Goal: Task Accomplishment & Management: Manage account settings

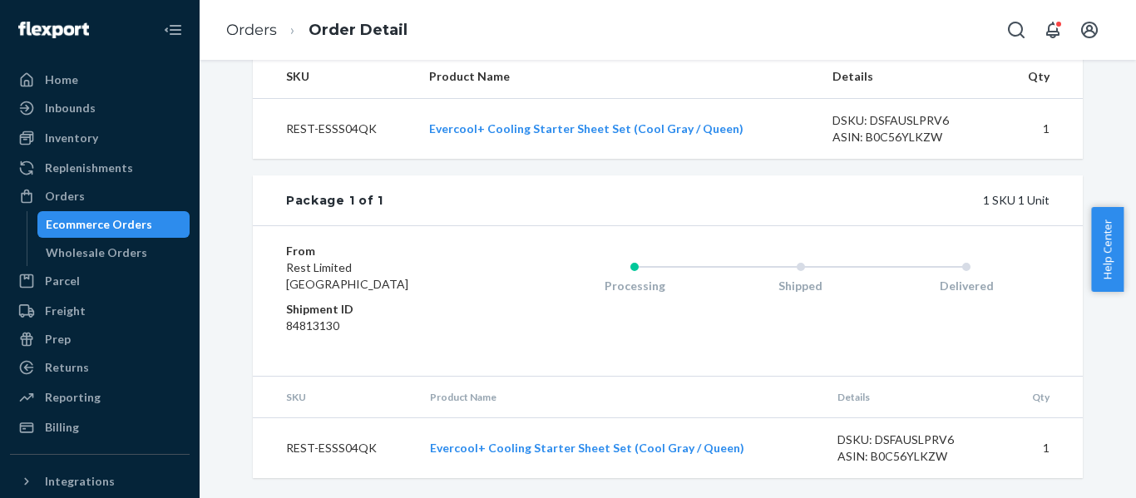
scroll to position [602, 0]
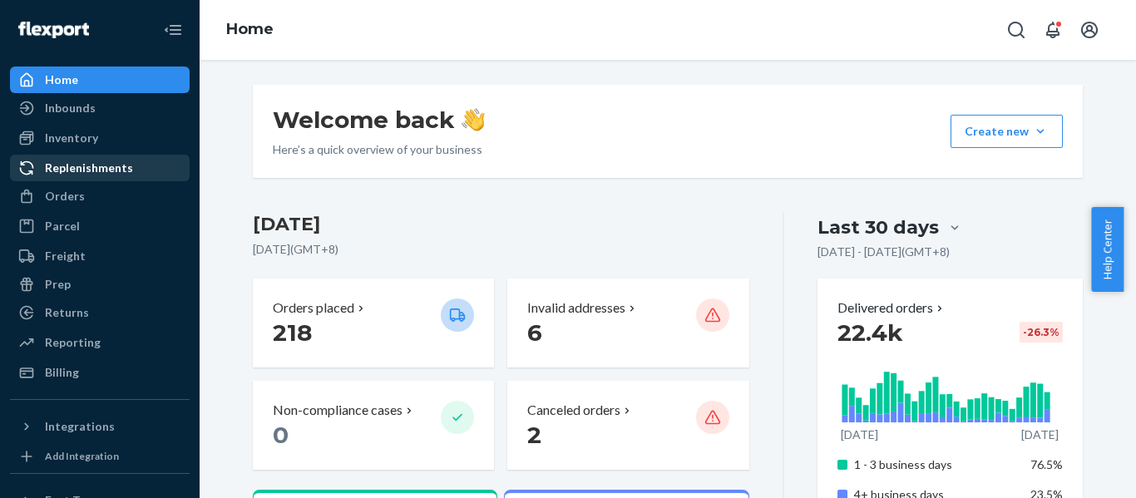
drag, startPoint x: 78, startPoint y: 193, endPoint x: 161, endPoint y: 159, distance: 89.9
click at [78, 193] on div "Orders" at bounding box center [65, 196] width 40 height 17
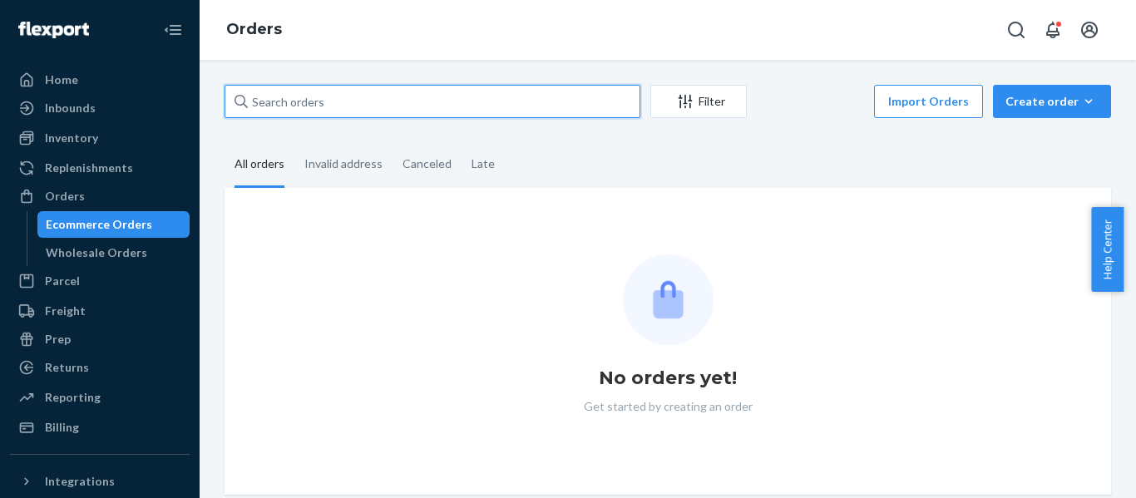
click at [348, 106] on input "text" at bounding box center [433, 101] width 416 height 33
paste input "111-1356396-4815442"
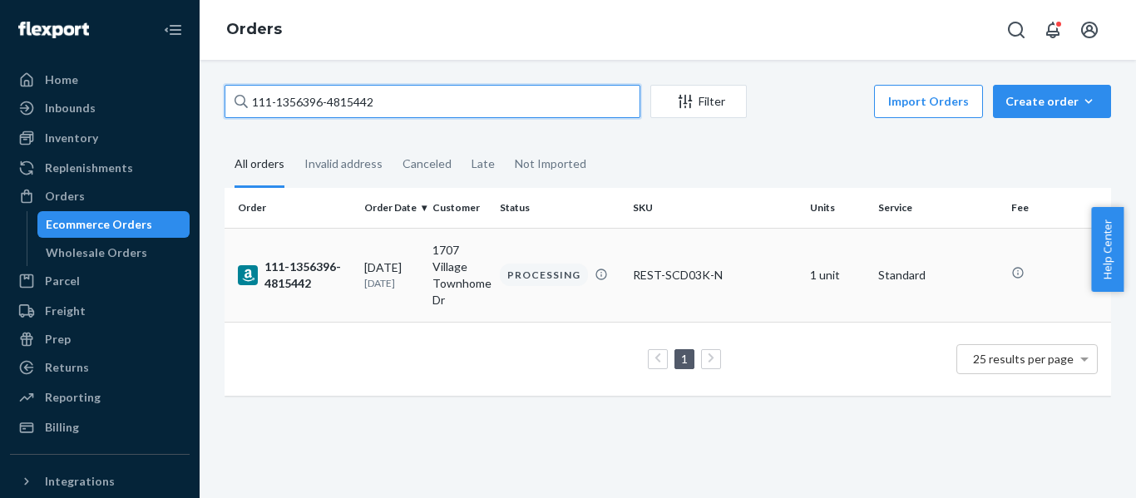
type input "111-1356396-4815442"
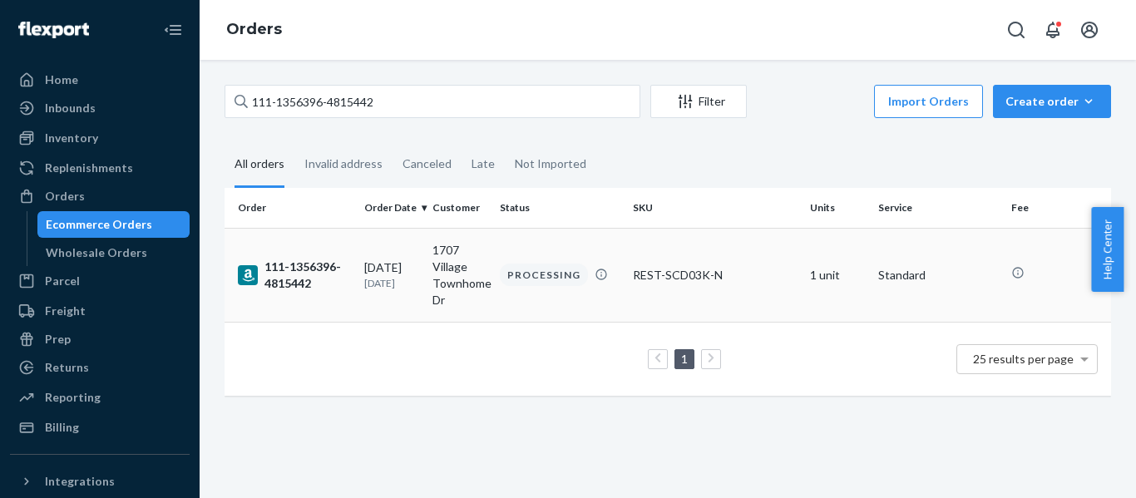
click at [282, 254] on td "111-1356396-4815442" at bounding box center [291, 275] width 133 height 94
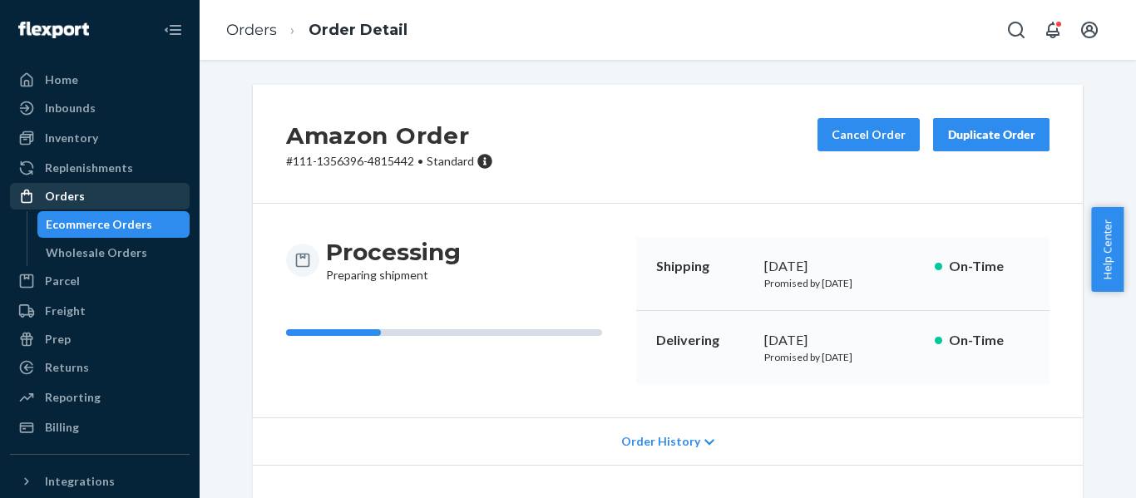
click at [47, 189] on div "Orders" at bounding box center [65, 196] width 40 height 17
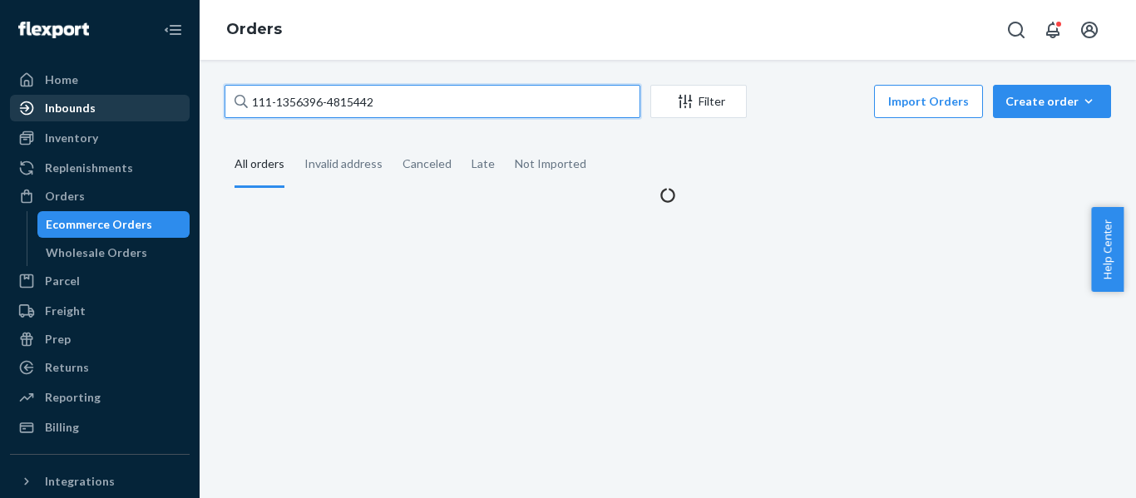
drag, startPoint x: 387, startPoint y: 99, endPoint x: 17, endPoint y: 111, distance: 370.4
click at [17, 111] on div "Home Inbounds Shipping Plans Problems Inventory Products Replenishments Orders …" at bounding box center [568, 249] width 1136 height 498
paste input "0443471-2811413"
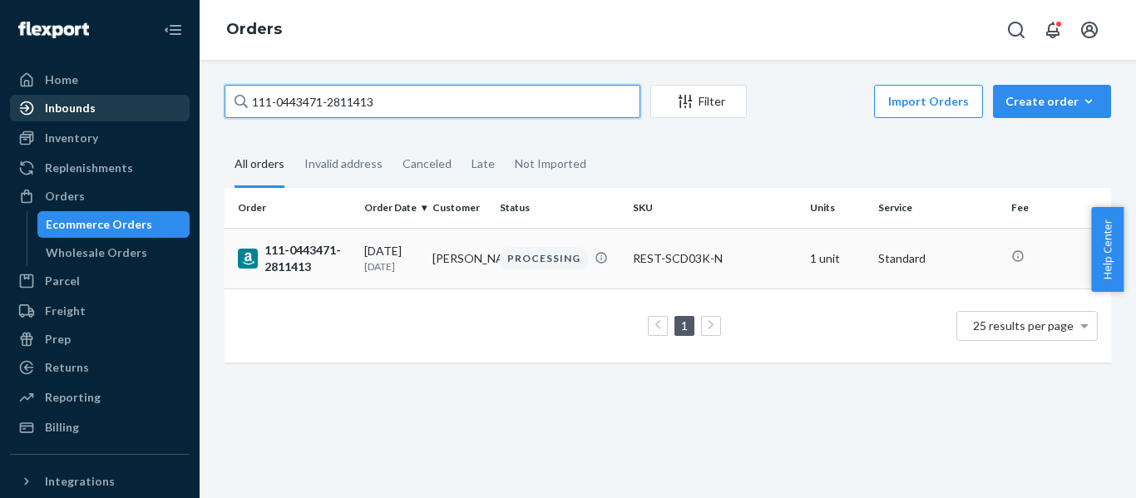
type input "111-0443471-2811413"
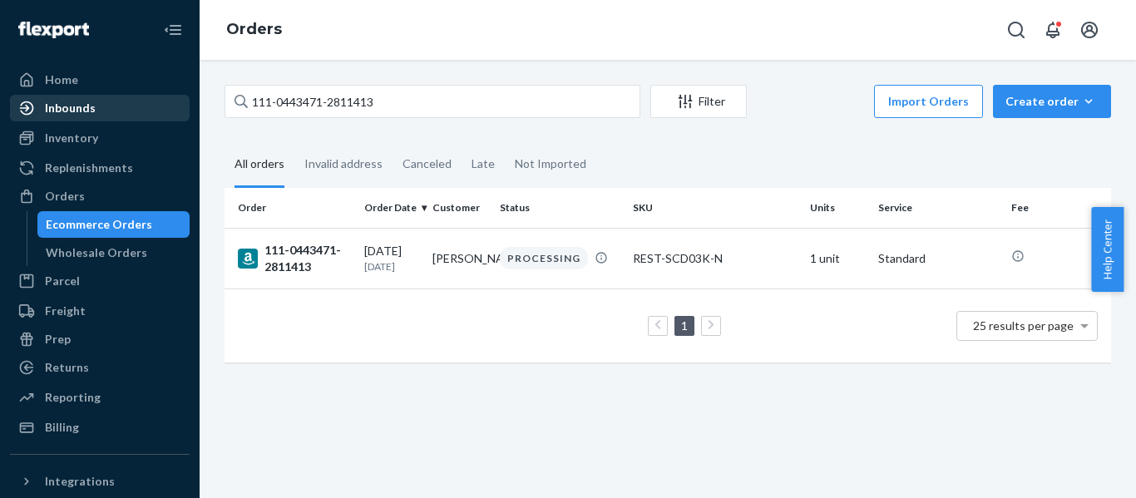
click at [298, 258] on div "111-0443471-2811413" at bounding box center [294, 258] width 113 height 33
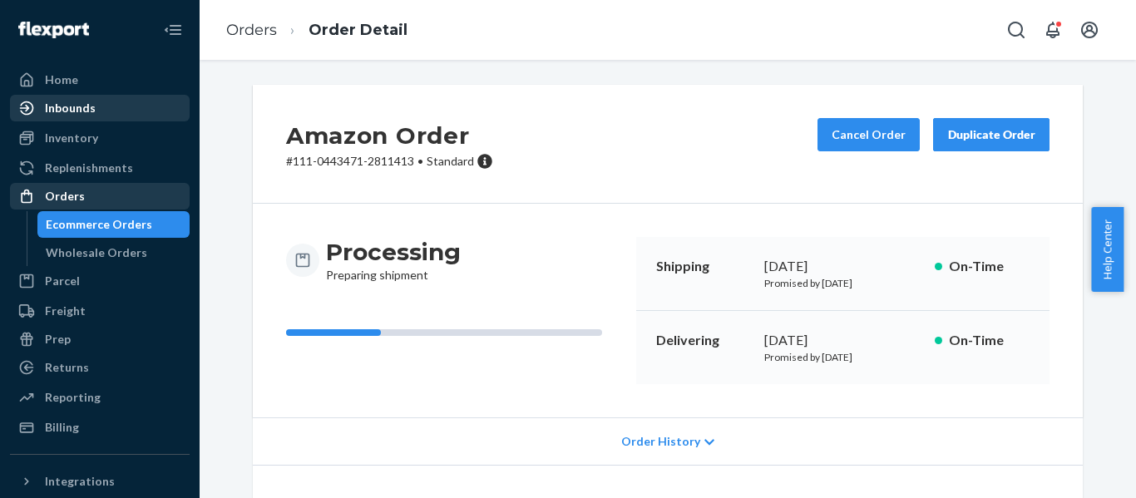
click at [49, 200] on div "Orders" at bounding box center [65, 196] width 40 height 17
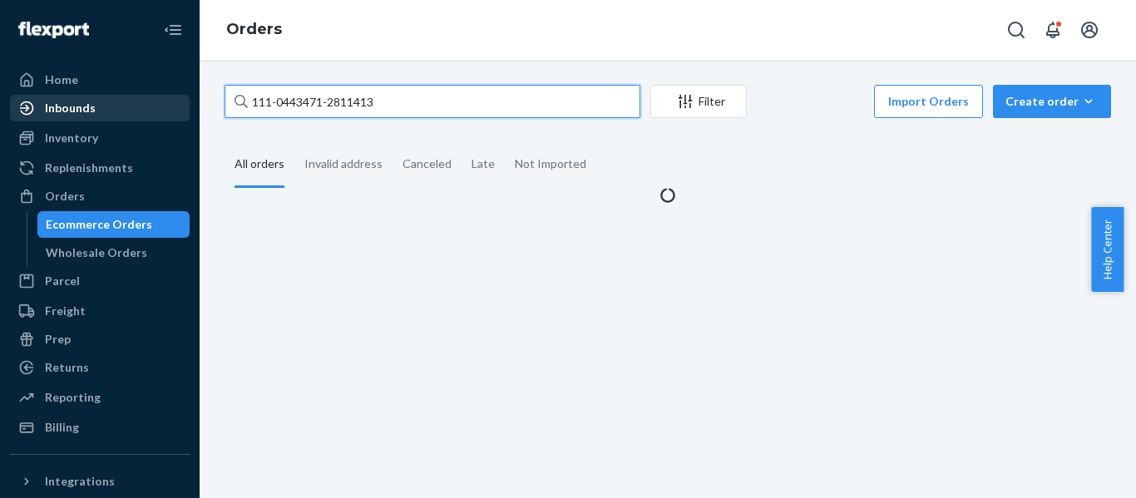
drag, startPoint x: 280, startPoint y: 125, endPoint x: 20, endPoint y: 122, distance: 259.6
click at [37, 127] on div "Home Inbounds Shipping Plans Problems Inventory Products Replenishments Orders …" at bounding box center [568, 249] width 1136 height 498
paste input "2-6124366-1519439"
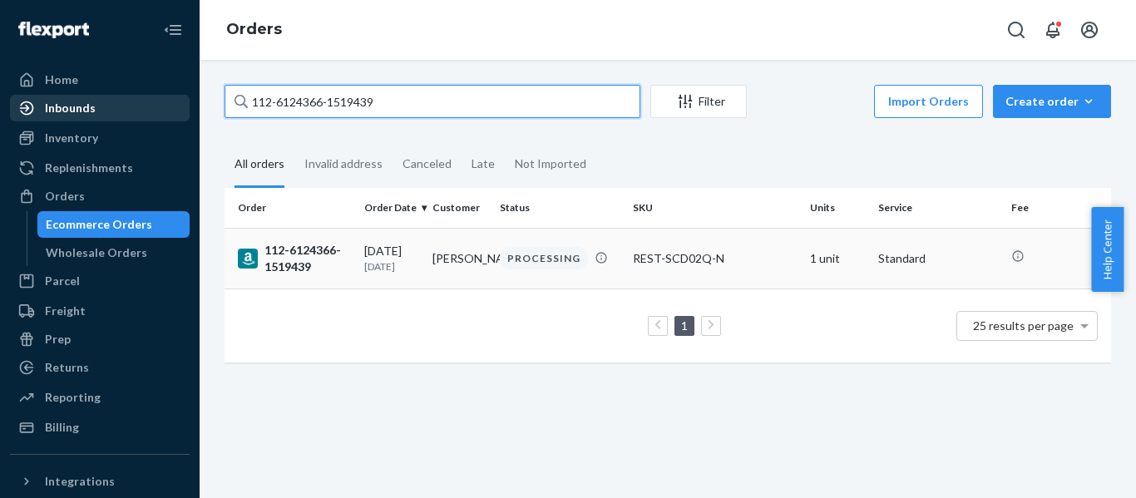
type input "112-6124366-1519439"
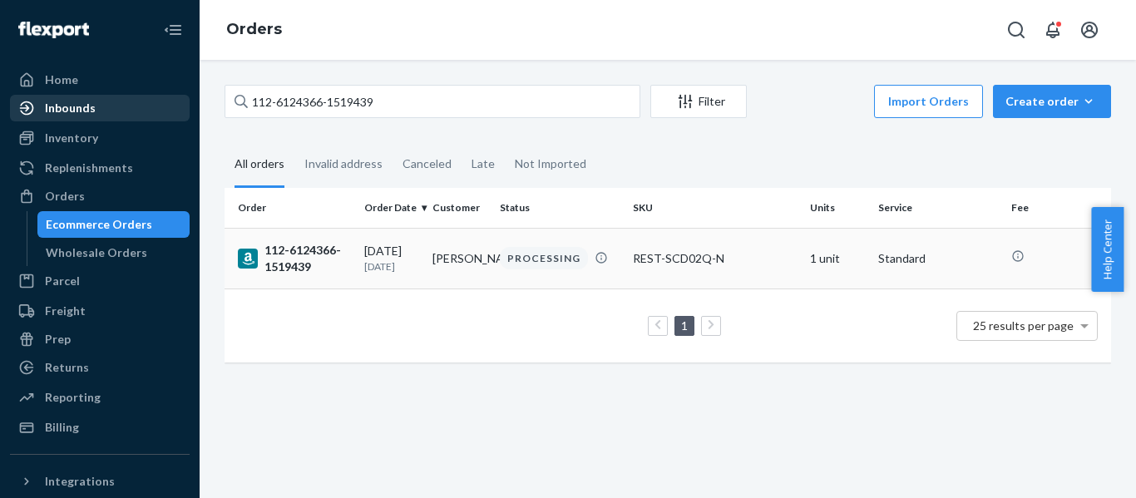
click at [312, 265] on div "112-6124366-1519439" at bounding box center [294, 258] width 113 height 33
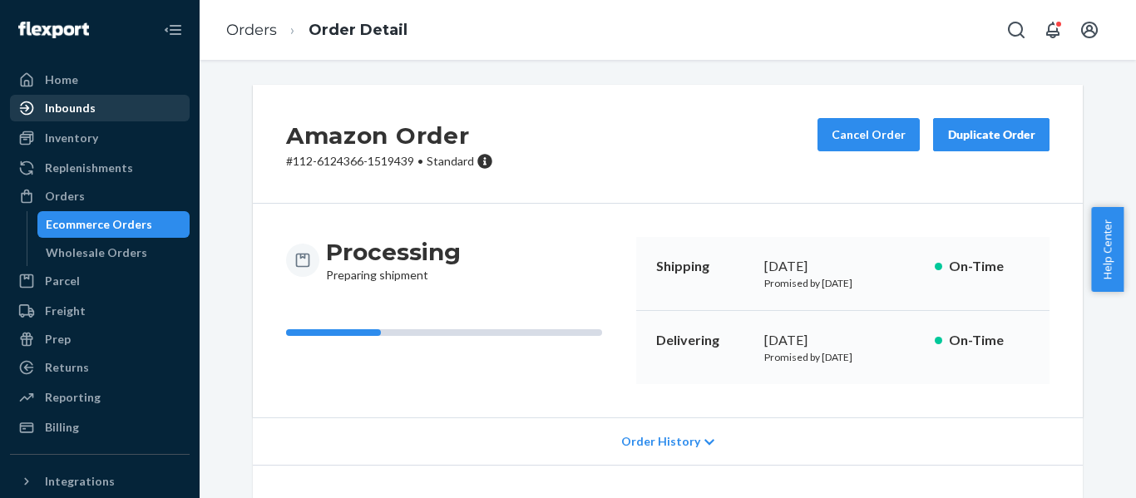
drag, startPoint x: 63, startPoint y: 191, endPoint x: 101, endPoint y: 210, distance: 42.0
click at [63, 191] on div "Orders" at bounding box center [65, 196] width 40 height 17
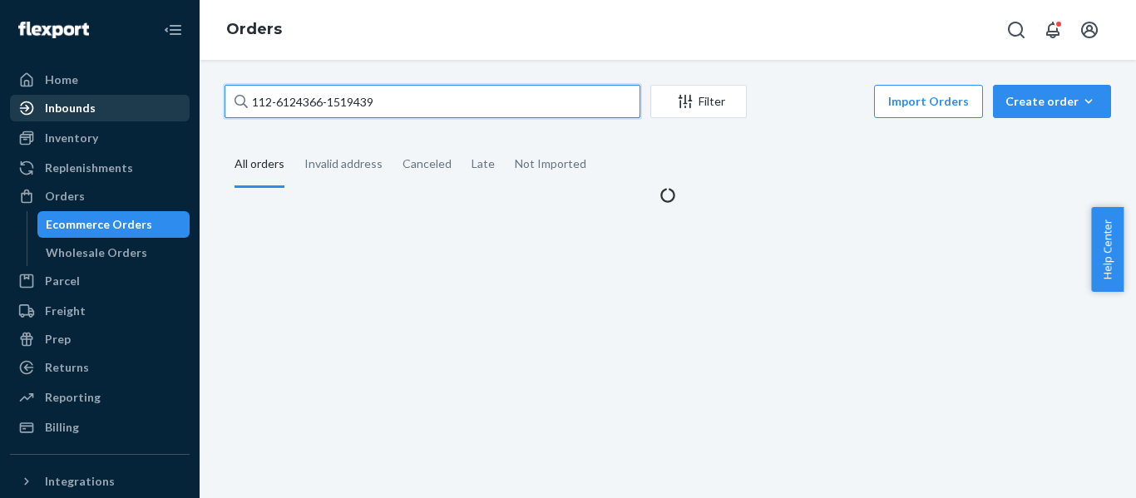
drag, startPoint x: 84, startPoint y: 118, endPoint x: 32, endPoint y: 120, distance: 52.4
click at [33, 120] on div "Home Inbounds Shipping Plans Problems Inventory Products Replenishments Orders …" at bounding box center [568, 249] width 1136 height 498
paste input "4-9044375-2214642"
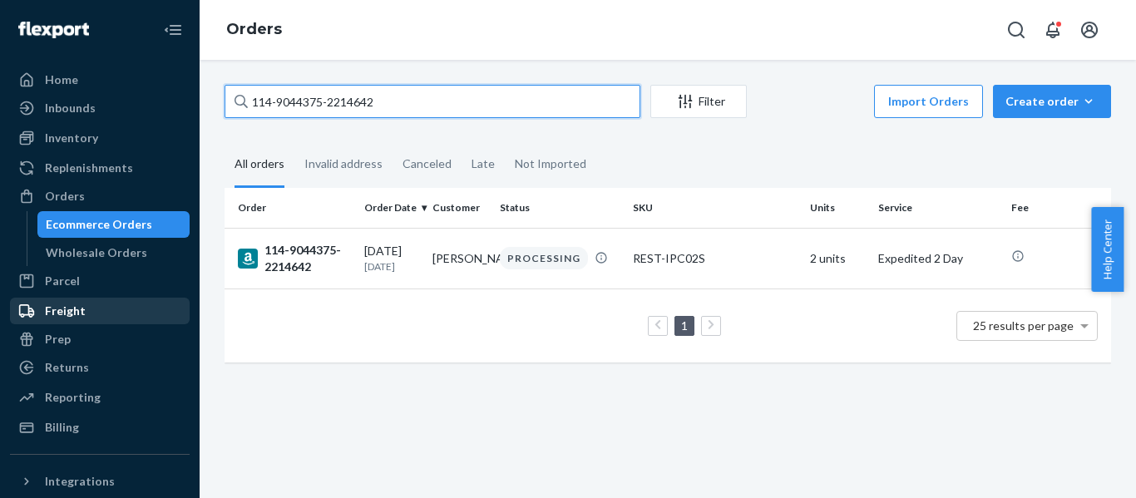
type input "114-9044375-2214642"
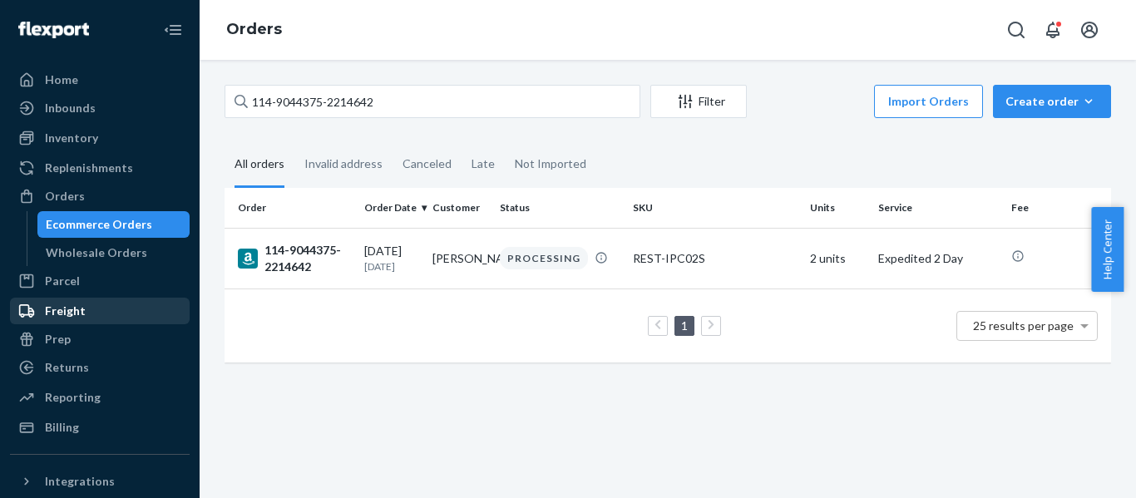
click at [307, 265] on div "114-9044375-2214642" at bounding box center [294, 258] width 113 height 33
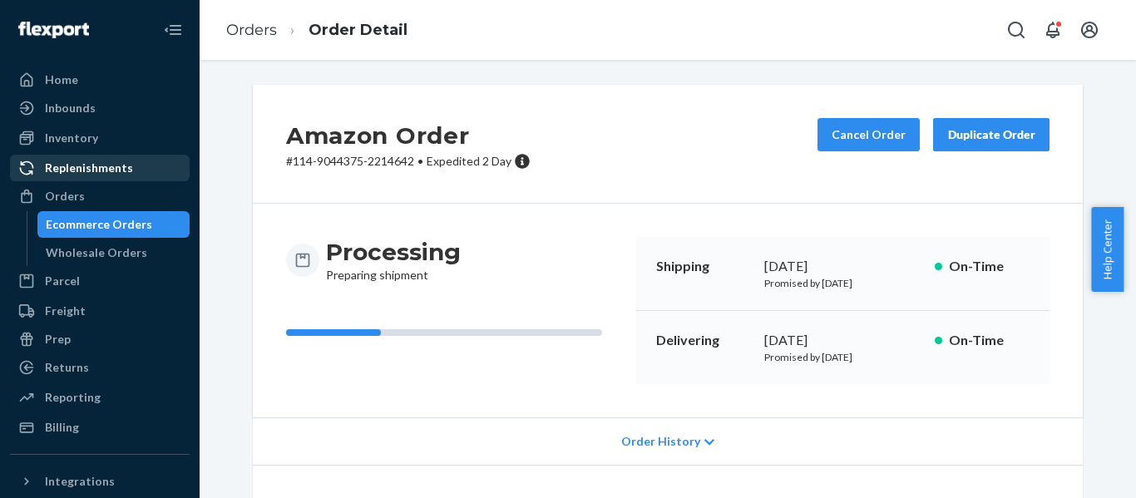
click at [48, 194] on div "Orders" at bounding box center [65, 196] width 40 height 17
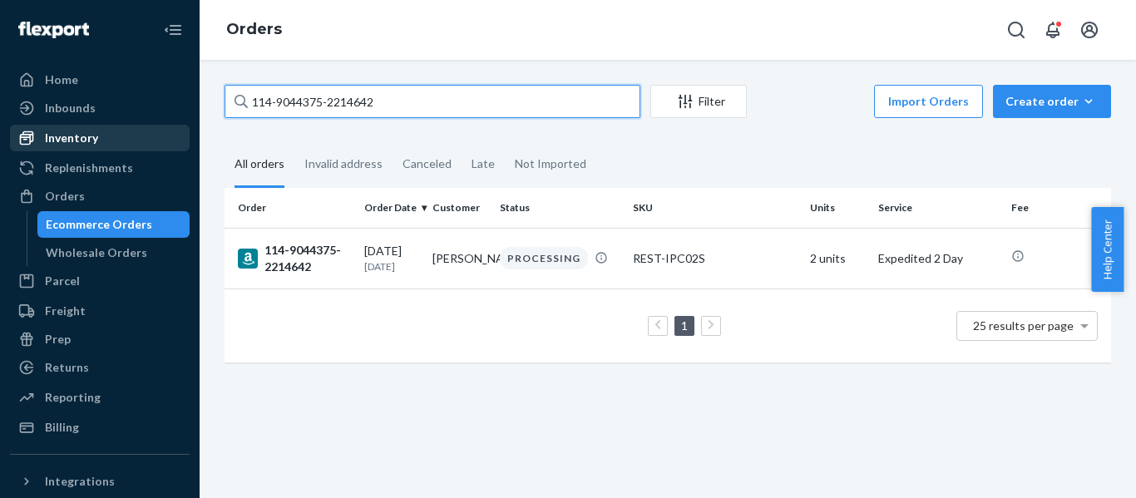
drag, startPoint x: 285, startPoint y: 106, endPoint x: 32, endPoint y: 127, distance: 253.8
click at [49, 126] on div "Home Inbounds Shipping Plans Problems Inventory Products Replenishments Orders …" at bounding box center [568, 249] width 1136 height 498
paste input "1-8102027-0702641"
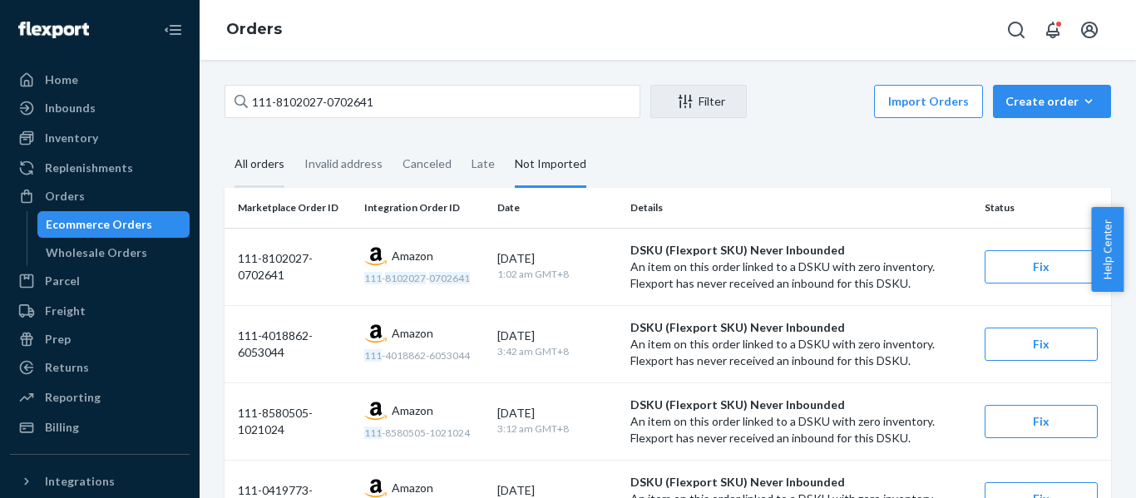
click at [261, 161] on div "All orders" at bounding box center [260, 165] width 50 height 46
click at [225, 142] on input "All orders" at bounding box center [225, 142] width 0 height 0
click at [261, 162] on div "All orders" at bounding box center [260, 165] width 50 height 46
click at [225, 142] on input "All orders" at bounding box center [225, 142] width 0 height 0
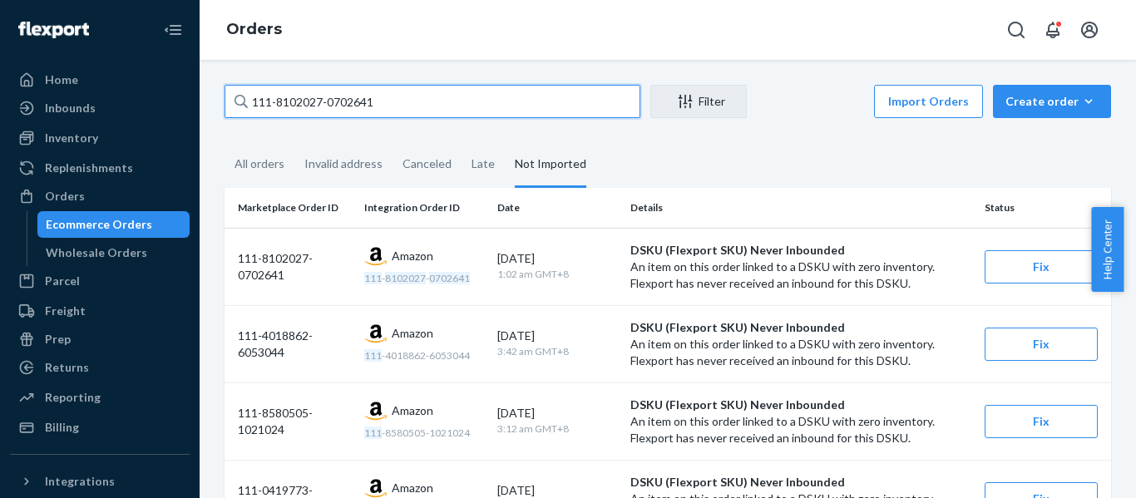
drag, startPoint x: 185, startPoint y: 105, endPoint x: -49, endPoint y: 120, distance: 234.2
click at [0, 120] on html "Home Inbounds Shipping Plans Problems Inventory Products Replenishments Orders …" at bounding box center [568, 249] width 1136 height 498
paste input "4-7230264-0895453"
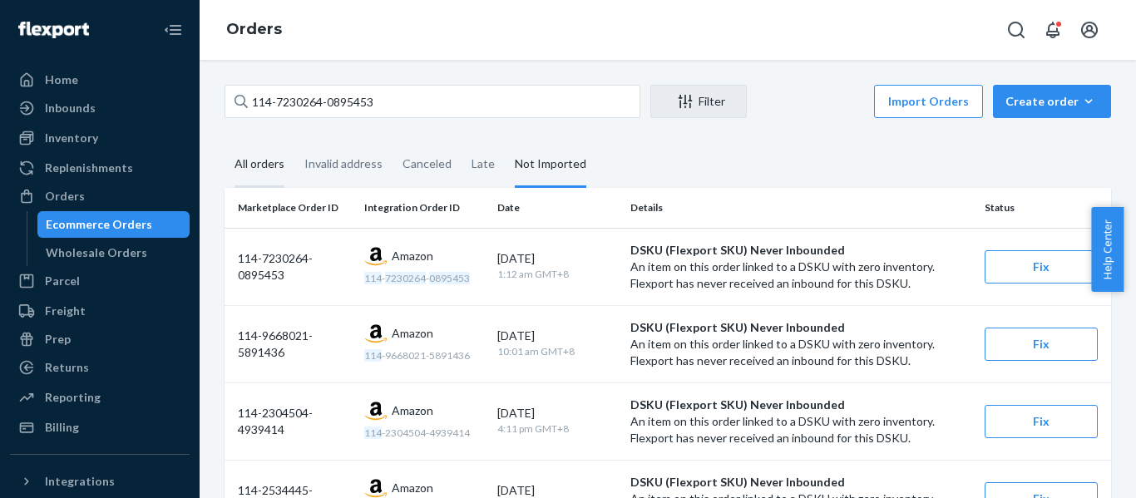
click at [263, 168] on div "All orders" at bounding box center [260, 165] width 50 height 46
click at [225, 142] on input "All orders" at bounding box center [225, 142] width 0 height 0
click at [263, 168] on div "All orders" at bounding box center [260, 165] width 50 height 46
click at [225, 142] on input "All orders" at bounding box center [225, 142] width 0 height 0
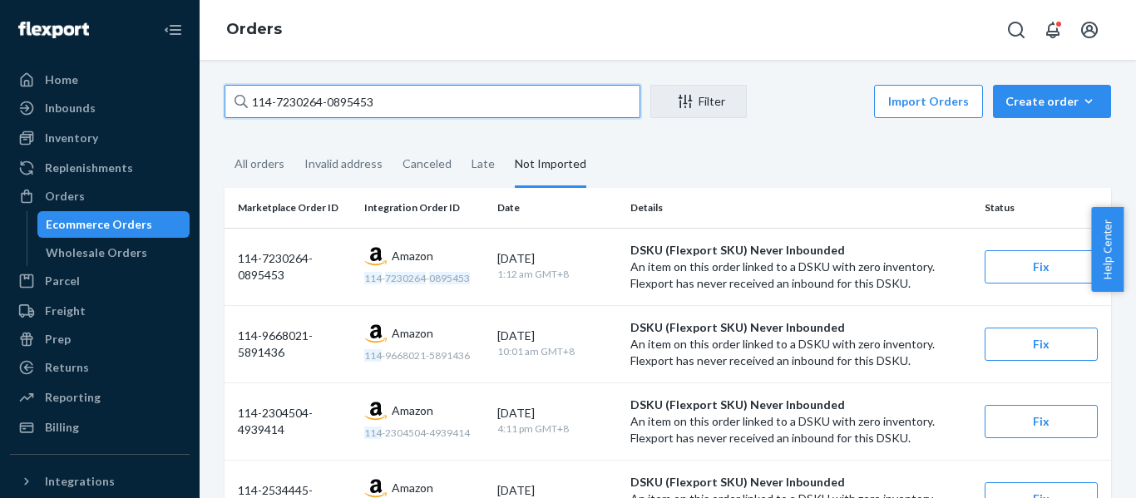
drag, startPoint x: 344, startPoint y: 107, endPoint x: -2, endPoint y: 112, distance: 346.1
click at [0, 112] on html "Home Inbounds Shipping Plans Problems Inventory Products Replenishments Orders …" at bounding box center [568, 249] width 1136 height 498
paste input "3-9284133-535781"
type input "113-9284133-5357813"
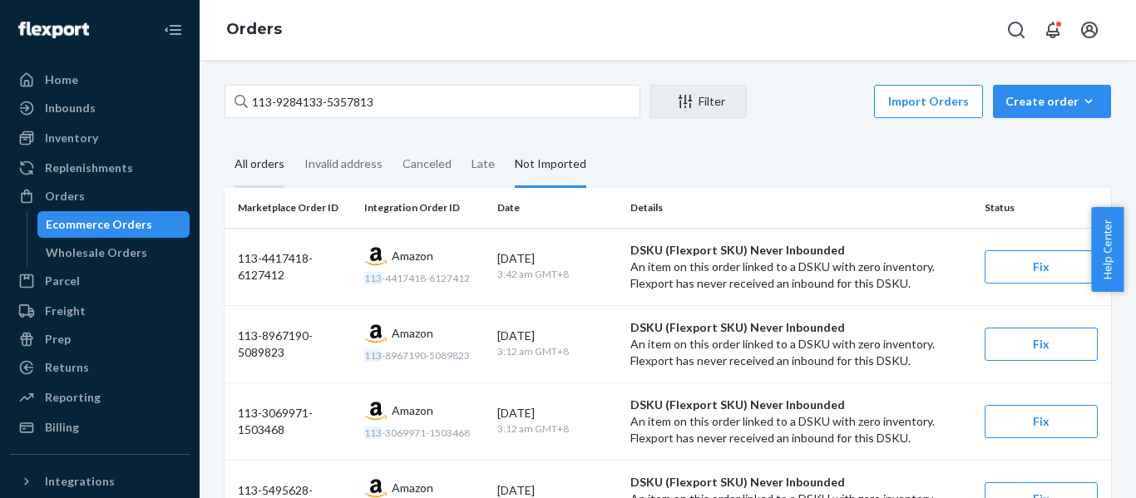
click at [260, 162] on div "All orders" at bounding box center [260, 165] width 50 height 46
click at [225, 142] on input "All orders" at bounding box center [225, 142] width 0 height 0
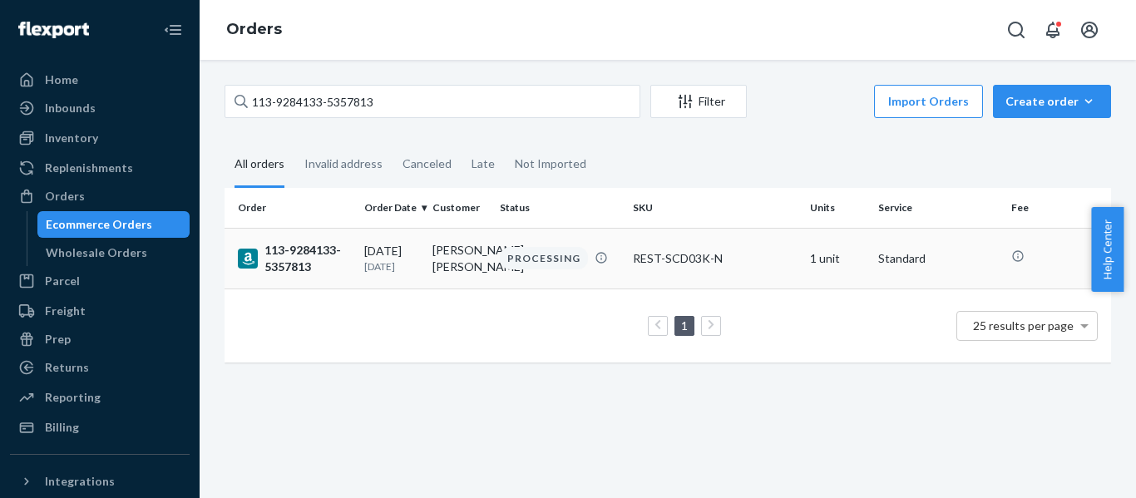
click at [302, 254] on div "113-9284133-5357813" at bounding box center [294, 258] width 113 height 33
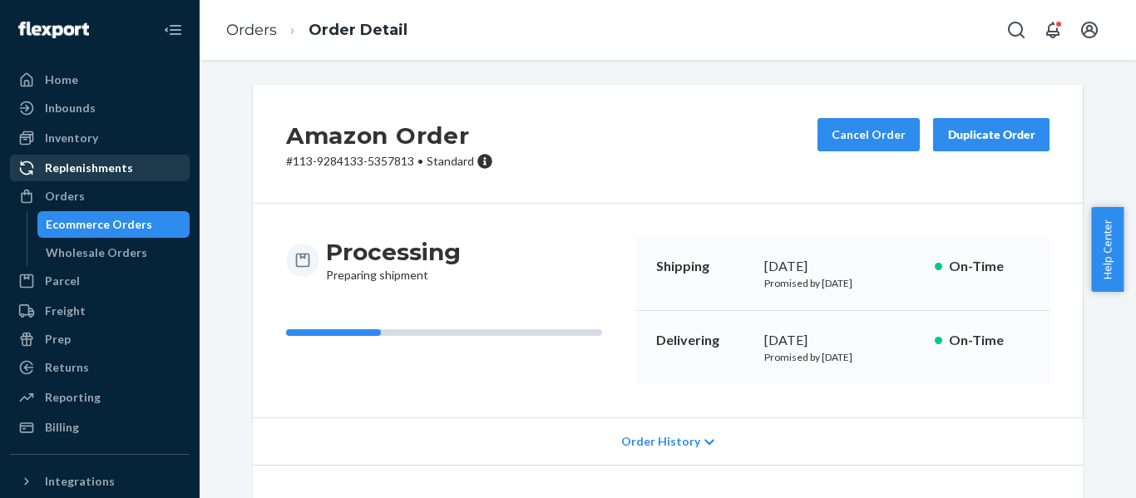
click at [61, 191] on div "Orders" at bounding box center [65, 196] width 40 height 17
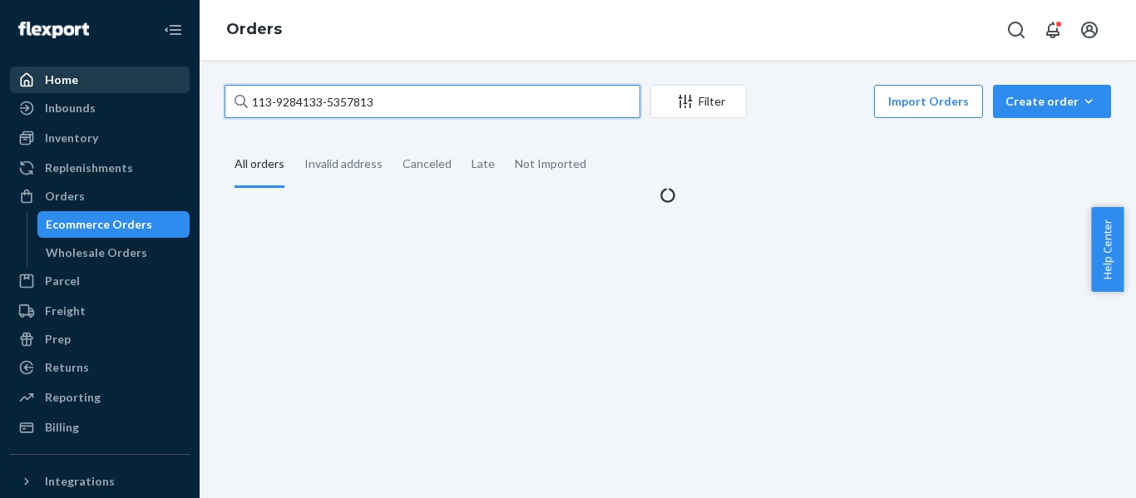
drag, startPoint x: 206, startPoint y: 93, endPoint x: 139, endPoint y: 90, distance: 67.5
click at [166, 92] on div "Home Inbounds Shipping Plans Problems Inventory Products Replenishments Orders …" at bounding box center [568, 249] width 1136 height 498
paste input "8488616-6952239"
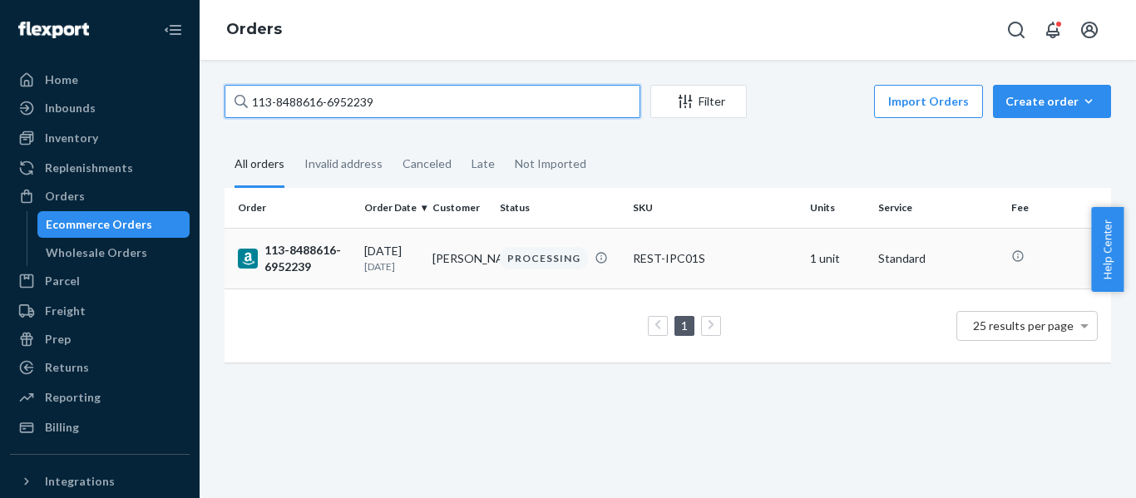
type input "113-8488616-6952239"
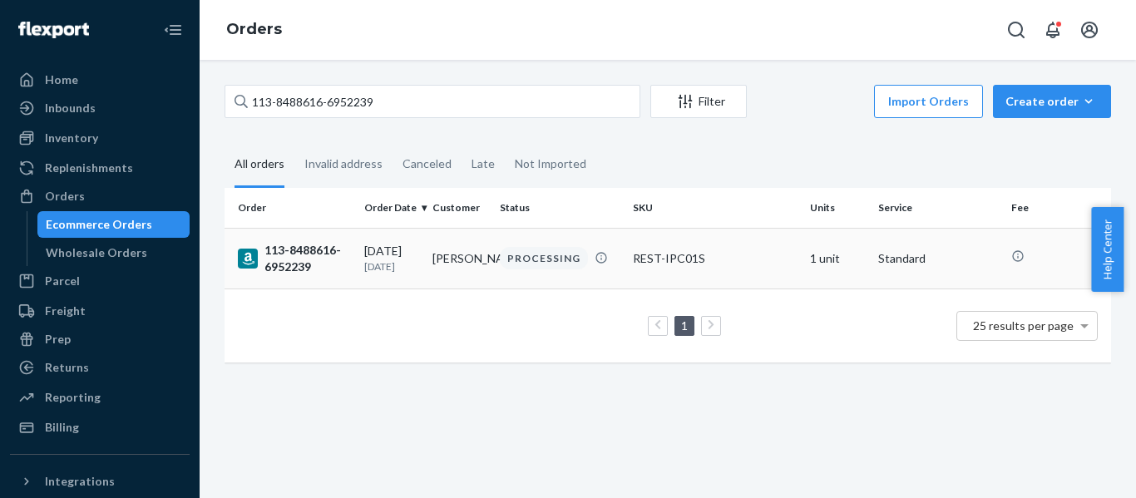
click at [301, 261] on div "113-8488616-6952239" at bounding box center [294, 258] width 113 height 33
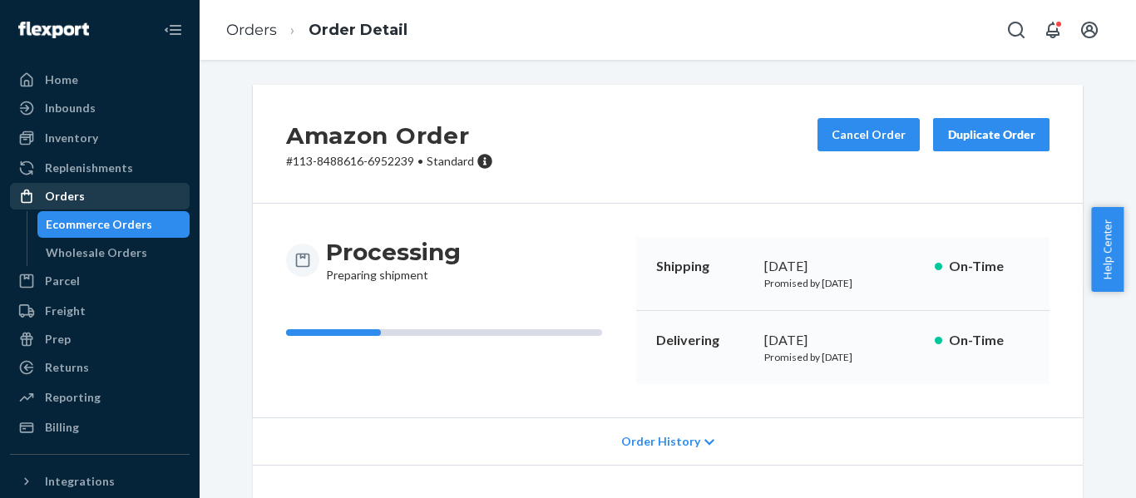
click at [67, 191] on div "Orders" at bounding box center [65, 196] width 40 height 17
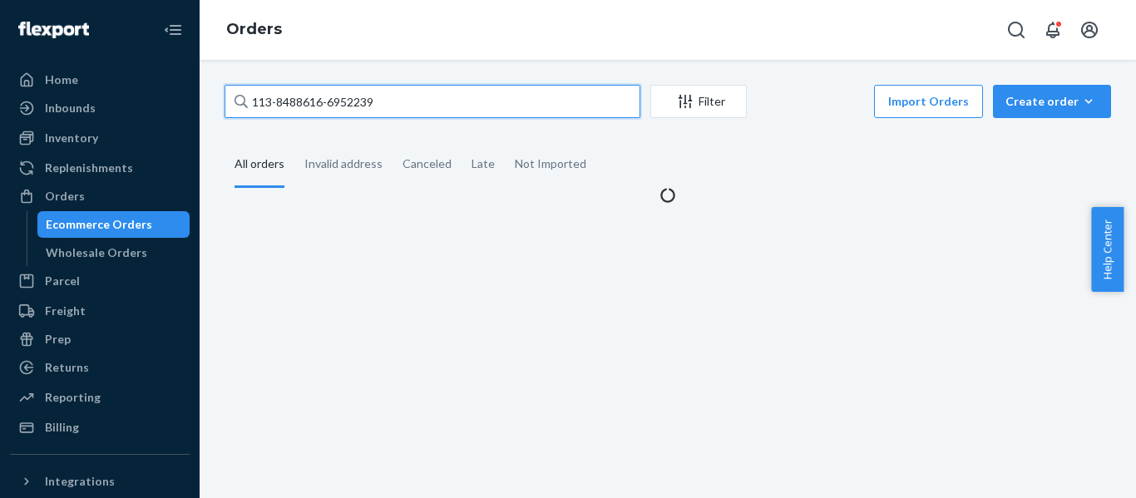
drag, startPoint x: 244, startPoint y: 73, endPoint x: 0, endPoint y: 67, distance: 243.8
click at [2, 67] on div "Home Inbounds Shipping Plans Problems Inventory Products Replenishments Orders …" at bounding box center [568, 249] width 1136 height 498
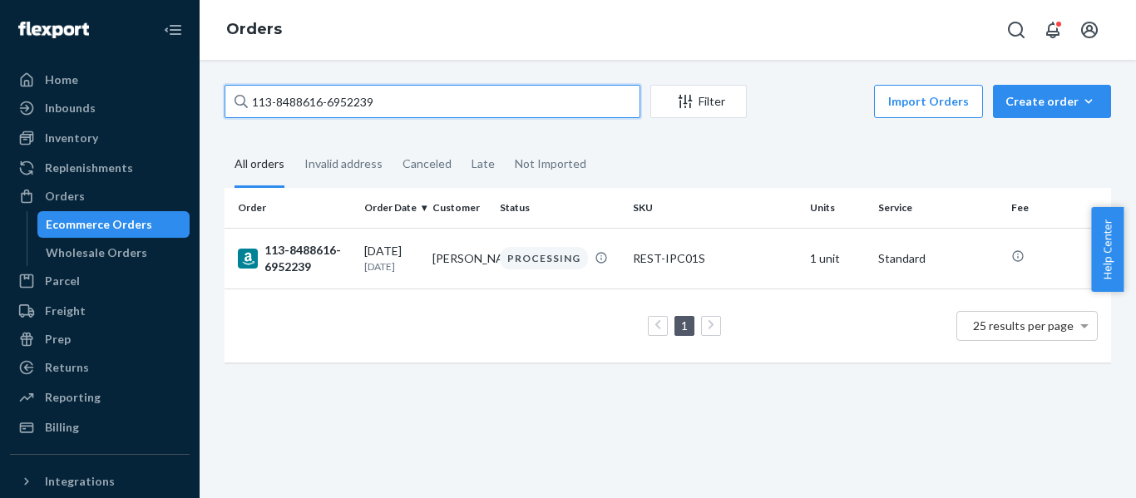
paste input "2-8571075-0165042"
type input "112-8571075-0165042"
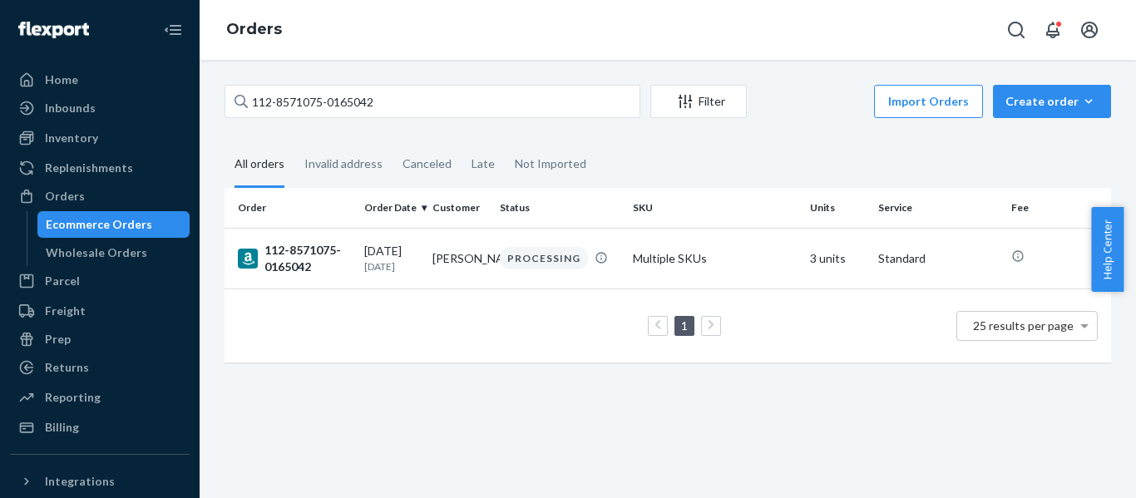
click at [316, 249] on div "112-8571075-0165042" at bounding box center [294, 258] width 113 height 33
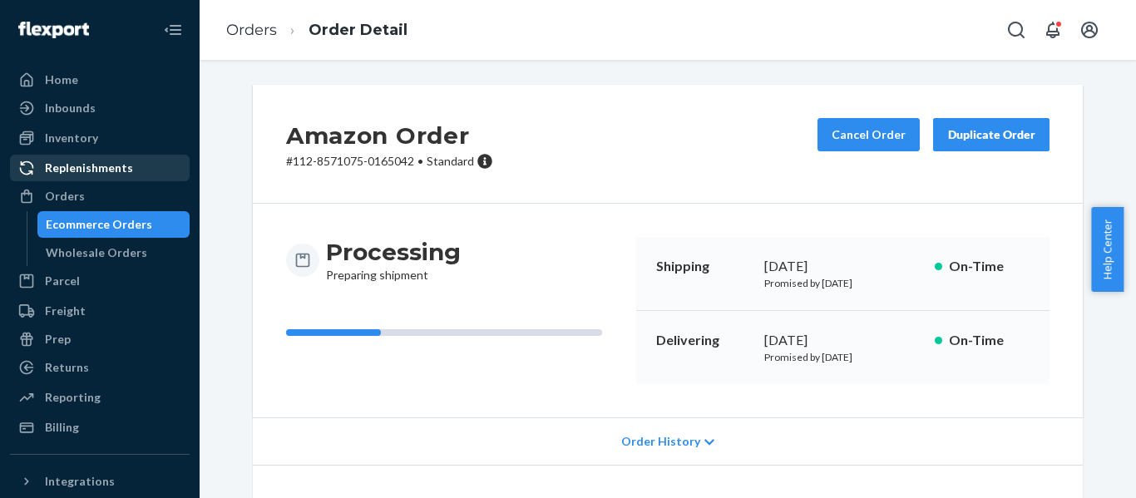
click at [70, 187] on div "Orders" at bounding box center [100, 196] width 176 height 23
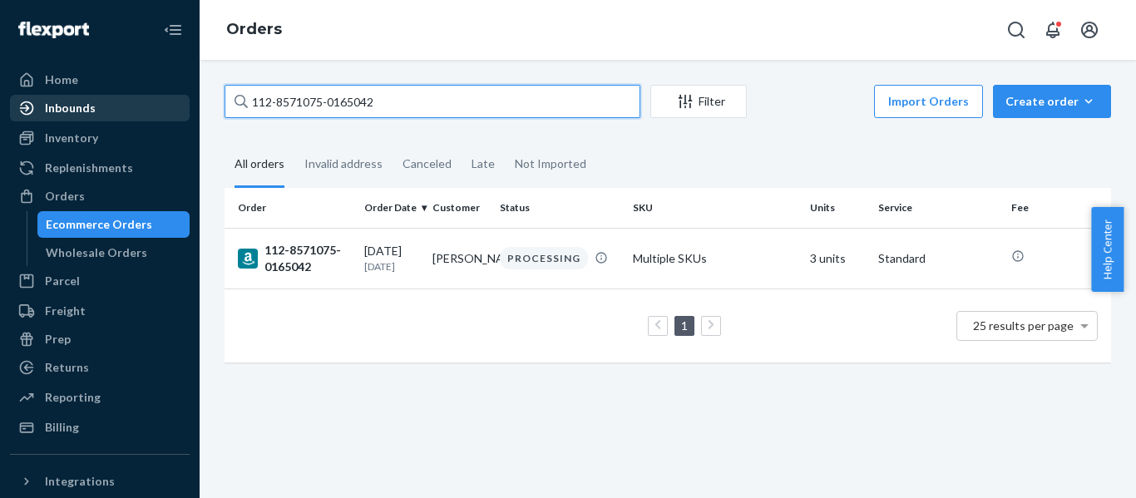
drag, startPoint x: 445, startPoint y: 105, endPoint x: 87, endPoint y: 117, distance: 358.8
click at [87, 117] on div "Home Inbounds Shipping Plans Problems Inventory Products Replenishments Orders …" at bounding box center [568, 249] width 1136 height 498
paste input "4-9495396-4440244"
type input "114-9495396-4440244"
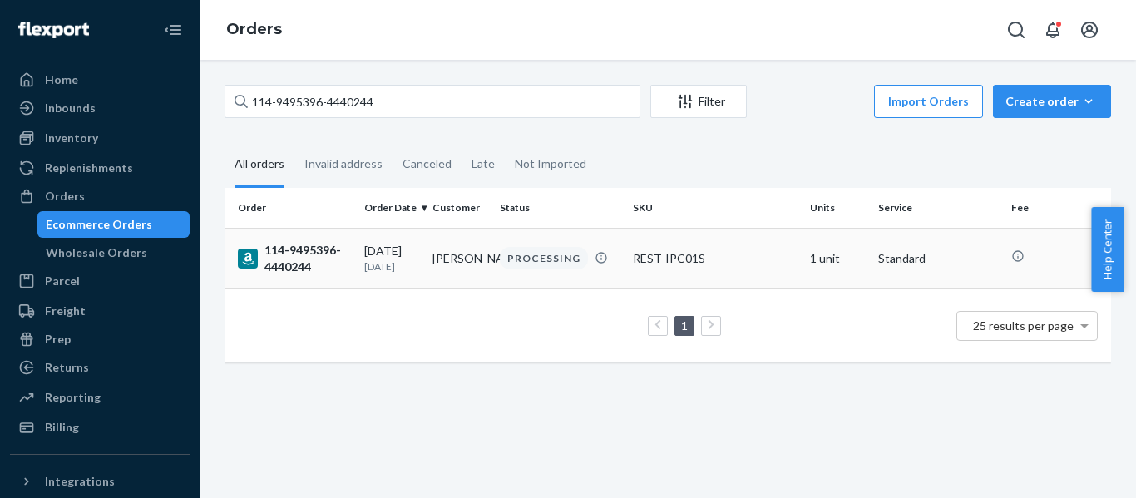
click at [318, 237] on td "114-9495396-4440244" at bounding box center [291, 258] width 133 height 61
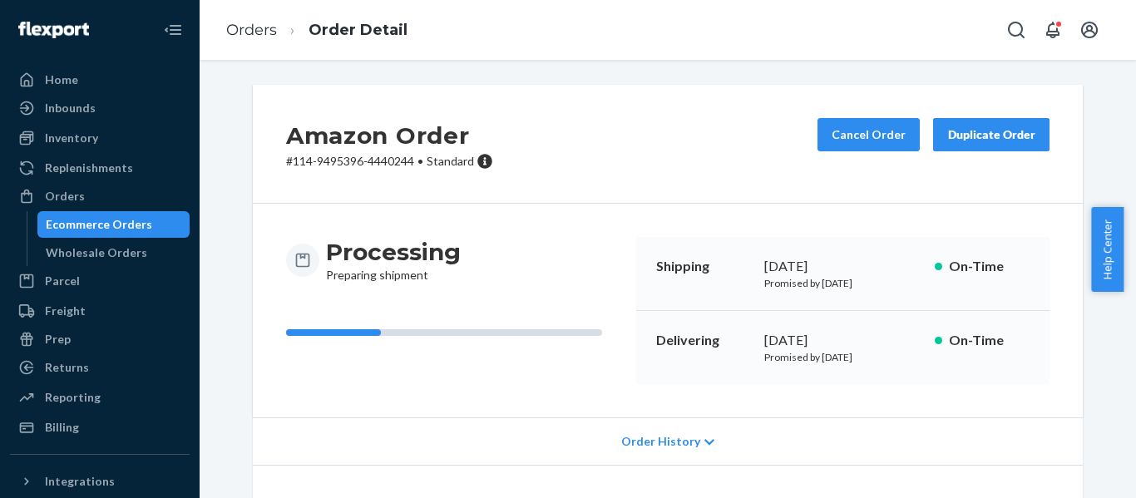
drag, startPoint x: 102, startPoint y: 195, endPoint x: 123, endPoint y: 211, distance: 26.6
click at [101, 196] on div "Orders" at bounding box center [100, 196] width 176 height 23
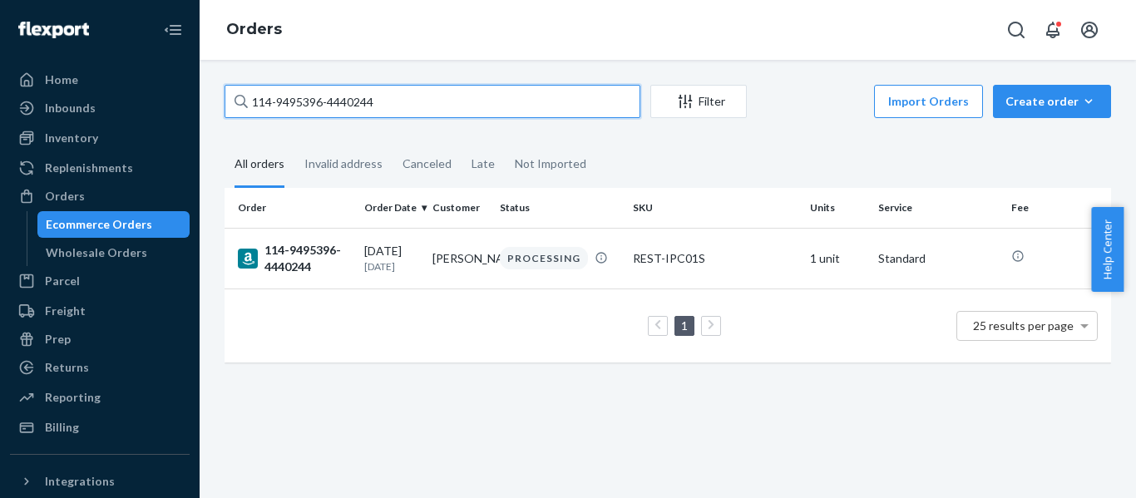
drag, startPoint x: 392, startPoint y: 100, endPoint x: -96, endPoint y: 95, distance: 487.5
click at [0, 95] on html "Home Inbounds Shipping Plans Problems Inventory Products Replenishments Orders …" at bounding box center [568, 249] width 1136 height 498
paste input "2-2599501-8704261"
type input "112-2599501-8704261"
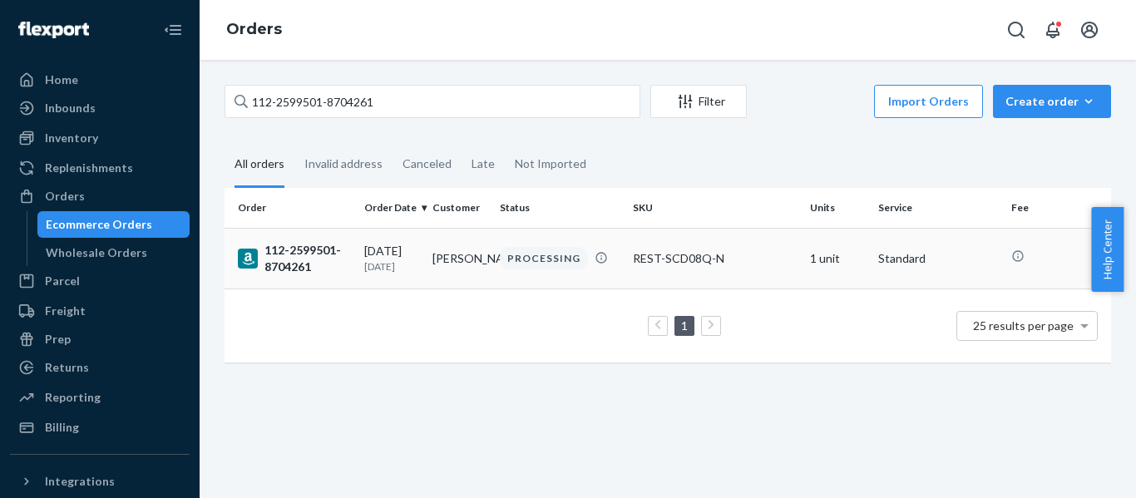
click at [286, 251] on div "112-2599501-8704261" at bounding box center [294, 258] width 113 height 33
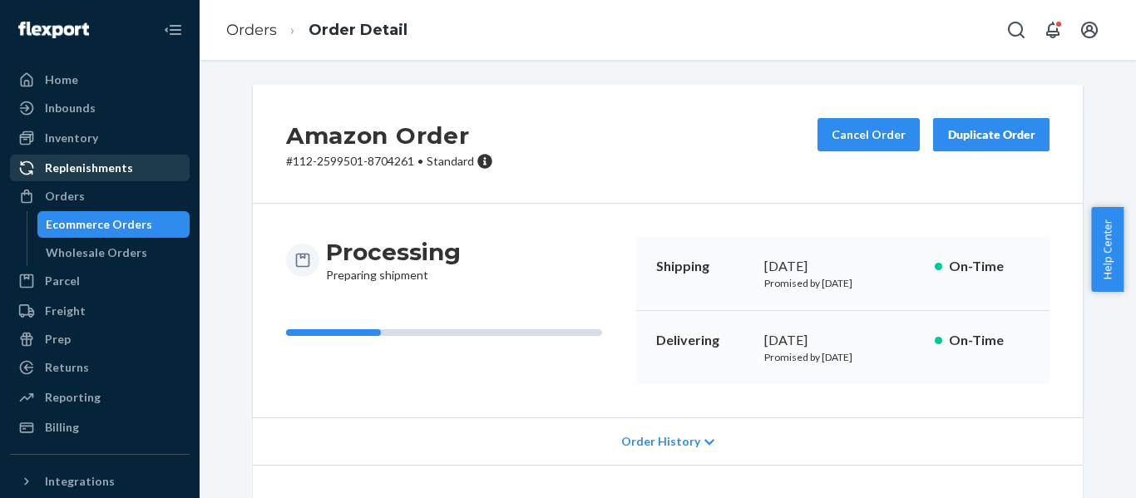
click at [68, 185] on div "Orders" at bounding box center [100, 196] width 176 height 23
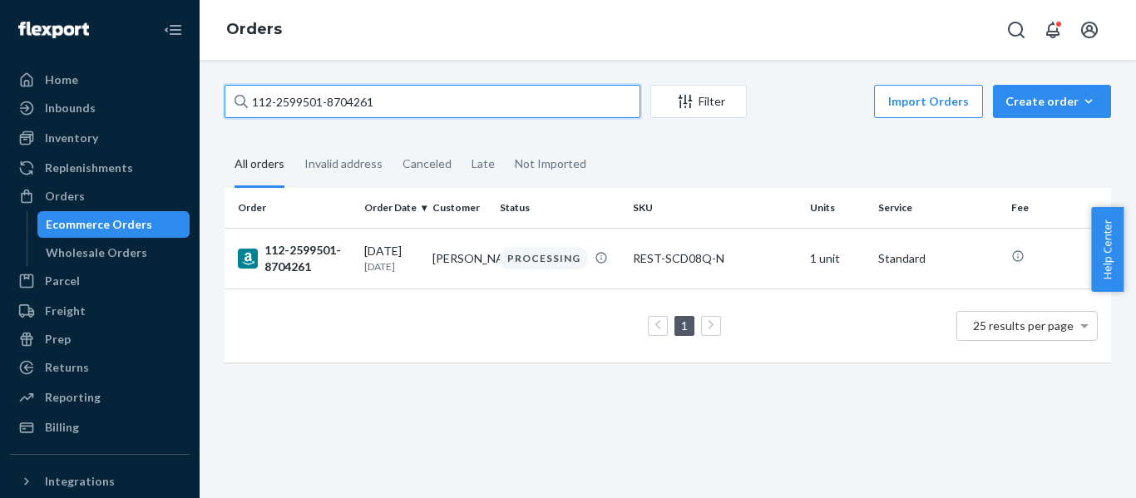
drag, startPoint x: 394, startPoint y: 101, endPoint x: 28, endPoint y: 107, distance: 366.1
click at [41, 110] on div "Home Inbounds Shipping Plans Problems Inventory Products Replenishments Orders …" at bounding box center [568, 249] width 1136 height 498
paste input "4-8374069-4154649"
type input "114-8374069-4154649"
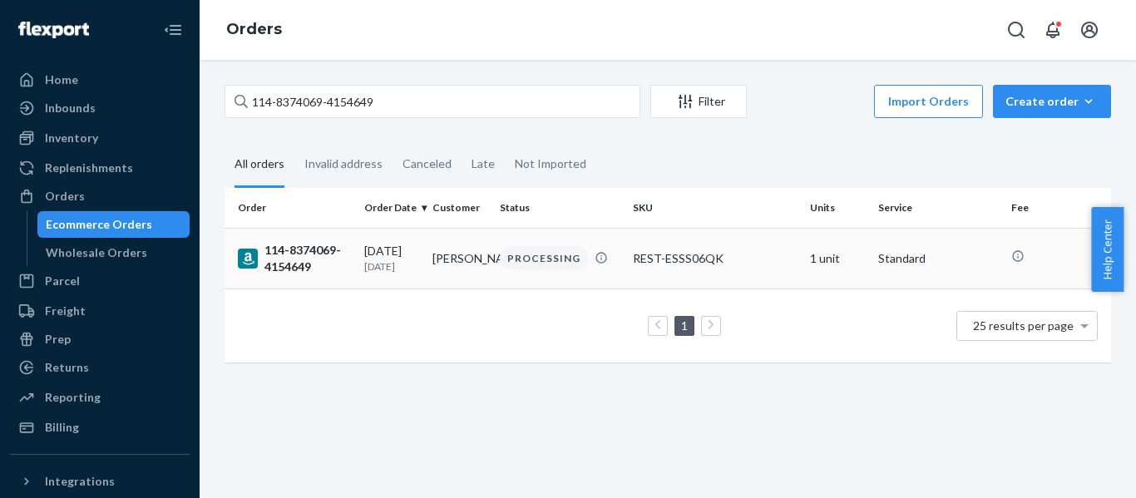
click at [317, 254] on div "114-8374069-4154649" at bounding box center [294, 258] width 113 height 33
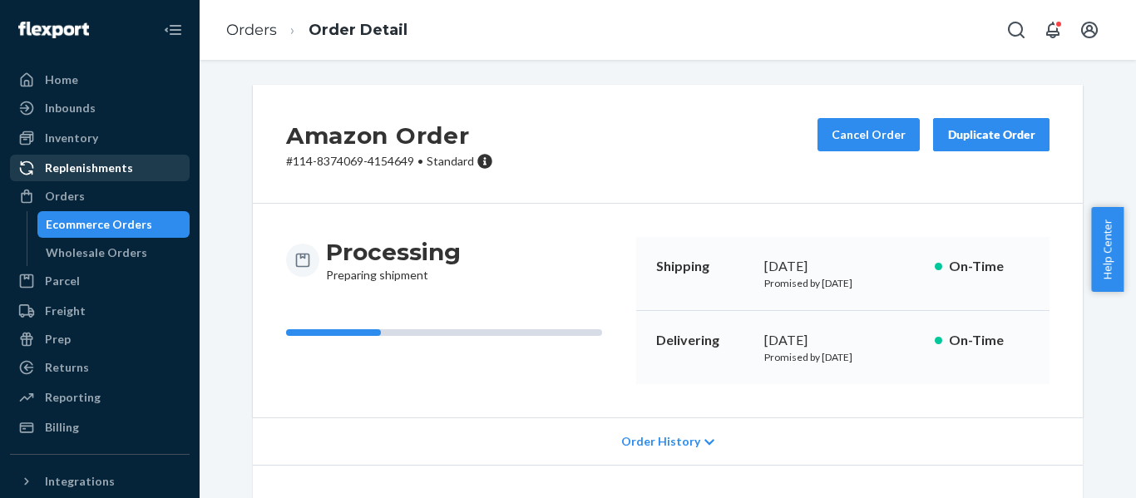
drag, startPoint x: 58, startPoint y: 185, endPoint x: 78, endPoint y: 162, distance: 30.1
click at [58, 185] on div "Orders" at bounding box center [100, 196] width 176 height 23
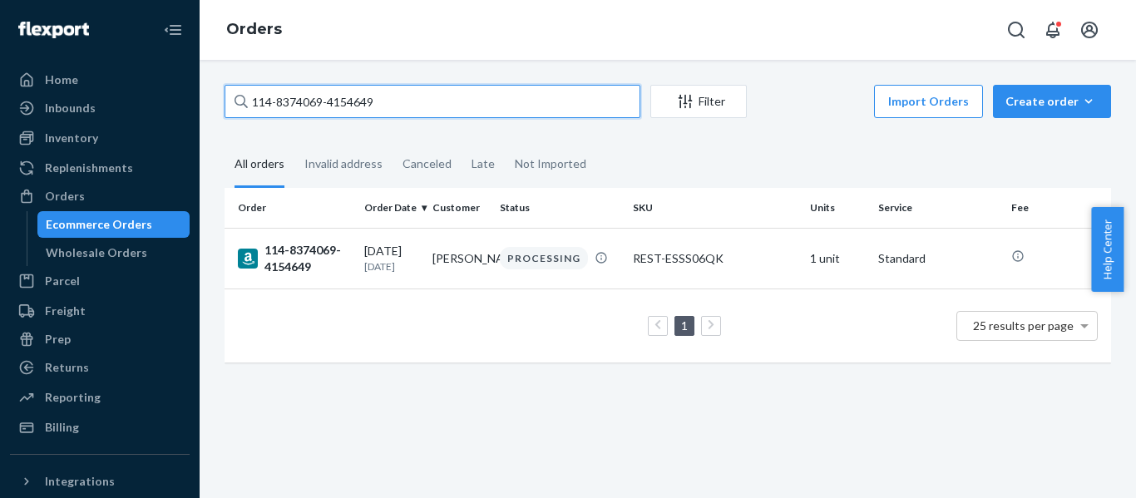
drag, startPoint x: 433, startPoint y: 107, endPoint x: 36, endPoint y: 107, distance: 396.8
click at [36, 107] on div "Home Inbounds Shipping Plans Problems Inventory Products Replenishments Orders …" at bounding box center [568, 249] width 1136 height 498
paste input "1-4423311-6300241"
type input "111-4423311-6300241"
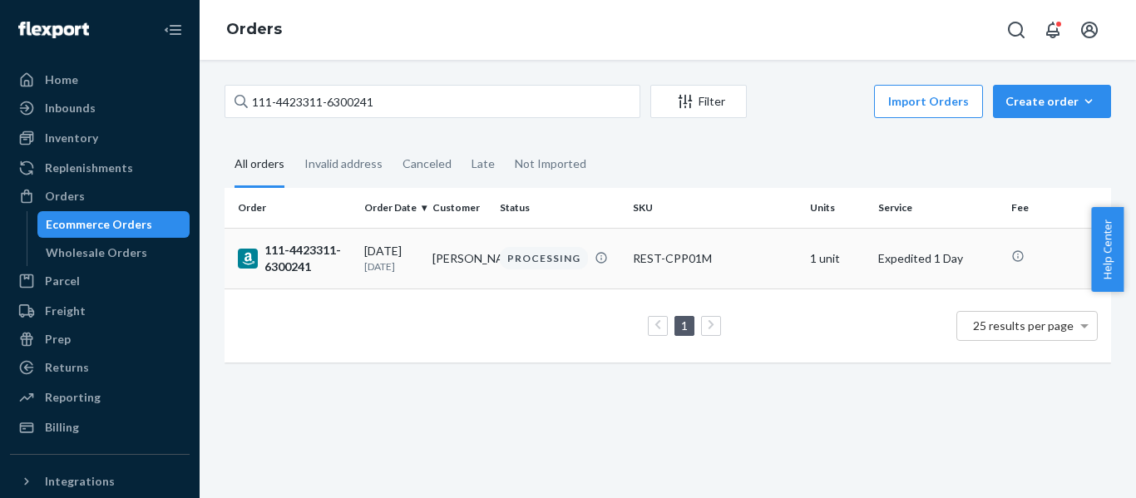
click at [312, 258] on div "111-4423311-6300241" at bounding box center [294, 258] width 113 height 33
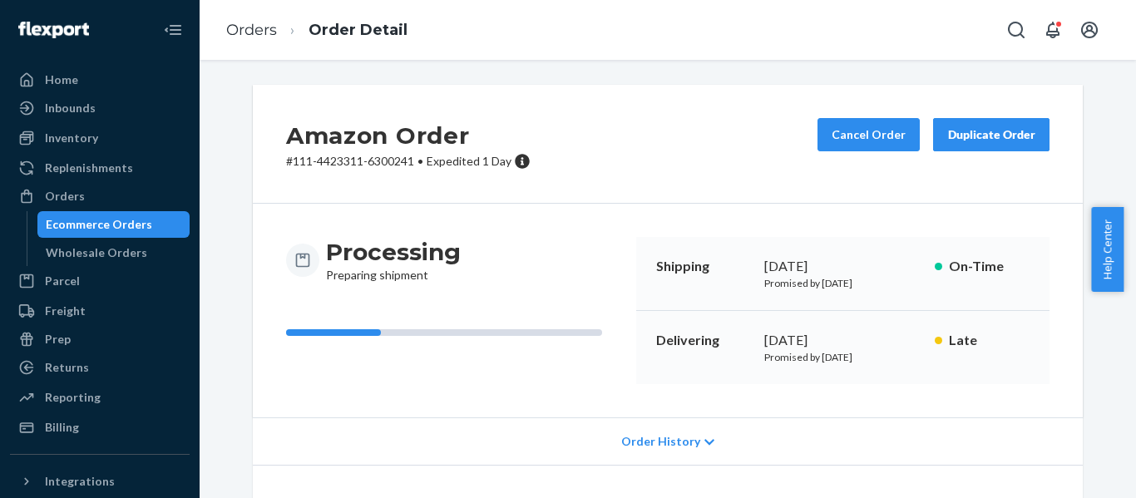
drag, startPoint x: 67, startPoint y: 195, endPoint x: 193, endPoint y: 147, distance: 135.1
click at [67, 195] on div "Orders" at bounding box center [65, 196] width 40 height 17
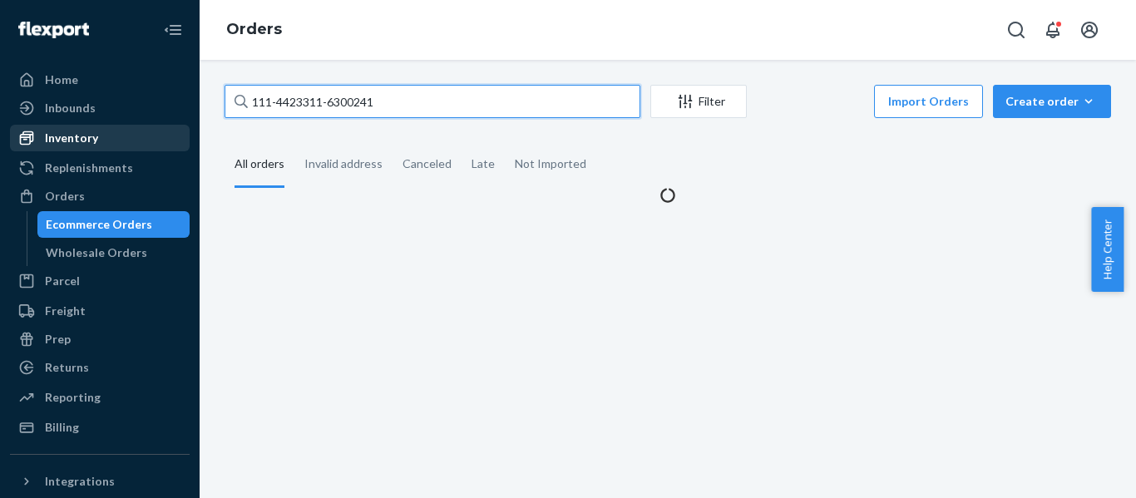
drag, startPoint x: 331, startPoint y: 121, endPoint x: 103, endPoint y: 136, distance: 228.4
click at [118, 140] on div "Home Inbounds Shipping Plans Problems Inventory Products Replenishments Orders …" at bounding box center [568, 249] width 1136 height 498
paste input "2-0616725-7005004"
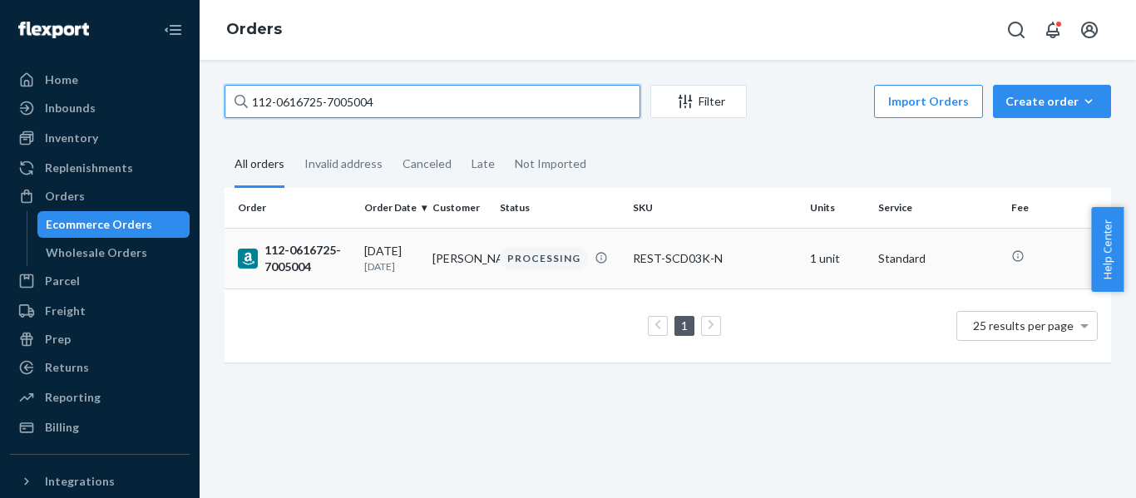
type input "112-0616725-7005004"
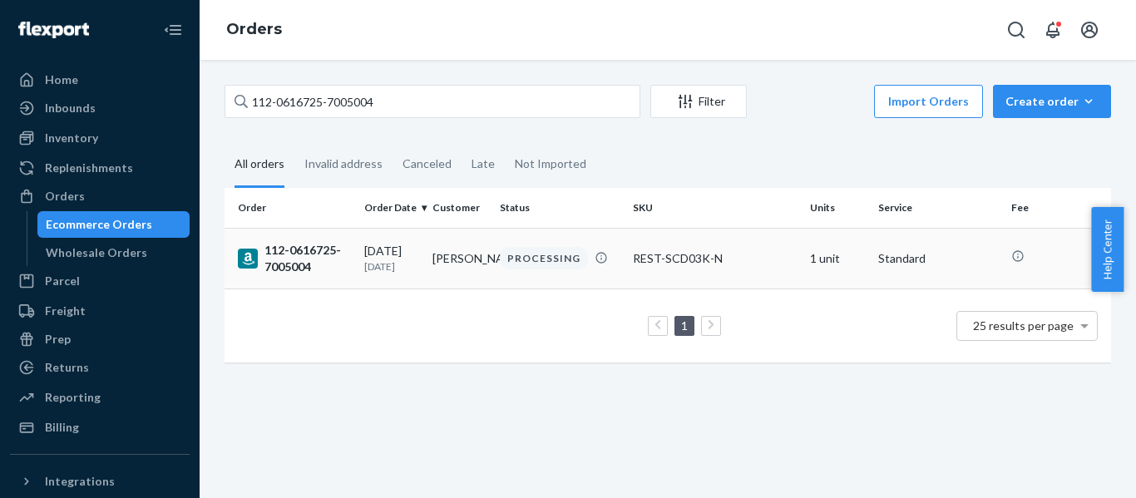
click at [290, 254] on div "112-0616725-7005004" at bounding box center [294, 258] width 113 height 33
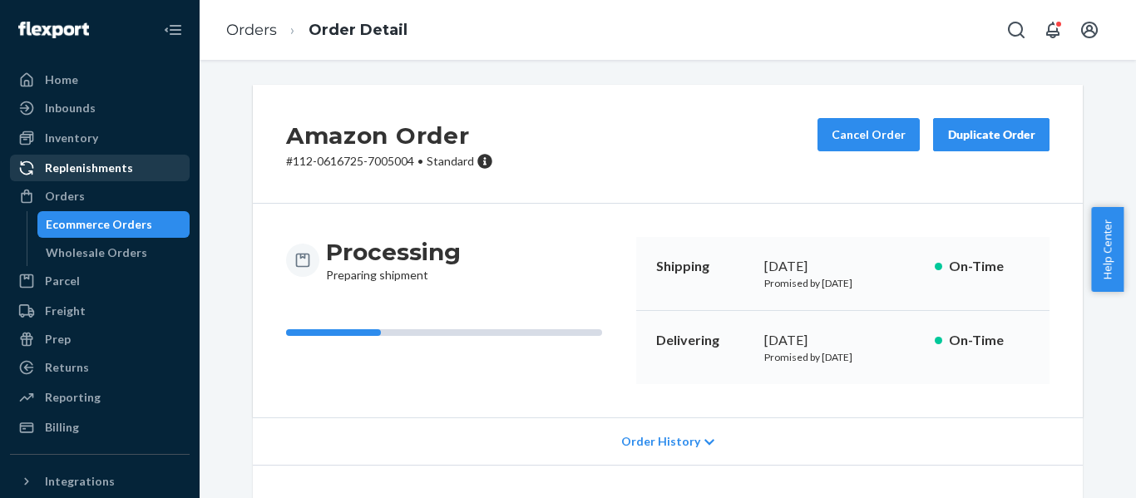
drag, startPoint x: 47, startPoint y: 188, endPoint x: 108, endPoint y: 176, distance: 61.8
click at [47, 188] on div "Orders" at bounding box center [65, 196] width 40 height 17
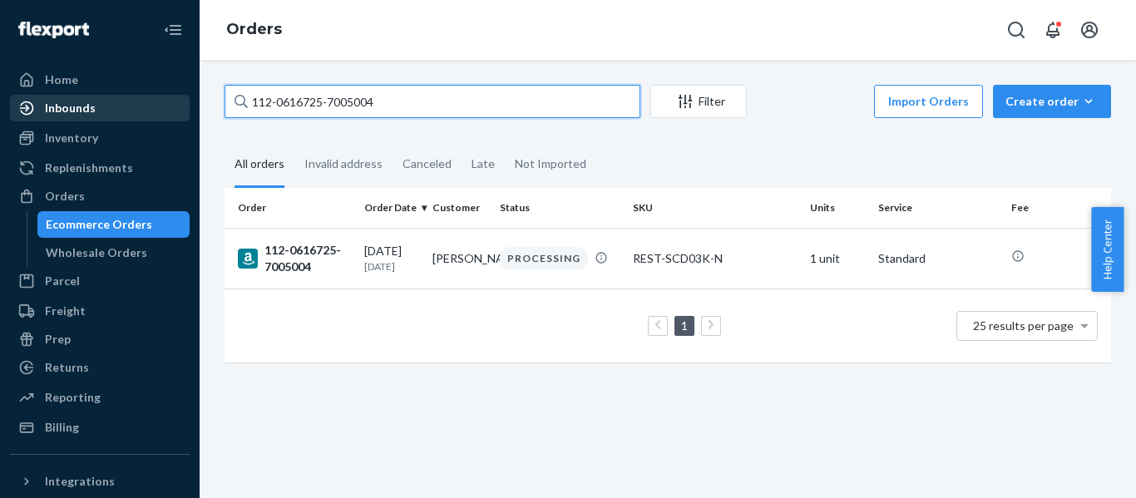
drag, startPoint x: 468, startPoint y: 102, endPoint x: 57, endPoint y: 112, distance: 411.1
click at [61, 113] on div "Home Inbounds Shipping Plans Problems Inventory Products Replenishments Orders …" at bounding box center [568, 249] width 1136 height 498
paste input "4-1364749-4538633"
type input "114-1364749-4538633"
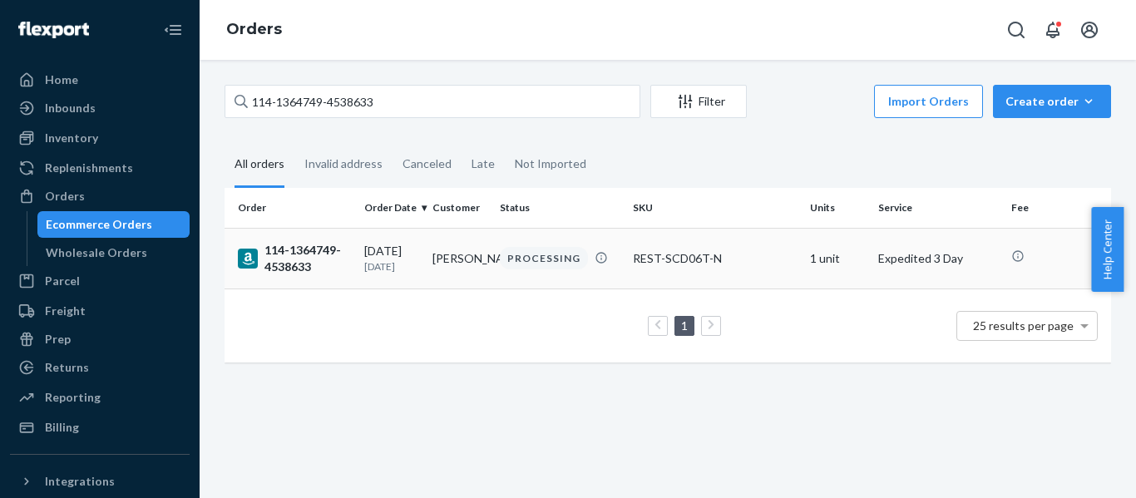
click at [329, 255] on div "114-1364749-4538633" at bounding box center [294, 258] width 113 height 33
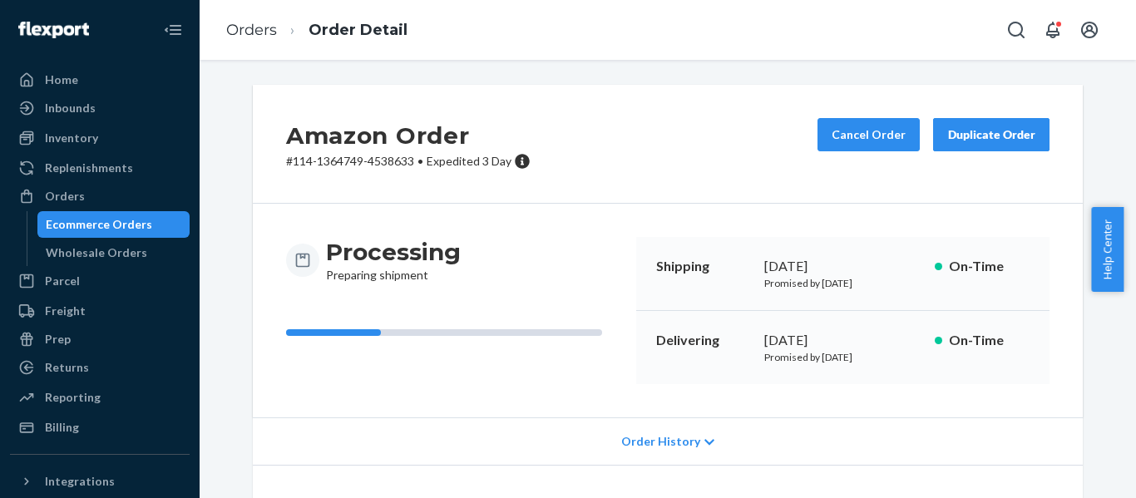
drag, startPoint x: 97, startPoint y: 201, endPoint x: 87, endPoint y: 216, distance: 18.5
click at [97, 201] on div "Orders" at bounding box center [100, 196] width 176 height 23
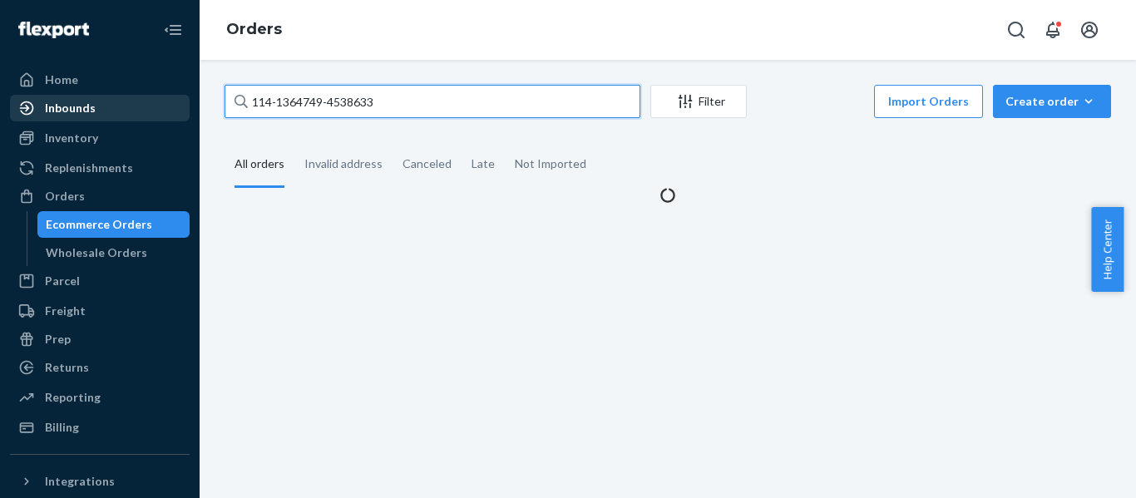
drag, startPoint x: 372, startPoint y: 101, endPoint x: 116, endPoint y: 106, distance: 256.3
click at [123, 108] on div "Home Inbounds Shipping Plans Problems Inventory Products Replenishments Orders …" at bounding box center [568, 249] width 1136 height 498
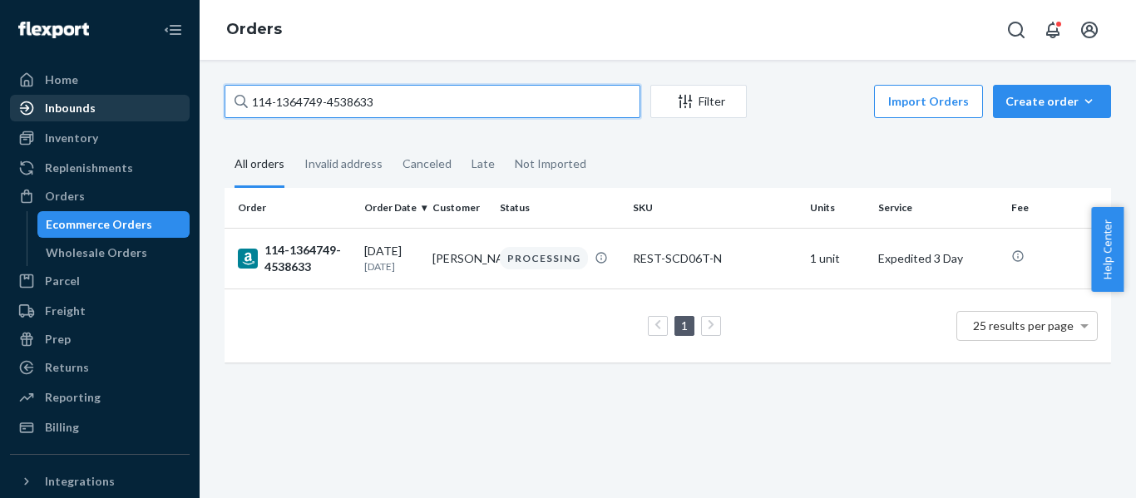
paste input "6706810-1467428"
type input "114-6706810-1467428"
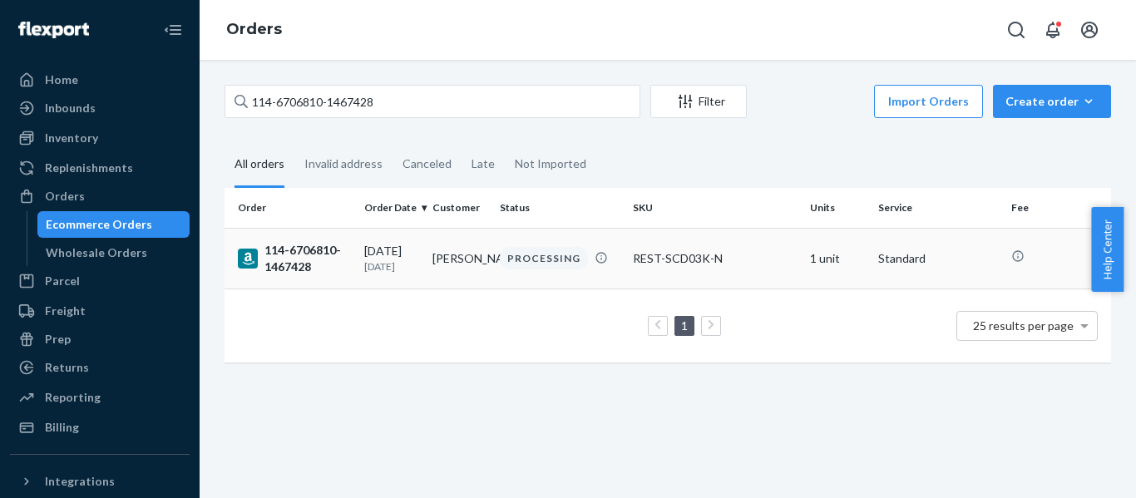
click at [297, 250] on div "114-6706810-1467428" at bounding box center [294, 258] width 113 height 33
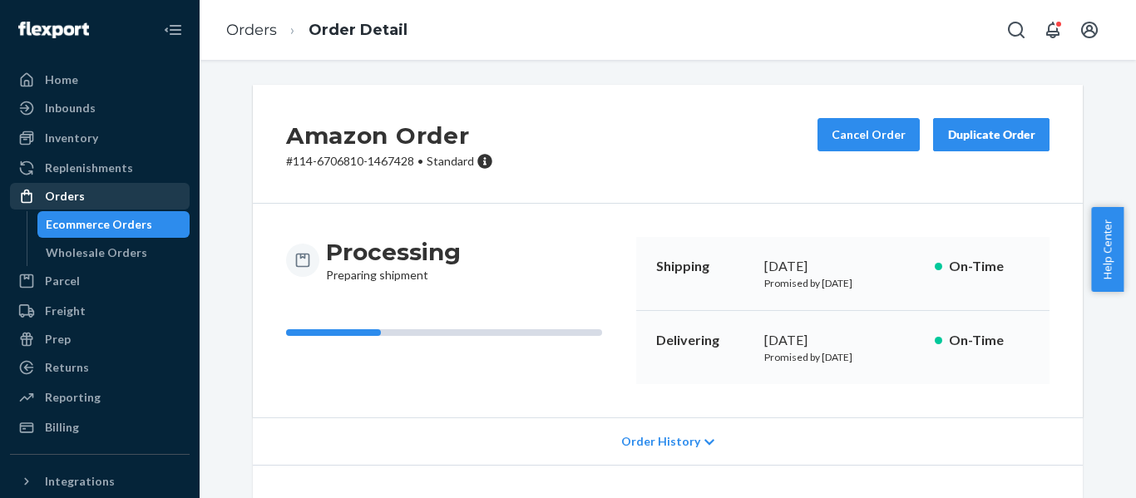
click at [61, 186] on div "Orders" at bounding box center [100, 196] width 176 height 23
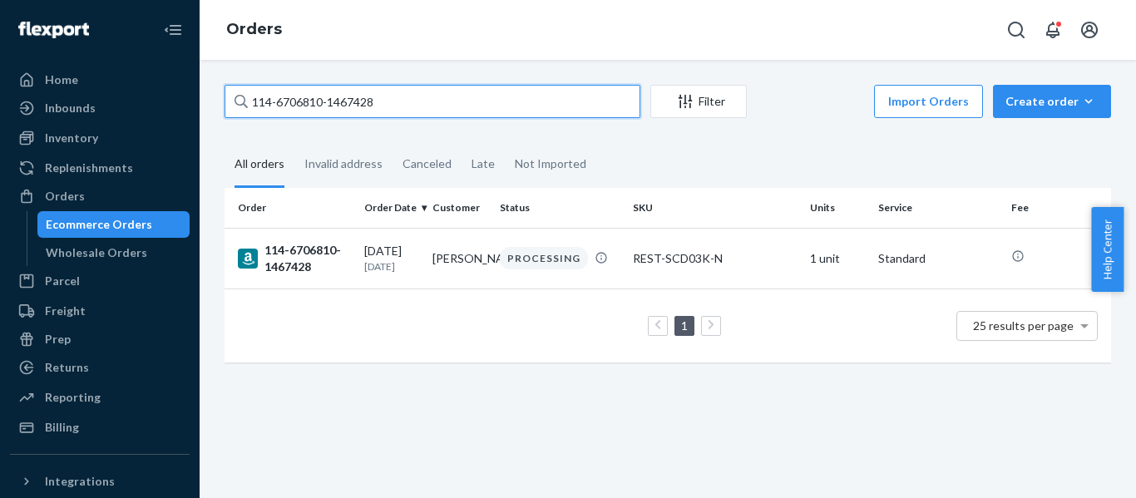
drag, startPoint x: 449, startPoint y: 98, endPoint x: -37, endPoint y: 114, distance: 486.1
click at [0, 114] on html "Home Inbounds Shipping Plans Problems Inventory Products Replenishments Orders …" at bounding box center [568, 249] width 1136 height 498
paste input "1-0234347-6637037"
type input "111-0234347-6637037"
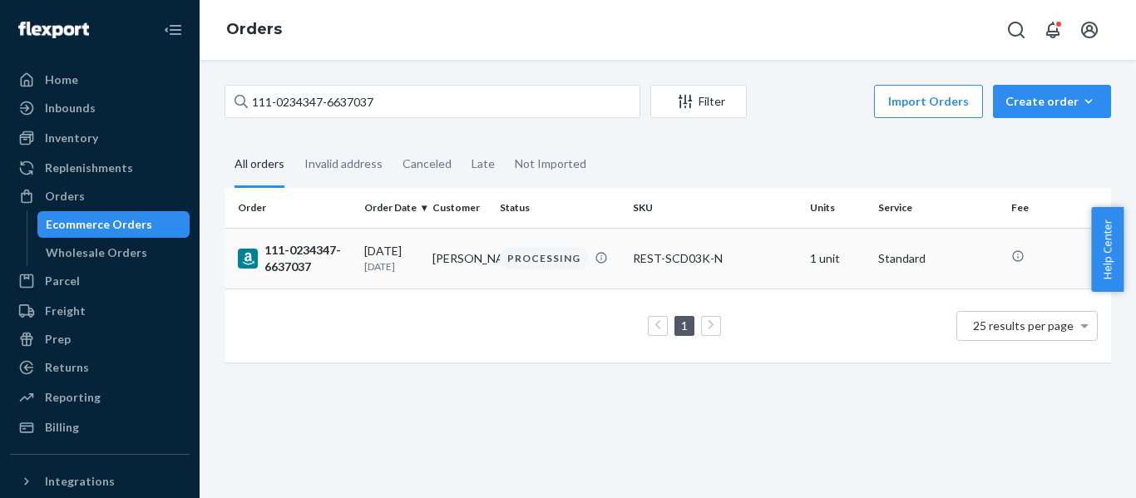
click at [319, 258] on div "111-0234347-6637037" at bounding box center [294, 258] width 113 height 33
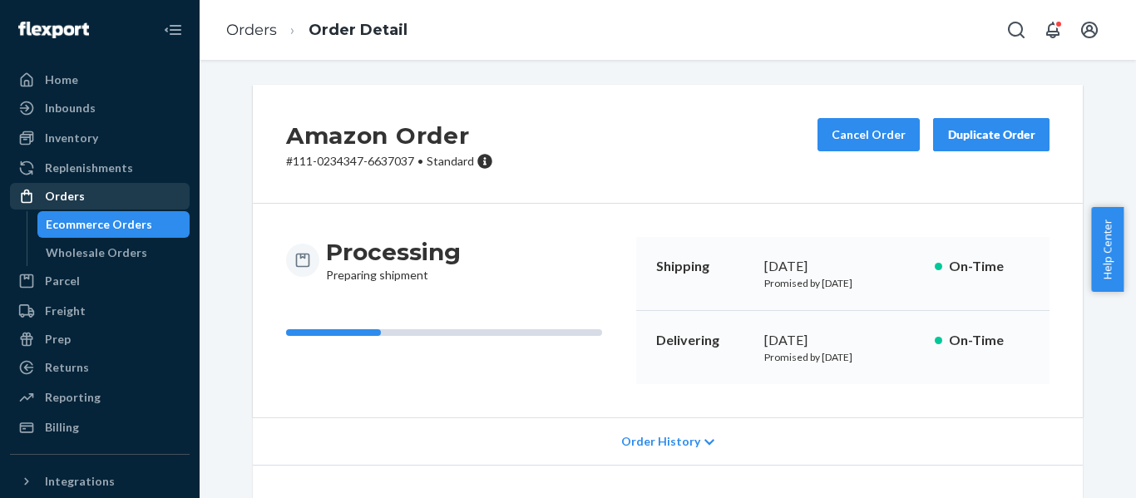
click at [52, 198] on div "Orders" at bounding box center [65, 196] width 40 height 17
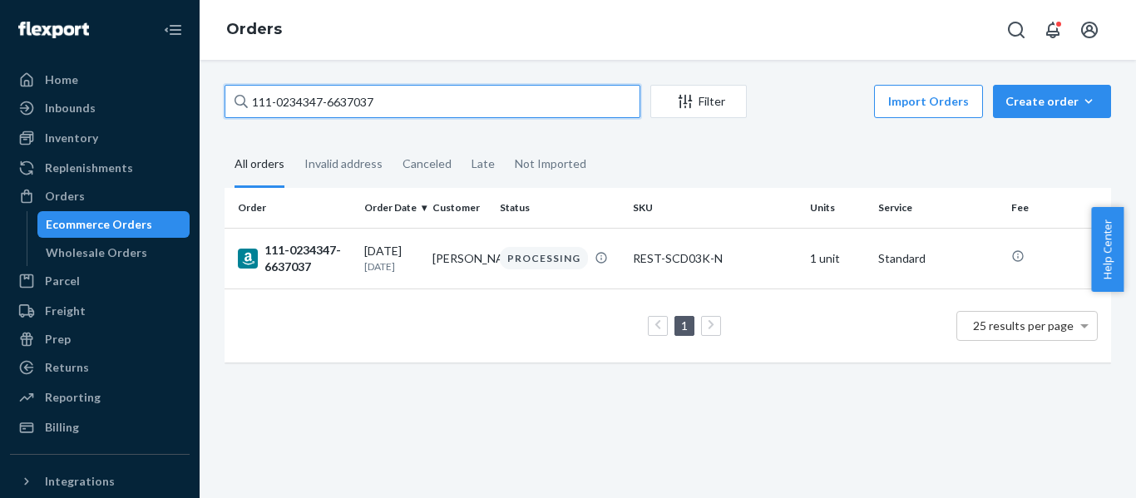
drag, startPoint x: 325, startPoint y: 101, endPoint x: 211, endPoint y: 106, distance: 114.1
click at [241, 101] on div "111-0234347-6637037" at bounding box center [433, 101] width 416 height 33
paste input "3-3786301-0982665"
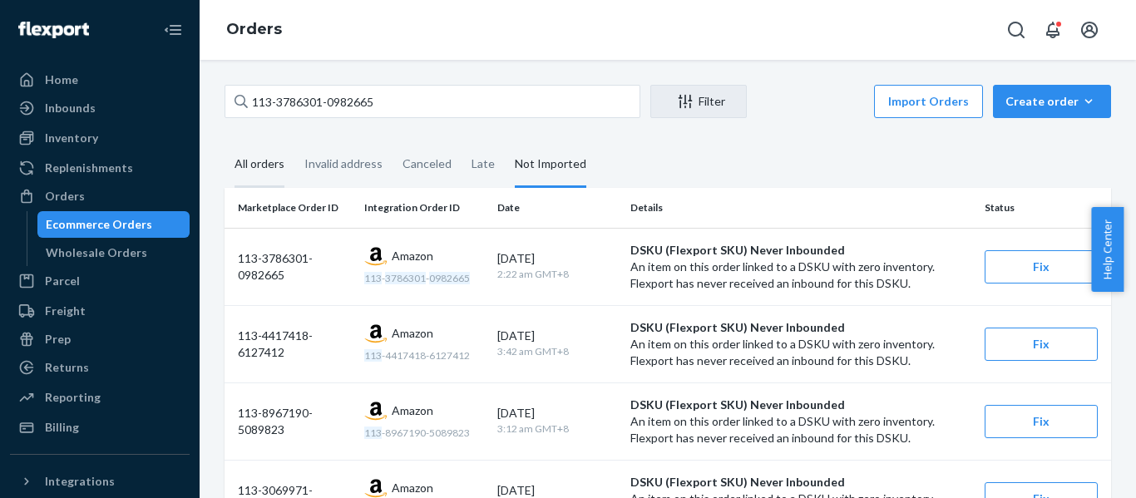
click at [245, 166] on div "All orders" at bounding box center [260, 165] width 50 height 46
click at [225, 142] on input "All orders" at bounding box center [225, 142] width 0 height 0
click at [244, 166] on div "All orders" at bounding box center [260, 165] width 50 height 46
click at [225, 142] on input "All orders" at bounding box center [225, 142] width 0 height 0
click at [63, 196] on div "Orders" at bounding box center [65, 196] width 40 height 17
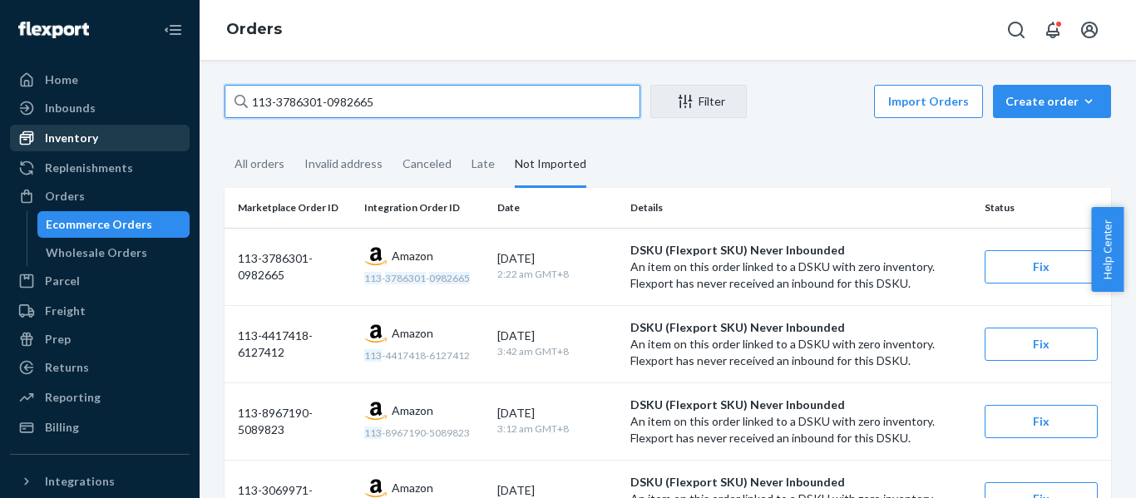
drag, startPoint x: 162, startPoint y: 135, endPoint x: 143, endPoint y: 134, distance: 19.2
click at [145, 135] on div "Home Inbounds Shipping Plans Problems Inventory Products Replenishments Orders …" at bounding box center [568, 249] width 1136 height 498
paste input "4-3157992-0999468"
type input "114-3157992-0999468"
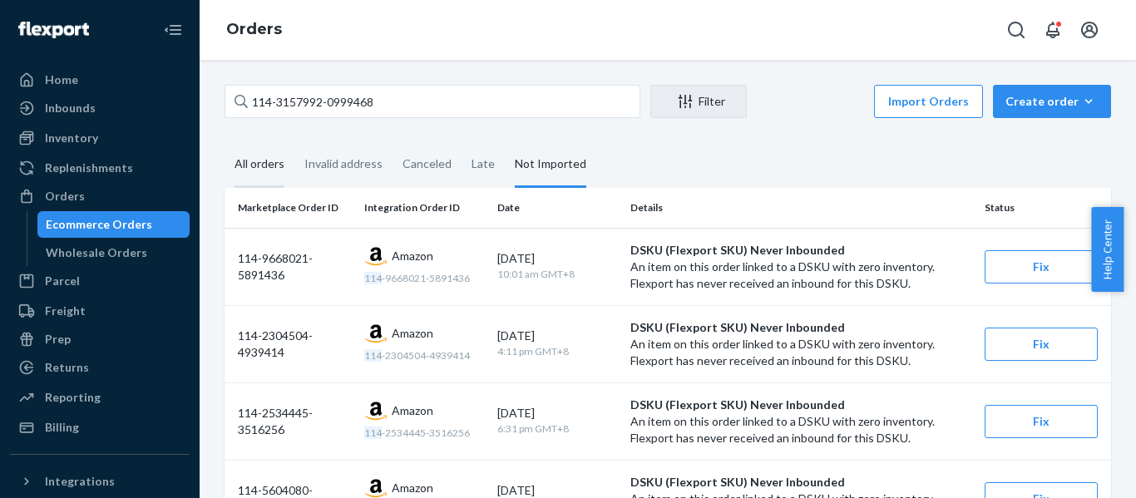
click at [256, 168] on div "All orders" at bounding box center [260, 165] width 50 height 46
click at [225, 142] on input "All orders" at bounding box center [225, 142] width 0 height 0
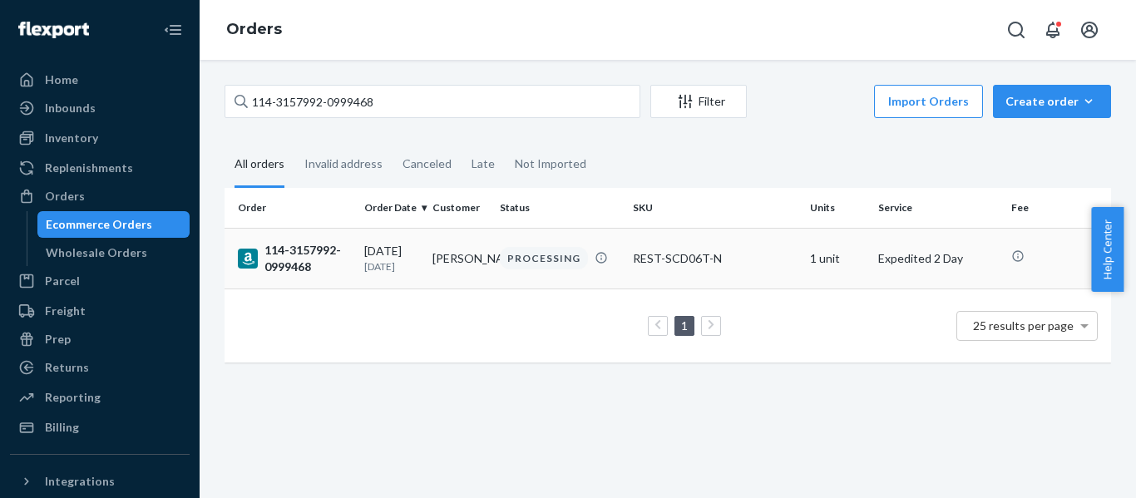
click at [293, 246] on div "114-3157992-0999468" at bounding box center [294, 258] width 113 height 33
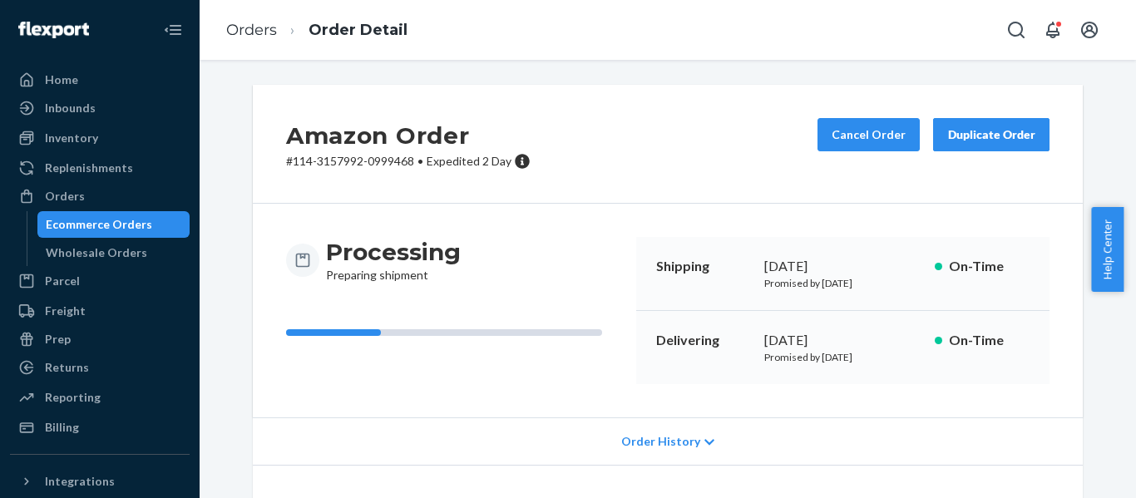
drag, startPoint x: 55, startPoint y: 200, endPoint x: 73, endPoint y: 219, distance: 26.5
click at [56, 200] on div "Orders" at bounding box center [65, 196] width 40 height 17
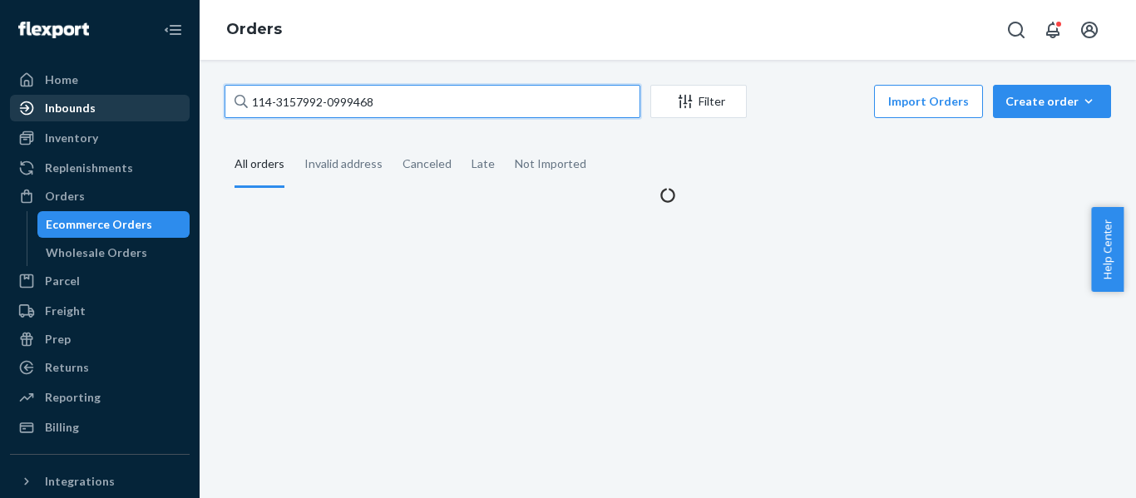
click at [143, 101] on div "Home Inbounds Shipping Plans Problems Inventory Products Replenishments Orders …" at bounding box center [568, 249] width 1136 height 498
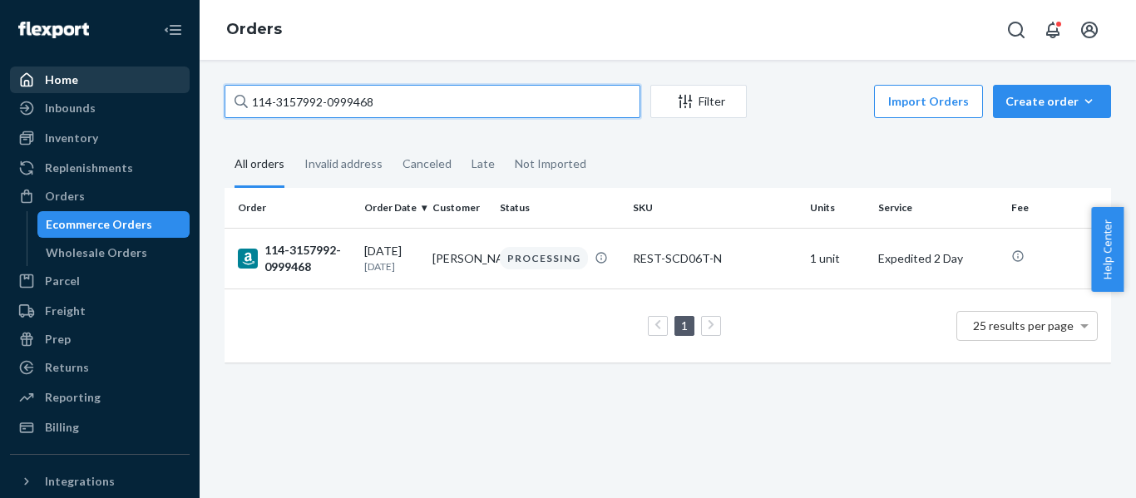
paste input "[PHONE_NUMBER]"
type input "112-3272253-0794668"
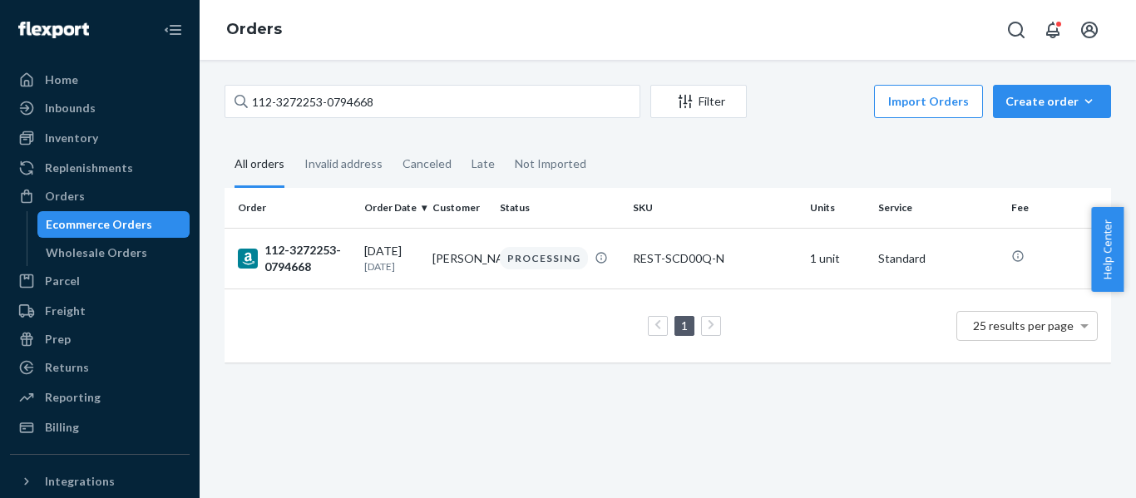
click at [280, 260] on div "112-3272253-0794668" at bounding box center [294, 258] width 113 height 33
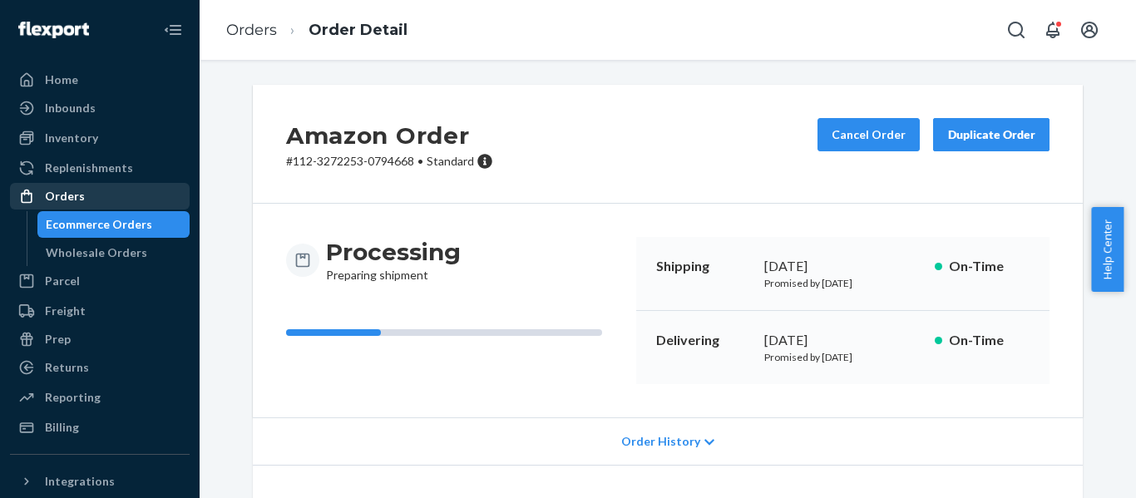
click at [74, 187] on div "Orders" at bounding box center [100, 196] width 176 height 23
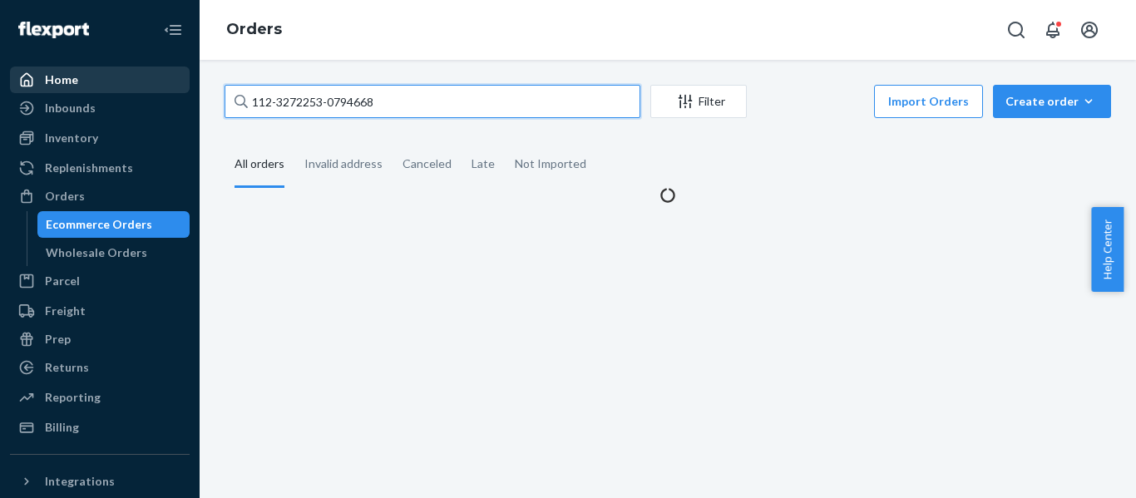
drag, startPoint x: 105, startPoint y: 92, endPoint x: 94, endPoint y: 100, distance: 13.6
click at [103, 92] on div "Home Inbounds Shipping Plans Problems Inventory Products Replenishments Orders …" at bounding box center [568, 249] width 1136 height 498
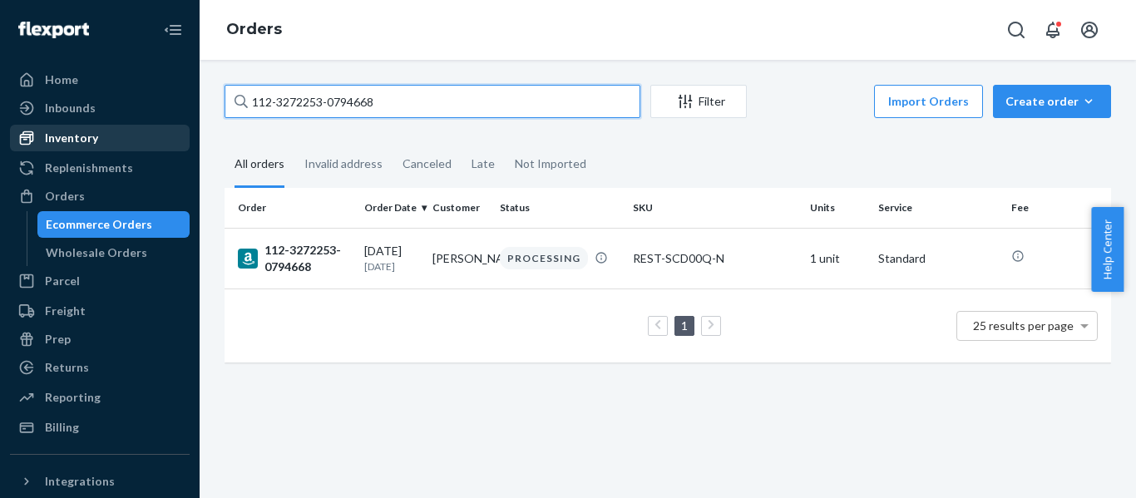
paste input "4-9827491-3867414"
type input "114-9827491-3867414"
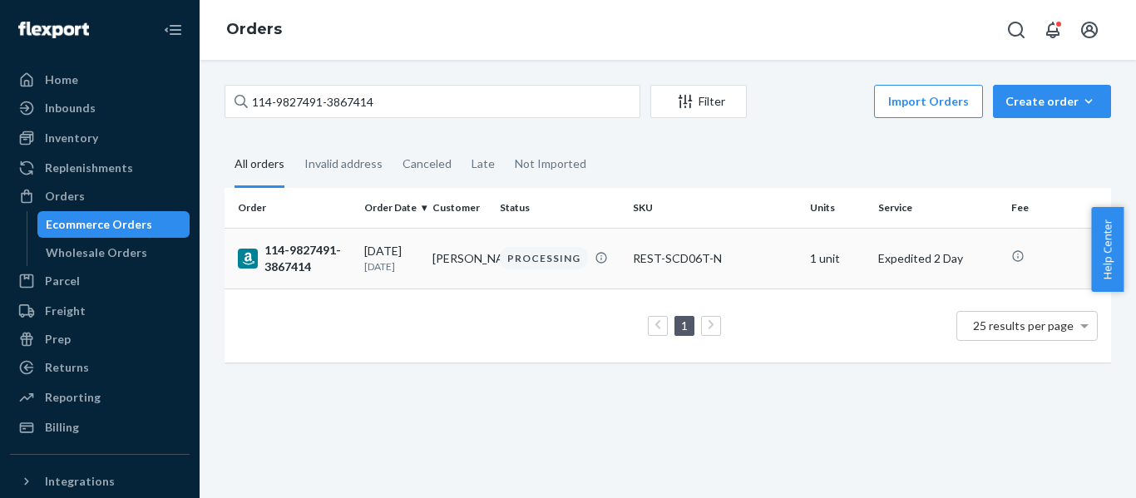
click at [293, 252] on div "114-9827491-3867414" at bounding box center [294, 258] width 113 height 33
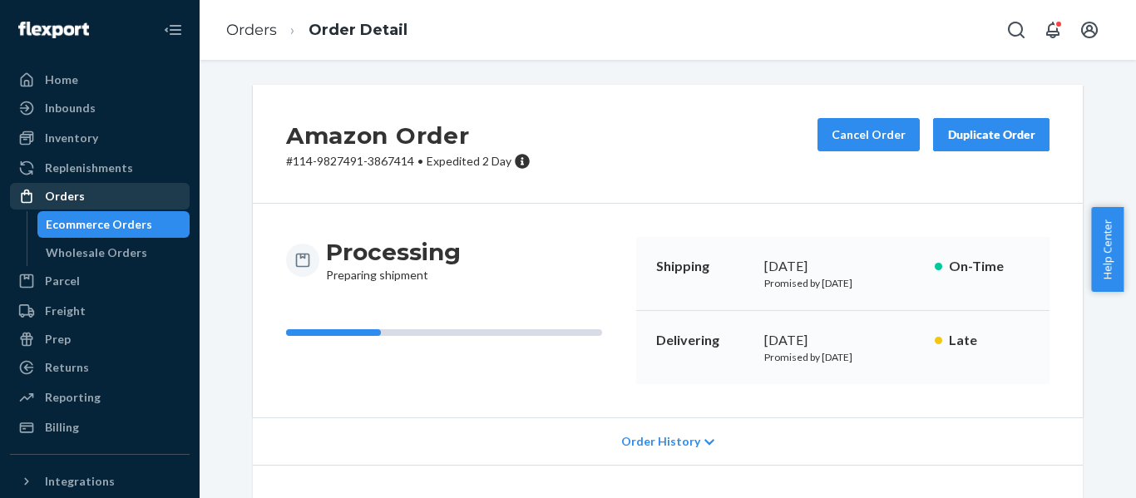
drag, startPoint x: 67, startPoint y: 194, endPoint x: 79, endPoint y: 194, distance: 12.5
click at [67, 194] on div "Orders" at bounding box center [65, 196] width 40 height 17
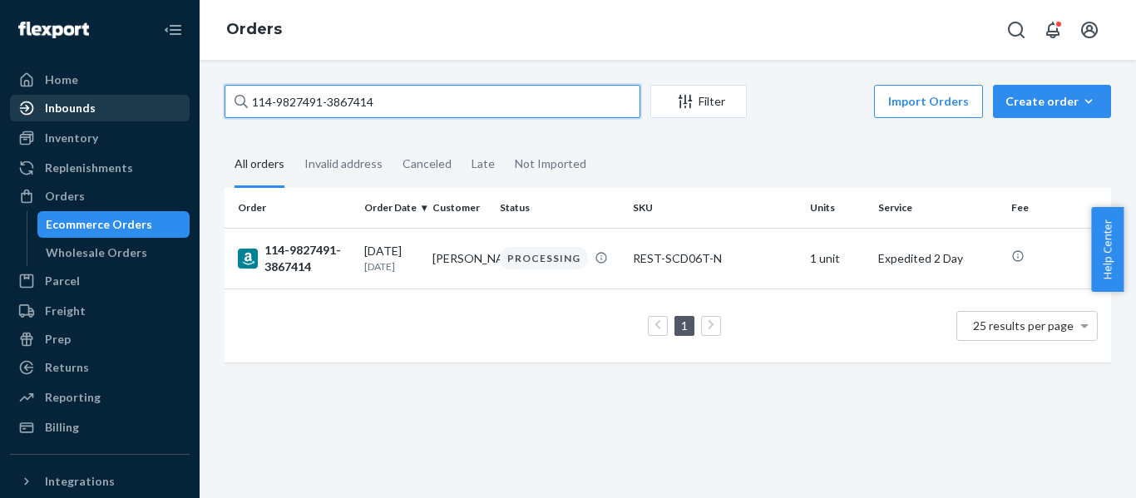
drag, startPoint x: 337, startPoint y: 100, endPoint x: 80, endPoint y: 119, distance: 257.8
click at [74, 96] on div "Home Inbounds Shipping Plans Problems Inventory Products Replenishments Orders …" at bounding box center [568, 249] width 1136 height 498
paste input "2-6775944-4678617"
type input "112-6775944-4678617"
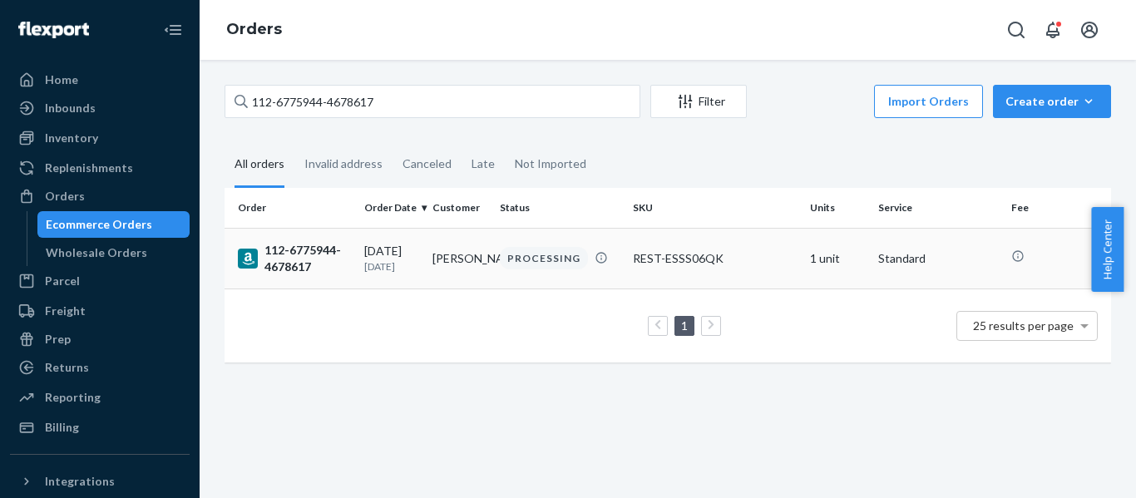
click at [290, 255] on div "112-6775944-4678617" at bounding box center [294, 258] width 113 height 33
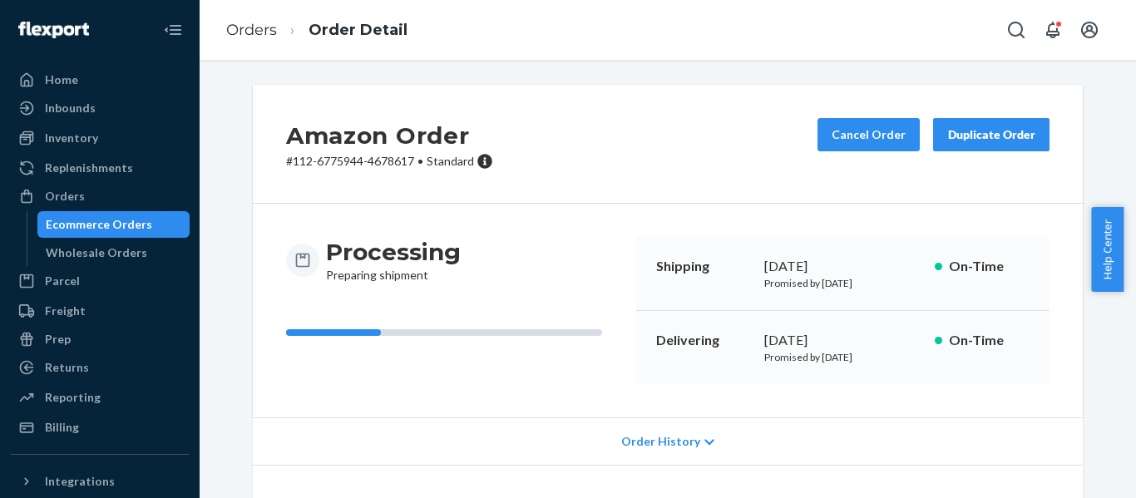
click at [90, 196] on div "Orders" at bounding box center [100, 196] width 176 height 23
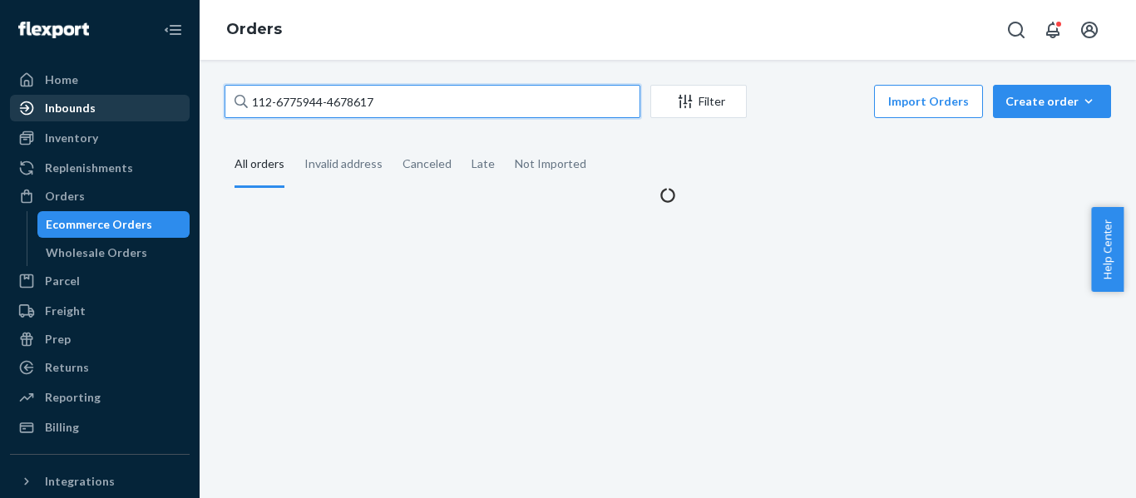
drag, startPoint x: 417, startPoint y: 102, endPoint x: 85, endPoint y: 106, distance: 332.0
click at [85, 106] on div "Home Inbounds Shipping Plans Problems Inventory Products Replenishments Orders …" at bounding box center [568, 249] width 1136 height 498
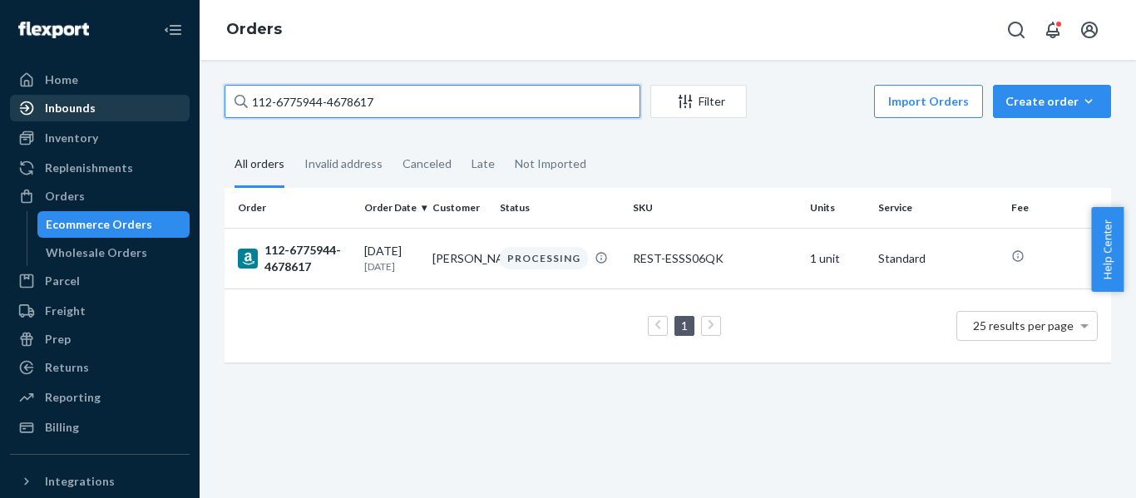
paste input "4-8305158-905145"
type input "114-8305158-9051457"
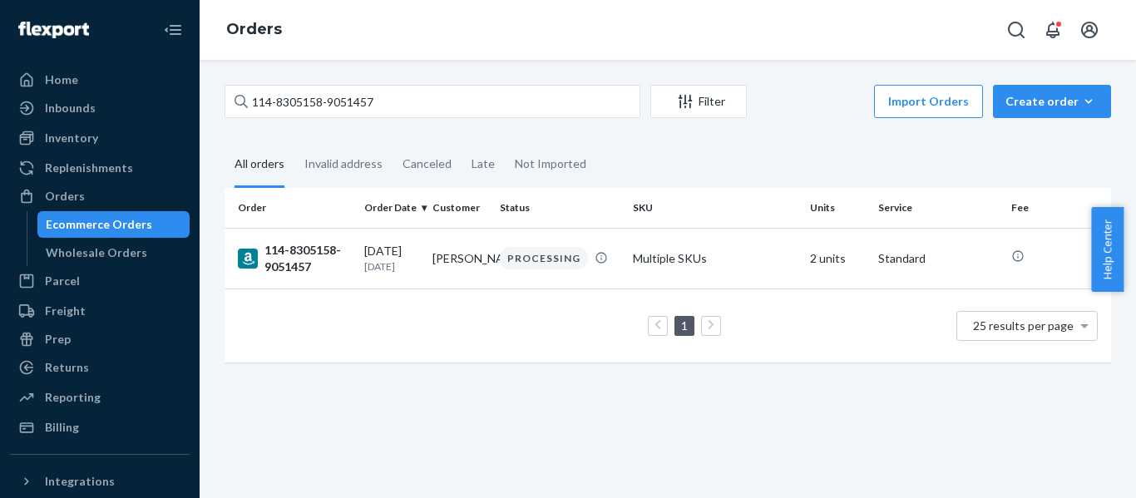
drag, startPoint x: 292, startPoint y: 251, endPoint x: 111, endPoint y: 238, distance: 181.8
click at [290, 250] on div "114-8305158-9051457" at bounding box center [294, 258] width 113 height 33
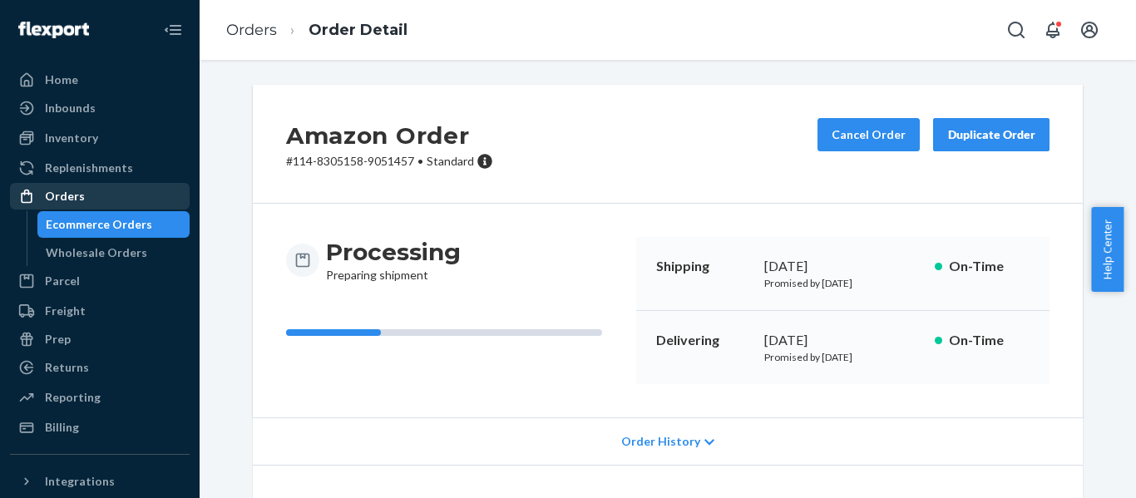
click at [66, 194] on div "Orders" at bounding box center [65, 196] width 40 height 17
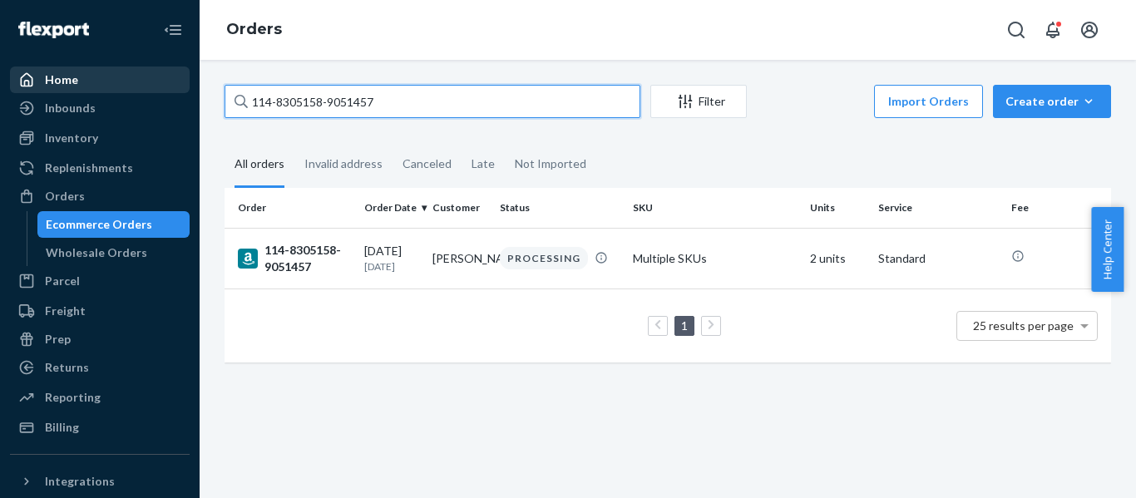
drag, startPoint x: 420, startPoint y: 102, endPoint x: 58, endPoint y: 95, distance: 362.0
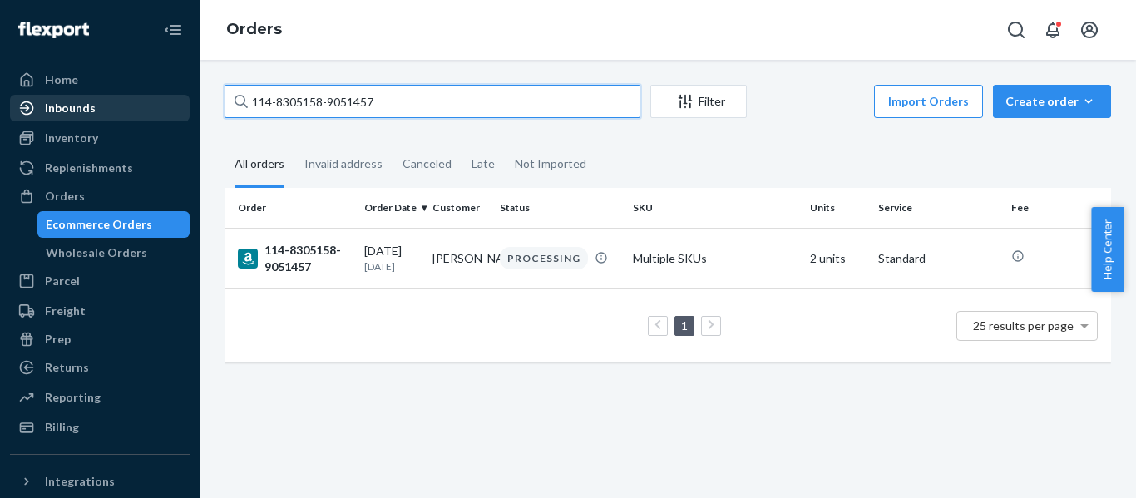
click at [105, 83] on div "Home Inbounds Shipping Plans Problems Inventory Products Replenishments Orders …" at bounding box center [568, 249] width 1136 height 498
paste input "3-6355224-7449846"
type input "113-6355224-7449846"
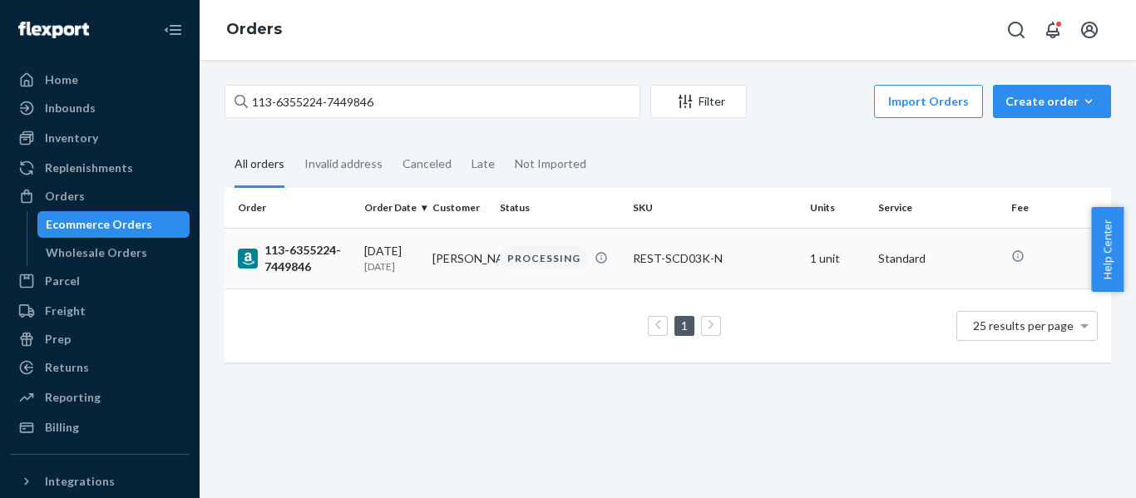
click at [285, 257] on div "113-6355224-7449846" at bounding box center [294, 258] width 113 height 33
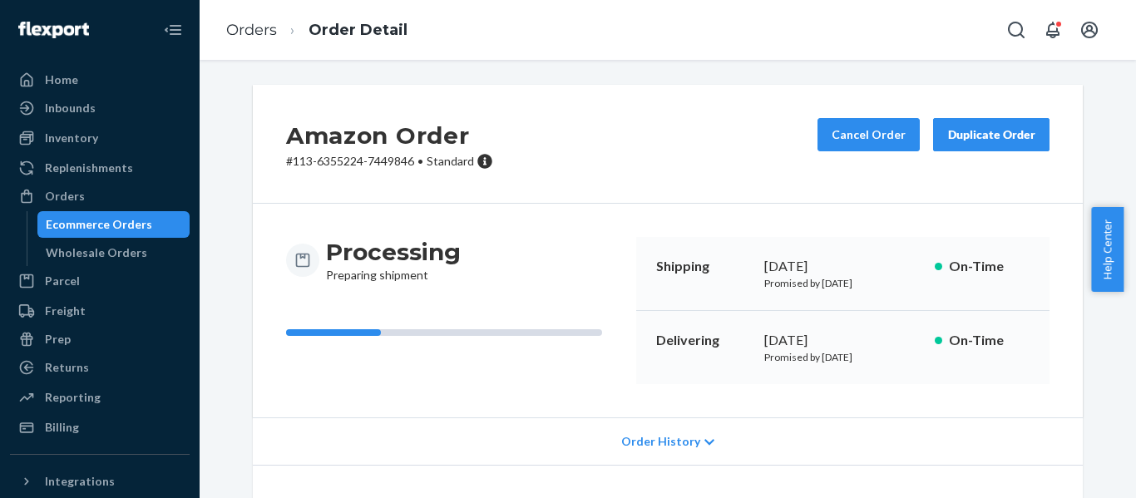
click at [51, 191] on div "Orders" at bounding box center [65, 196] width 40 height 17
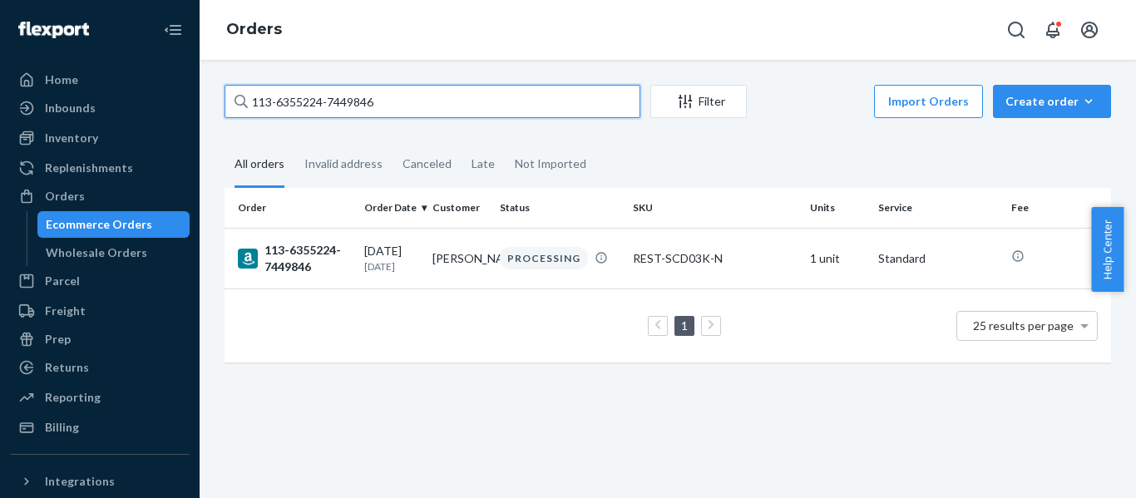
drag, startPoint x: 388, startPoint y: 86, endPoint x: 218, endPoint y: 116, distance: 172.3
click at [319, 91] on input "113-6355224-7449846" at bounding box center [433, 101] width 416 height 33
paste input "111-1139005-5357841"
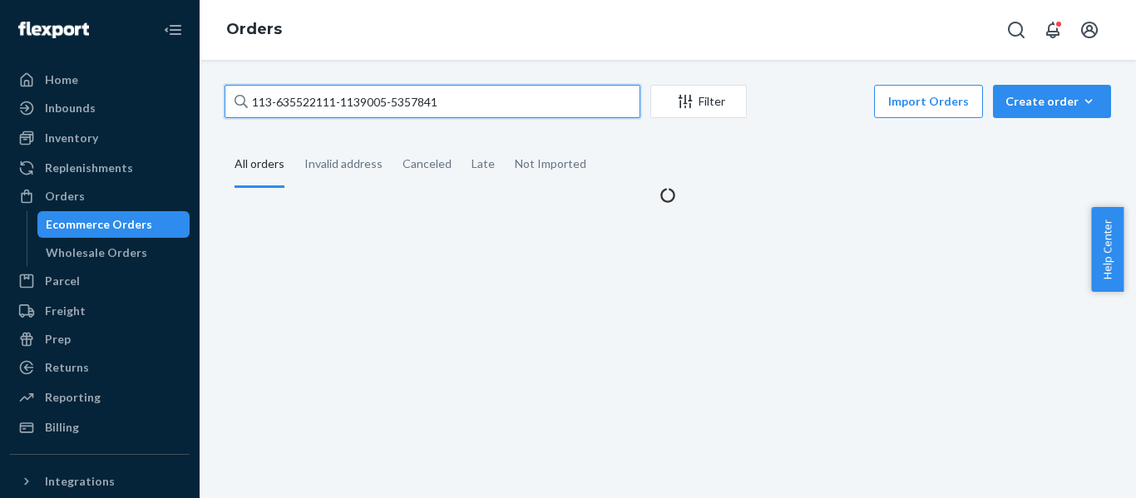
drag, startPoint x: 463, startPoint y: 106, endPoint x: -97, endPoint y: 116, distance: 560.8
click at [0, 116] on html "Home Inbounds Shipping Plans Problems Inventory Products Replenishments Orders …" at bounding box center [568, 249] width 1136 height 498
paste input "text"
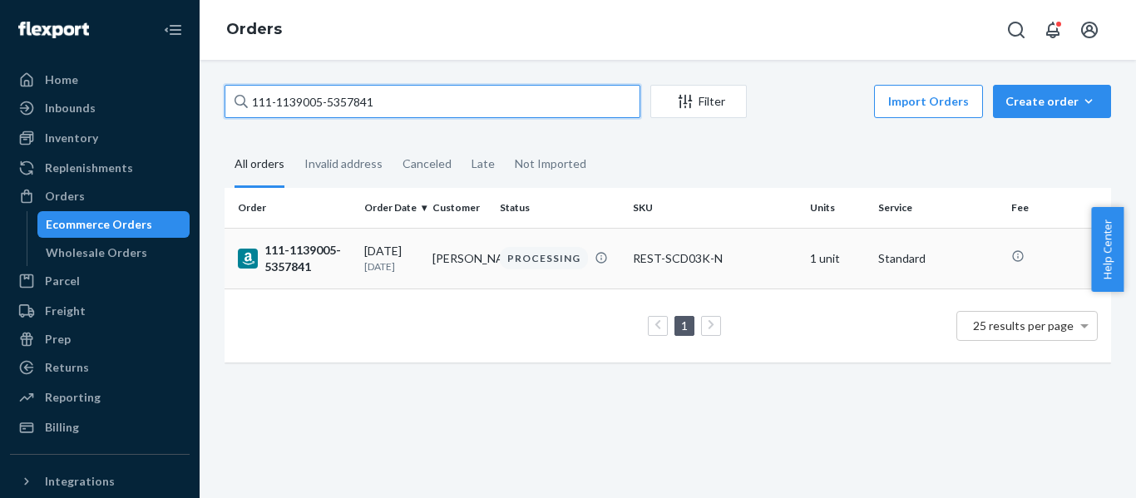
type input "111-1139005-5357841"
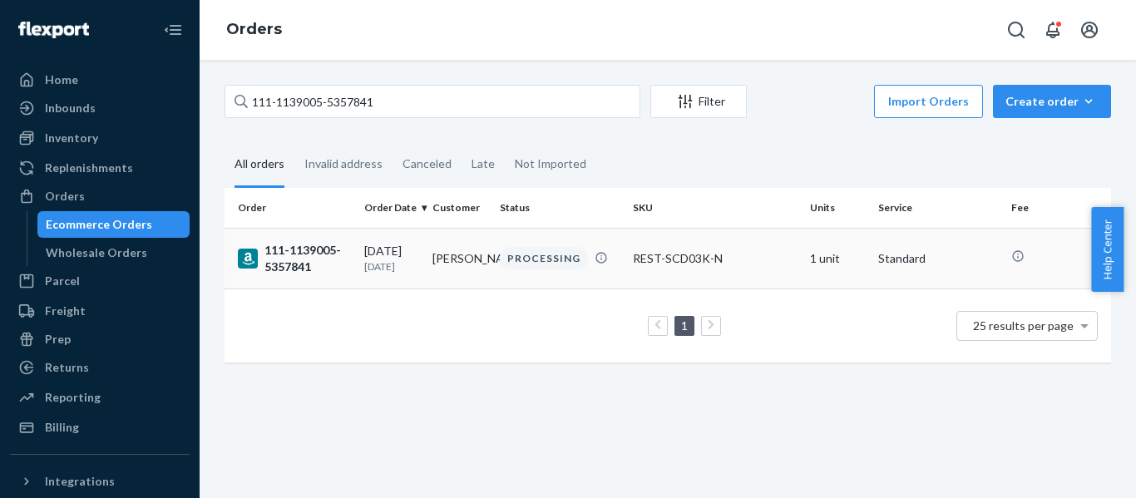
drag, startPoint x: 255, startPoint y: 268, endPoint x: 25, endPoint y: 272, distance: 229.6
click at [254, 268] on rect at bounding box center [248, 259] width 20 height 20
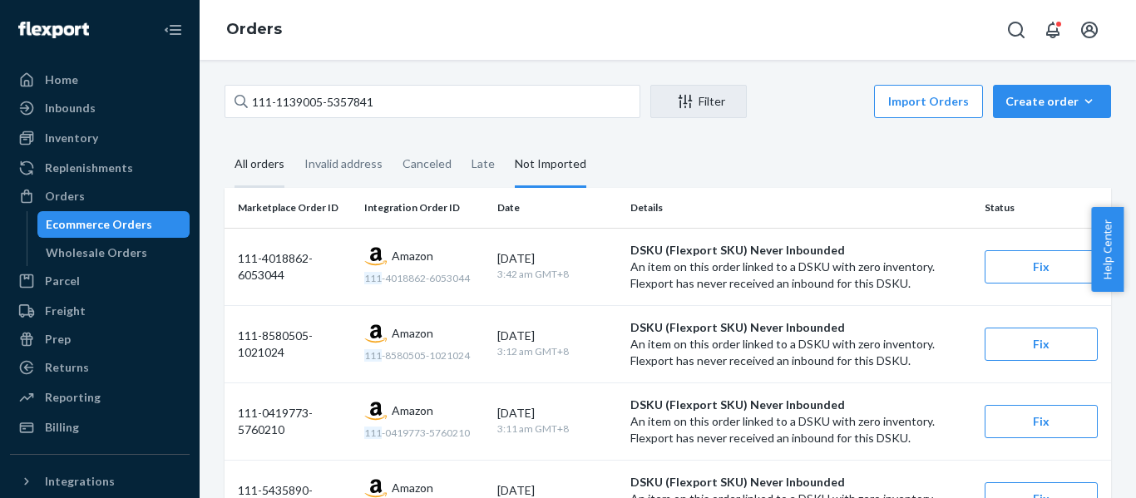
click at [250, 170] on div "All orders" at bounding box center [260, 165] width 50 height 46
click at [225, 142] on input "All orders" at bounding box center [225, 142] width 0 height 0
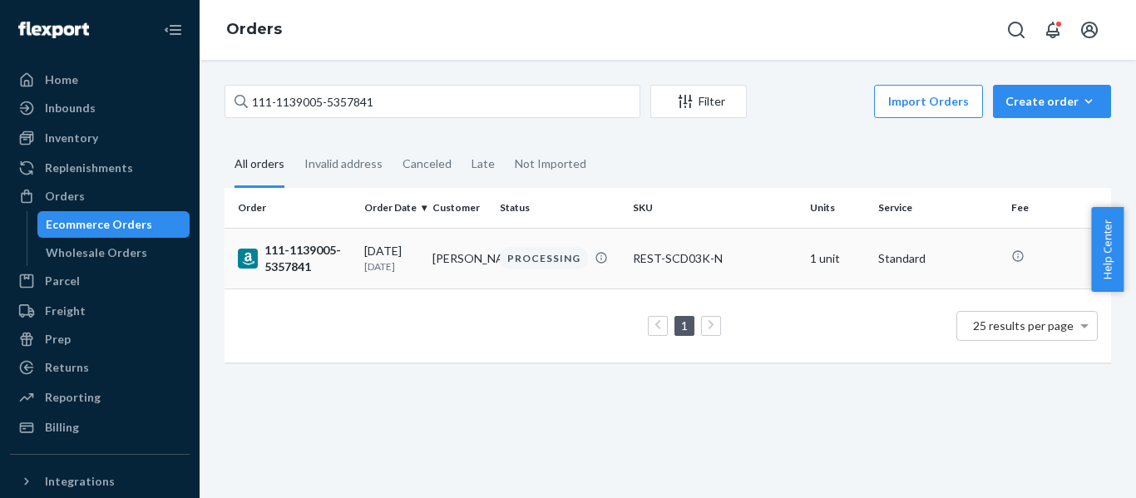
click at [299, 264] on div "111-1139005-5357841" at bounding box center [294, 258] width 113 height 33
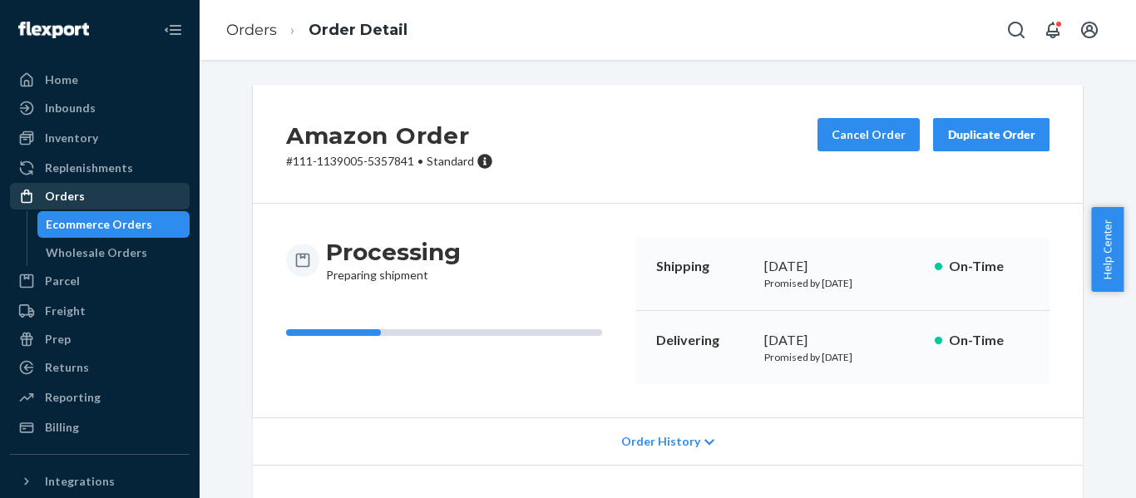
click at [70, 200] on div "Orders" at bounding box center [65, 196] width 40 height 17
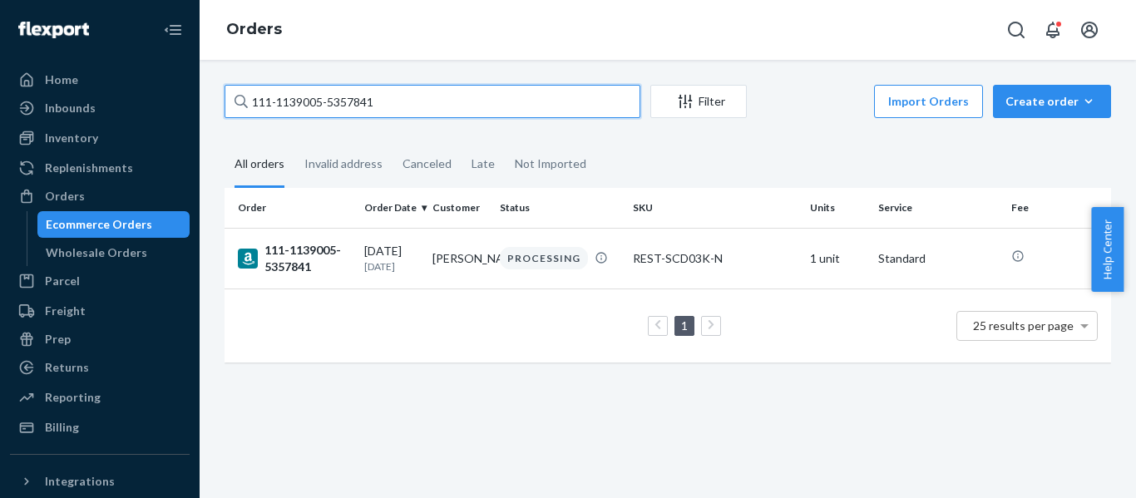
drag, startPoint x: 202, startPoint y: 117, endPoint x: 7, endPoint y: 123, distance: 194.8
click at [7, 123] on div "Home Inbounds Shipping Plans Problems Inventory Products Replenishments Orders …" at bounding box center [568, 249] width 1136 height 498
paste input "2-1164937-1984222"
type input "112-1164937-1984222"
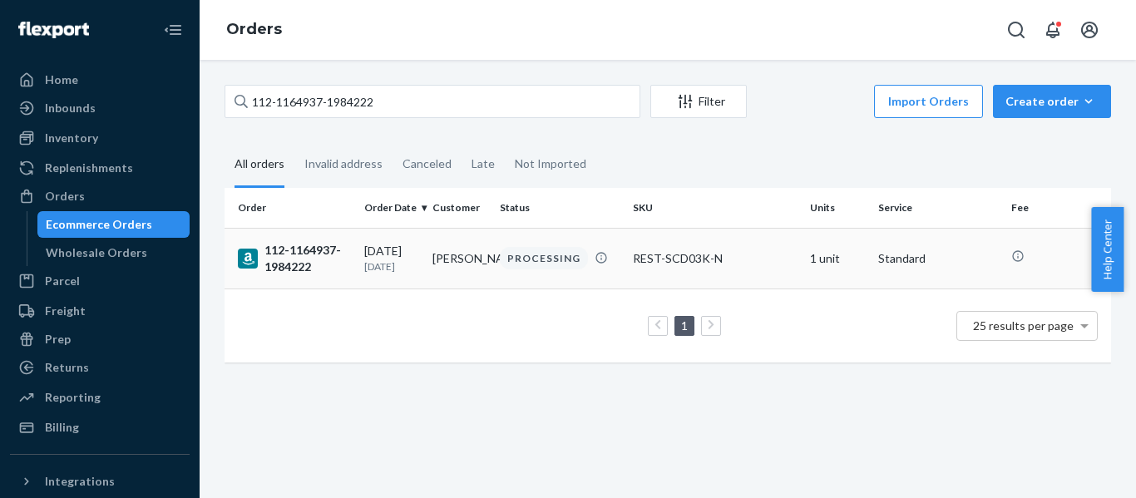
click at [323, 262] on div "112-1164937-1984222" at bounding box center [294, 258] width 113 height 33
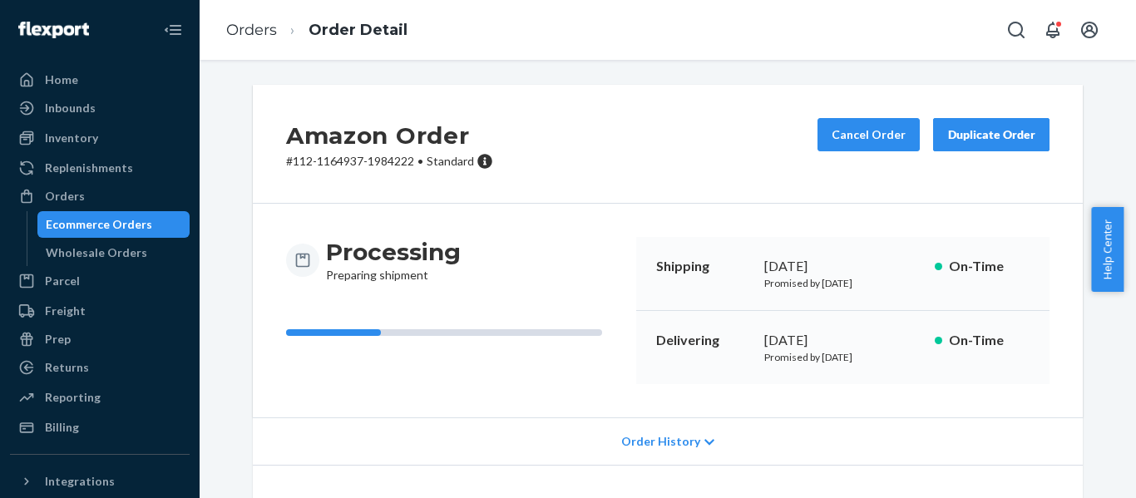
click at [87, 197] on div "Orders" at bounding box center [100, 196] width 176 height 23
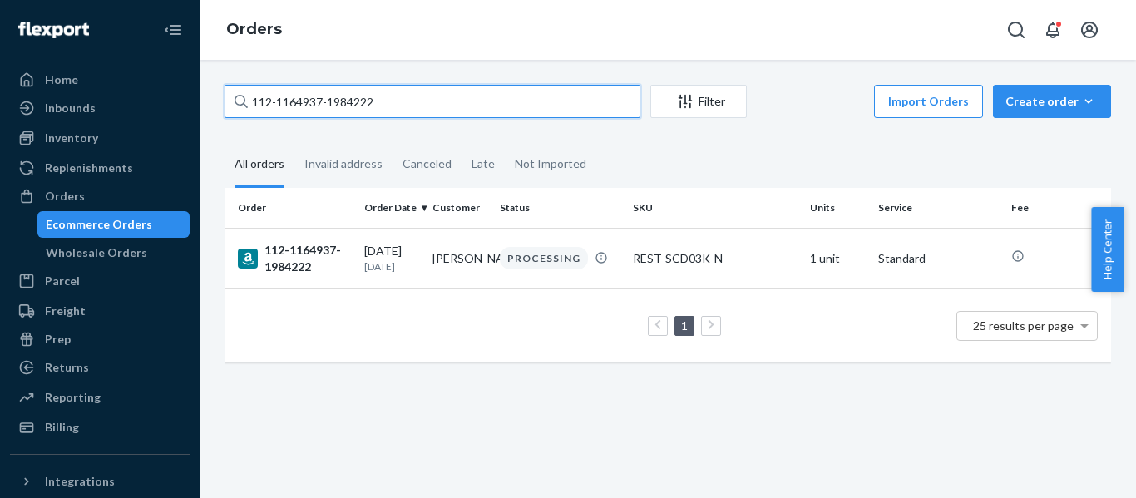
drag, startPoint x: 285, startPoint y: 100, endPoint x: 176, endPoint y: 123, distance: 112.3
click at [190, 111] on div "Home Inbounds Shipping Plans Problems Inventory Products Replenishments Orders …" at bounding box center [568, 249] width 1136 height 498
paste input "4-7218388-0089813"
type input "114-7218388-0089813"
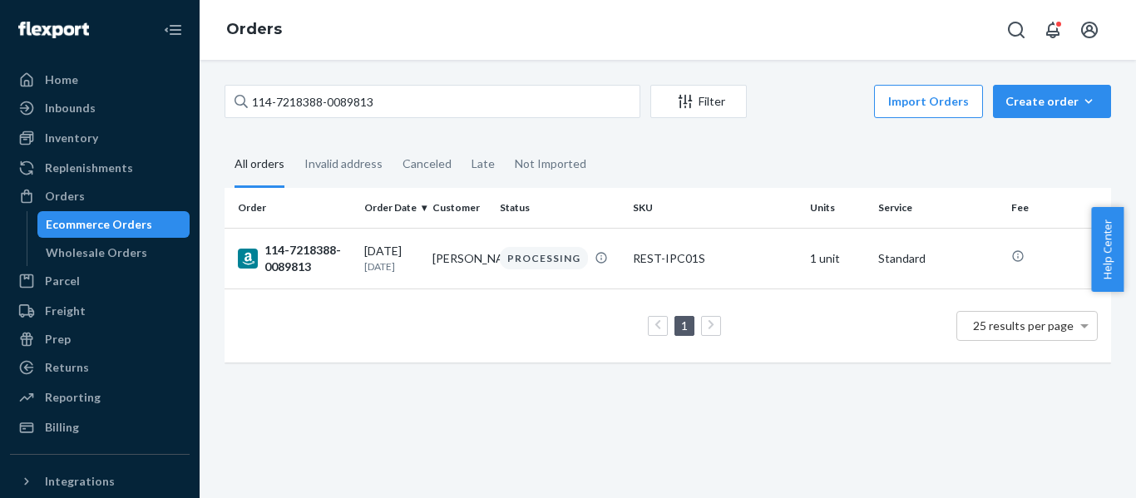
click at [295, 262] on div "114-7218388-0089813" at bounding box center [294, 258] width 113 height 33
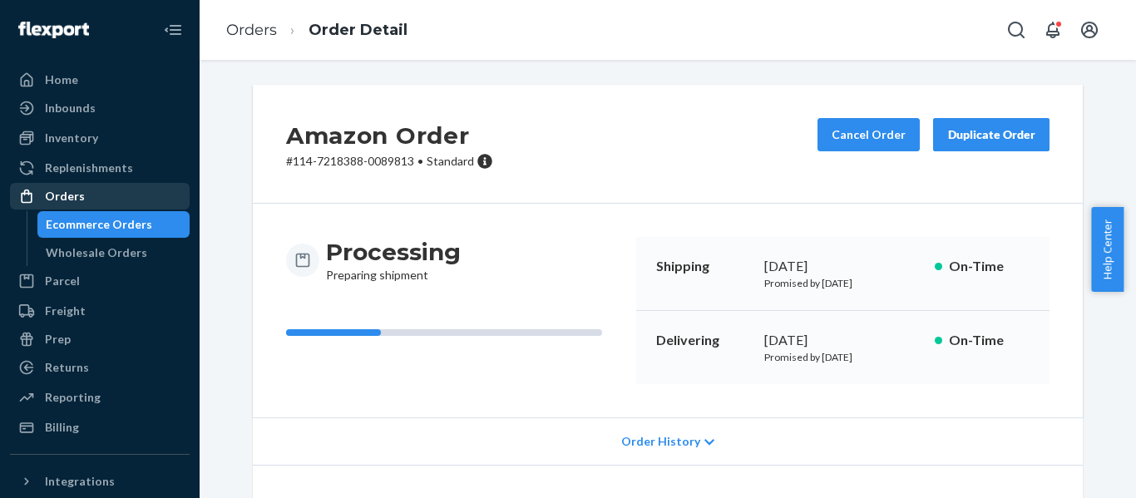
drag, startPoint x: 68, startPoint y: 201, endPoint x: 107, endPoint y: 185, distance: 42.5
click at [68, 201] on div "Orders" at bounding box center [65, 196] width 40 height 17
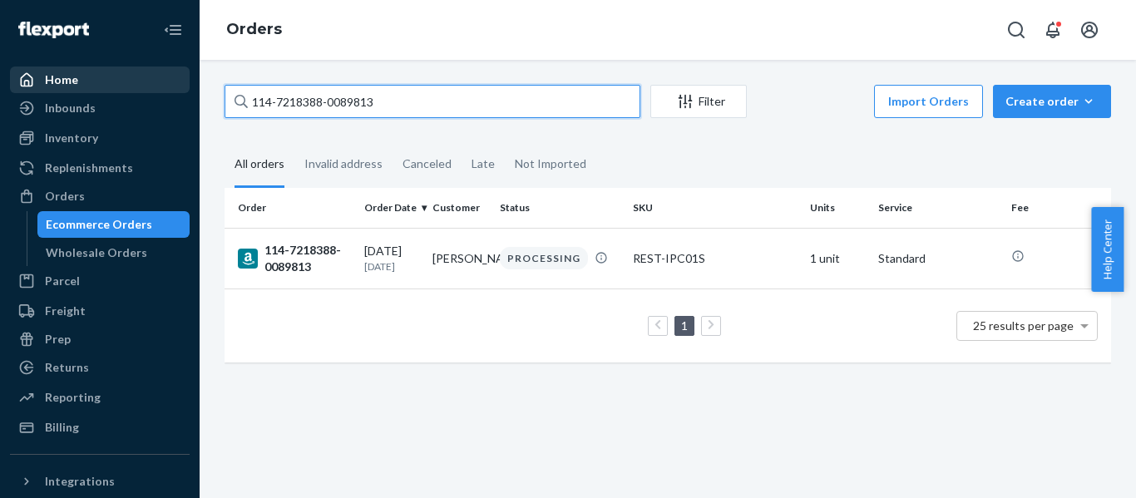
drag, startPoint x: 170, startPoint y: 73, endPoint x: 96, endPoint y: 73, distance: 74.0
click at [104, 73] on div "Home Inbounds Shipping Plans Problems Inventory Products Replenishments Orders …" at bounding box center [568, 249] width 1136 height 498
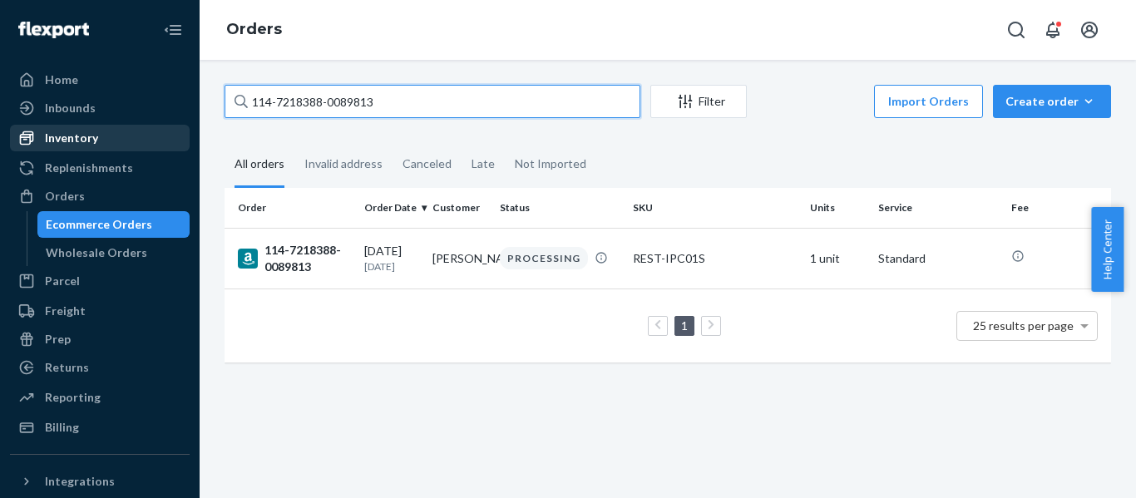
paste input "1-4658289-1835464"
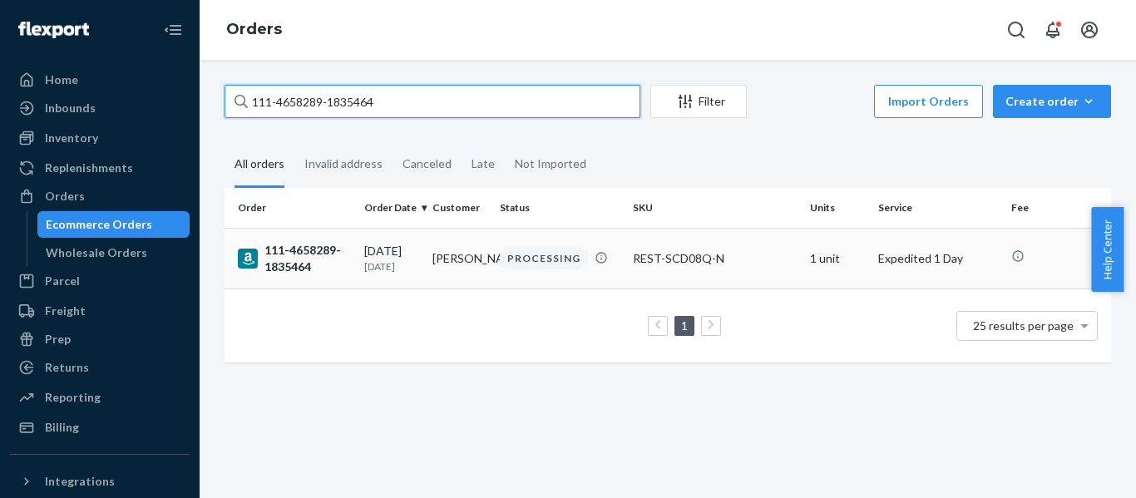
type input "111-4658289-1835464"
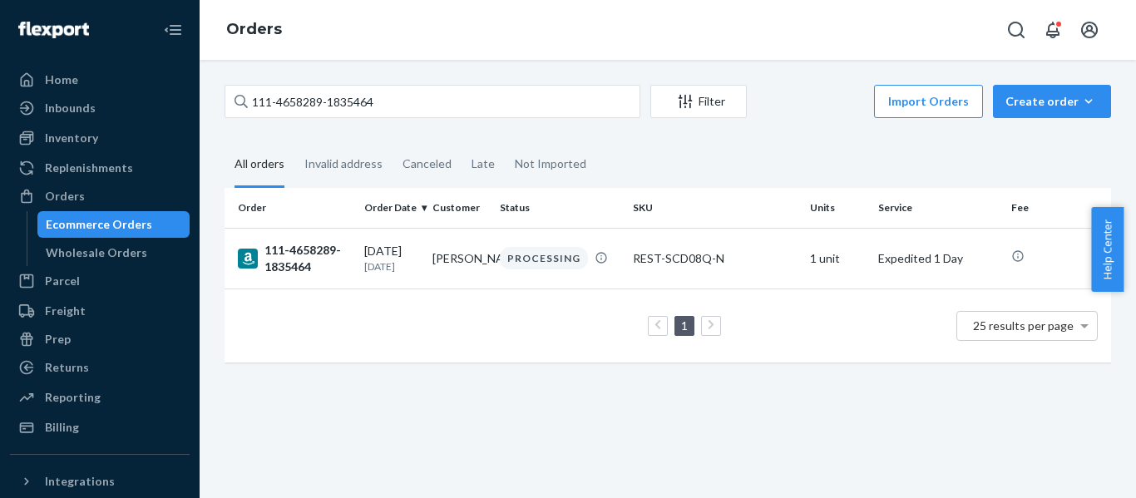
click at [315, 253] on div "111-4658289-1835464" at bounding box center [294, 258] width 113 height 33
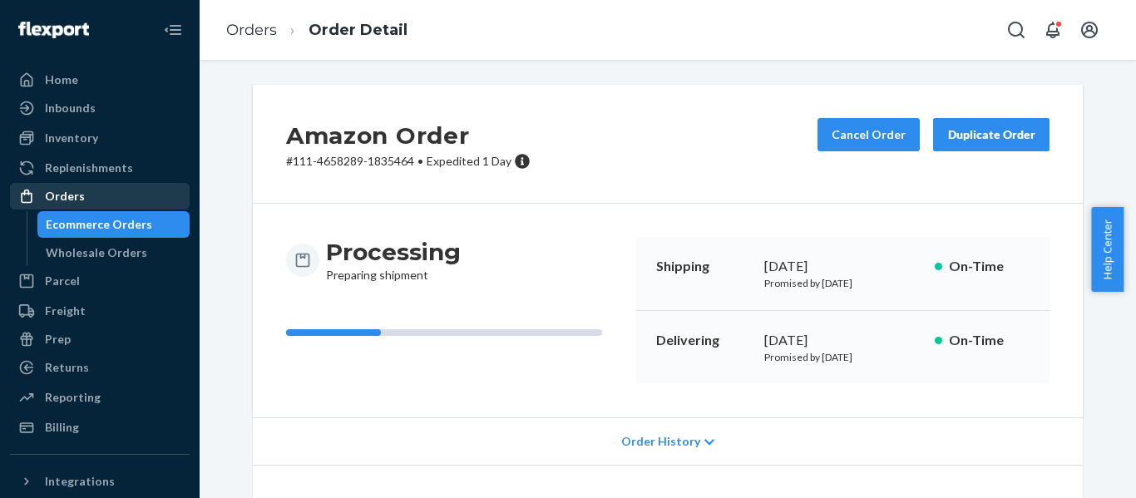
click at [58, 191] on div "Orders" at bounding box center [65, 196] width 40 height 17
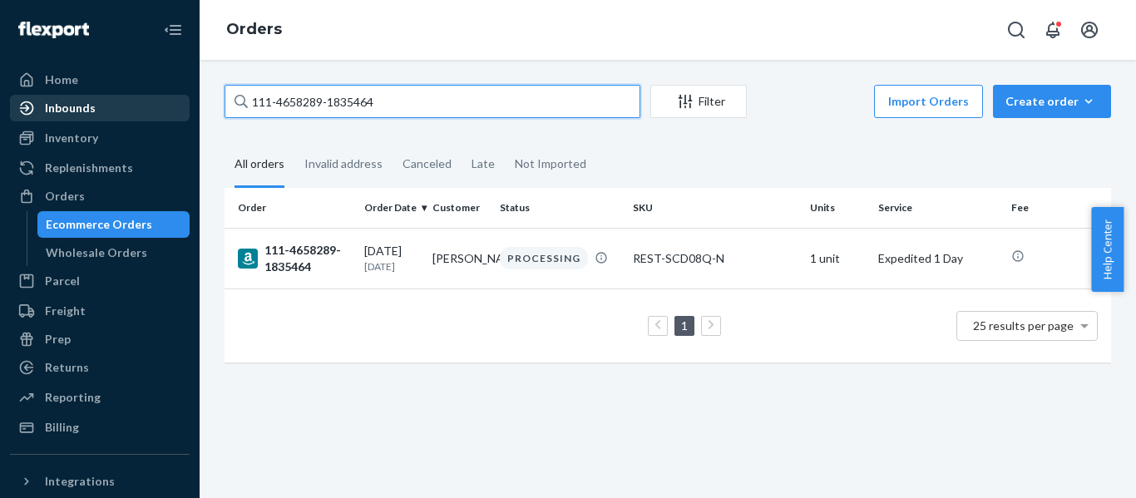
drag, startPoint x: 252, startPoint y: 105, endPoint x: 18, endPoint y: 118, distance: 234.1
click at [17, 118] on div "Home Inbounds Shipping Plans Problems Inventory Products Replenishments Orders …" at bounding box center [568, 249] width 1136 height 498
paste input "9825786-8743438"
type input "111-9825786-8743438"
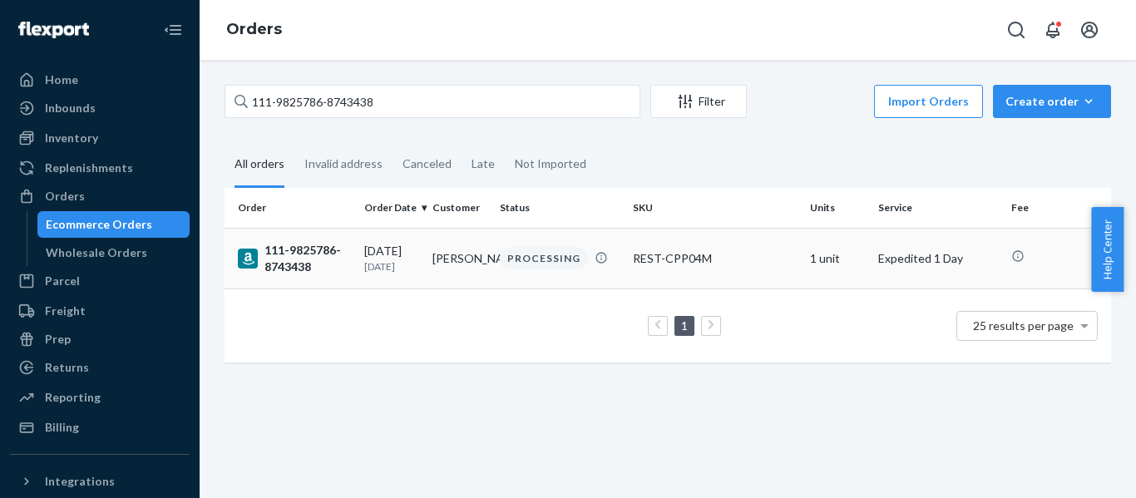
click at [294, 257] on div "111-9825786-8743438" at bounding box center [294, 258] width 113 height 33
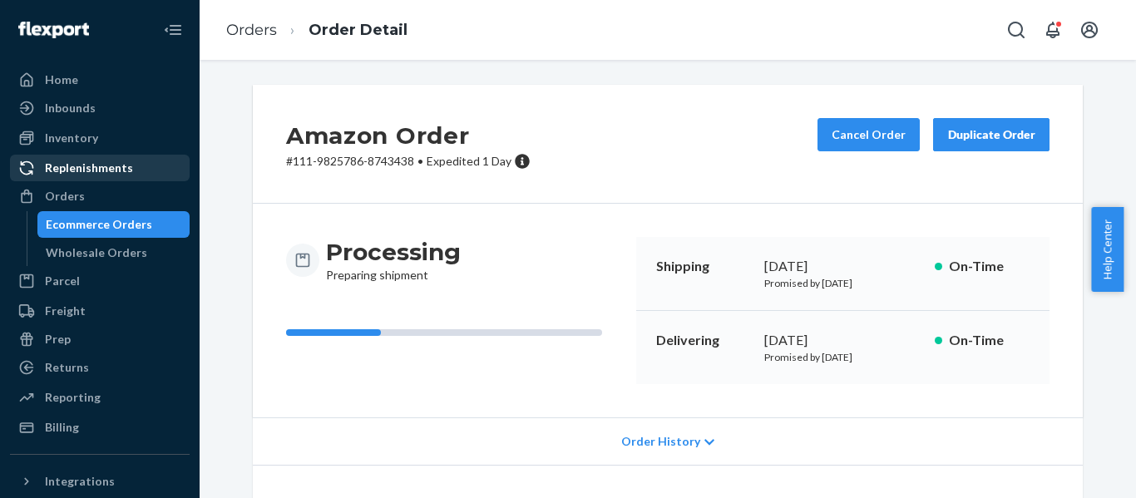
click at [60, 197] on div "Orders" at bounding box center [65, 196] width 40 height 17
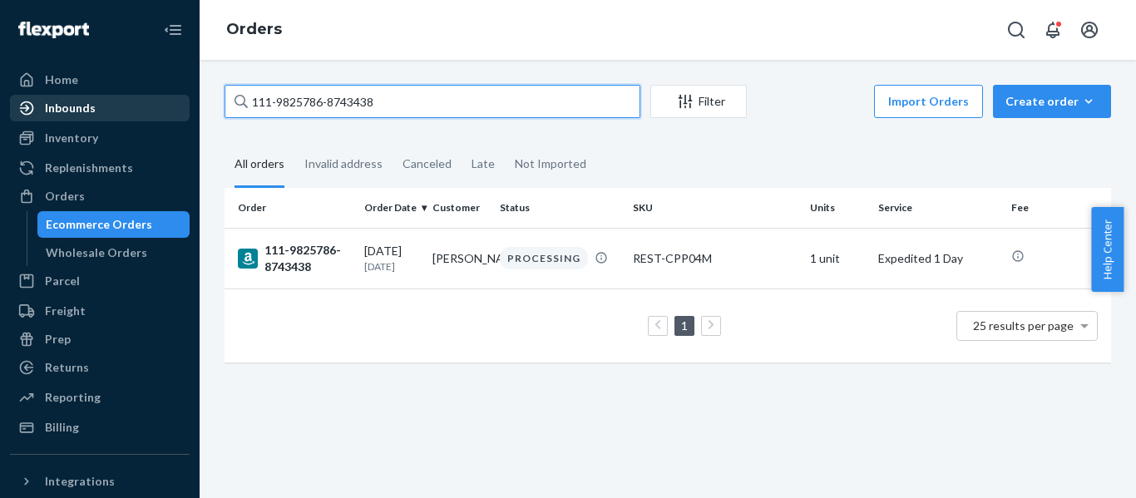
drag, startPoint x: 146, startPoint y: 106, endPoint x: 116, endPoint y: 101, distance: 29.5
click at [126, 103] on div "Home Inbounds Shipping Plans Problems Inventory Products Replenishments Orders …" at bounding box center [568, 249] width 1136 height 498
paste input "4-3228711-2139464"
type input "114-3228711-2139464"
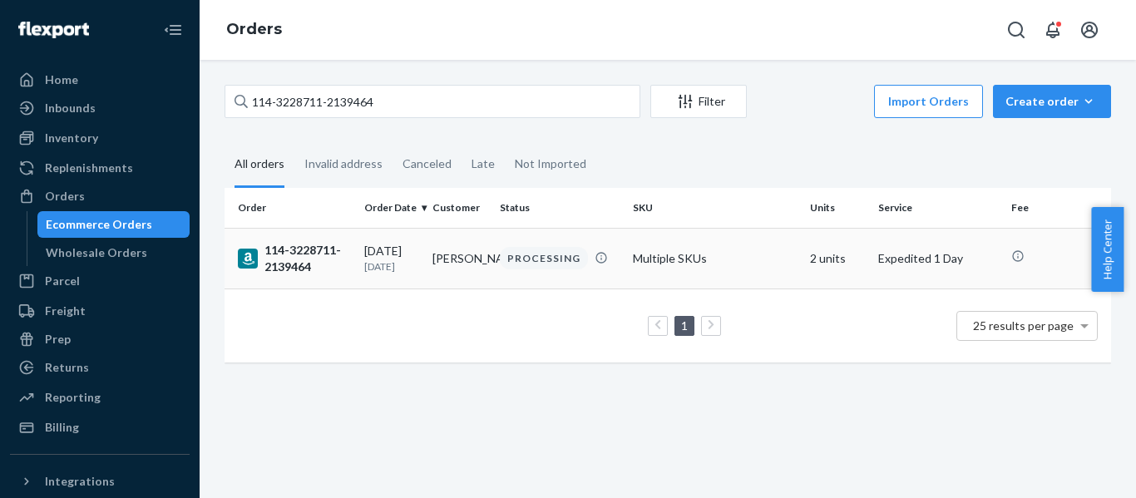
click at [295, 257] on div "114-3228711-2139464" at bounding box center [294, 258] width 113 height 33
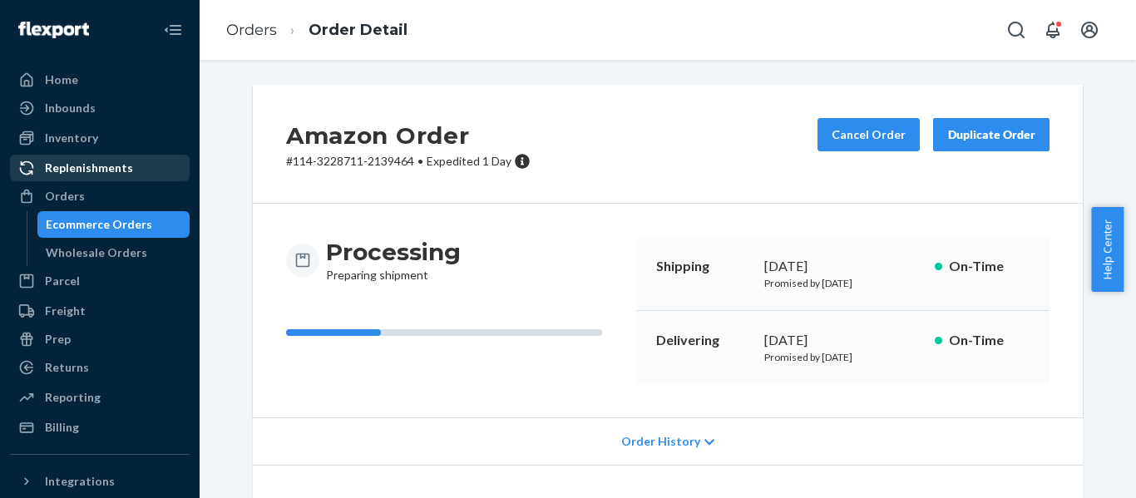
click at [67, 189] on div "Orders" at bounding box center [65, 196] width 40 height 17
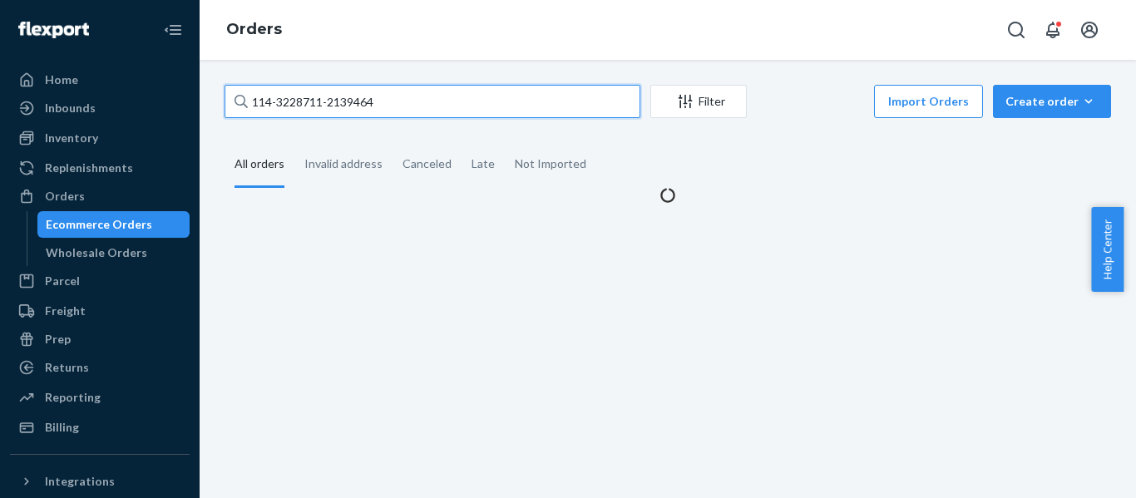
drag, startPoint x: 358, startPoint y: 112, endPoint x: 183, endPoint y: 139, distance: 176.7
click at [194, 139] on div "Home Inbounds Shipping Plans Problems Inventory Products Replenishments Orders …" at bounding box center [568, 249] width 1136 height 498
paste input "1-9898514-3833069"
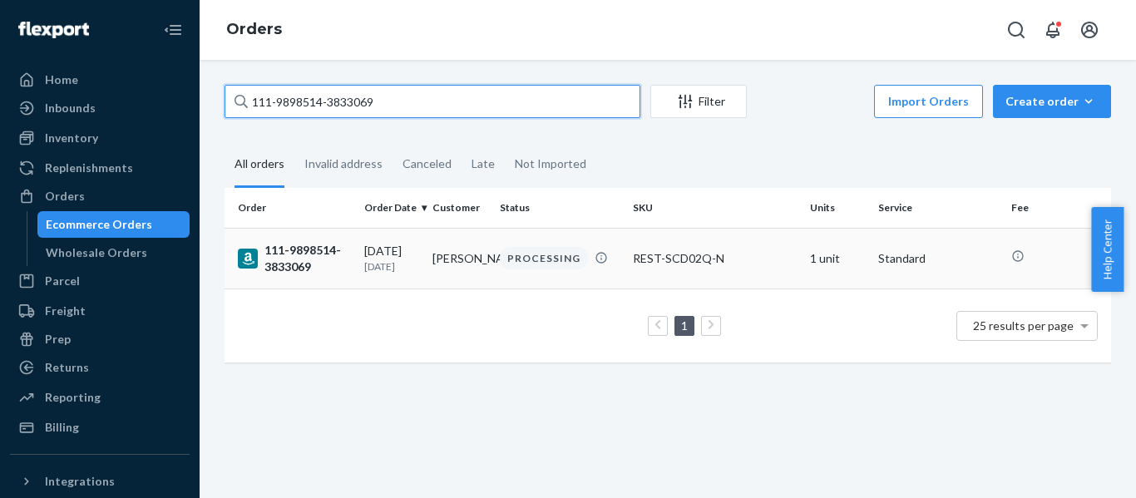
type input "111-9898514-3833069"
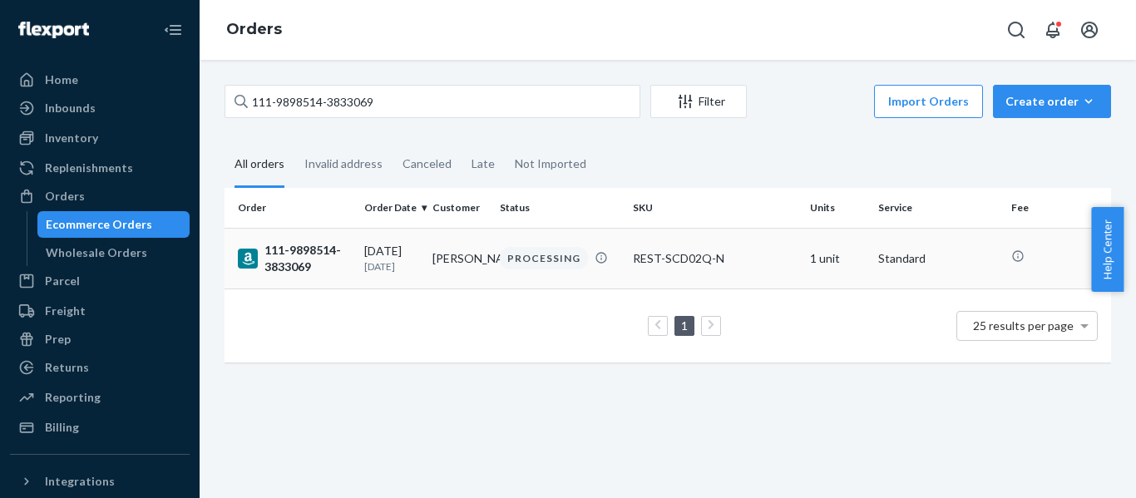
click at [320, 251] on div "111-9898514-3833069" at bounding box center [294, 258] width 113 height 33
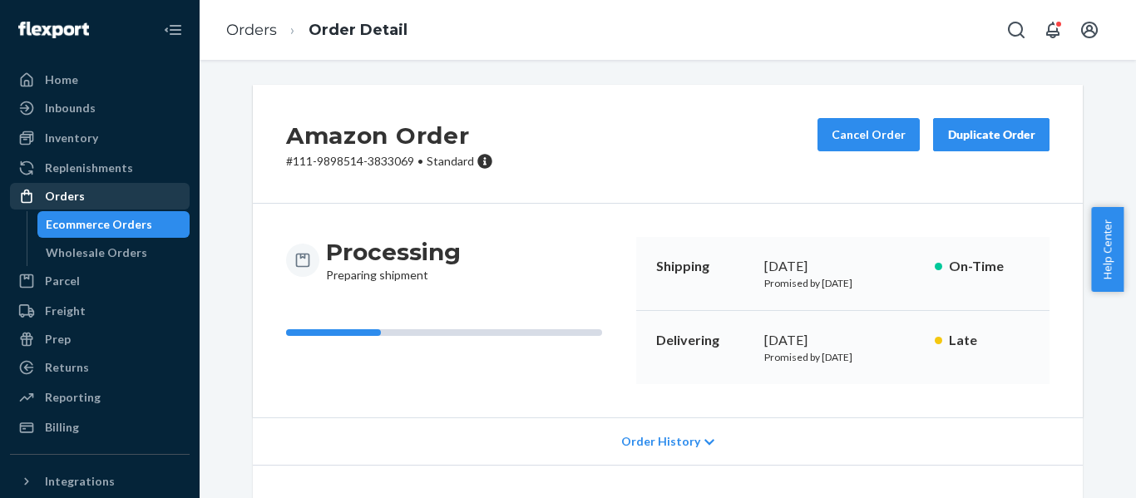
click at [71, 196] on div "Orders" at bounding box center [65, 196] width 40 height 17
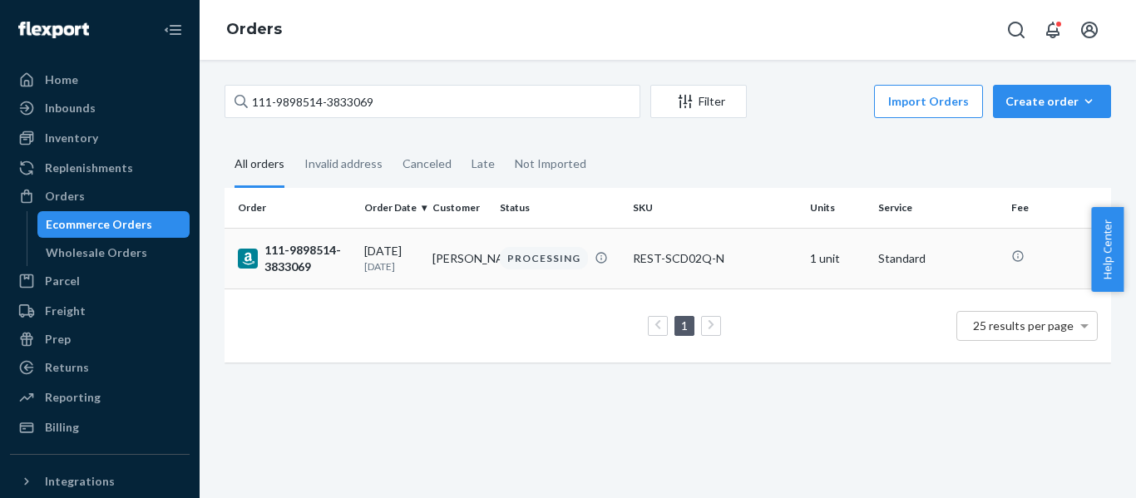
click at [317, 263] on div "111-9898514-3833069" at bounding box center [294, 258] width 113 height 33
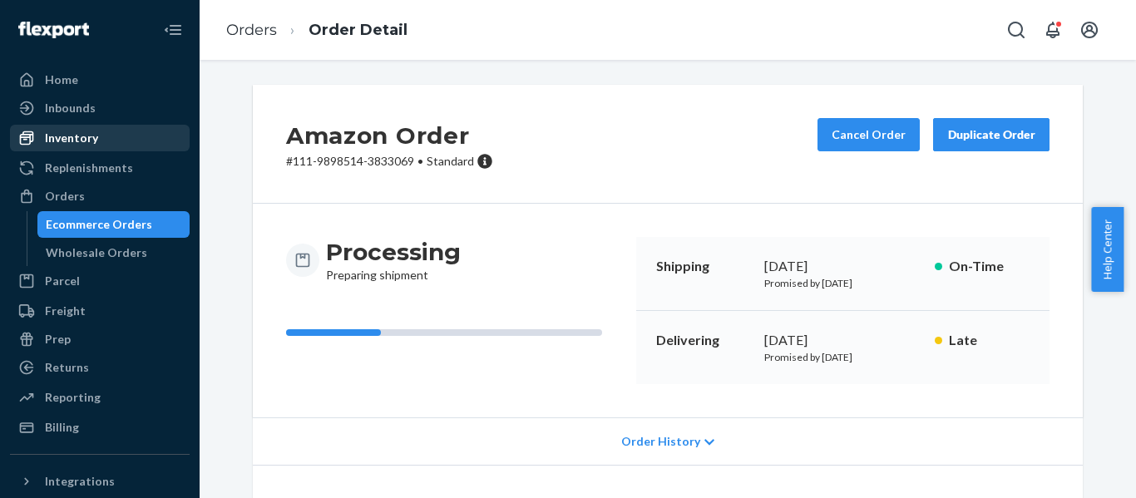
click at [69, 191] on div "Orders" at bounding box center [65, 196] width 40 height 17
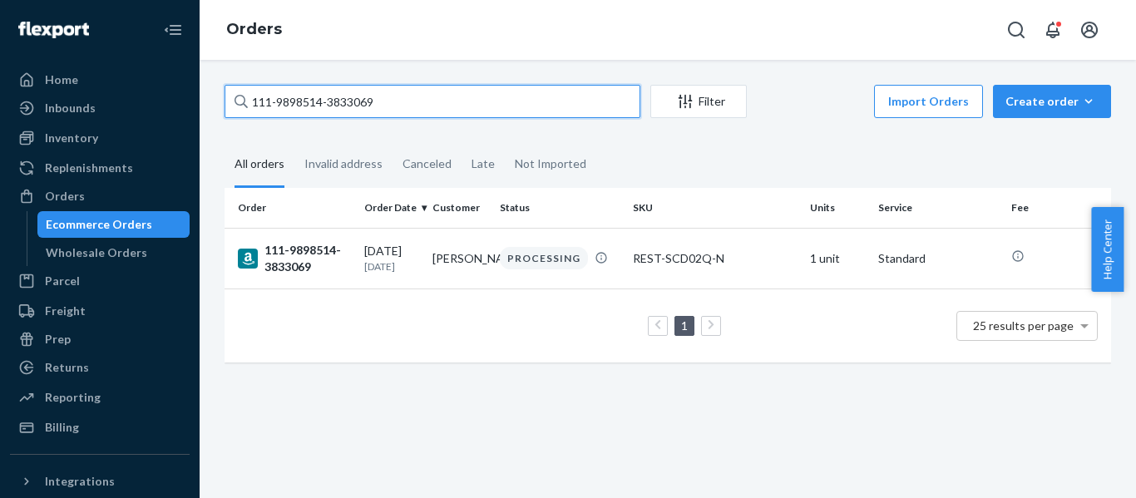
drag, startPoint x: 415, startPoint y: 97, endPoint x: 204, endPoint y: 134, distance: 214.6
click at [212, 136] on div "111-9898514-3833069 Filter Import Orders Create order Ecommerce order Removal o…" at bounding box center [668, 232] width 912 height 295
paste input "4-2093709-4954628"
type input "114-2093709-4954628"
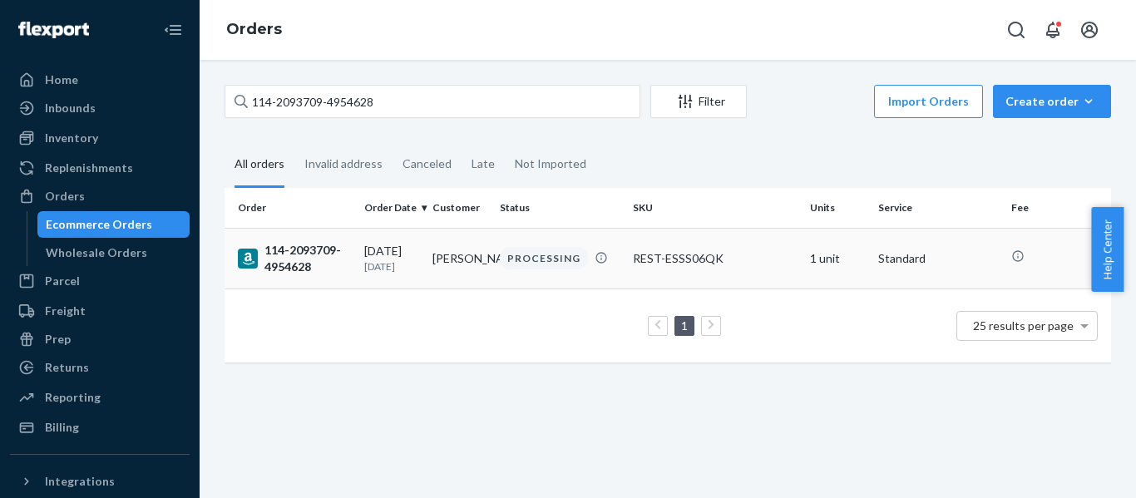
click at [299, 251] on div "114-2093709-4954628" at bounding box center [294, 258] width 113 height 33
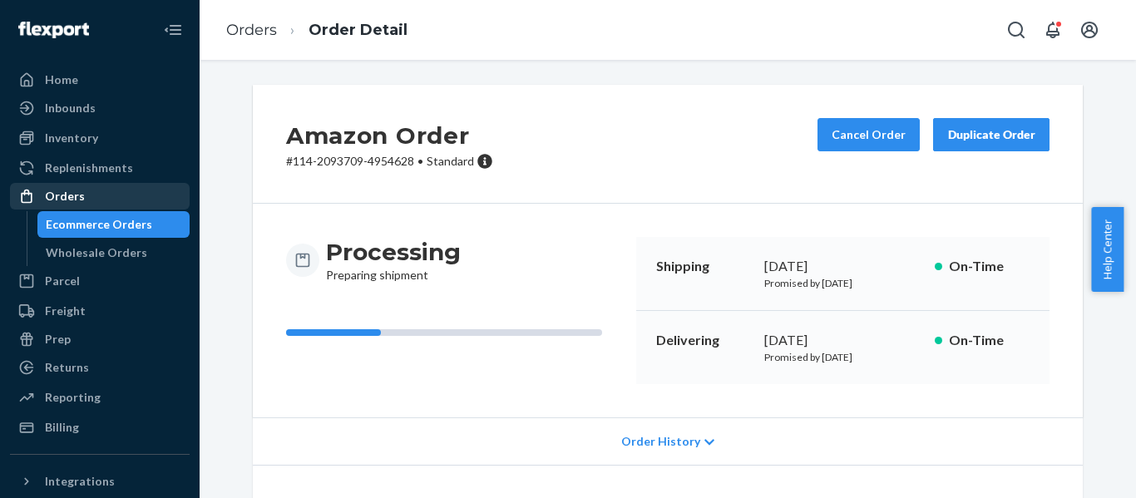
click at [79, 197] on div "Orders" at bounding box center [65, 196] width 40 height 17
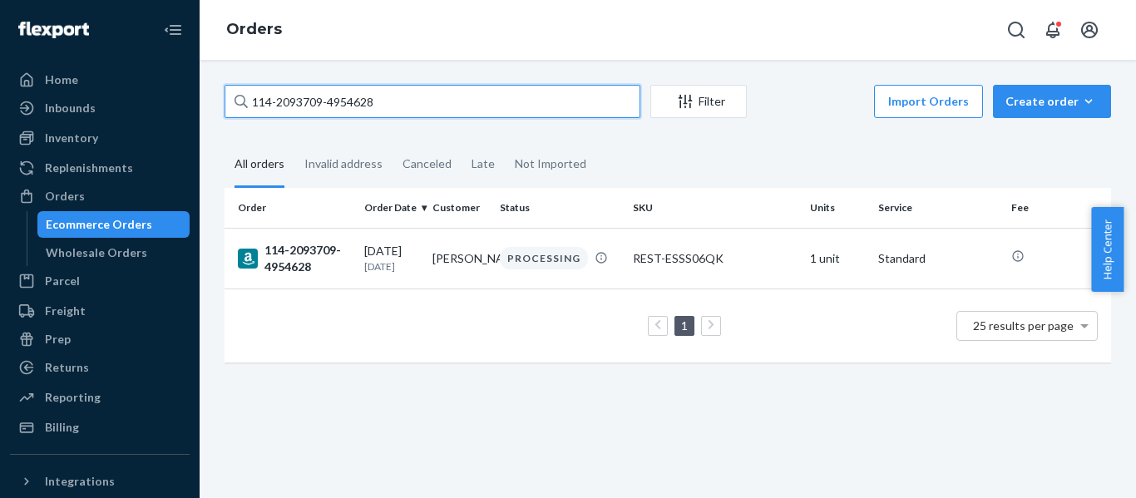
drag, startPoint x: 373, startPoint y: 104, endPoint x: 8, endPoint y: 118, distance: 364.7
click at [57, 124] on div "Home Inbounds Shipping Plans Problems Inventory Products Replenishments Orders …" at bounding box center [568, 249] width 1136 height 498
paste input "1-7726124-3128265"
type input "111-7726124-3128265"
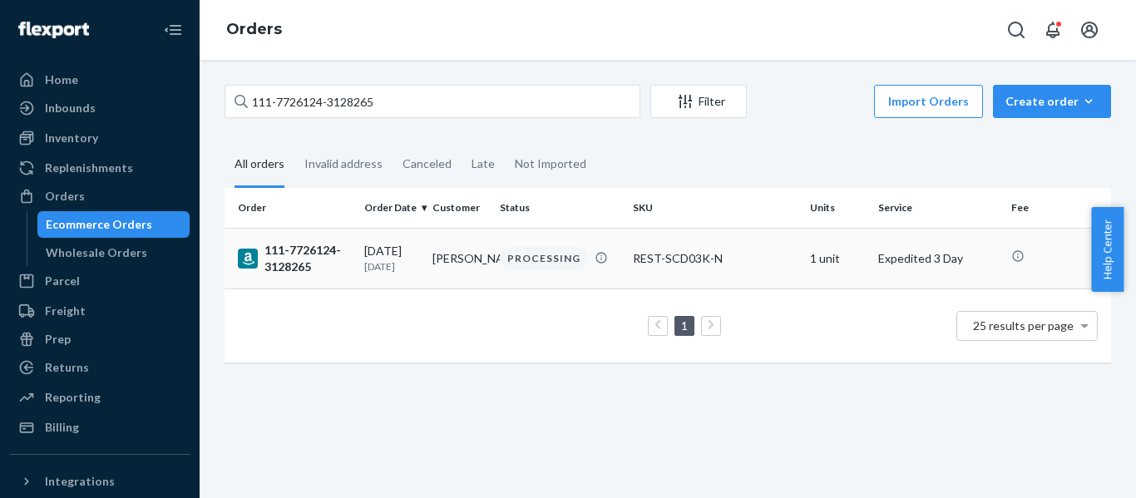
click at [259, 242] on div "111-7726124-3128265" at bounding box center [294, 258] width 113 height 33
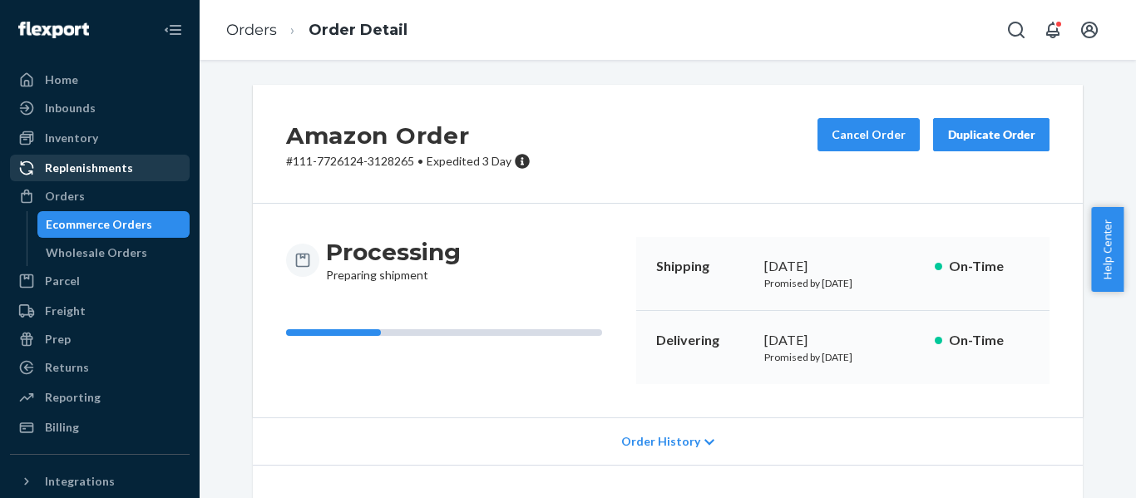
drag, startPoint x: 86, startPoint y: 198, endPoint x: 157, endPoint y: 171, distance: 76.3
click at [86, 198] on div "Orders" at bounding box center [100, 196] width 176 height 23
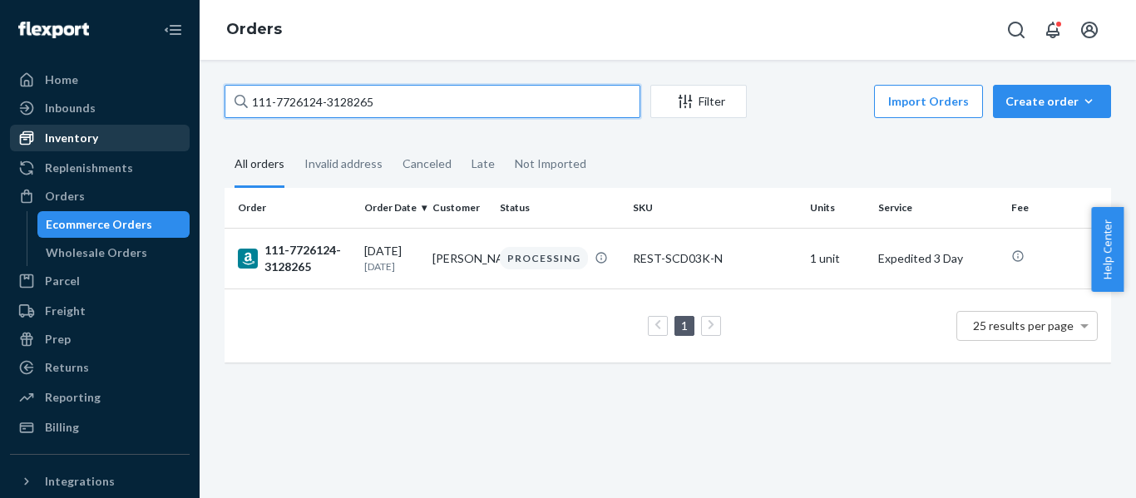
drag, startPoint x: 194, startPoint y: 136, endPoint x: 170, endPoint y: 136, distance: 24.1
click at [171, 136] on div "Home Inbounds Shipping Plans Problems Inventory Products Replenishments Orders …" at bounding box center [568, 249] width 1136 height 498
paste input "3-9913447-9758606"
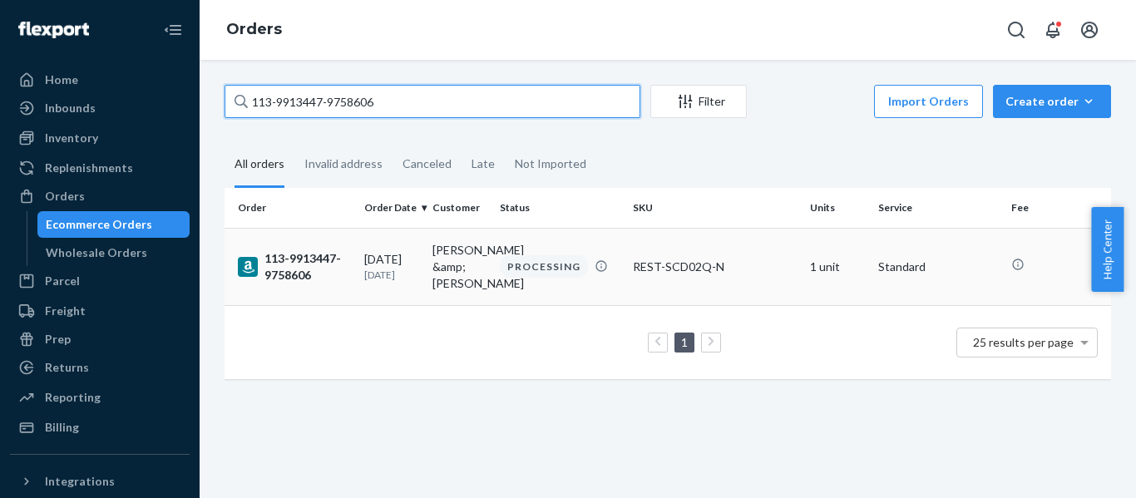
type input "113-9913447-9758606"
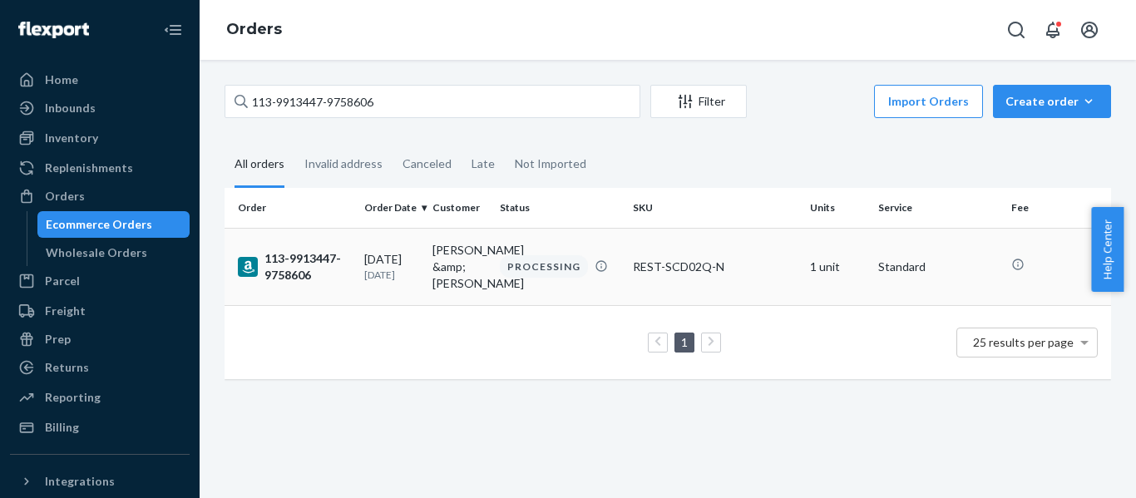
click at [298, 268] on div "113-9913447-9758606" at bounding box center [294, 266] width 113 height 33
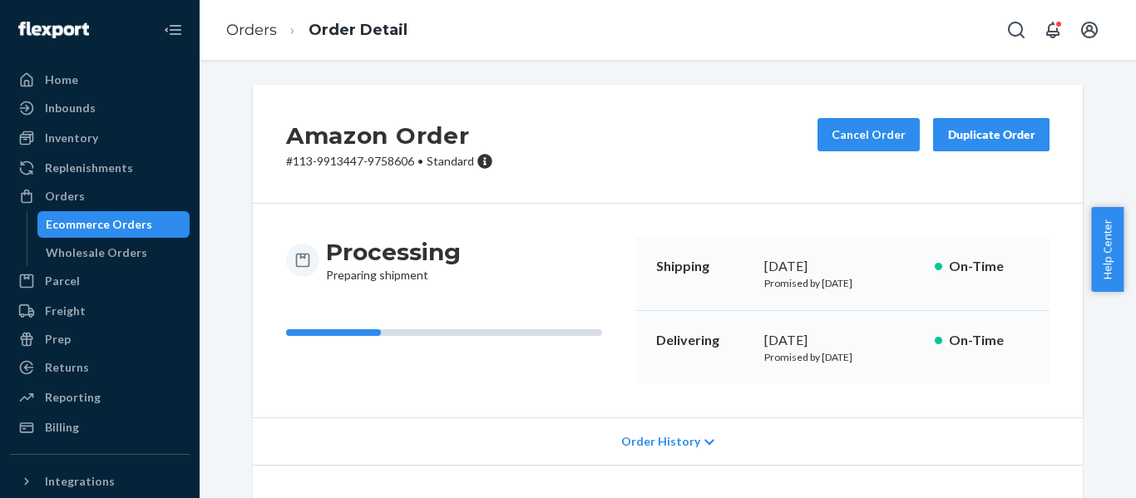
click at [62, 189] on div "Orders" at bounding box center [65, 196] width 40 height 17
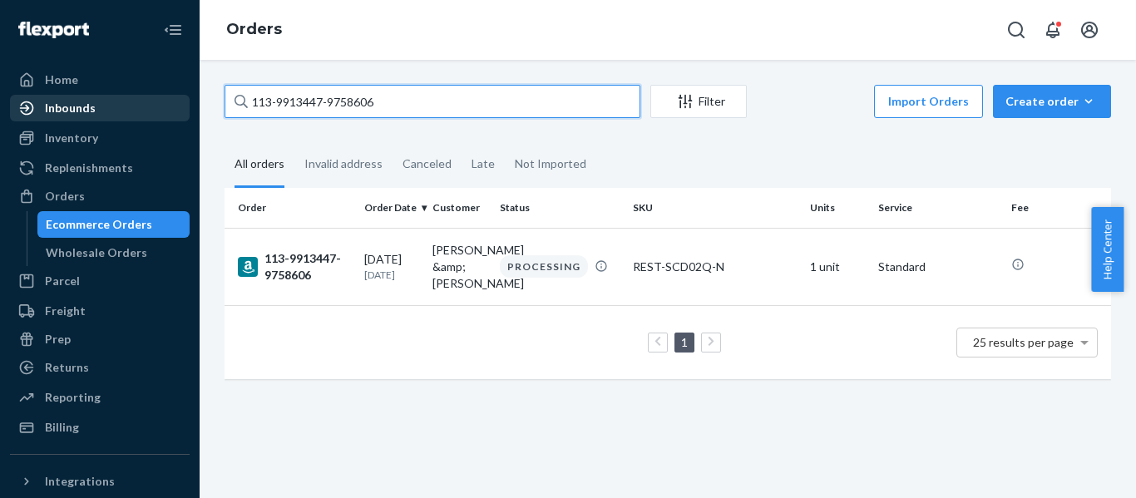
click at [57, 95] on div "Home Inbounds Shipping Plans Problems Inventory Products Replenishments Orders …" at bounding box center [568, 249] width 1136 height 498
paste input "2-5763582-7027465"
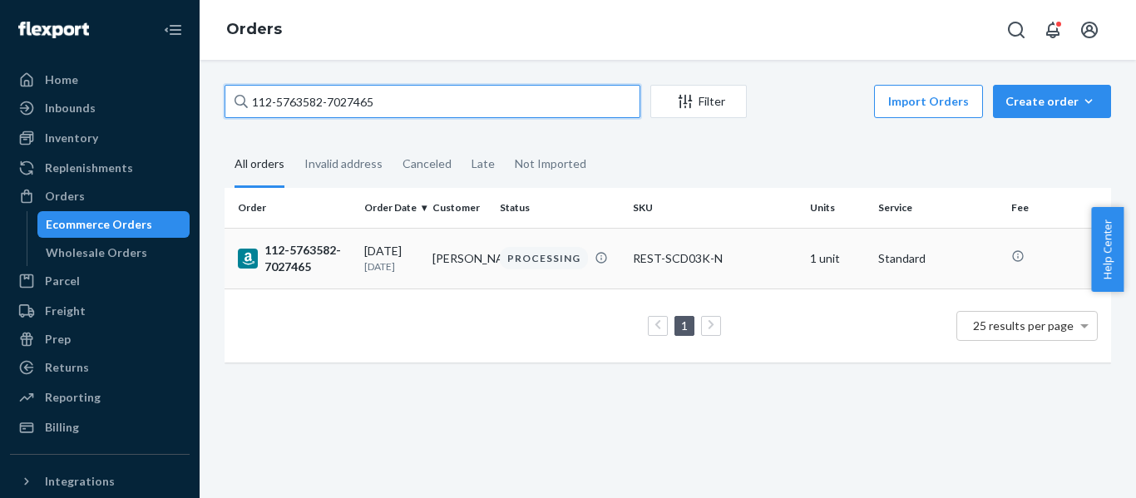
type input "112-5763582-7027465"
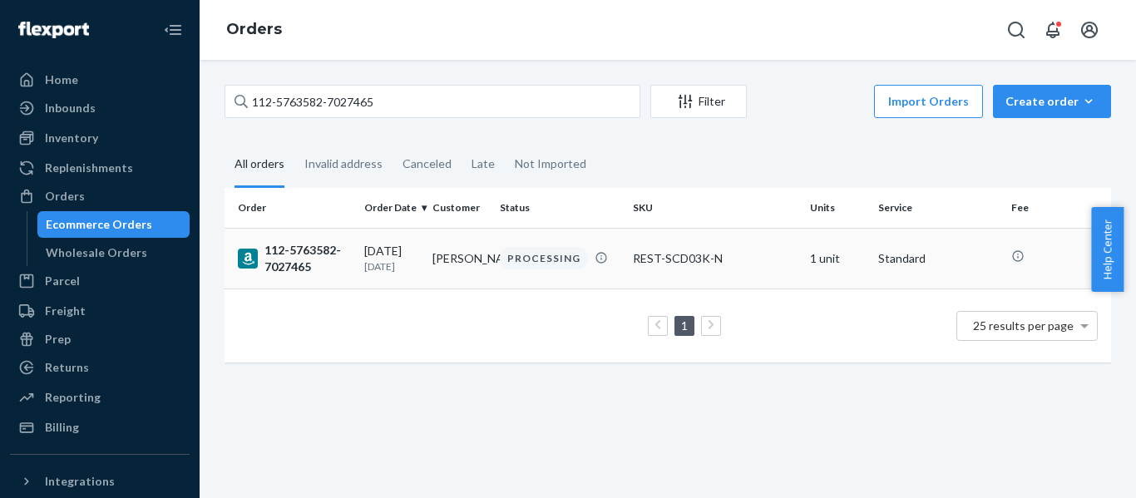
click at [298, 259] on div "112-5763582-7027465" at bounding box center [294, 258] width 113 height 33
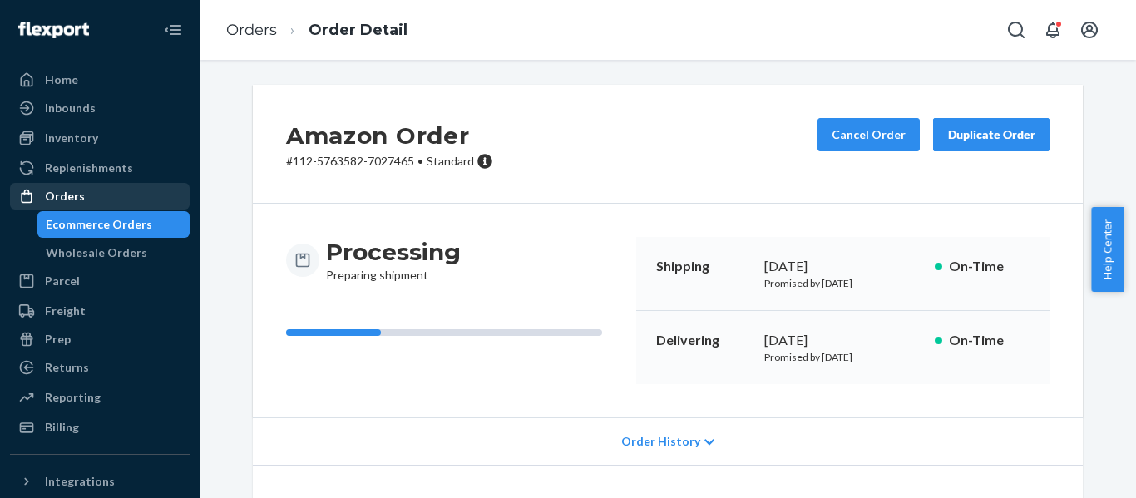
click at [53, 193] on div "Orders" at bounding box center [65, 196] width 40 height 17
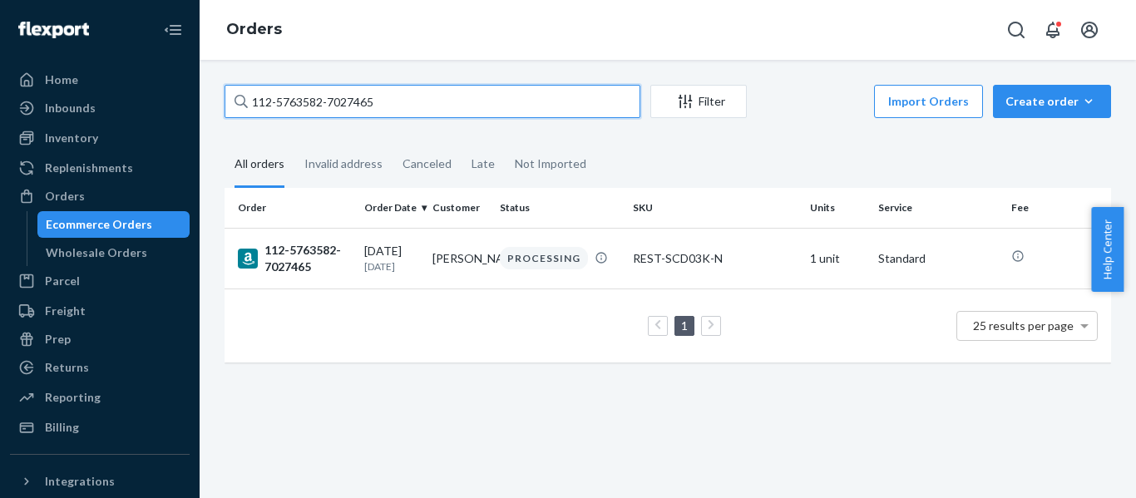
drag, startPoint x: 416, startPoint y: 105, endPoint x: 196, endPoint y: 116, distance: 219.9
click at [197, 116] on div "Home Inbounds Shipping Plans Problems Inventory Products Replenishments Orders …" at bounding box center [568, 249] width 1136 height 498
paste input "6499462-1188244"
drag, startPoint x: 309, startPoint y: 93, endPoint x: 127, endPoint y: 110, distance: 182.9
click at [150, 108] on div "Home Inbounds Shipping Plans Problems Inventory Products Replenishments Orders …" at bounding box center [568, 249] width 1136 height 498
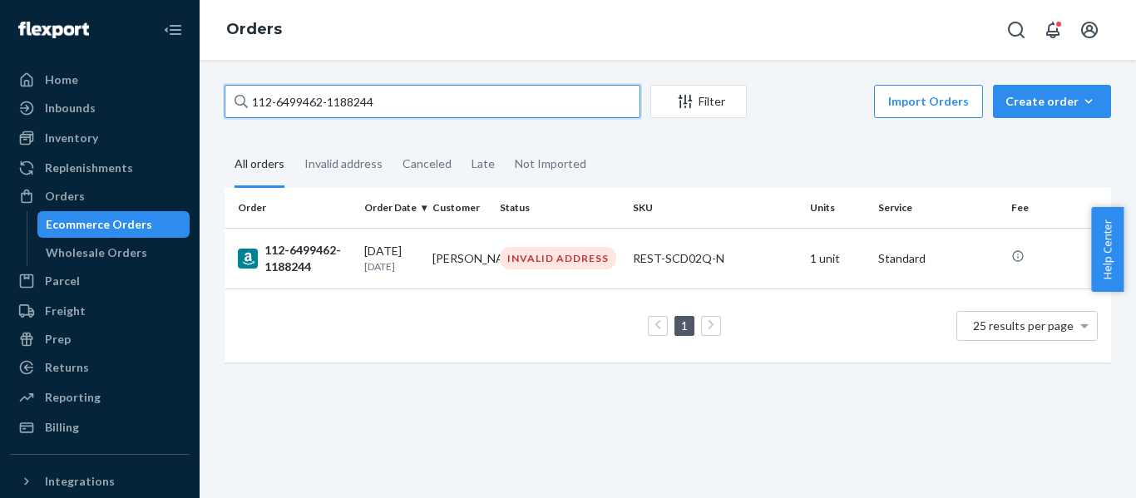
paste input "[CREDIT_CARD_NUMBER]"
type input "113-6133448-1194633"
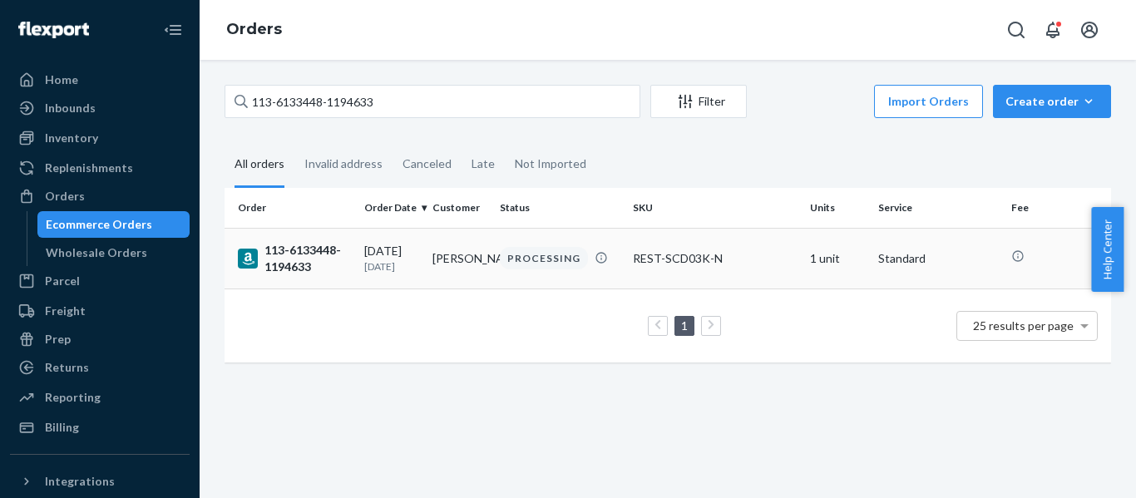
click at [309, 253] on div "113-6133448-1194633" at bounding box center [294, 258] width 113 height 33
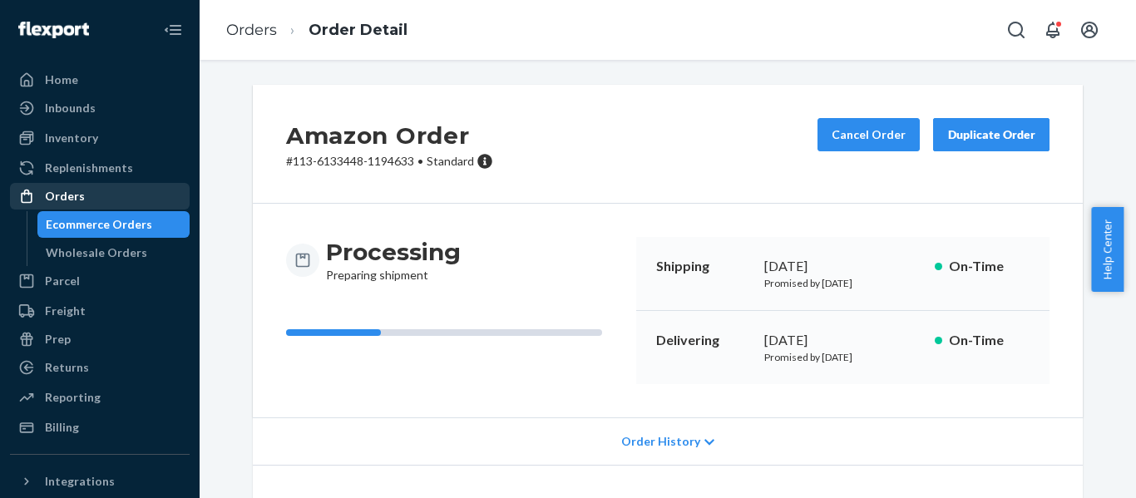
click at [88, 192] on div "Orders" at bounding box center [100, 196] width 176 height 23
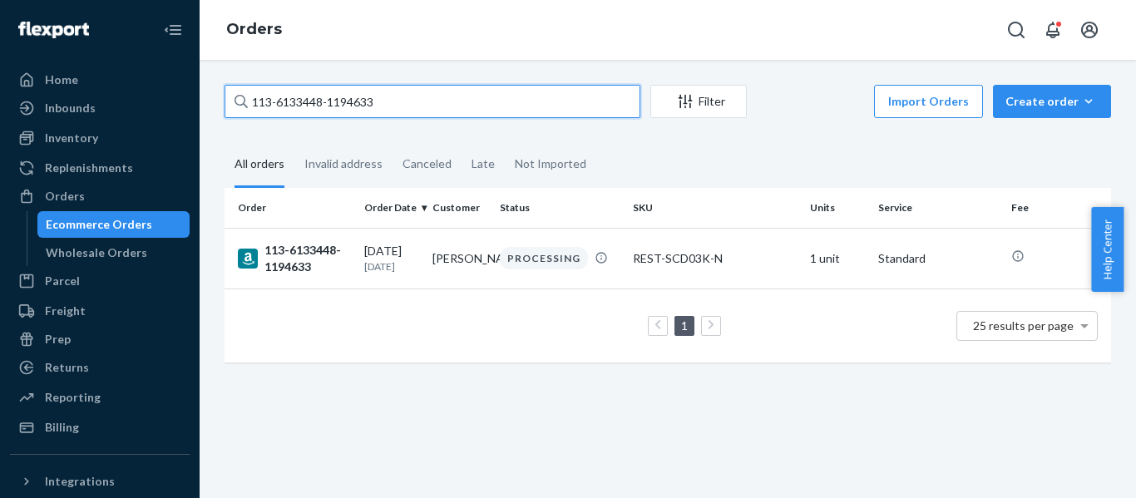
drag, startPoint x: 192, startPoint y: 101, endPoint x: 171, endPoint y: 105, distance: 21.2
click at [175, 104] on div "Home Inbounds Shipping Plans Problems Inventory Products Replenishments Orders …" at bounding box center [568, 249] width 1136 height 498
paste input "2-3548570-2173035"
type input "112-3548570-2173035"
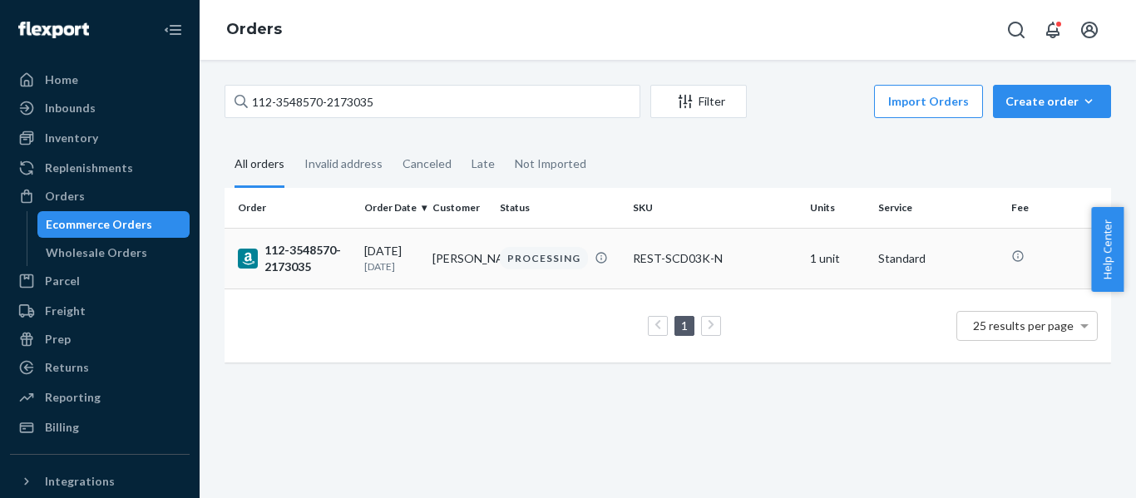
click at [309, 268] on div "112-3548570-2173035" at bounding box center [294, 258] width 113 height 33
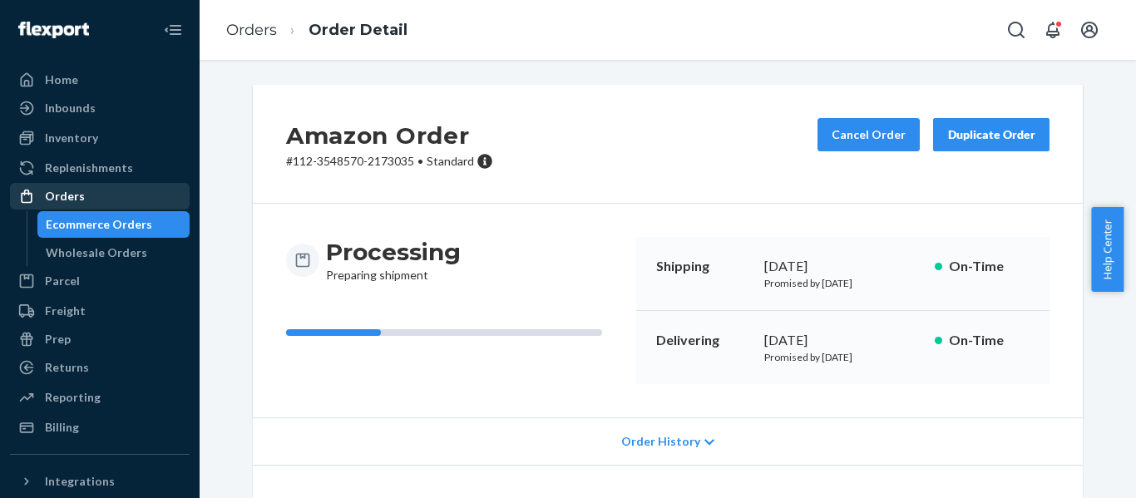
drag, startPoint x: 76, startPoint y: 194, endPoint x: 72, endPoint y: 205, distance: 12.1
click at [76, 194] on div "Orders" at bounding box center [65, 196] width 40 height 17
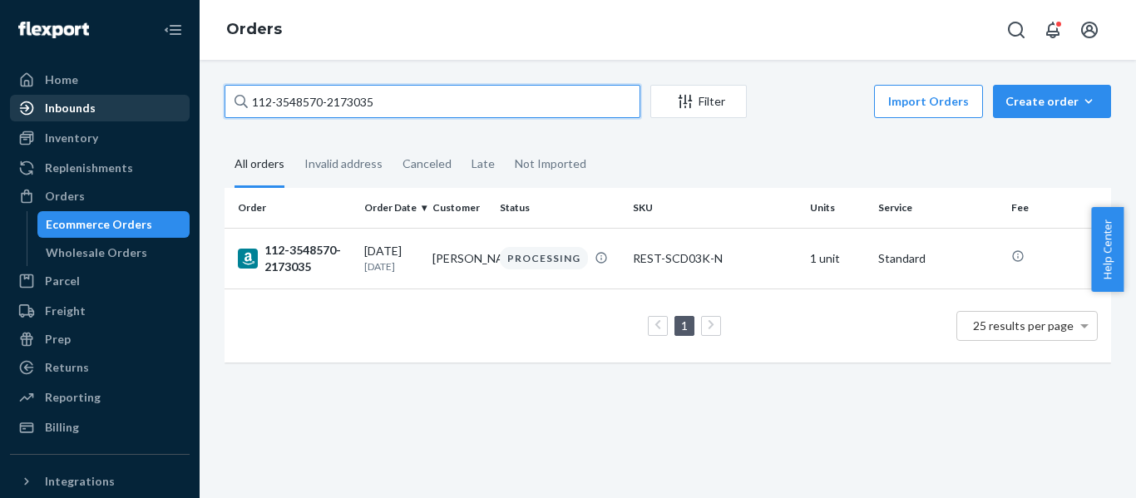
click at [136, 120] on div "Home Inbounds Shipping Plans Problems Inventory Products Replenishments Orders …" at bounding box center [568, 249] width 1136 height 498
paste input "6598710-7677808"
type input "112-6598710-7677808"
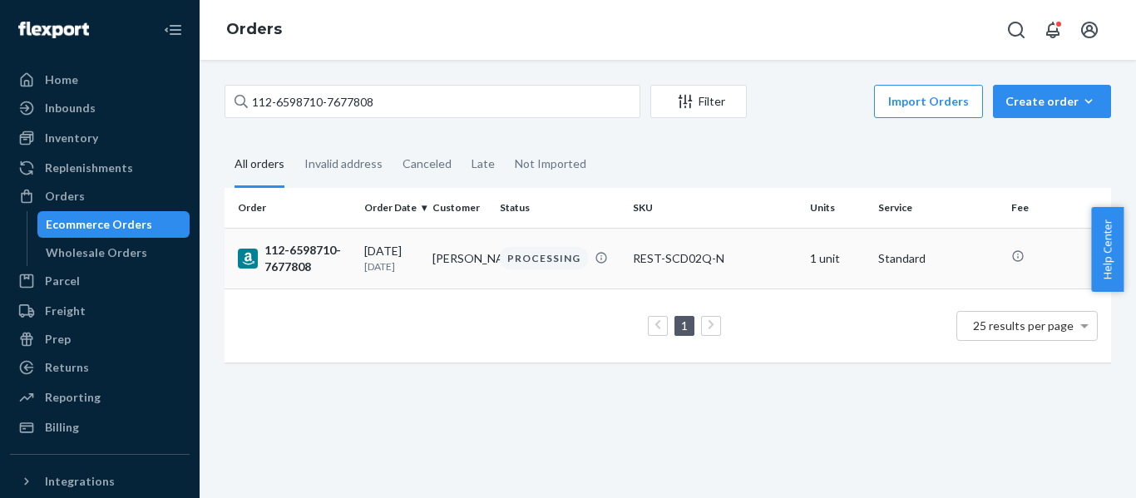
click at [320, 266] on div "112-6598710-7677808" at bounding box center [294, 258] width 113 height 33
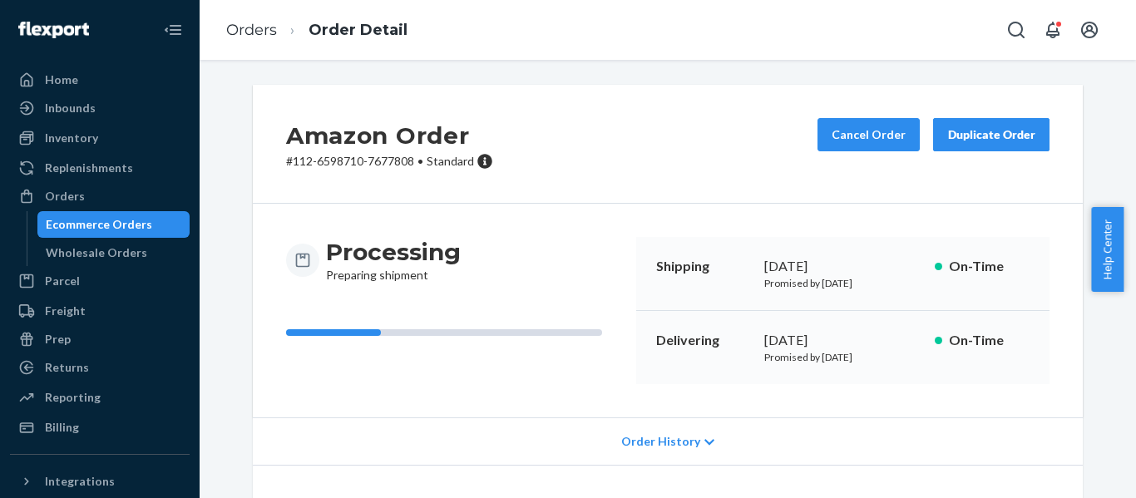
drag, startPoint x: 52, startPoint y: 200, endPoint x: 66, endPoint y: 217, distance: 22.0
click at [53, 200] on div "Orders" at bounding box center [65, 196] width 40 height 17
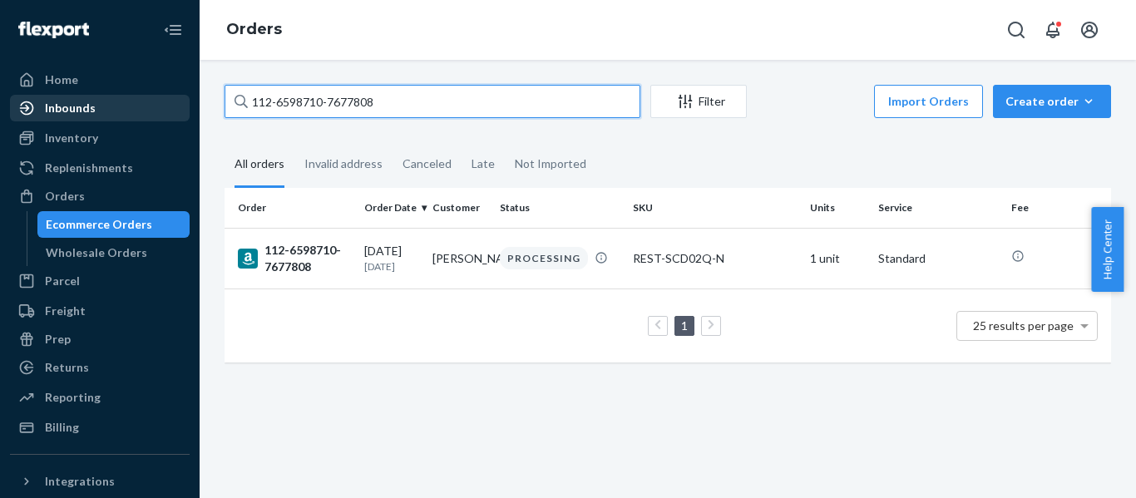
drag, startPoint x: 447, startPoint y: 106, endPoint x: 137, endPoint y: 110, distance: 309.5
click at [164, 113] on div "Home Inbounds Shipping Plans Problems Inventory Products Replenishments Orders …" at bounding box center [568, 249] width 1136 height 498
paste input "1-7497931-7620200"
type input "111-7497931-7620200"
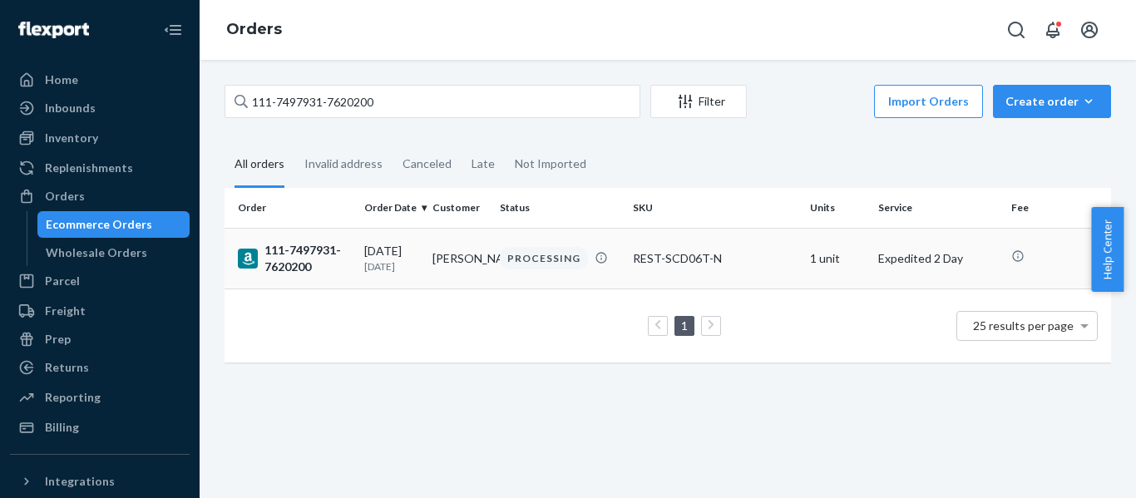
click at [309, 265] on div "111-7497931-7620200" at bounding box center [294, 258] width 113 height 33
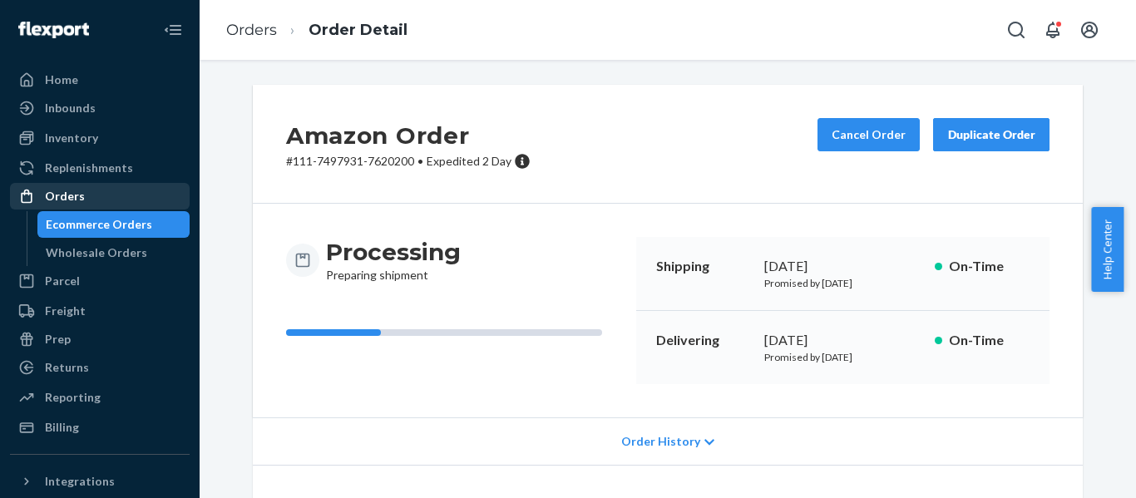
click at [68, 191] on div "Orders" at bounding box center [65, 196] width 40 height 17
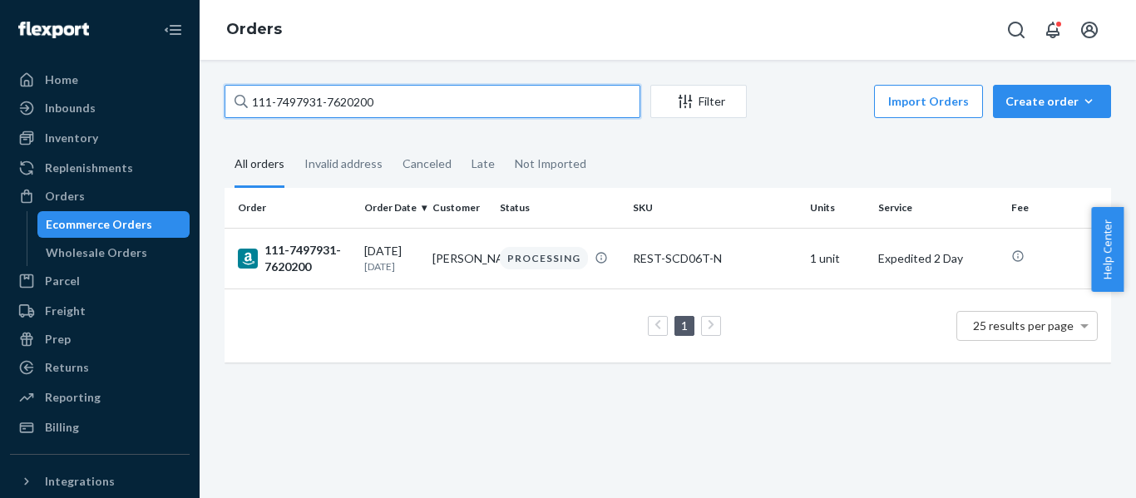
drag, startPoint x: 450, startPoint y: 101, endPoint x: -50, endPoint y: 100, distance: 500.0
click at [0, 100] on html "Home Inbounds Shipping Plans Problems Inventory Products Replenishments Orders …" at bounding box center [568, 249] width 1136 height 498
paste input "4-5779739-2003459"
type input "114-5779739-2003459"
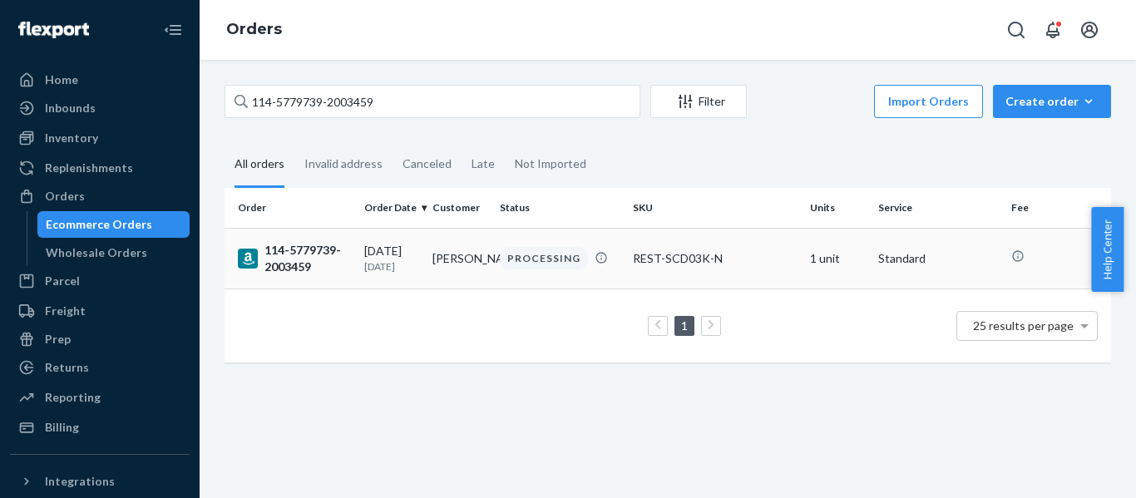
click at [314, 259] on div "114-5779739-2003459" at bounding box center [294, 258] width 113 height 33
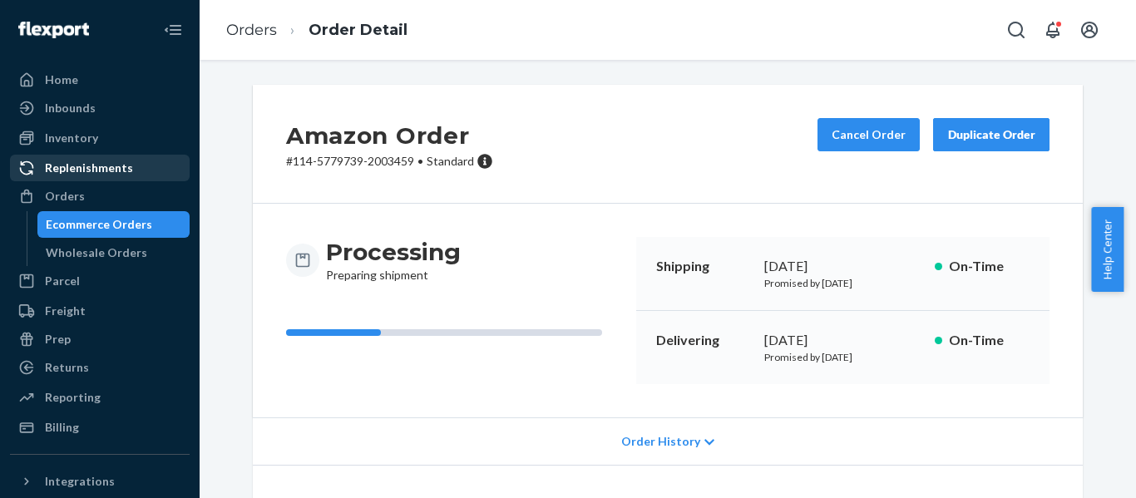
click at [69, 205] on div "Orders" at bounding box center [100, 196] width 176 height 23
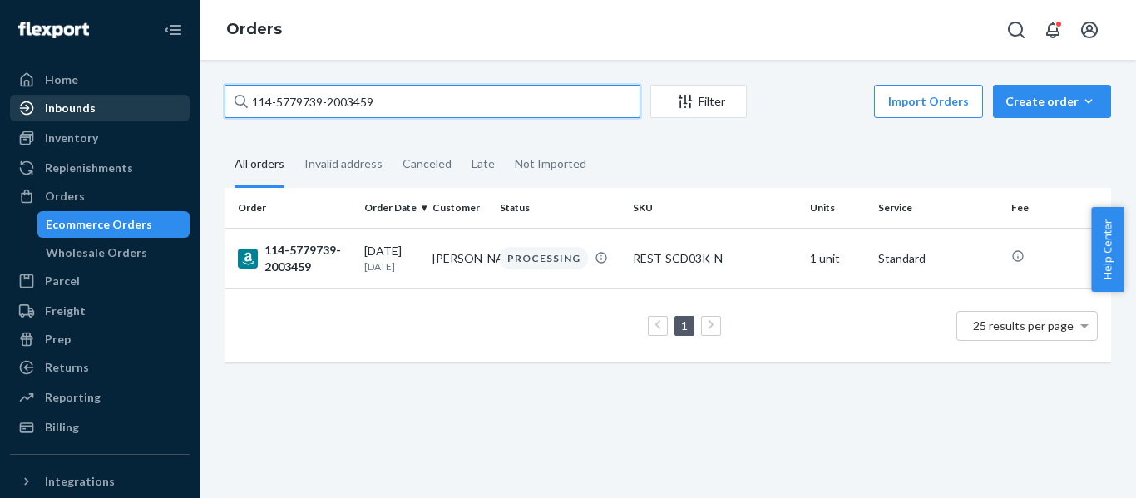
drag, startPoint x: 227, startPoint y: 106, endPoint x: 52, endPoint y: 107, distance: 175.5
click at [48, 107] on div "Home Inbounds Shipping Plans Problems Inventory Products Replenishments Orders …" at bounding box center [568, 249] width 1136 height 498
paste input "3-5294242-5730635"
type input "113-5294242-5730635"
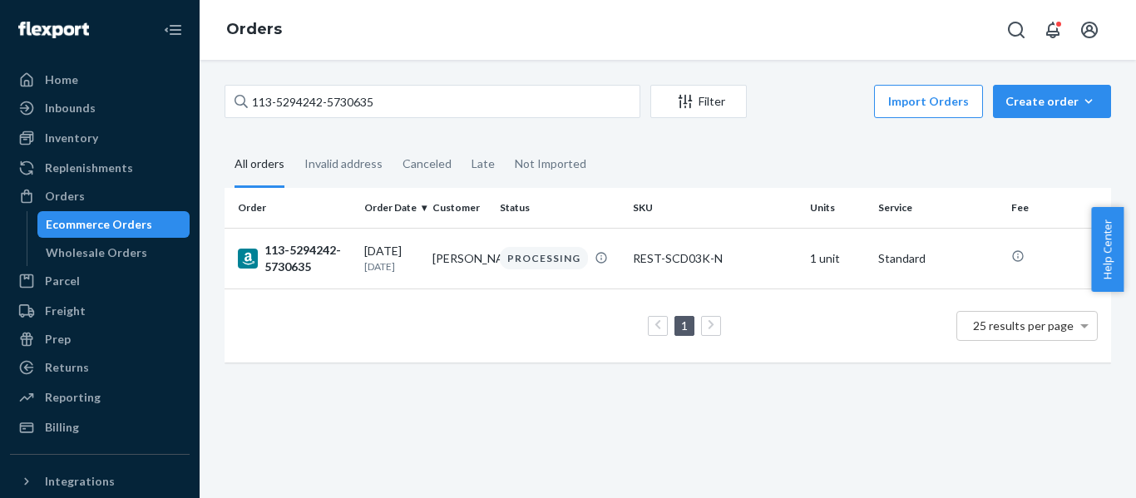
click at [325, 260] on div "113-5294242-5730635" at bounding box center [294, 258] width 113 height 33
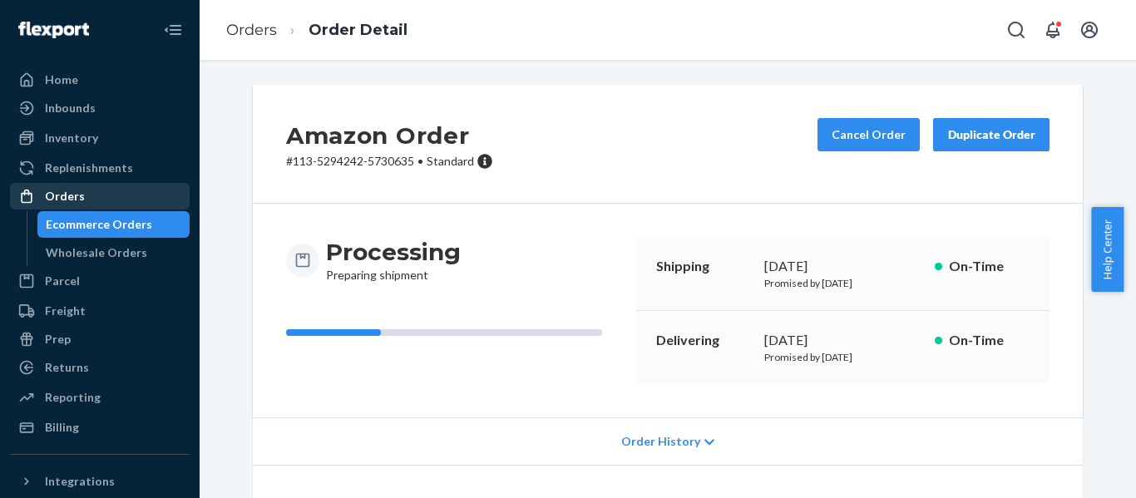
click at [66, 195] on div "Orders" at bounding box center [65, 196] width 40 height 17
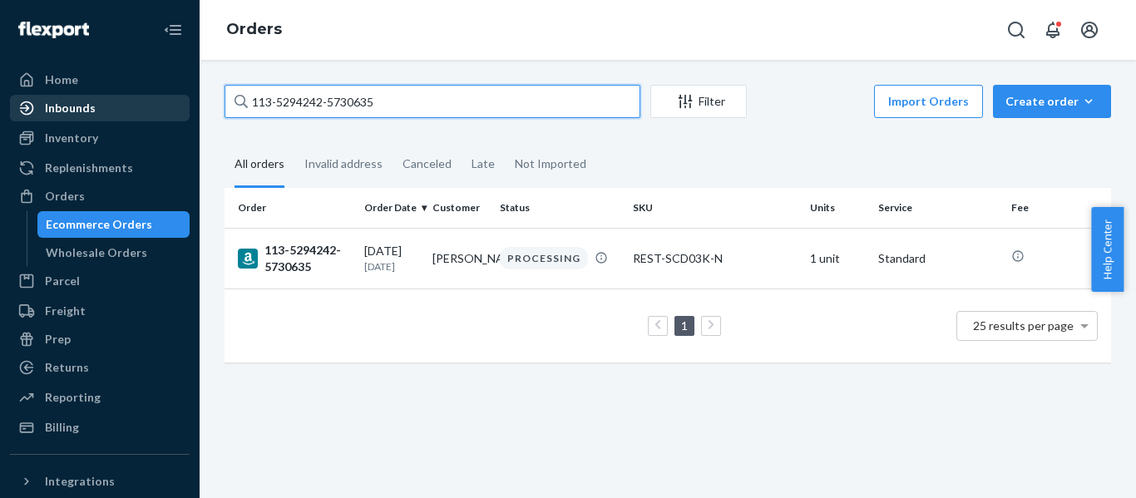
drag, startPoint x: 388, startPoint y: 108, endPoint x: 89, endPoint y: 117, distance: 298.8
click at [89, 117] on div "Home Inbounds Shipping Plans Problems Inventory Products Replenishments Orders …" at bounding box center [568, 249] width 1136 height 498
paste input "1528860-1129802"
type input "113-1528860-1129802"
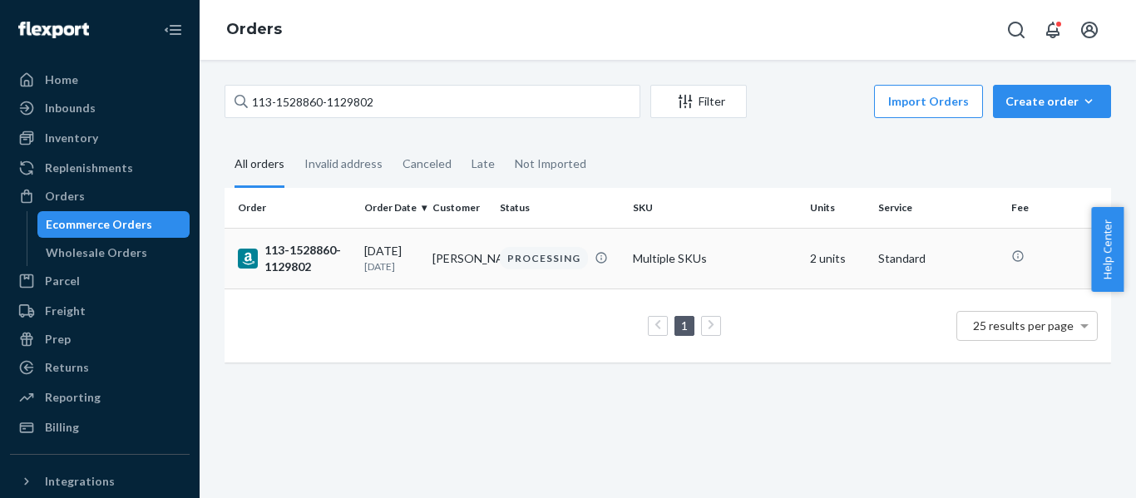
click at [309, 265] on div "113-1528860-1129802" at bounding box center [294, 258] width 113 height 33
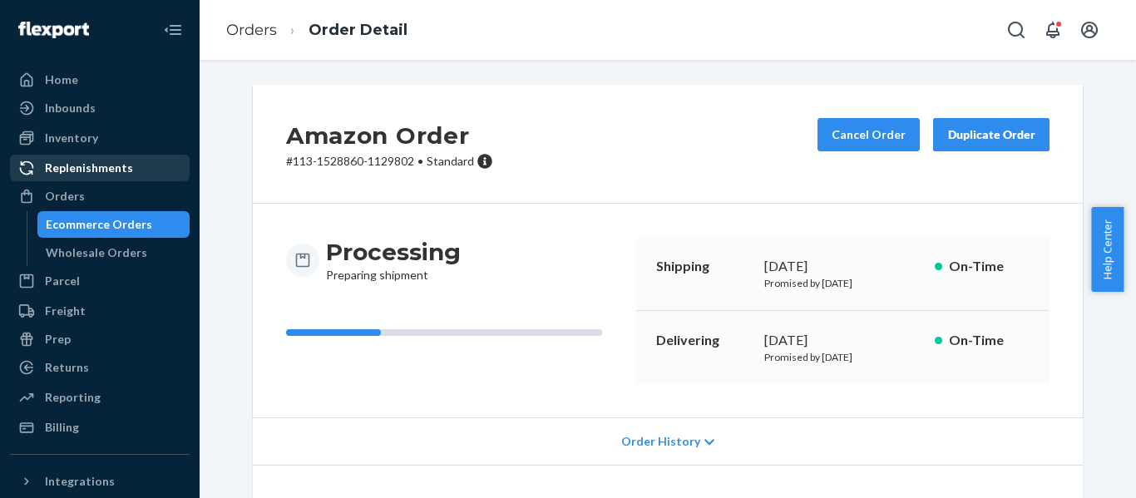
drag, startPoint x: 61, startPoint y: 200, endPoint x: 151, endPoint y: 161, distance: 97.7
click at [61, 200] on div "Orders" at bounding box center [65, 196] width 40 height 17
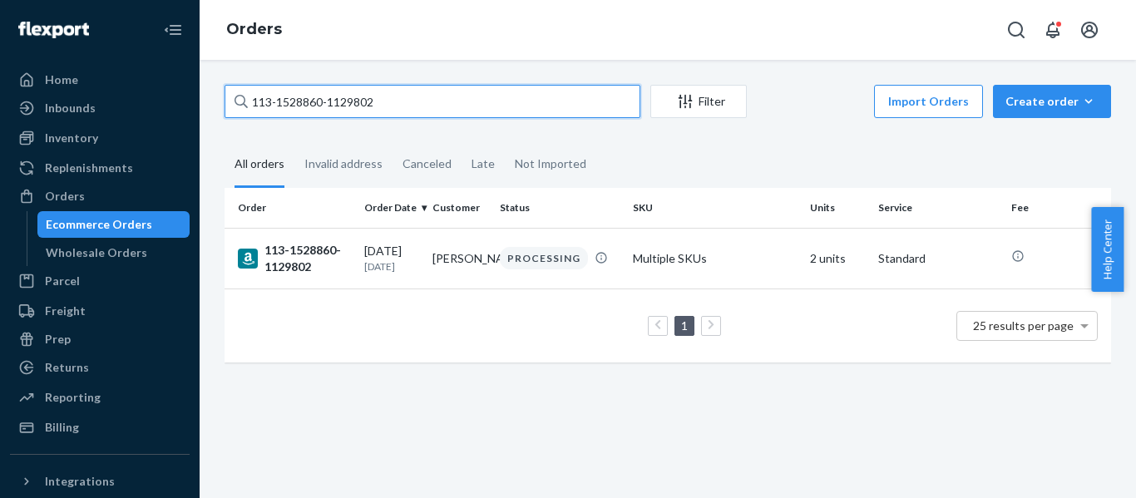
drag, startPoint x: 240, startPoint y: 114, endPoint x: -48, endPoint y: 118, distance: 287.9
click at [0, 118] on html "Home Inbounds Shipping Plans Problems Inventory Products Replenishments Orders …" at bounding box center [568, 249] width 1136 height 498
paste input "4-4035423-8446648"
type input "114-4035423-8446648"
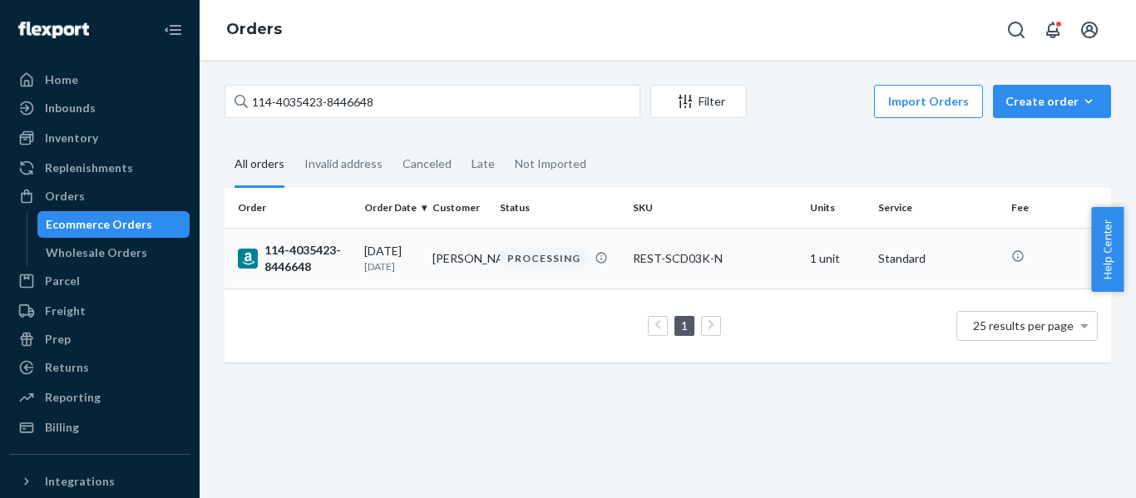
click at [302, 262] on div "114-4035423-8446648" at bounding box center [294, 258] width 113 height 33
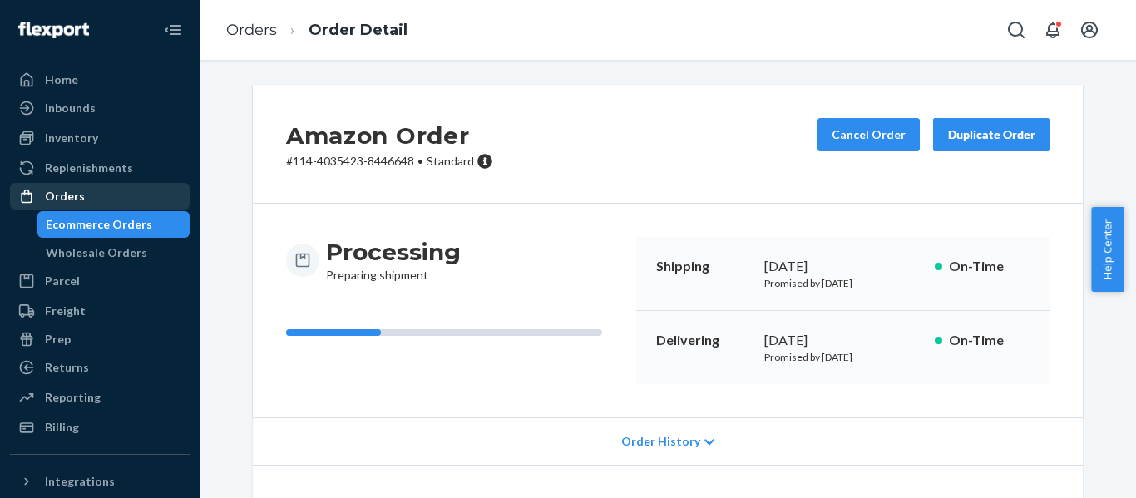
click at [57, 199] on div "Orders" at bounding box center [65, 196] width 40 height 17
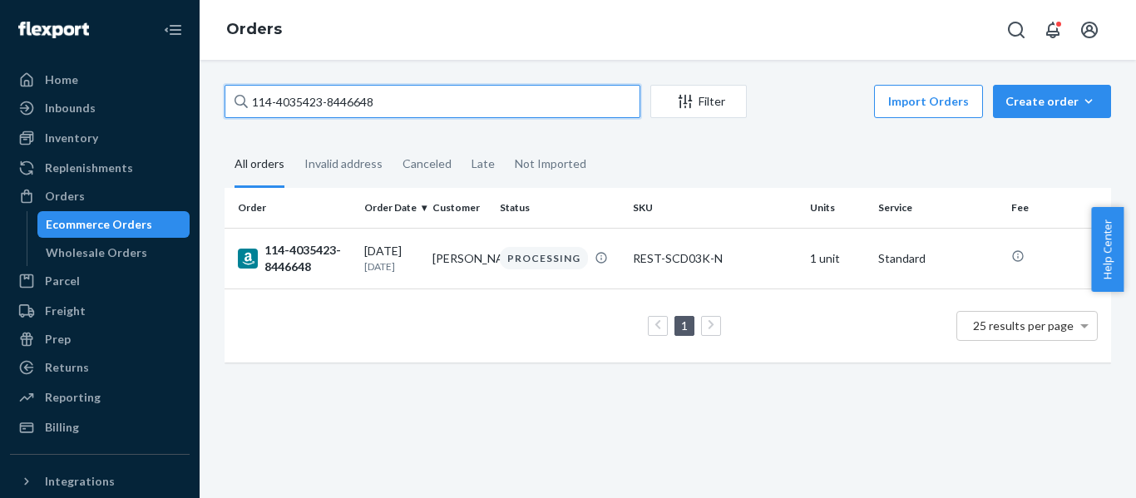
drag, startPoint x: 243, startPoint y: 111, endPoint x: 189, endPoint y: 129, distance: 56.8
click at [191, 116] on div "Home Inbounds Shipping Plans Problems Inventory Products Replenishments Orders …" at bounding box center [568, 249] width 1136 height 498
paste input "1-6992554-8925039"
type input "111-6992554-8925039"
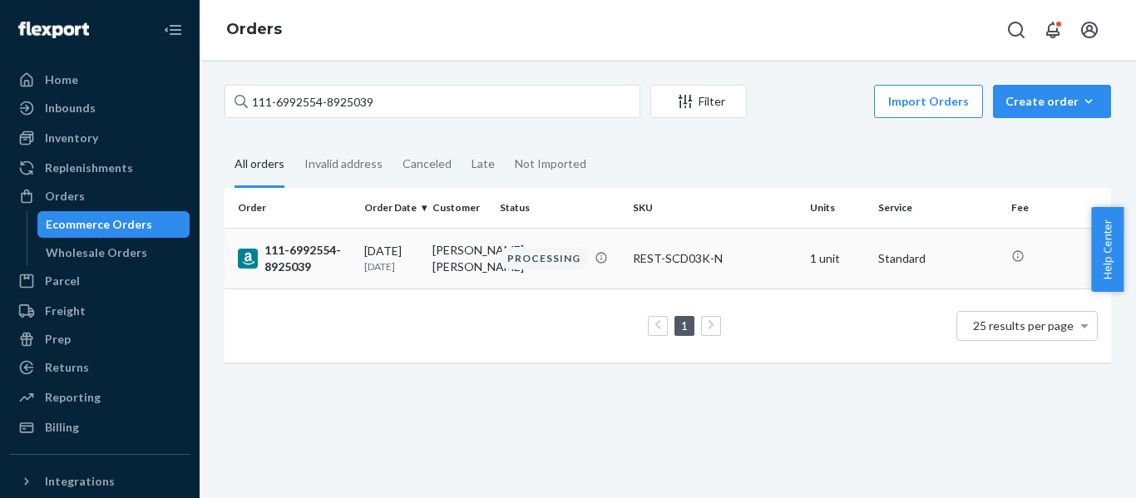
click at [310, 261] on div "111-6992554-8925039" at bounding box center [294, 258] width 113 height 33
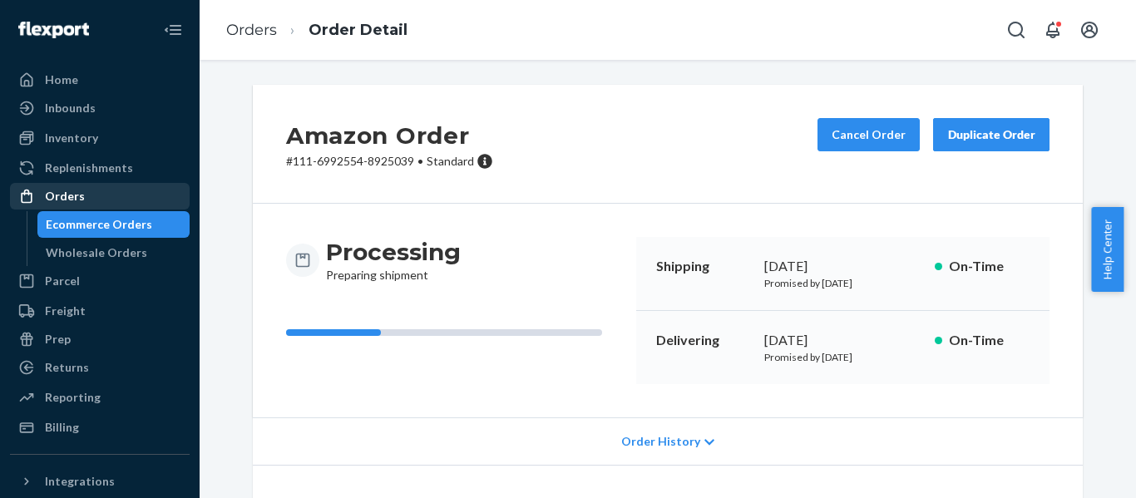
click at [72, 191] on div "Orders" at bounding box center [65, 196] width 40 height 17
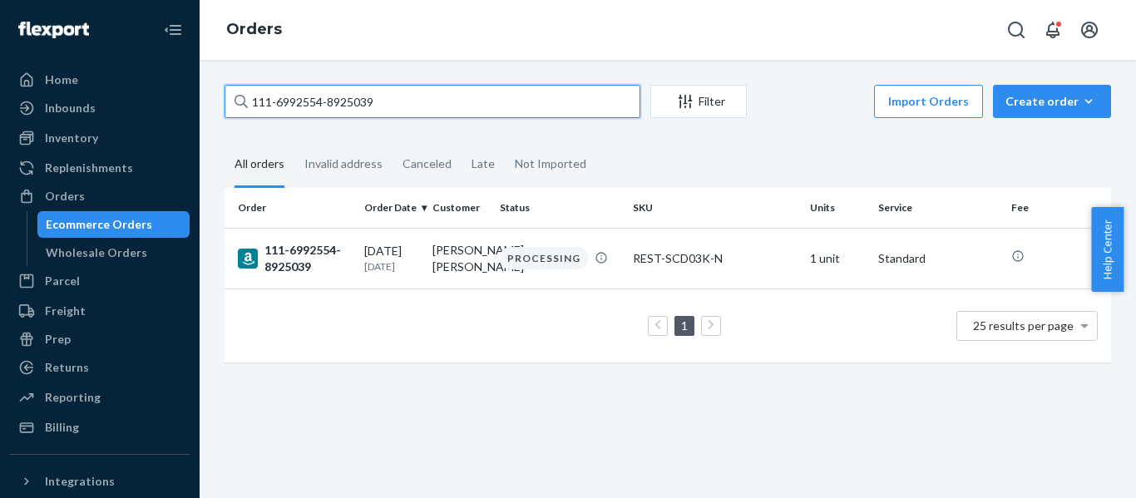
drag, startPoint x: 391, startPoint y: 105, endPoint x: 215, endPoint y: 132, distance: 178.5
click at [223, 134] on div "111-6992554-8925039 Filter Import Orders Create order Ecommerce order Removal o…" at bounding box center [668, 232] width 912 height 295
paste input "2-1519367-4365036"
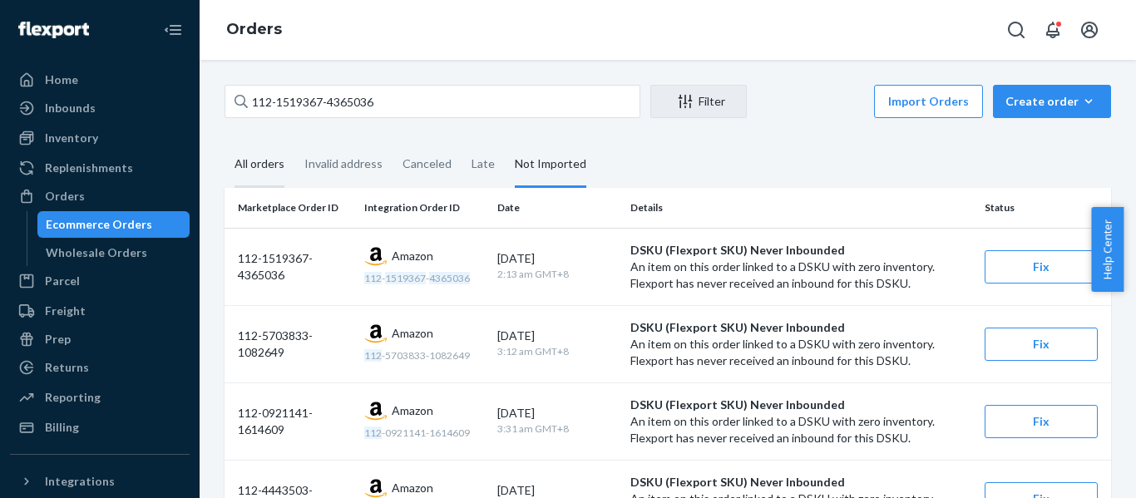
click at [264, 161] on div "All orders" at bounding box center [260, 165] width 50 height 46
click at [225, 142] on input "All orders" at bounding box center [225, 142] width 0 height 0
click at [262, 163] on div "All orders" at bounding box center [260, 165] width 50 height 46
click at [225, 142] on input "All orders" at bounding box center [225, 142] width 0 height 0
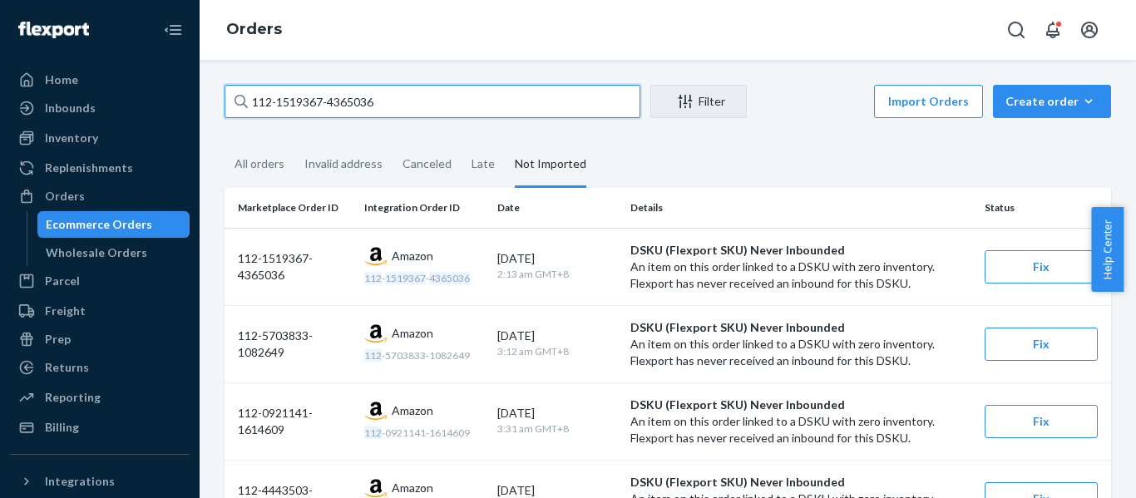
drag, startPoint x: 423, startPoint y: 104, endPoint x: -120, endPoint y: 112, distance: 542.5
click at [0, 112] on html "Home Inbounds Shipping Plans Problems Inventory Products Replenishments Orders …" at bounding box center [568, 249] width 1136 height 498
paste input "1-5216615-468425"
type input "111-5216615-4684256"
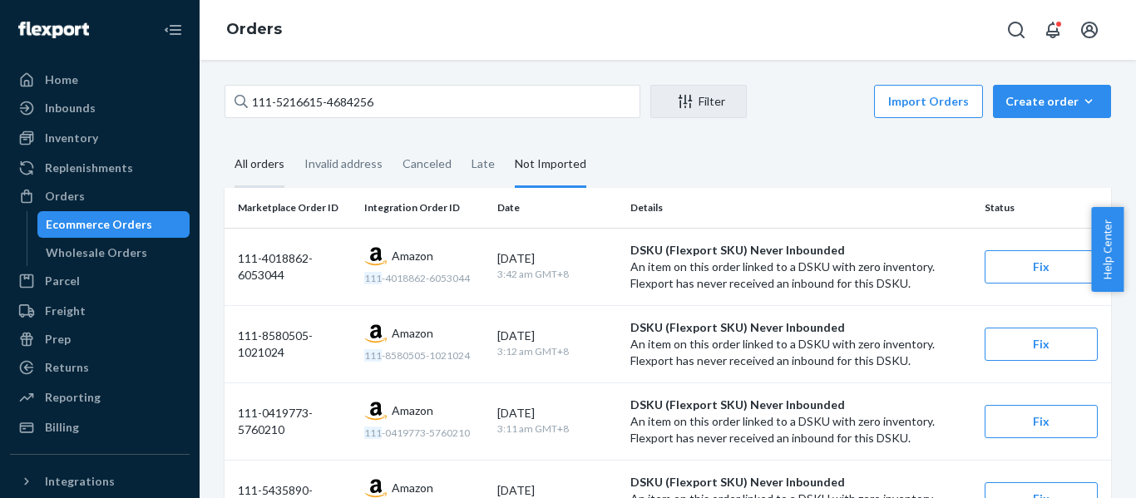
click at [264, 166] on div "All orders" at bounding box center [260, 165] width 50 height 46
click at [225, 142] on input "All orders" at bounding box center [225, 142] width 0 height 0
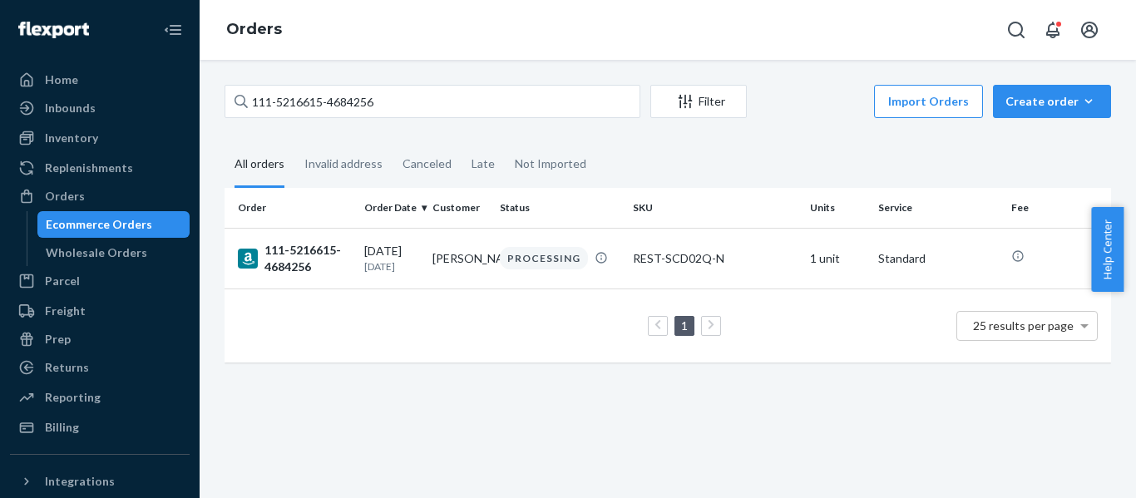
drag, startPoint x: 299, startPoint y: 253, endPoint x: 216, endPoint y: 249, distance: 82.5
click at [297, 255] on div "111-5216615-4684256" at bounding box center [294, 258] width 113 height 33
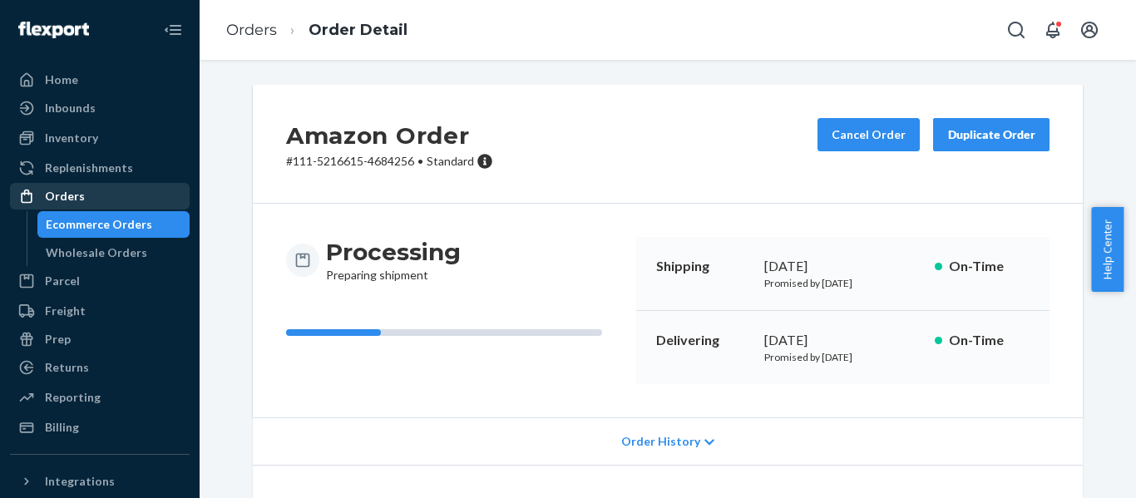
click at [56, 185] on div "Orders" at bounding box center [100, 196] width 176 height 23
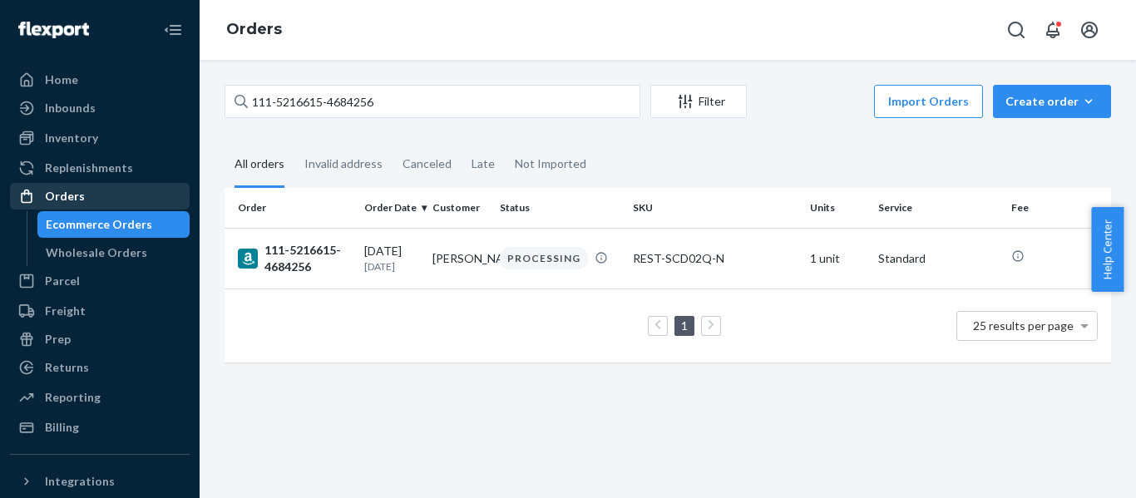
click at [69, 198] on div "Orders" at bounding box center [65, 196] width 40 height 17
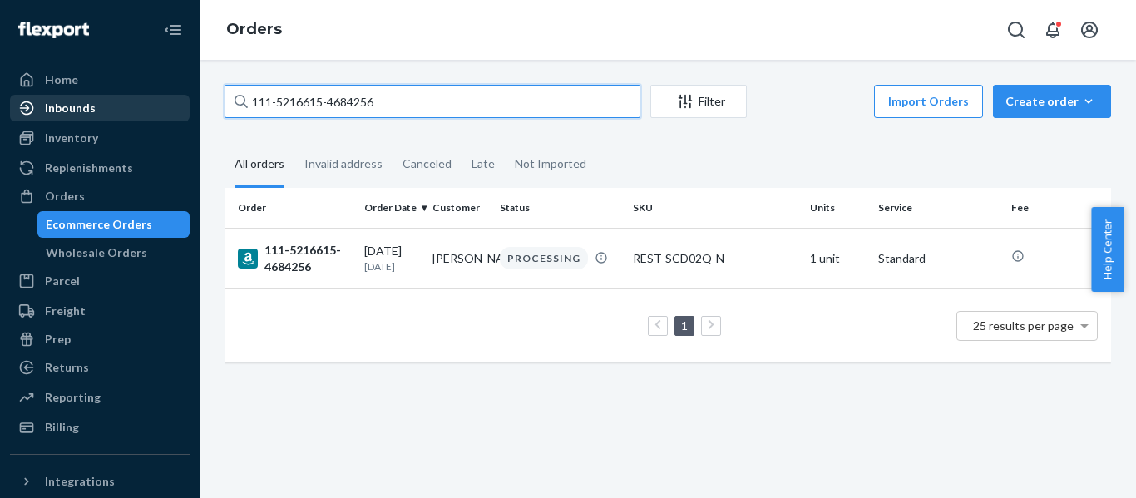
click at [84, 102] on div "Home Inbounds Shipping Plans Problems Inventory Products Replenishments Orders …" at bounding box center [568, 249] width 1136 height 498
paste input "7803255-361541"
type input "111-7803255-3615416"
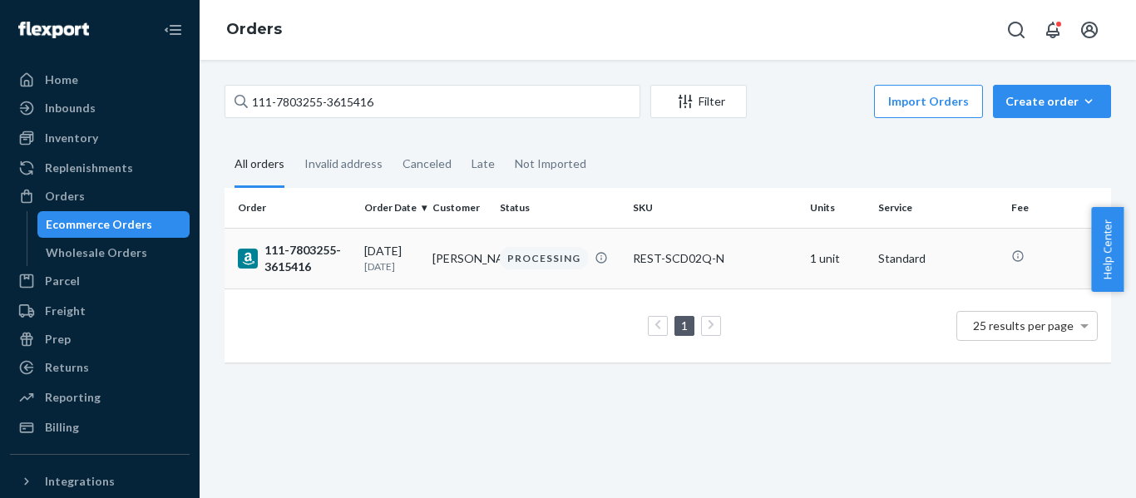
click at [290, 249] on div "111-7803255-3615416" at bounding box center [294, 258] width 113 height 33
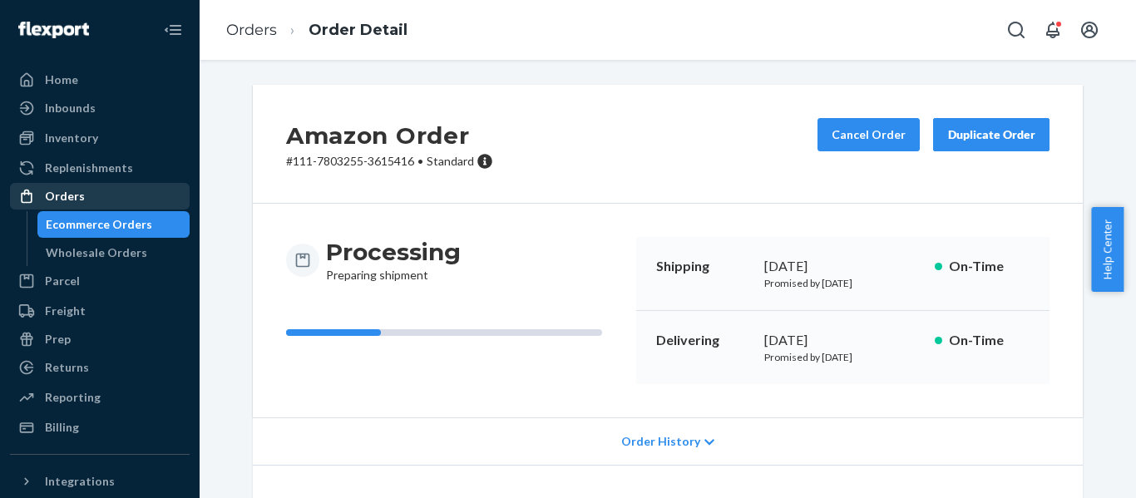
click at [53, 192] on div "Orders" at bounding box center [65, 196] width 40 height 17
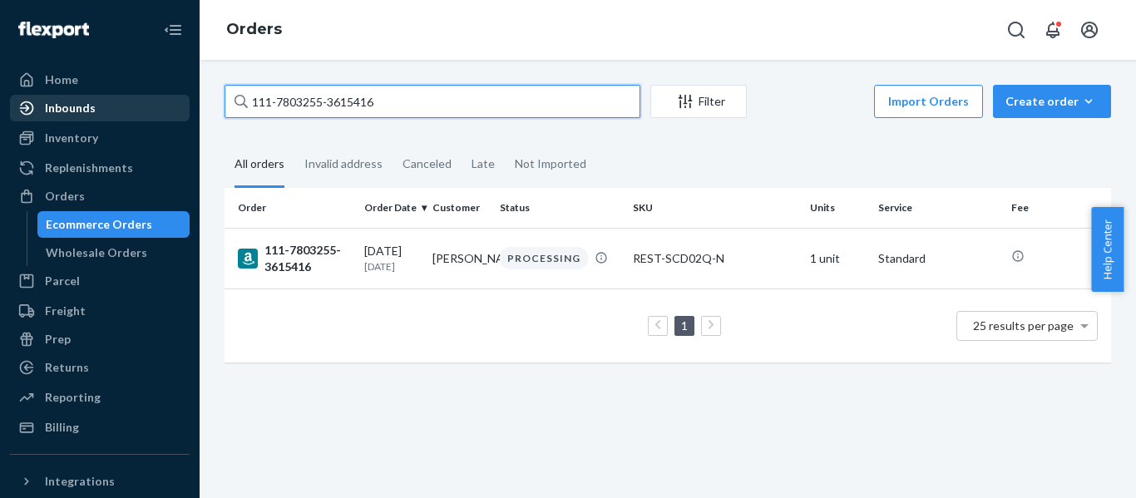
drag, startPoint x: 387, startPoint y: 97, endPoint x: 158, endPoint y: 115, distance: 229.5
click at [161, 115] on div "Home Inbounds Shipping Plans Problems Inventory Products Replenishments Orders …" at bounding box center [568, 249] width 1136 height 498
paste input "3789926-857705"
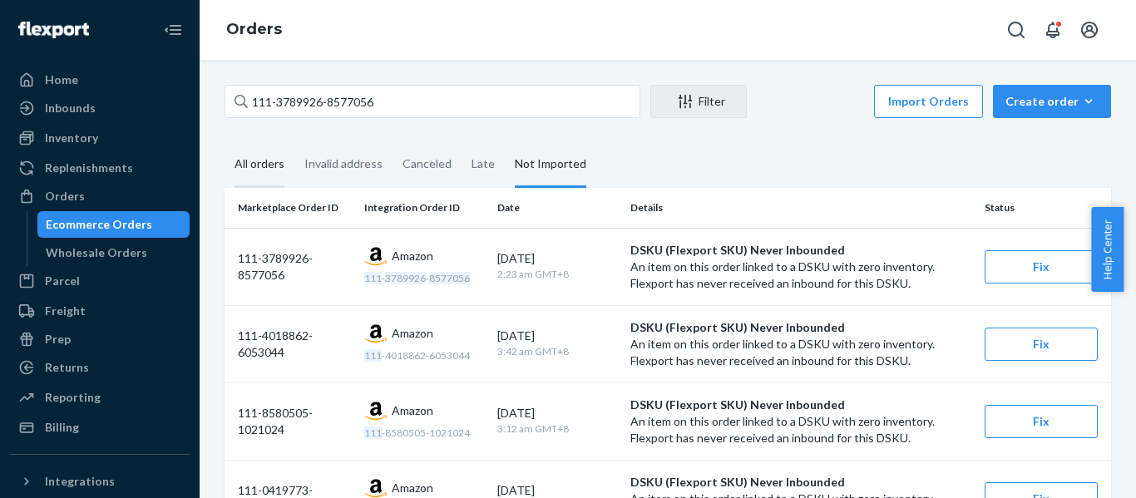
click at [260, 157] on div "All orders" at bounding box center [260, 165] width 50 height 46
click at [225, 142] on input "All orders" at bounding box center [225, 142] width 0 height 0
click at [260, 161] on div "All orders" at bounding box center [260, 165] width 50 height 46
click at [225, 142] on input "All orders" at bounding box center [225, 142] width 0 height 0
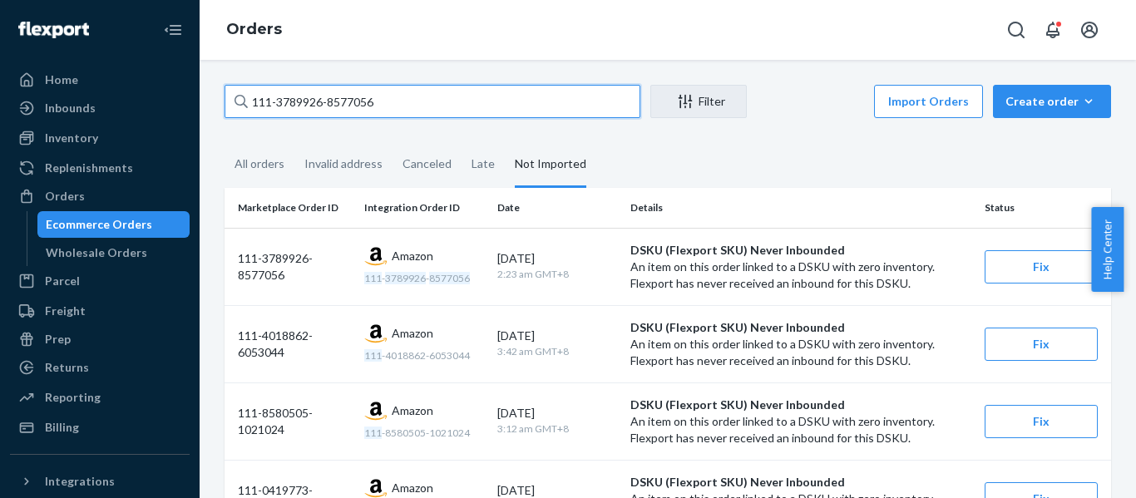
drag, startPoint x: 217, startPoint y: 111, endPoint x: -88, endPoint y: 118, distance: 305.4
click at [0, 118] on html "Home Inbounds Shipping Plans Problems Inventory Products Replenishments Orders …" at bounding box center [568, 249] width 1136 height 498
paste input "2026596-8625003"
type input "111-2026596-8625003"
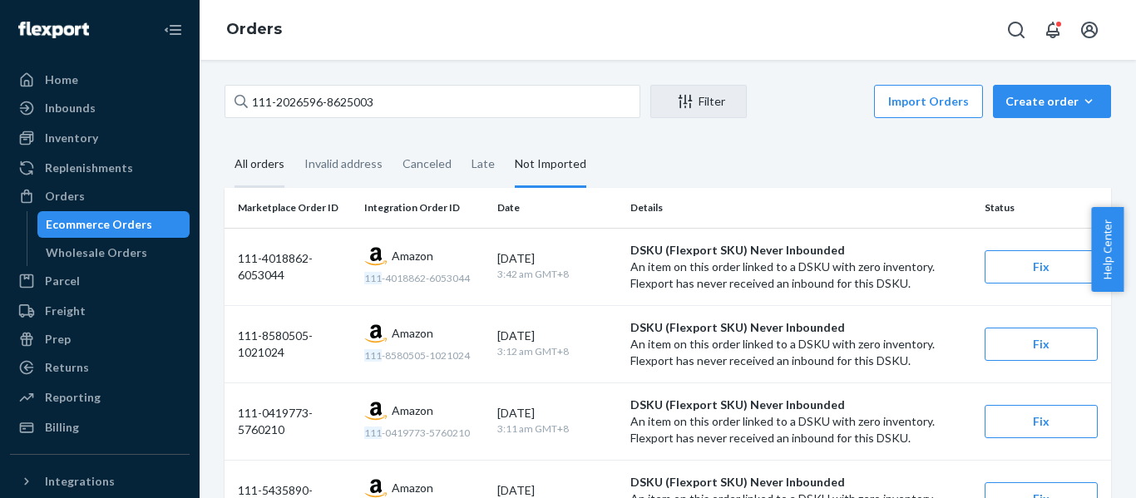
click at [243, 162] on div "All orders" at bounding box center [260, 165] width 50 height 46
click at [225, 142] on input "All orders" at bounding box center [225, 142] width 0 height 0
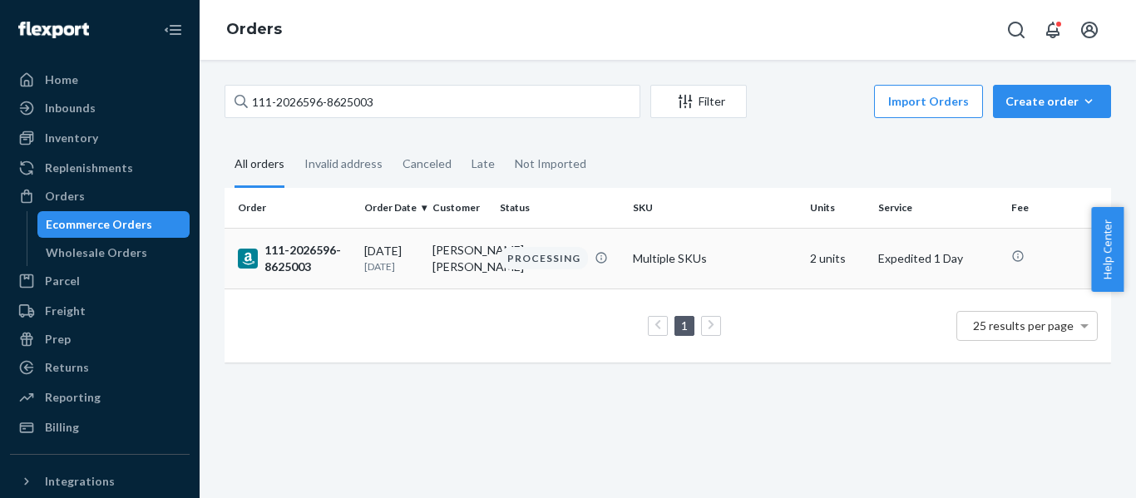
click at [287, 258] on div "111-2026596-8625003" at bounding box center [294, 258] width 113 height 33
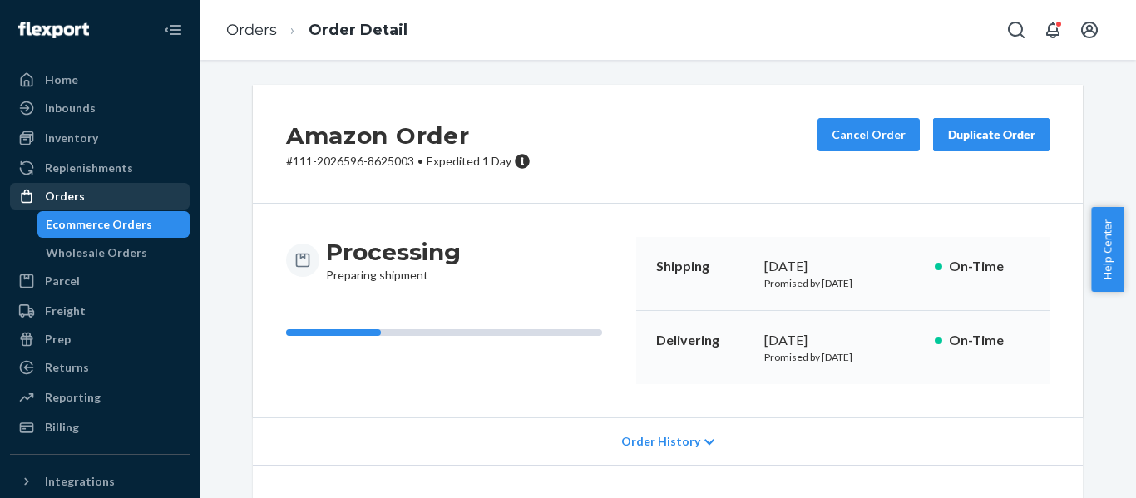
click at [81, 199] on div "Orders" at bounding box center [65, 196] width 40 height 17
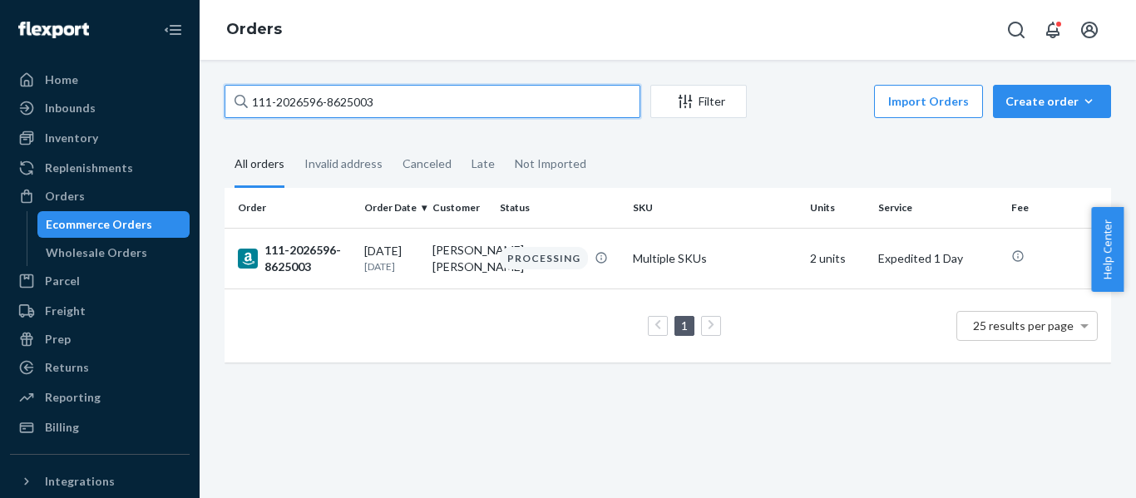
drag, startPoint x: 433, startPoint y: 101, endPoint x: 225, endPoint y: 139, distance: 211.3
click at [225, 139] on div "111-2026596-8625003 Filter Import Orders Create order Ecommerce order Removal o…" at bounding box center [668, 232] width 912 height 295
paste input "2-6995051-6420206"
type input "112-6995051-6420206"
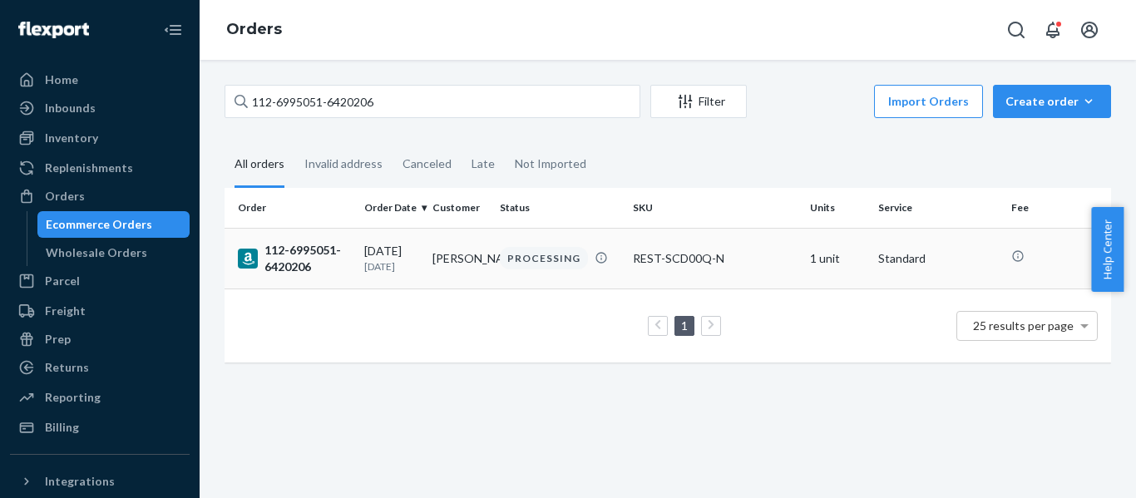
click at [305, 259] on div "112-6995051-6420206" at bounding box center [294, 258] width 113 height 33
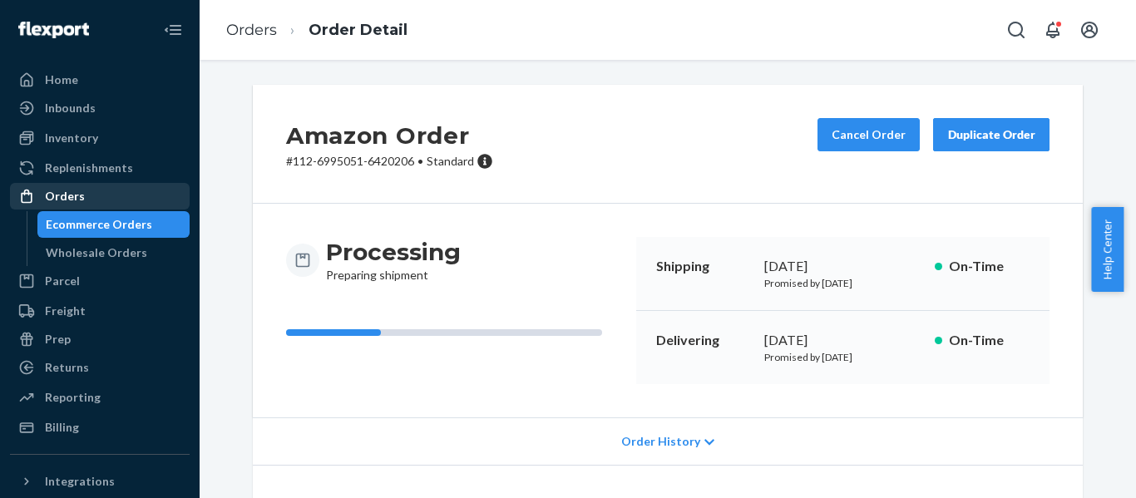
click at [72, 197] on div "Orders" at bounding box center [65, 196] width 40 height 17
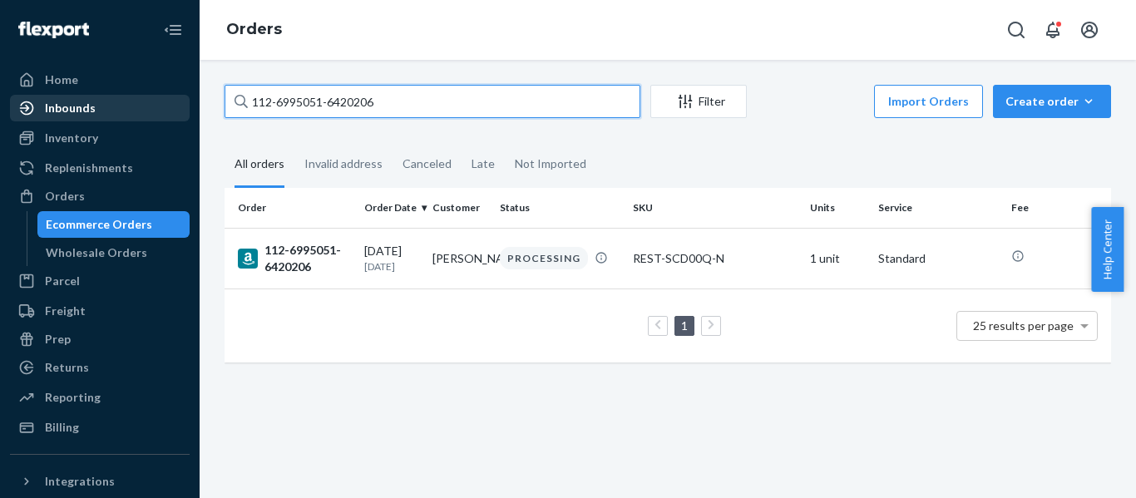
drag, startPoint x: 423, startPoint y: 101, endPoint x: 82, endPoint y: 112, distance: 342.1
click at [88, 111] on div "Home Inbounds Shipping Plans Problems Inventory Products Replenishments Orders …" at bounding box center [568, 249] width 1136 height 498
paste input "5250707-2379468"
type input "112-5250707-2379468"
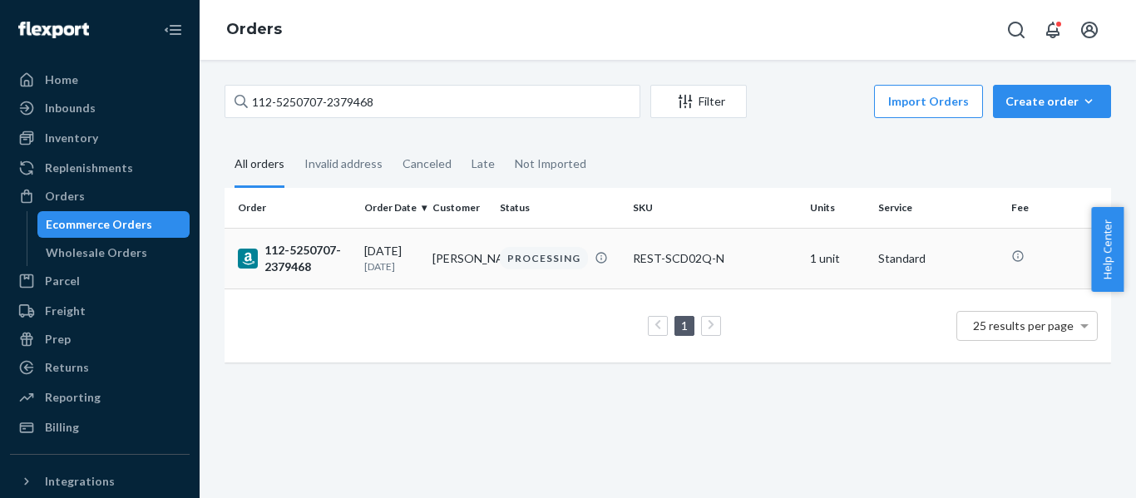
click at [316, 273] on div "112-5250707-2379468" at bounding box center [294, 258] width 113 height 33
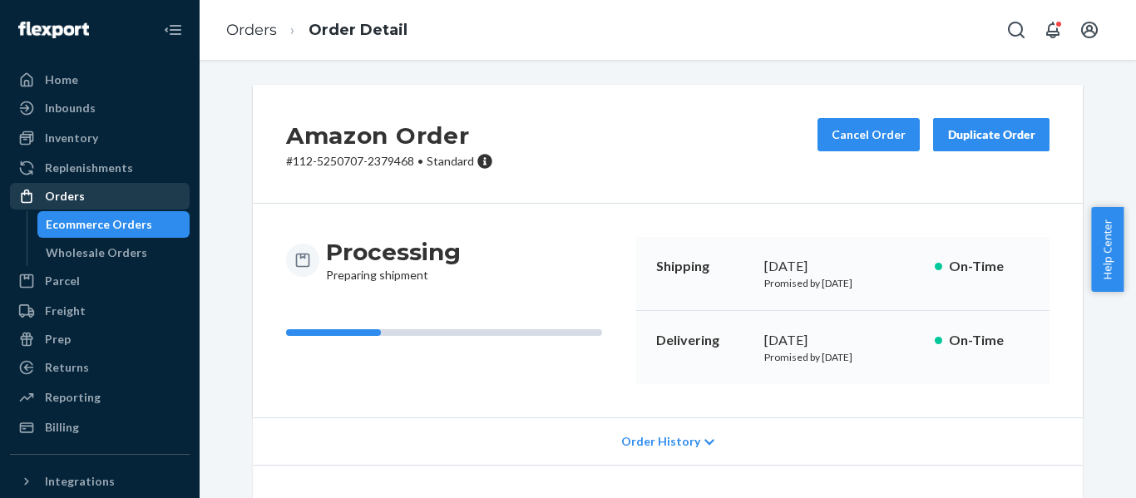
click at [72, 196] on div "Orders" at bounding box center [65, 196] width 40 height 17
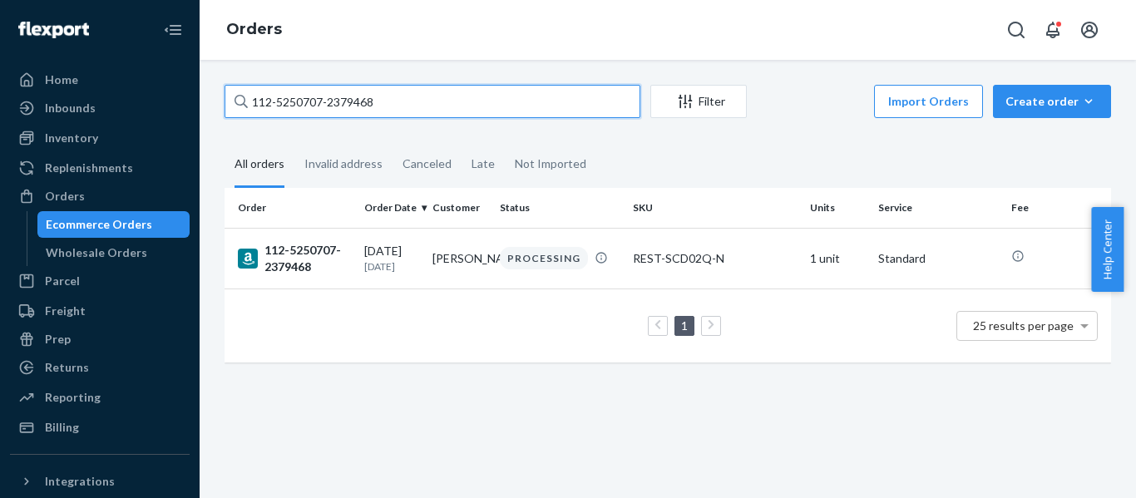
drag, startPoint x: 345, startPoint y: 101, endPoint x: 8, endPoint y: 157, distance: 341.5
click at [21, 155] on div "Home Inbounds Shipping Plans Problems Inventory Products Replenishments Orders …" at bounding box center [568, 249] width 1136 height 498
paste input "3-1711930-7478659"
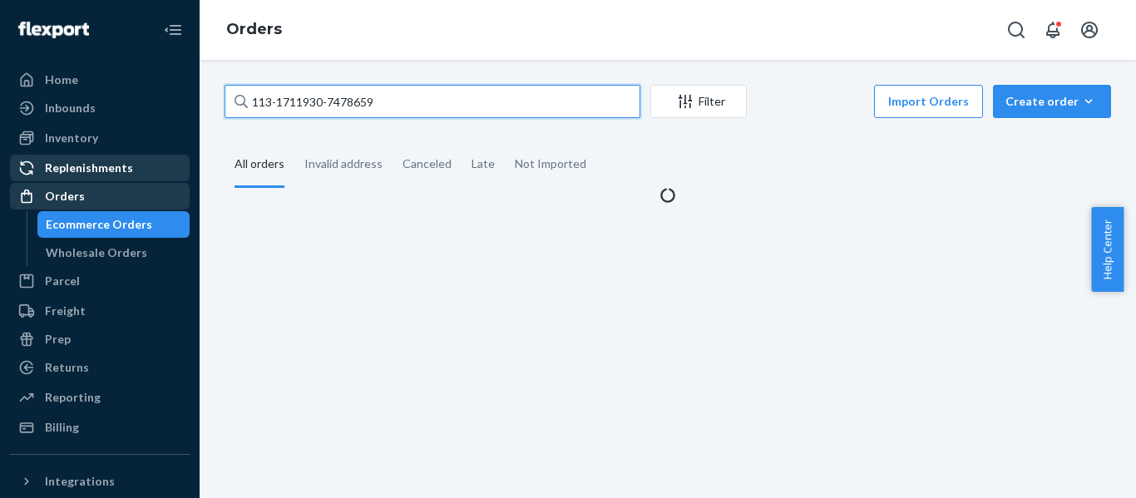
type input "113-1711930-7478659"
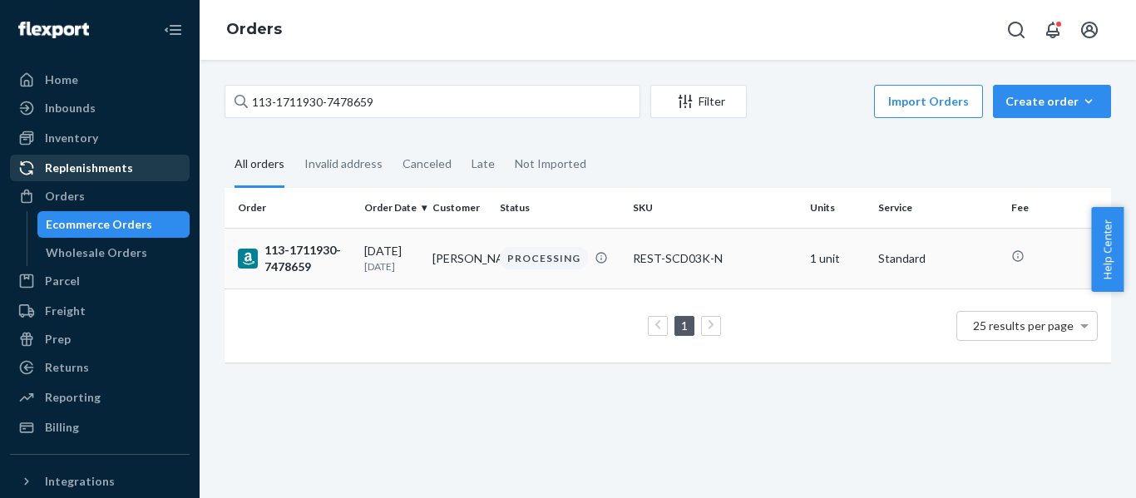
click at [321, 251] on div "113-1711930-7478659" at bounding box center [294, 258] width 113 height 33
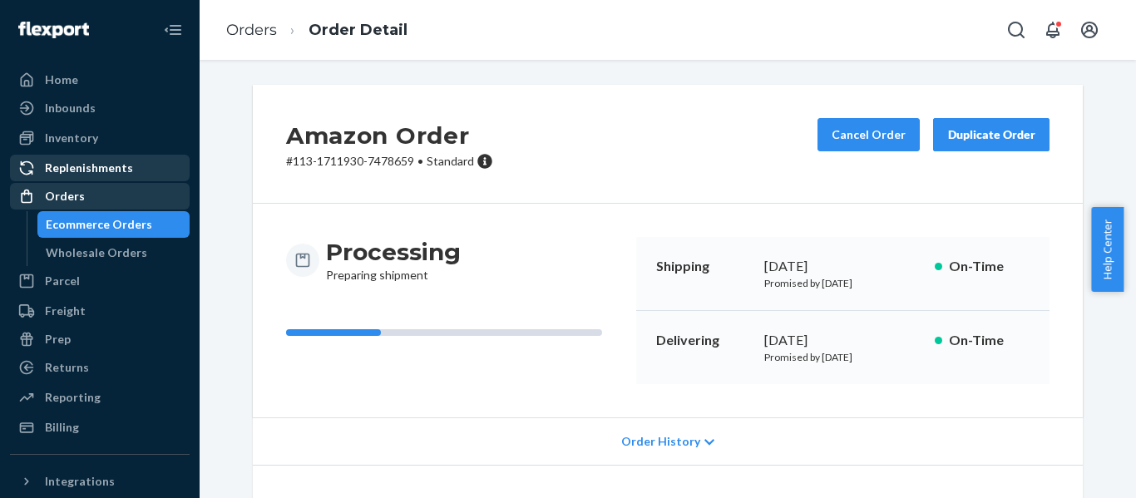
click at [74, 193] on div "Orders" at bounding box center [65, 196] width 40 height 17
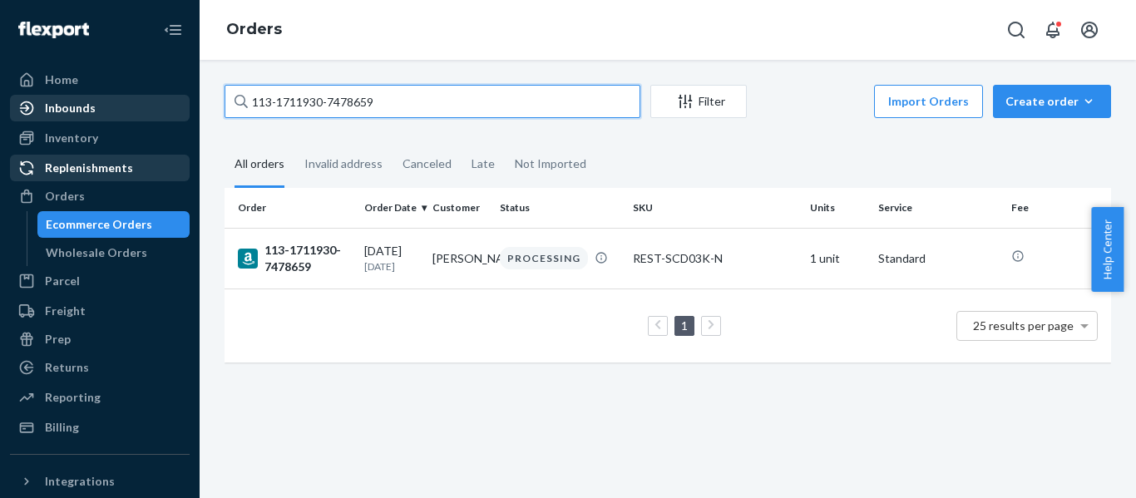
drag, startPoint x: 210, startPoint y: 106, endPoint x: 37, endPoint y: 102, distance: 173.1
click at [47, 102] on div "Home Inbounds Shipping Plans Problems Inventory Products Replenishments Orders …" at bounding box center [568, 249] width 1136 height 498
paste input "2-2231331-0003440"
type input "112-2231331-0003440"
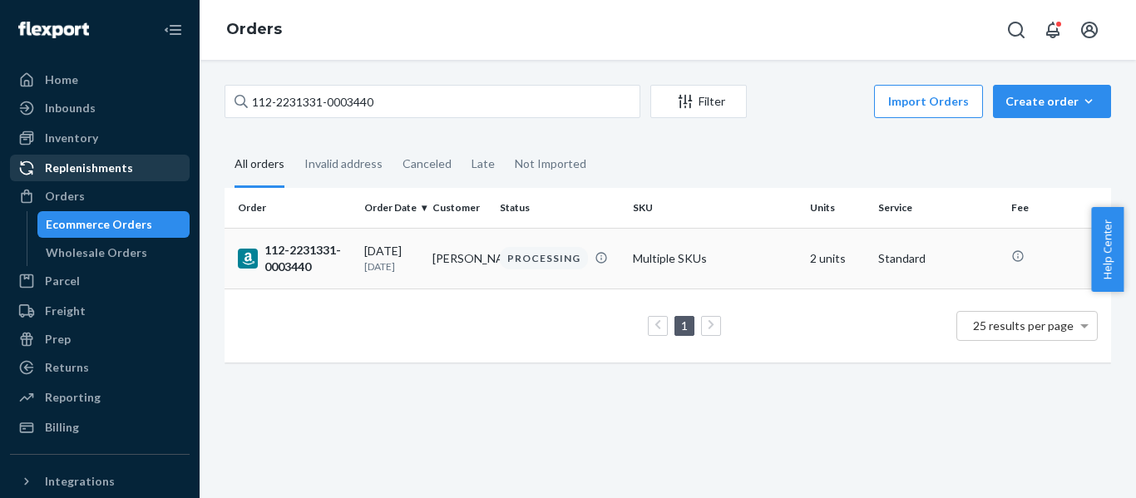
click at [305, 255] on div "112-2231331-0003440" at bounding box center [294, 258] width 113 height 33
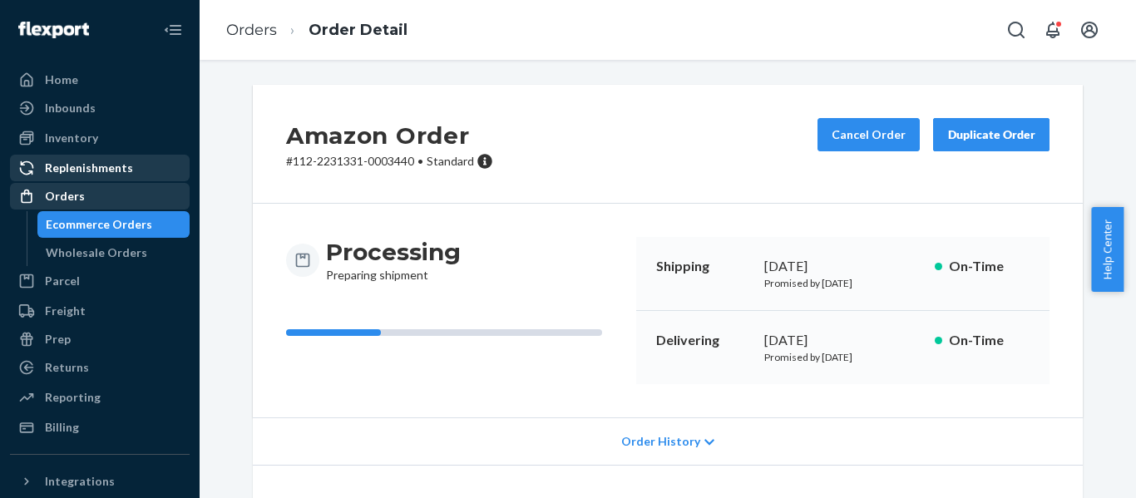
drag, startPoint x: 69, startPoint y: 193, endPoint x: 158, endPoint y: 193, distance: 89.0
click at [69, 193] on div "Orders" at bounding box center [65, 196] width 40 height 17
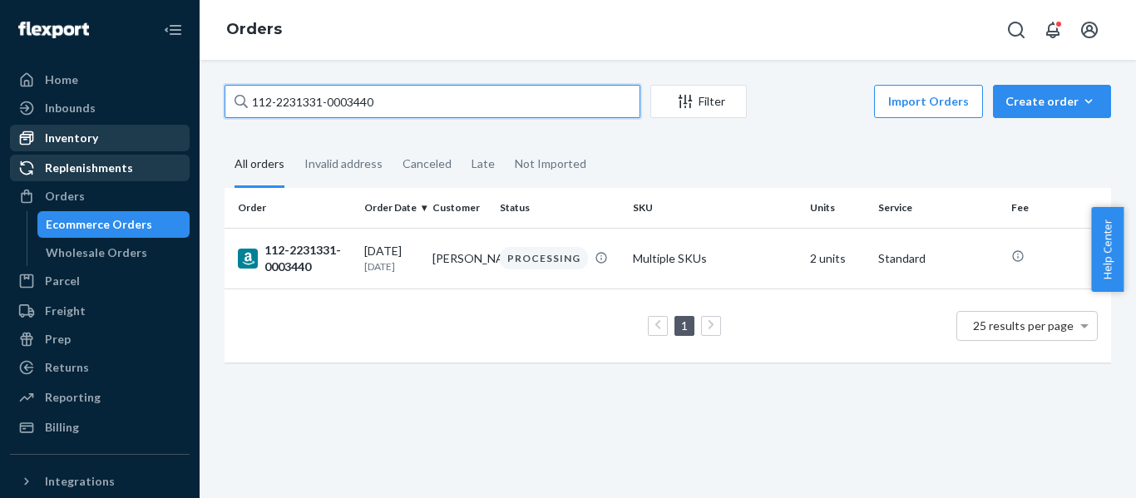
drag, startPoint x: 435, startPoint y: 101, endPoint x: 48, endPoint y: 125, distance: 387.6
click at [54, 125] on div "Home Inbounds Shipping Plans Problems Inventory Products Replenishments Orders …" at bounding box center [568, 249] width 1136 height 498
paste input "4-1550226-1216227"
type input "114-1550226-1216227"
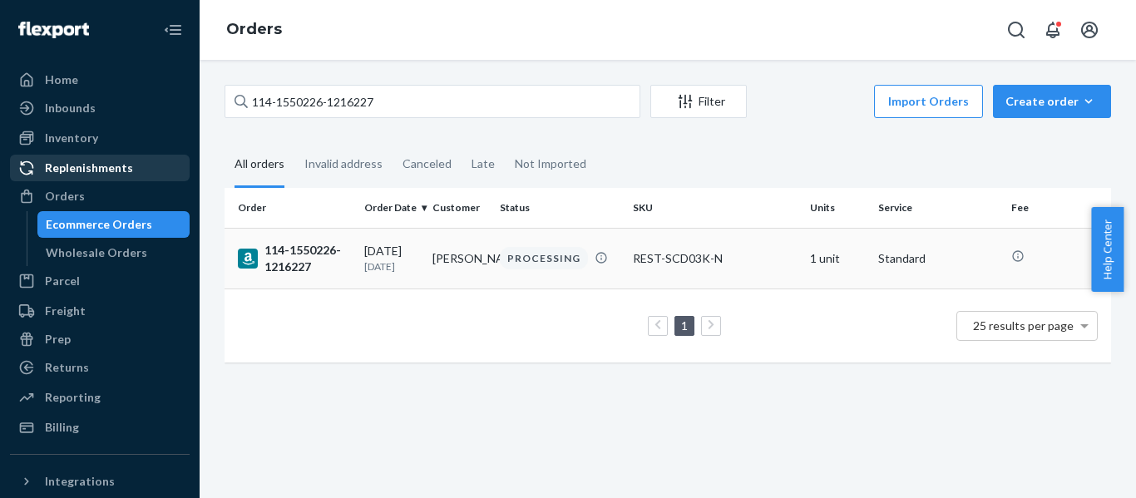
click at [329, 252] on div "114-1550226-1216227" at bounding box center [294, 258] width 113 height 33
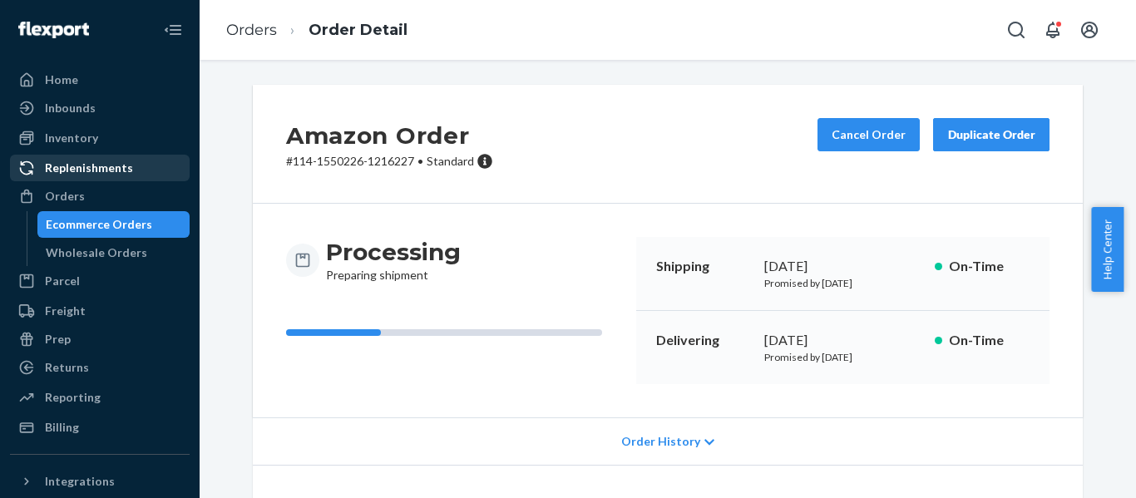
drag, startPoint x: 91, startPoint y: 195, endPoint x: 175, endPoint y: 172, distance: 87.0
click at [91, 195] on div "Orders" at bounding box center [100, 196] width 176 height 23
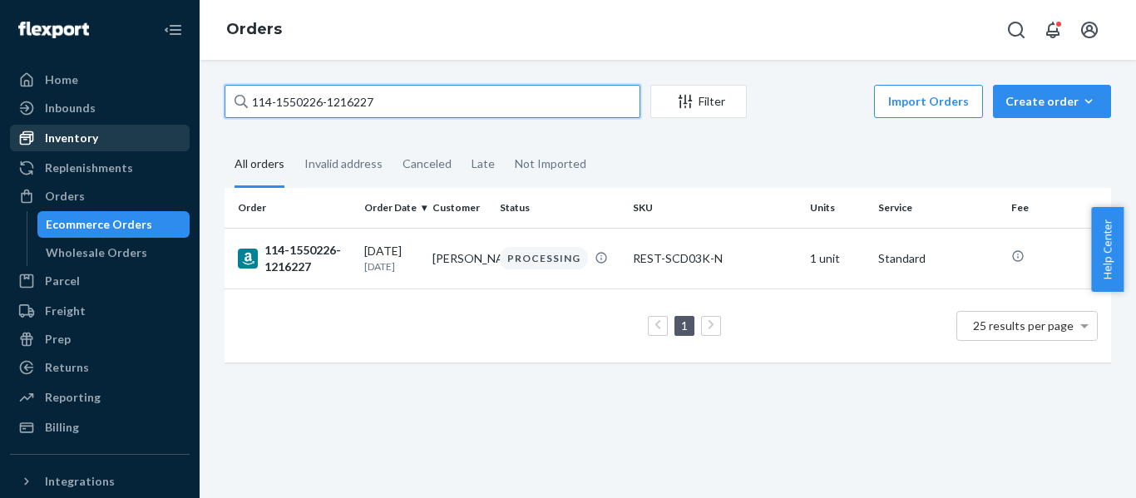
drag, startPoint x: 440, startPoint y: 101, endPoint x: 106, endPoint y: 134, distance: 335.3
click at [108, 131] on div "Home Inbounds Shipping Plans Problems Inventory Products Replenishments Orders …" at bounding box center [568, 249] width 1136 height 498
paste input "3-8465750-8969021"
type input "113-8465750-8969021"
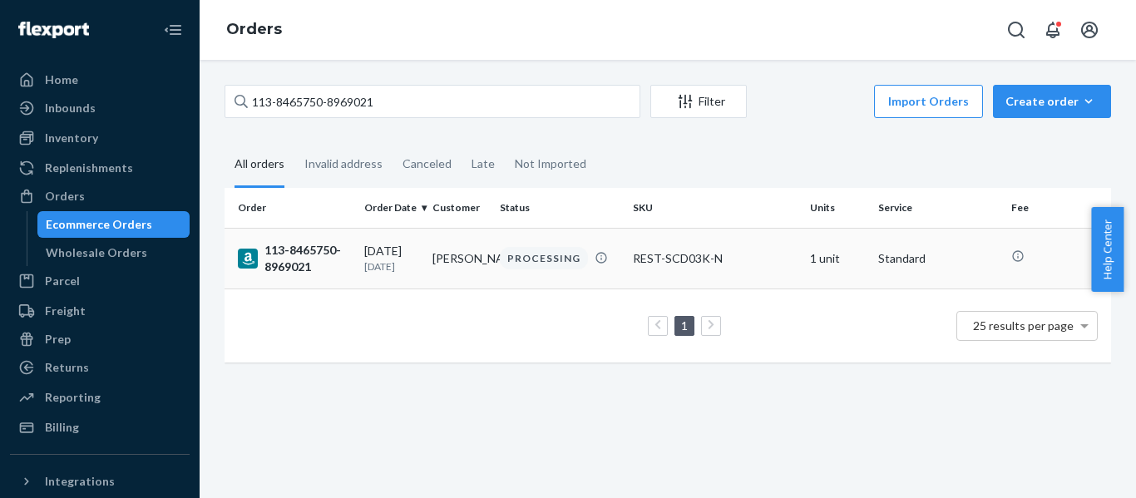
click at [306, 255] on div "113-8465750-8969021" at bounding box center [294, 258] width 113 height 33
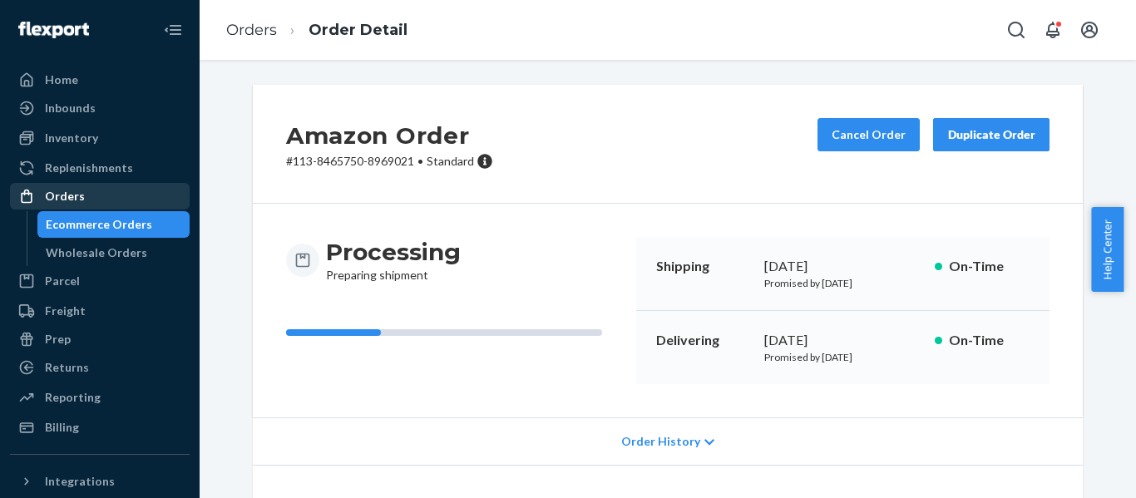
drag, startPoint x: 84, startPoint y: 200, endPoint x: 161, endPoint y: 186, distance: 77.8
click at [86, 200] on div "Orders" at bounding box center [100, 196] width 176 height 23
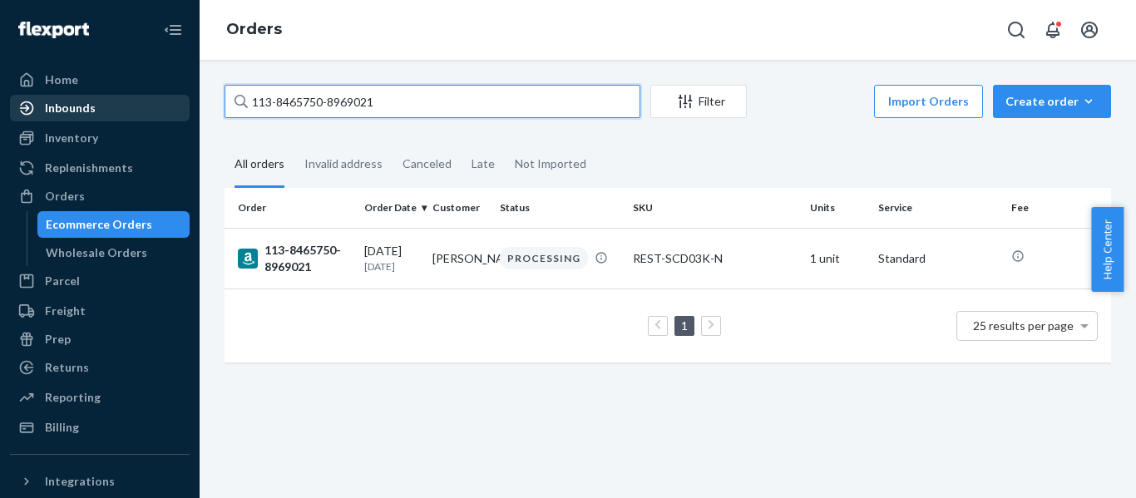
drag, startPoint x: 215, startPoint y: 110, endPoint x: 126, endPoint y: 116, distance: 88.4
click at [139, 111] on div "Home Inbounds Shipping Plans Problems Inventory Products Replenishments Orders …" at bounding box center [568, 249] width 1136 height 498
paste input "2-4936787-7496223"
type input "112-4936787-7496223"
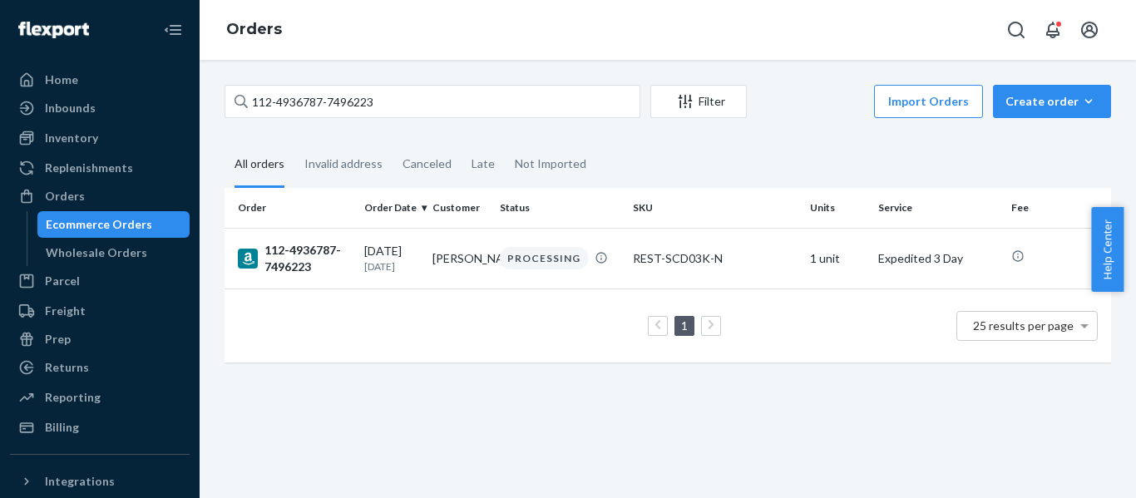
drag, startPoint x: 279, startPoint y: 253, endPoint x: 389, endPoint y: 230, distance: 112.1
click at [279, 254] on div "112-4936787-7496223" at bounding box center [294, 258] width 113 height 33
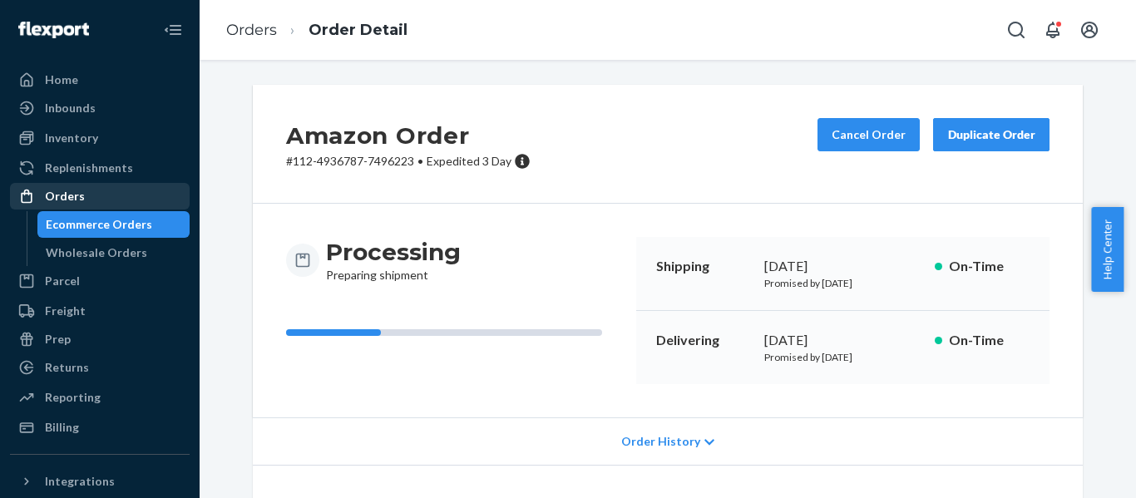
click at [77, 199] on div "Orders" at bounding box center [65, 196] width 40 height 17
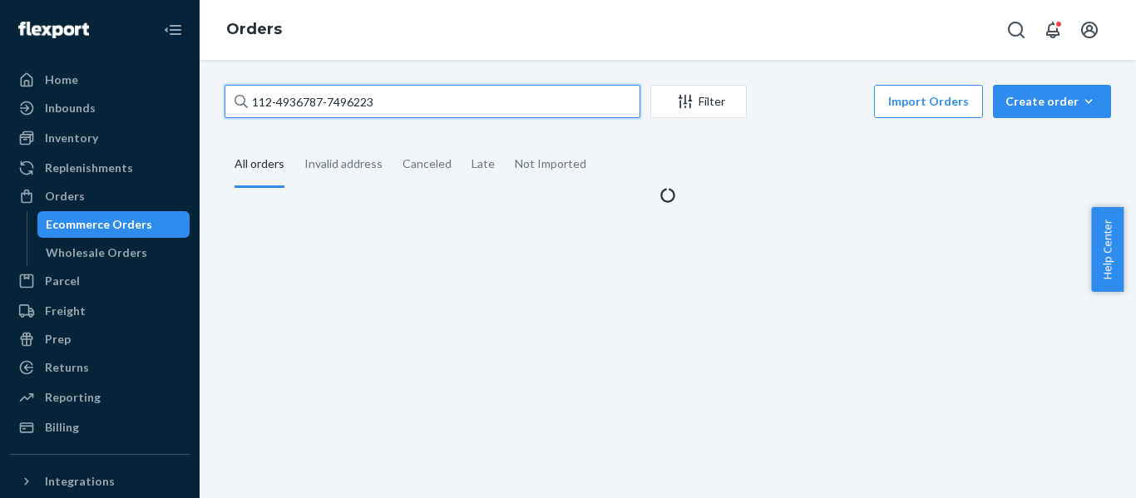
drag, startPoint x: 343, startPoint y: 110, endPoint x: 184, endPoint y: 134, distance: 160.7
click at [199, 134] on div "Home Inbounds Shipping Plans Problems Inventory Products Replenishments Orders …" at bounding box center [568, 249] width 1136 height 498
paste input "[CREDIT_CARD_NUMBER]"
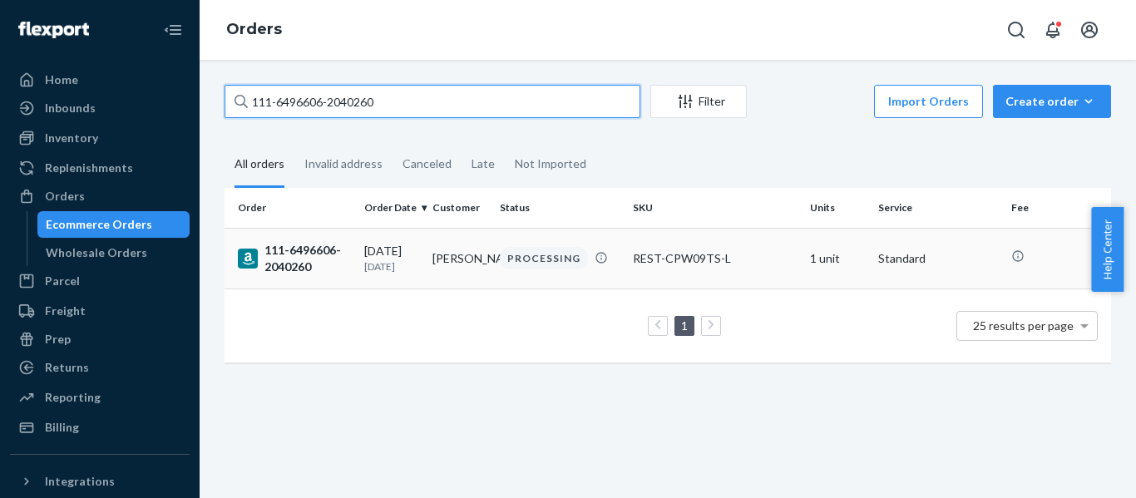
type input "111-6496606-2040260"
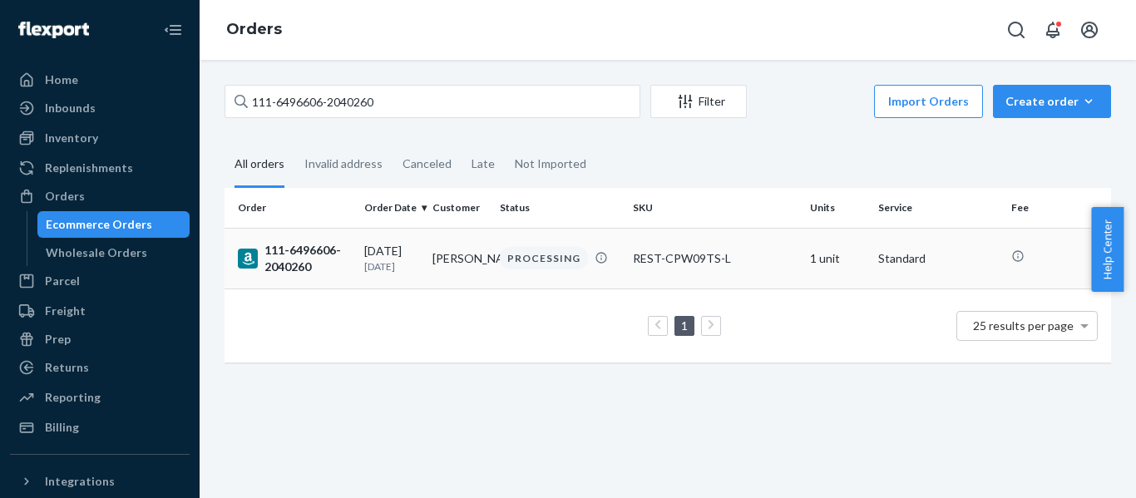
click at [291, 257] on div "111-6496606-2040260" at bounding box center [294, 258] width 113 height 33
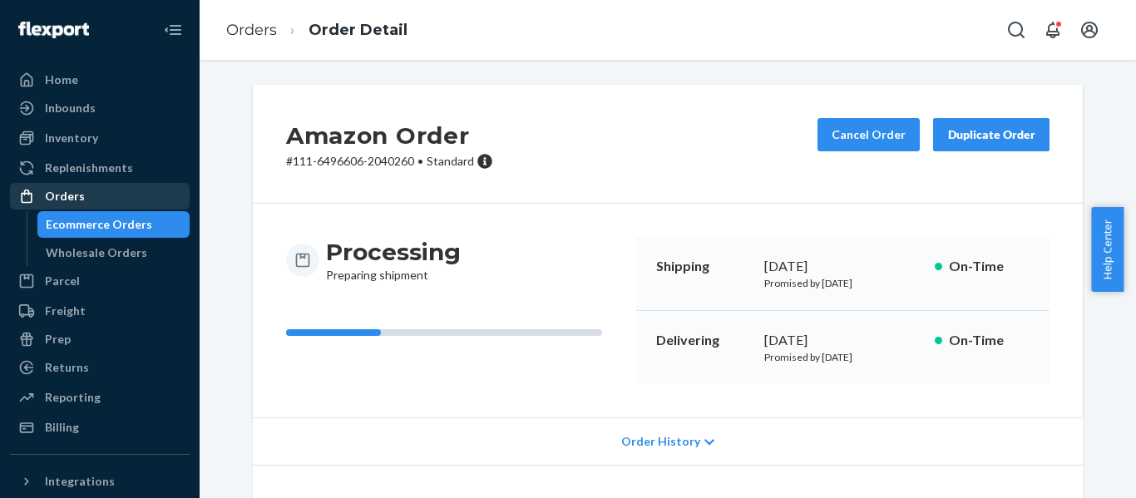
click at [72, 200] on div "Orders" at bounding box center [65, 196] width 40 height 17
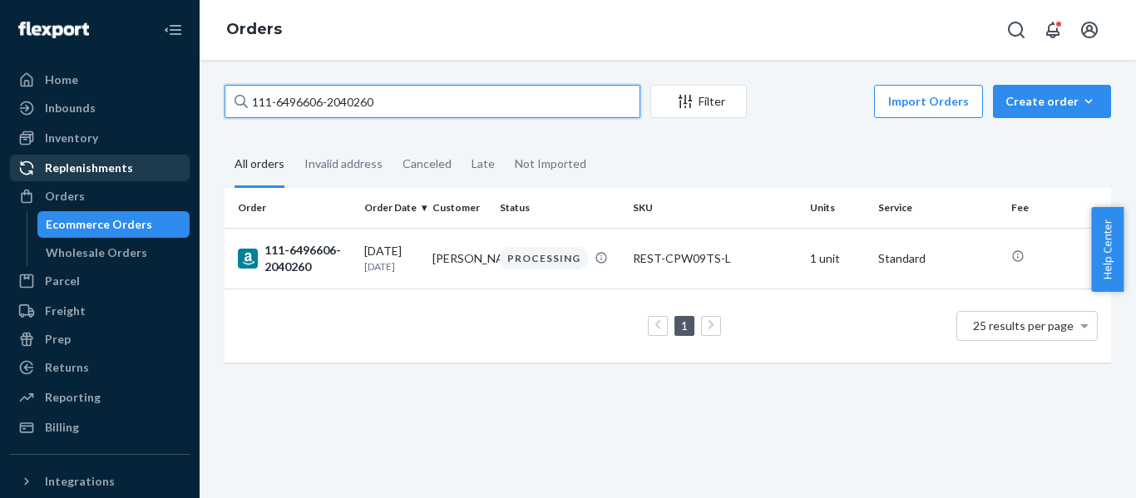
drag, startPoint x: 389, startPoint y: 106, endPoint x: 63, endPoint y: 158, distance: 330.2
click at [64, 158] on div "Home Inbounds Shipping Plans Problems Inventory Products Replenishments Orders …" at bounding box center [568, 249] width 1136 height 498
paste input "5554252-8488201"
type input "111-5554252-8488201"
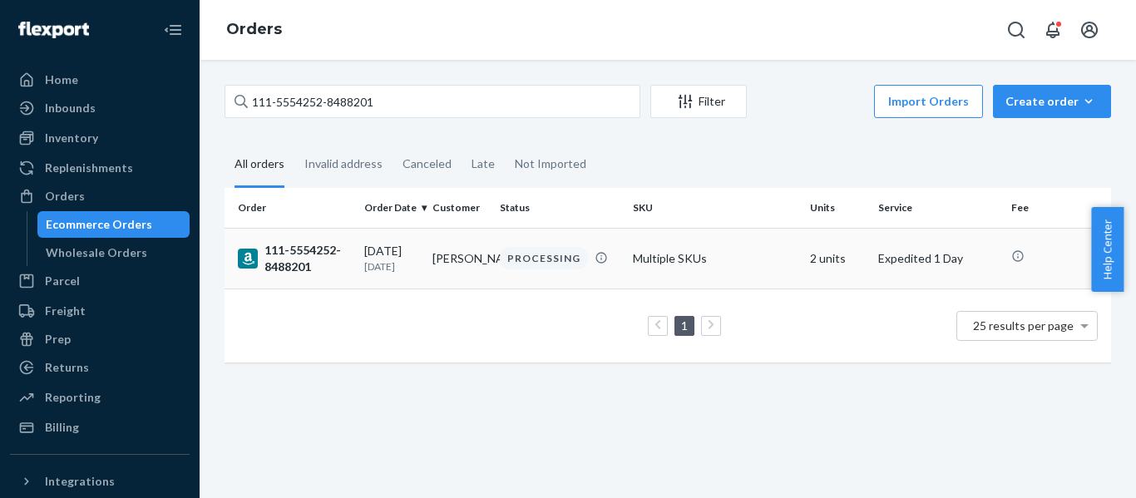
click at [314, 260] on div "111-5554252-8488201" at bounding box center [294, 258] width 113 height 33
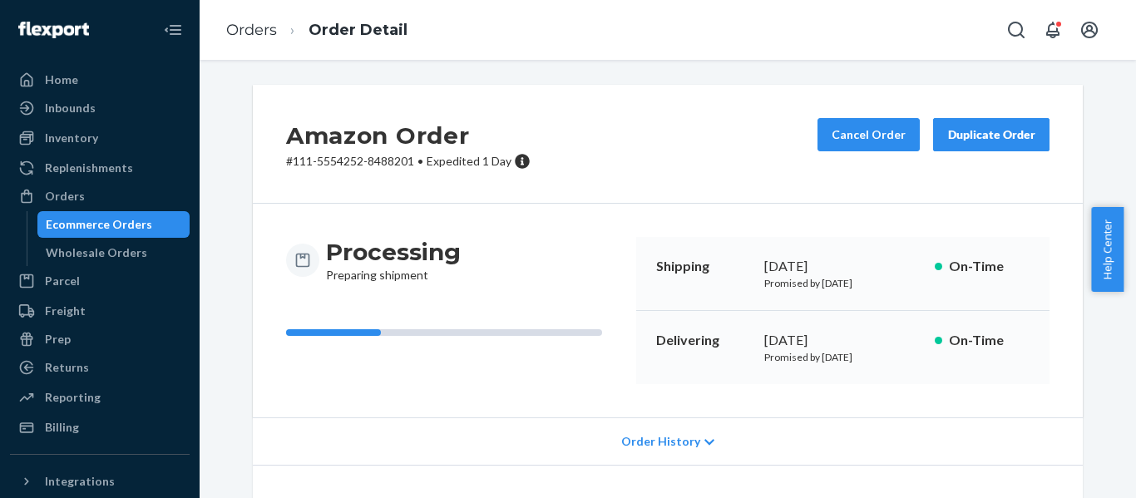
drag, startPoint x: 68, startPoint y: 189, endPoint x: 200, endPoint y: 145, distance: 139.4
click at [68, 189] on div "Orders" at bounding box center [65, 196] width 40 height 17
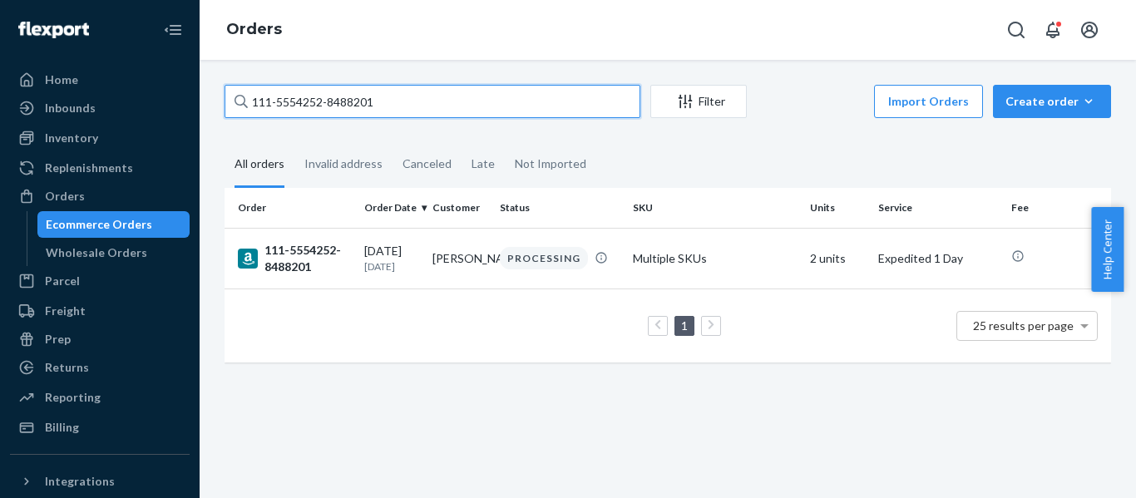
drag, startPoint x: 451, startPoint y: 110, endPoint x: 0, endPoint y: 148, distance: 452.5
click at [3, 148] on div "Home Inbounds Shipping Plans Problems Inventory Products Replenishments Orders …" at bounding box center [568, 249] width 1136 height 498
paste input "2043576-9662663"
type input "111-2043576-9662663"
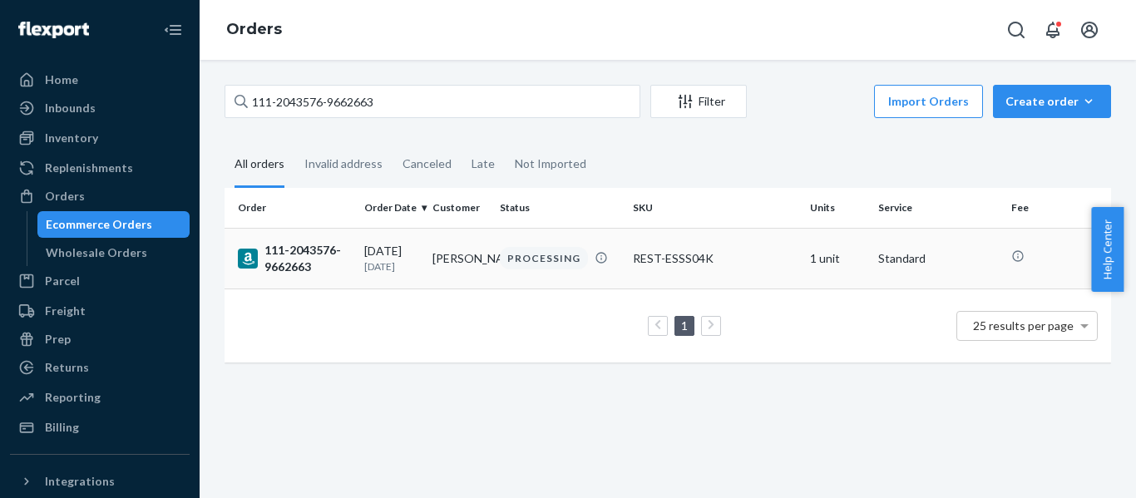
click at [312, 260] on div "111-2043576-9662663" at bounding box center [294, 258] width 113 height 33
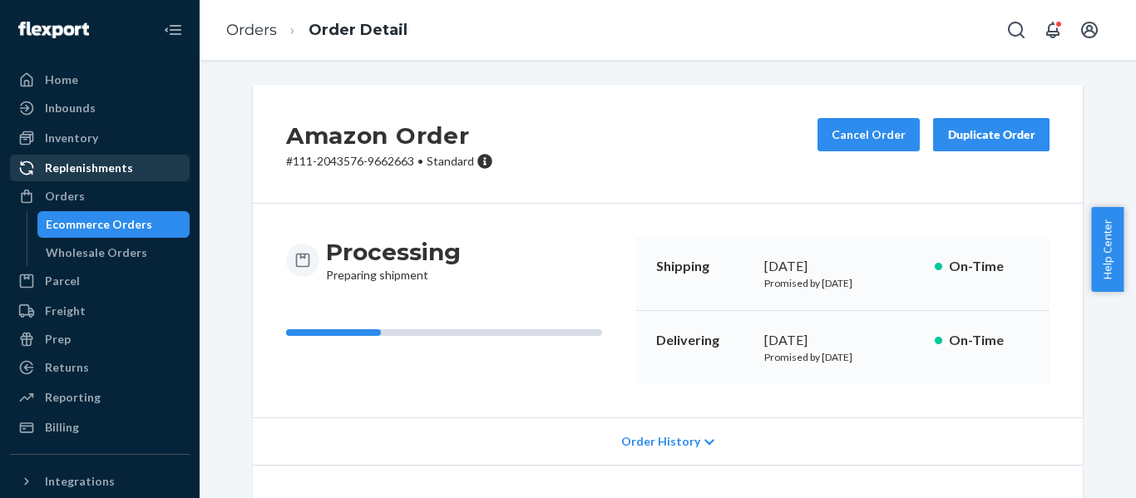
click at [74, 195] on div "Orders" at bounding box center [65, 196] width 40 height 17
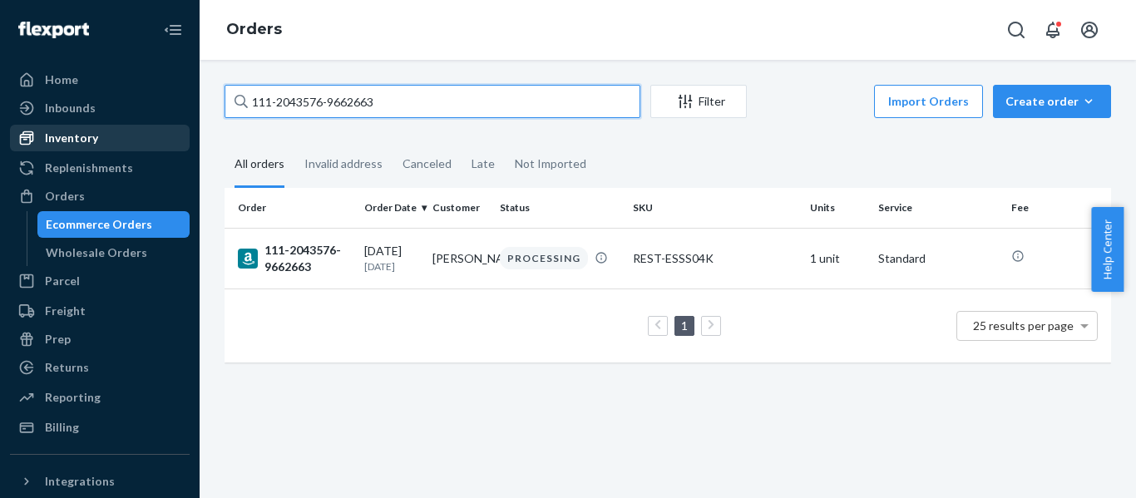
drag, startPoint x: 200, startPoint y: 122, endPoint x: 126, endPoint y: 138, distance: 75.7
click at [141, 136] on div "Home Inbounds Shipping Plans Problems Inventory Products Replenishments Orders …" at bounding box center [568, 249] width 1136 height 498
paste input "4521464-9872205"
type input "111-4521464-9872205"
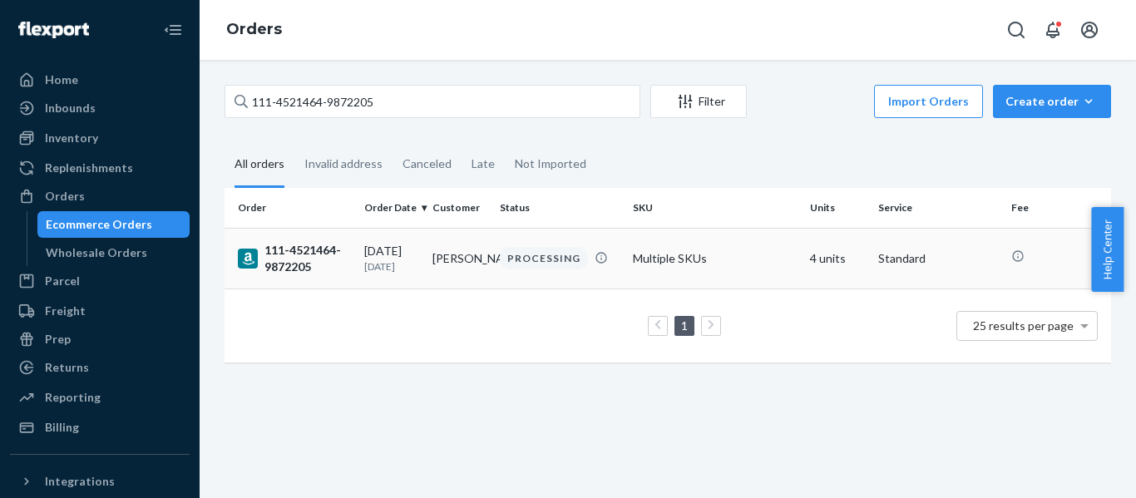
click at [301, 252] on div "111-4521464-9872205" at bounding box center [294, 258] width 113 height 33
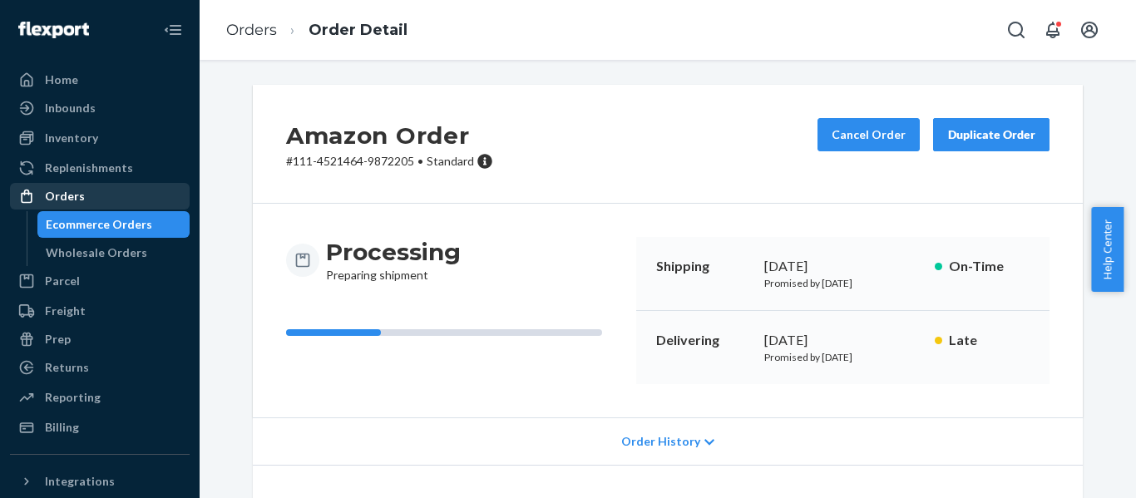
click at [53, 191] on div "Orders" at bounding box center [65, 196] width 40 height 17
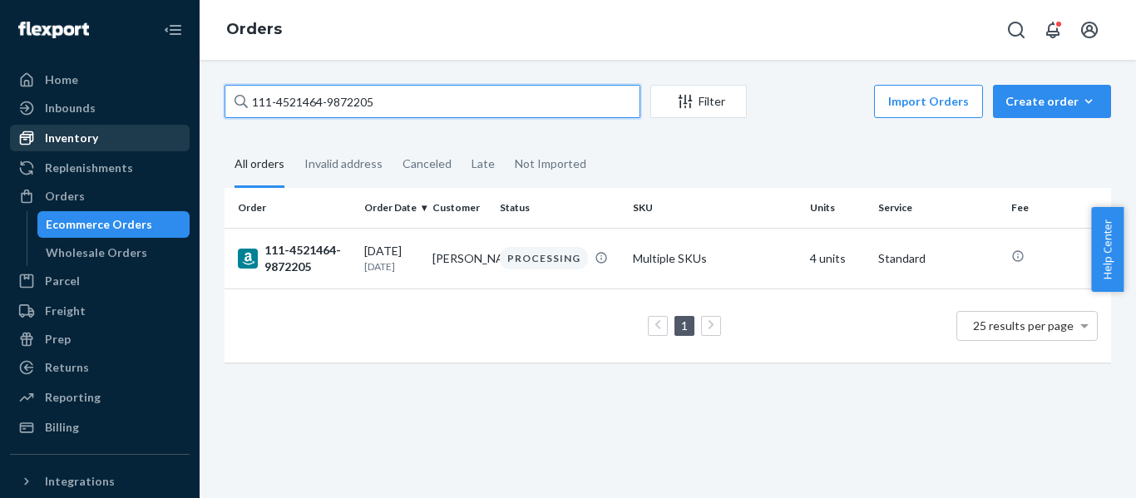
drag, startPoint x: 435, startPoint y: 104, endPoint x: 138, endPoint y: 133, distance: 298.4
click at [161, 120] on div "Home Inbounds Shipping Plans Problems Inventory Products Replenishments Orders …" at bounding box center [568, 249] width 1136 height 498
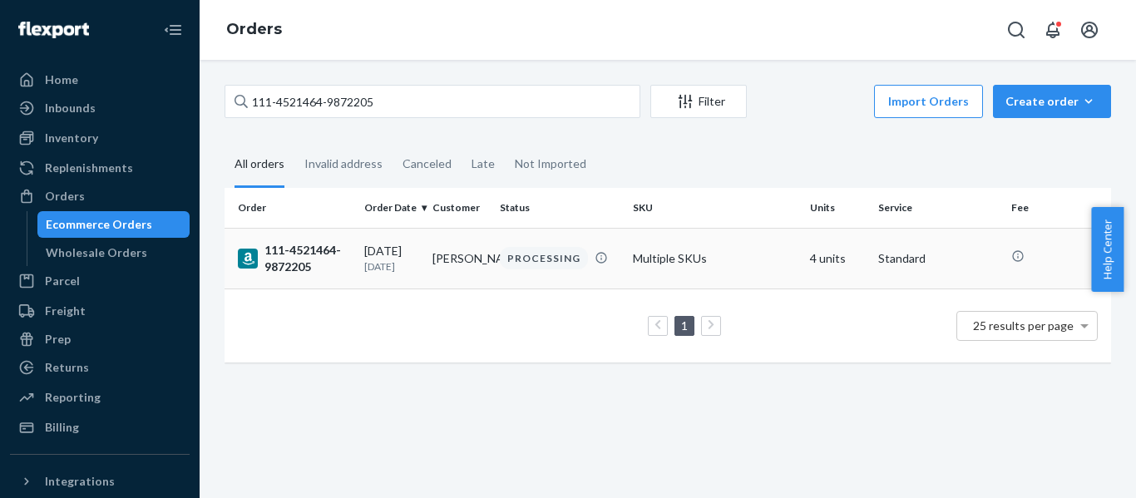
click at [325, 256] on div "111-4521464-9872205" at bounding box center [294, 258] width 113 height 33
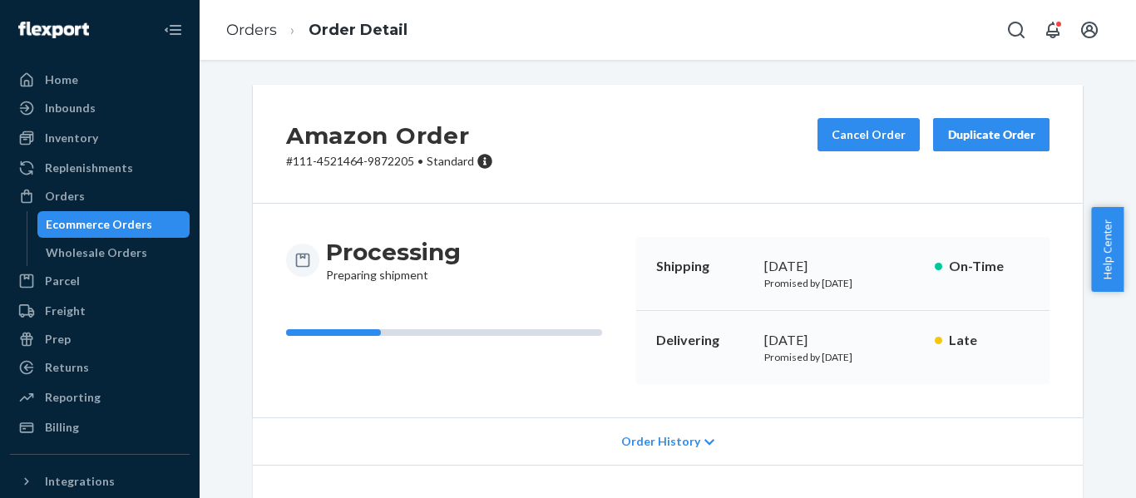
drag, startPoint x: 93, startPoint y: 204, endPoint x: 190, endPoint y: 191, distance: 97.4
click at [93, 204] on div "Orders" at bounding box center [100, 196] width 176 height 23
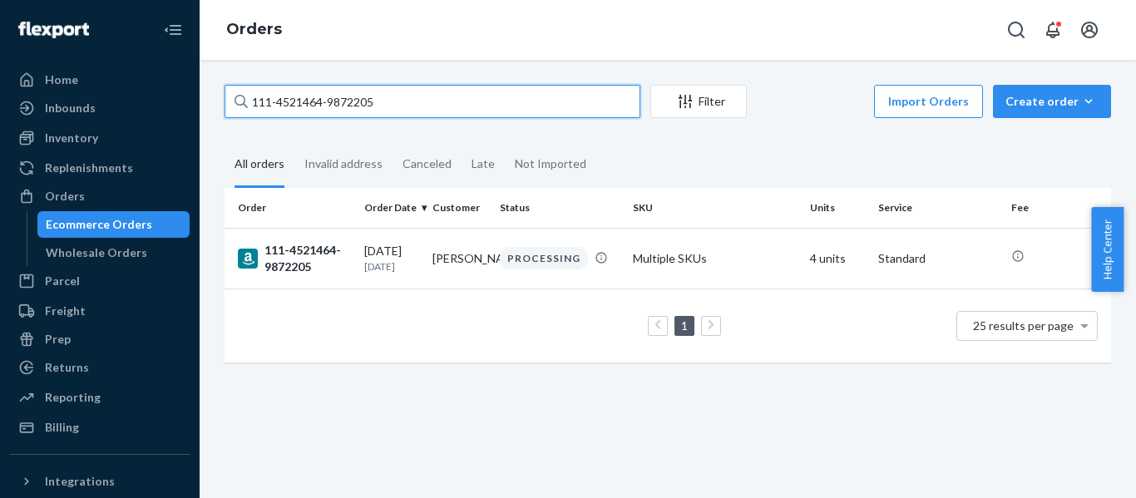
drag, startPoint x: 446, startPoint y: 109, endPoint x: -68, endPoint y: 126, distance: 514.4
click at [0, 126] on html "Home Inbounds Shipping Plans Problems Inventory Products Replenishments Orders …" at bounding box center [568, 249] width 1136 height 498
paste input "5605140-5289858"
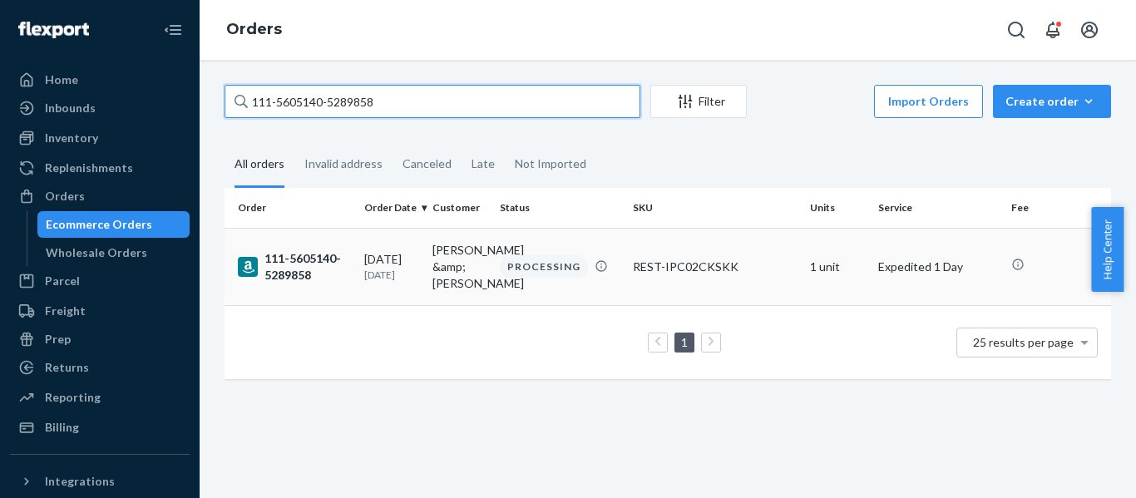
type input "111-5605140-5289858"
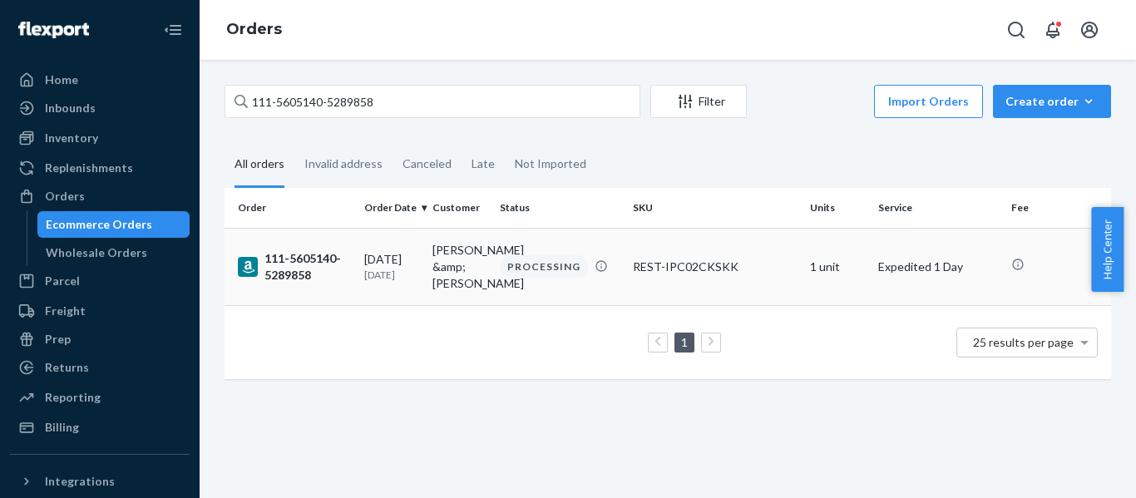
click at [295, 267] on div "111-5605140-5289858" at bounding box center [294, 266] width 113 height 33
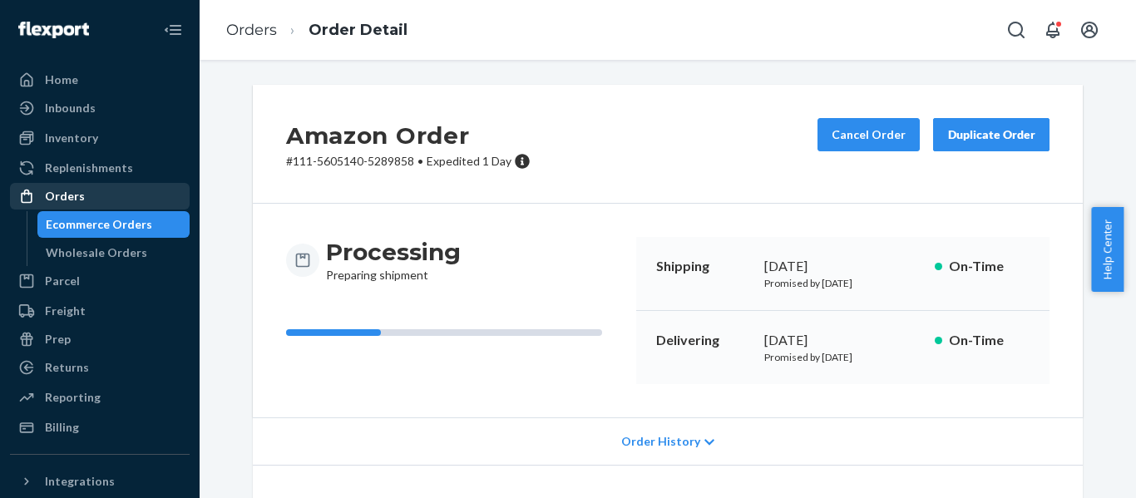
click at [77, 207] on div "Orders" at bounding box center [100, 196] width 176 height 23
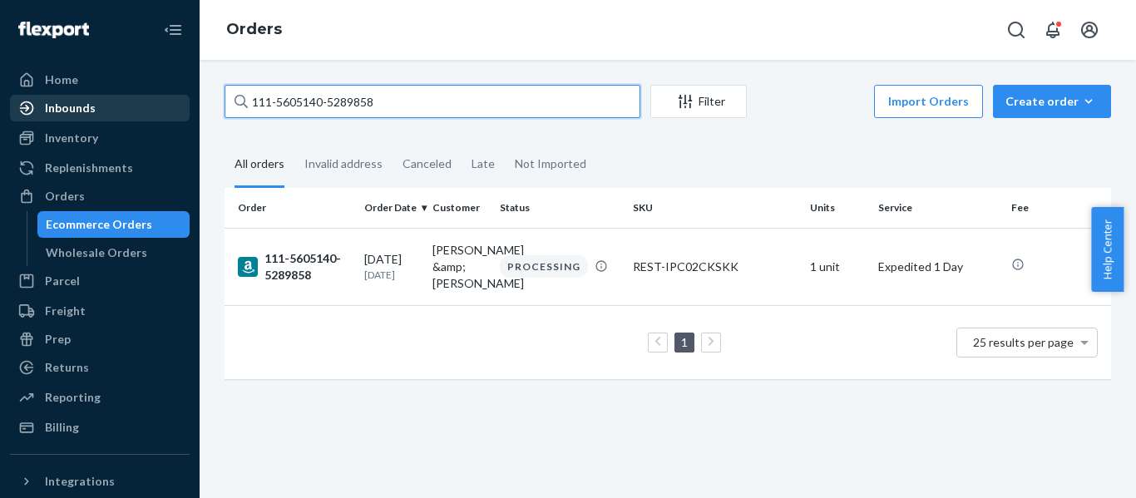
drag, startPoint x: 410, startPoint y: 108, endPoint x: 38, endPoint y: 136, distance: 372.9
click at [62, 121] on div "Home Inbounds Shipping Plans Problems Inventory Products Replenishments Orders …" at bounding box center [568, 249] width 1136 height 498
paste input "[CREDIT_CARD_NUMBER]"
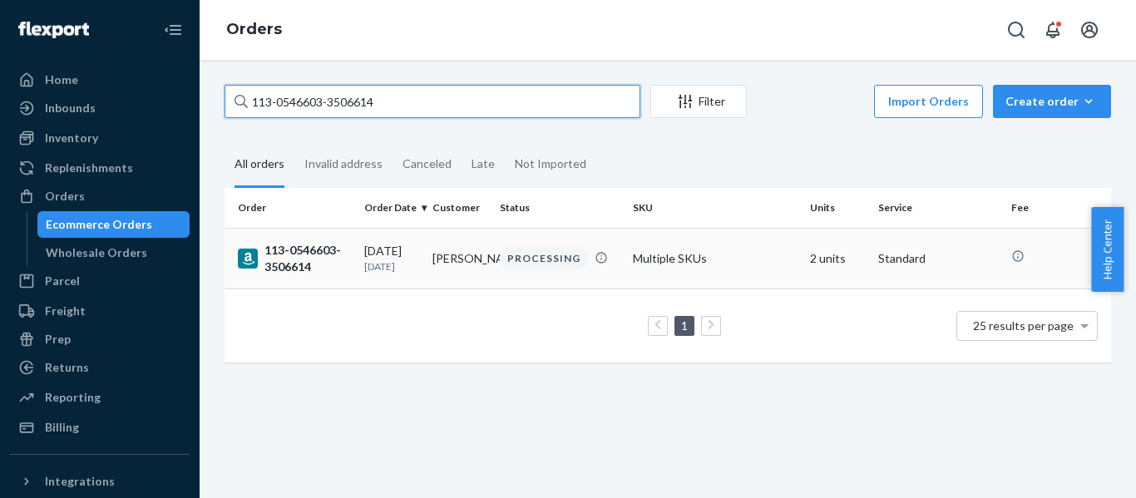
type input "113-0546603-3506614"
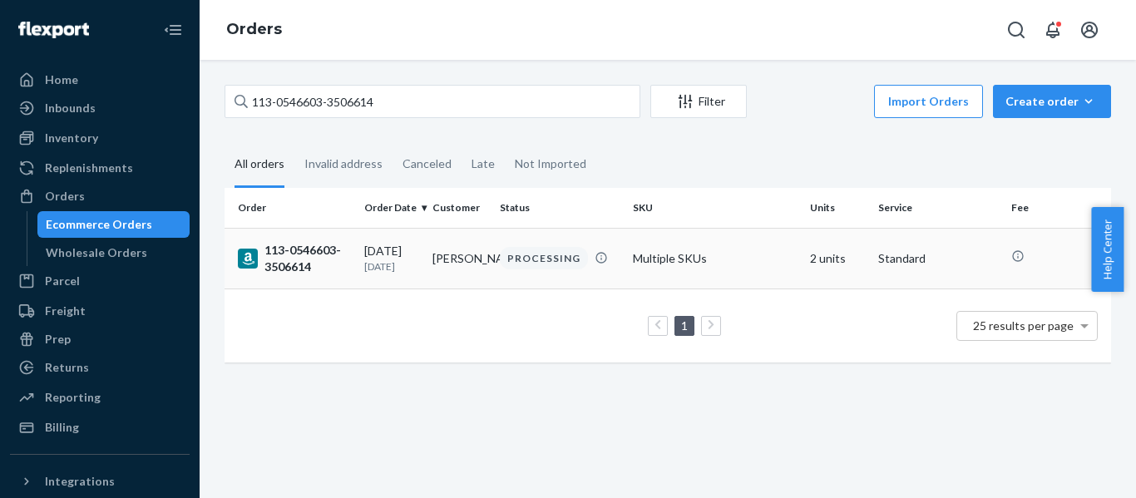
click at [299, 270] on div "113-0546603-3506614" at bounding box center [294, 258] width 113 height 33
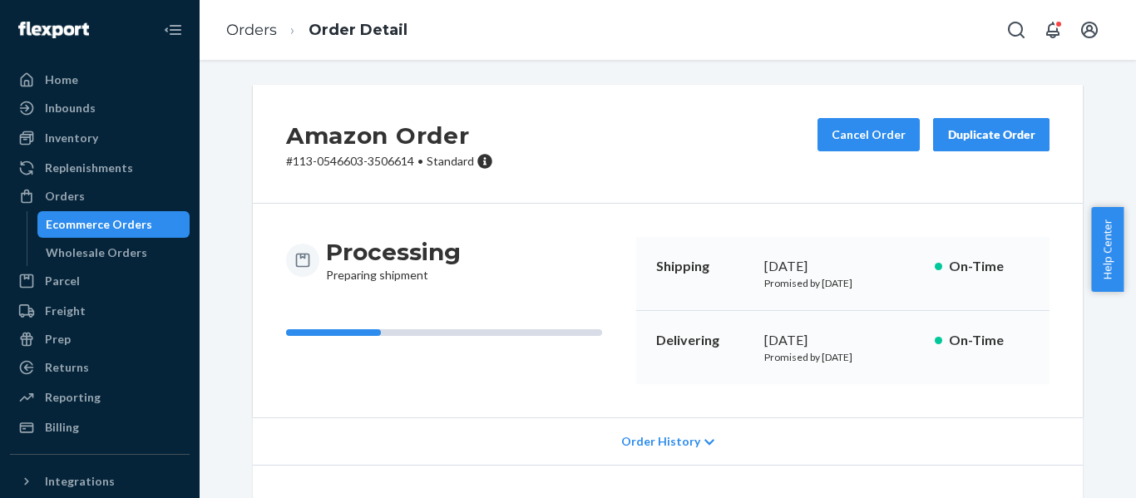
drag, startPoint x: 75, startPoint y: 198, endPoint x: 196, endPoint y: 186, distance: 122.1
click at [75, 198] on div "Orders" at bounding box center [65, 196] width 40 height 17
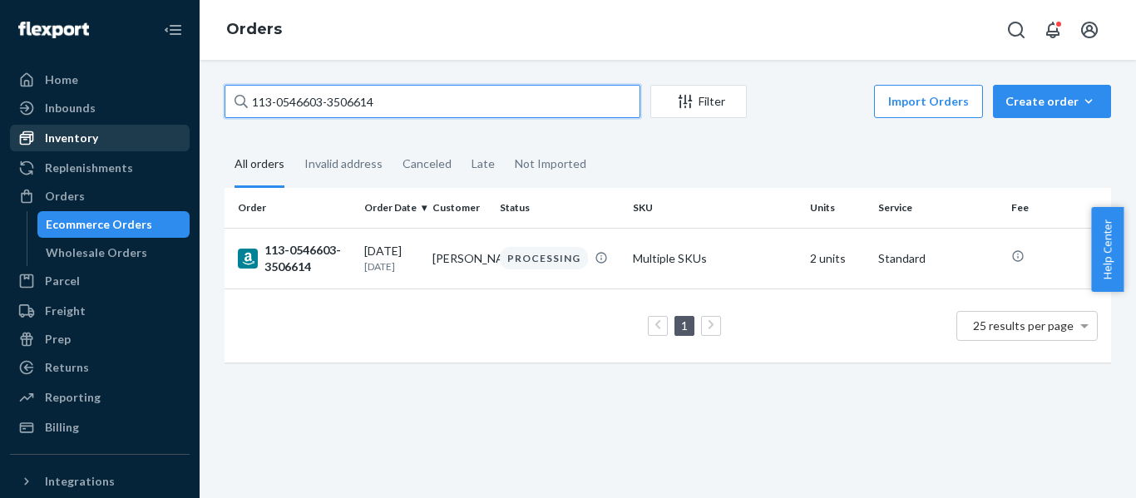
drag, startPoint x: 443, startPoint y: 106, endPoint x: 45, endPoint y: 145, distance: 399.5
click at [42, 138] on div "Home Inbounds Shipping Plans Problems Inventory Products Replenishments Orders …" at bounding box center [568, 249] width 1136 height 498
paste input "3586164-8602630"
type input "113-3586164-8602630"
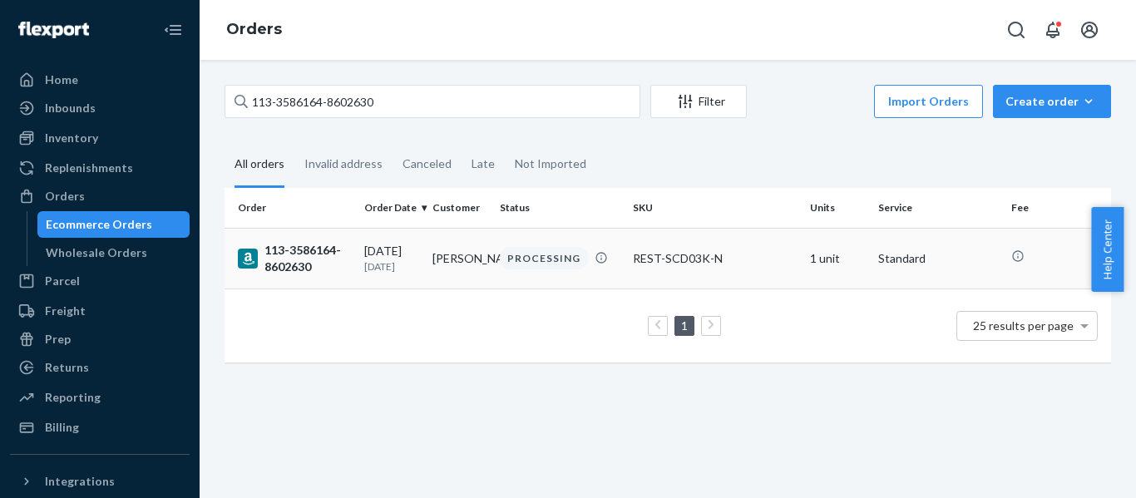
click at [309, 255] on div "113-3586164-8602630" at bounding box center [294, 258] width 113 height 33
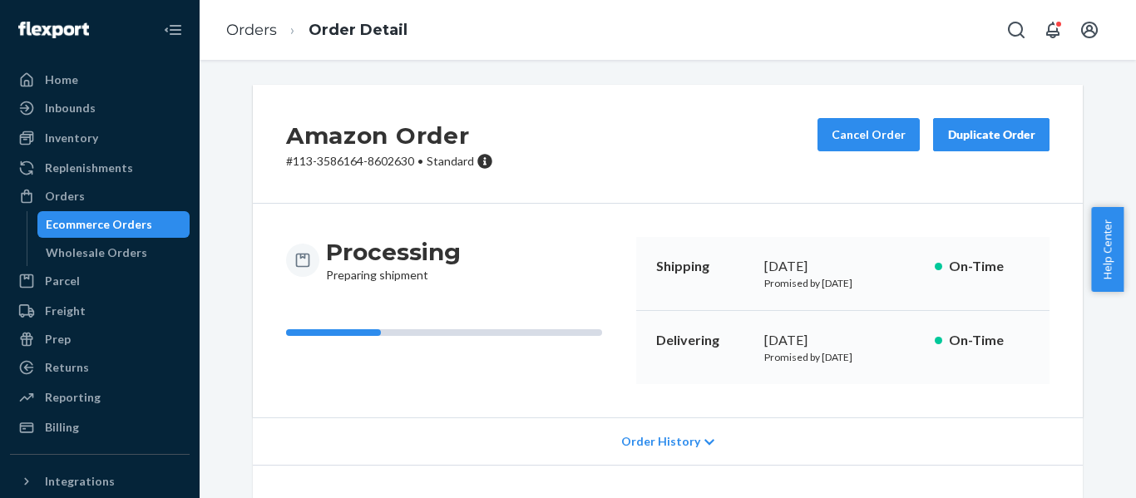
drag, startPoint x: 77, startPoint y: 195, endPoint x: 181, endPoint y: 146, distance: 115.7
click at [77, 195] on div "Orders" at bounding box center [65, 196] width 40 height 17
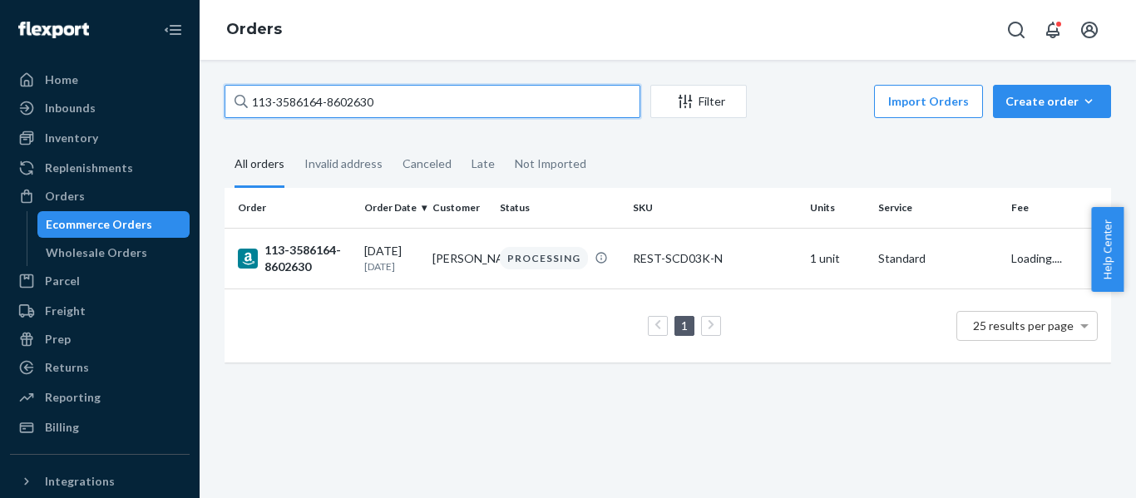
drag, startPoint x: 461, startPoint y: 99, endPoint x: -10, endPoint y: 126, distance: 471.7
click at [0, 126] on html "Home Inbounds Shipping Plans Problems Inventory Products Replenishments Orders …" at bounding box center [568, 249] width 1136 height 498
paste input "4-9456242-1084242"
type input "114-9456242-1084242"
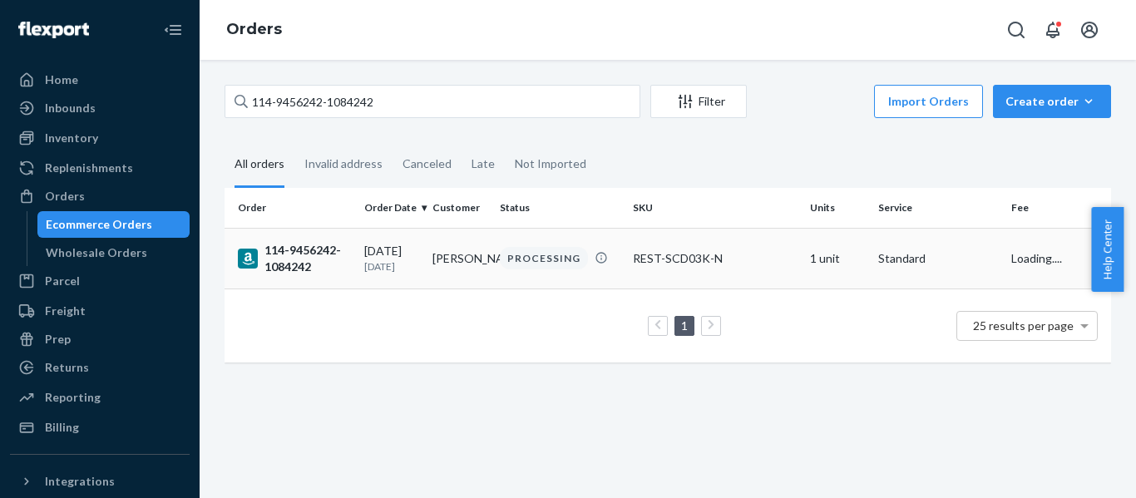
click at [319, 242] on div "114-9456242-1084242" at bounding box center [294, 258] width 113 height 33
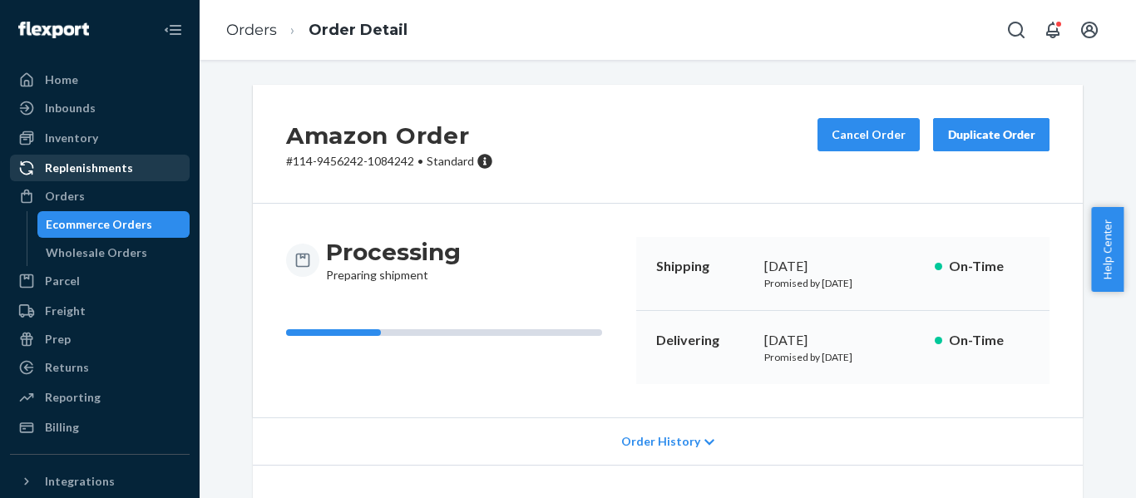
click at [65, 195] on div "Orders" at bounding box center [65, 196] width 40 height 17
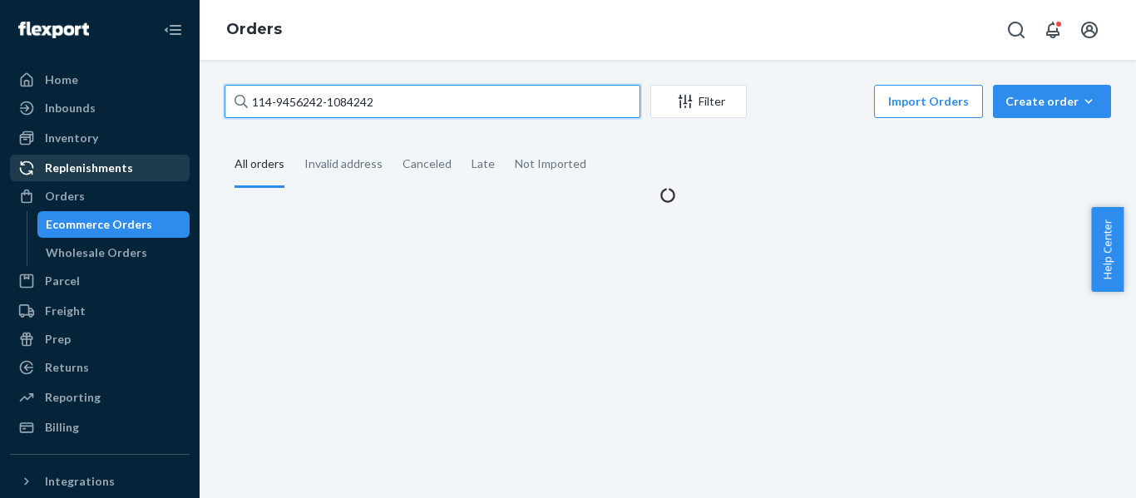
drag, startPoint x: 422, startPoint y: 93, endPoint x: 74, endPoint y: 161, distance: 354.4
click at [97, 160] on div "Home Inbounds Shipping Plans Problems Inventory Products Replenishments Orders …" at bounding box center [568, 249] width 1136 height 498
paste input "7809799-3843467"
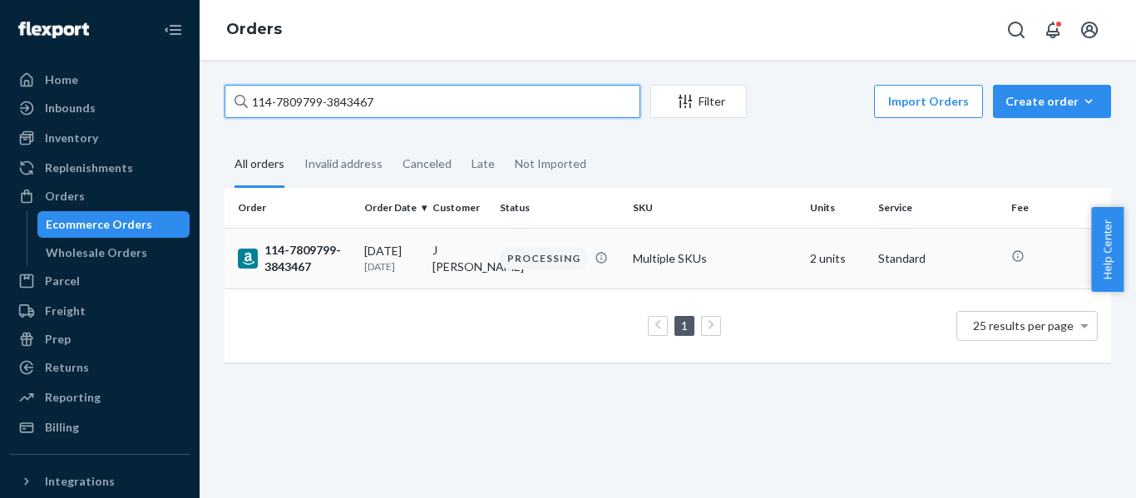
type input "114-7809799-3843467"
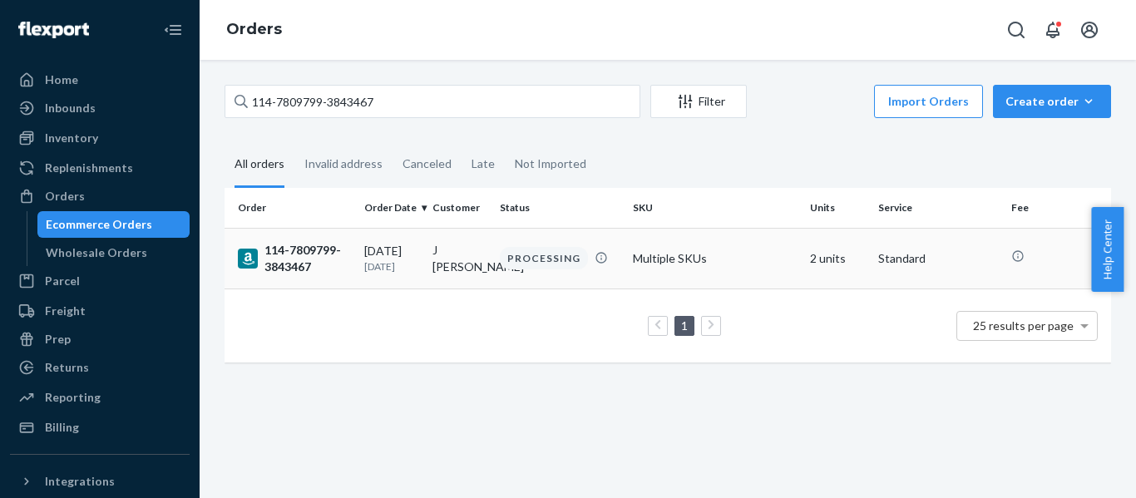
click at [304, 275] on div "114-7809799-3843467" at bounding box center [294, 258] width 113 height 33
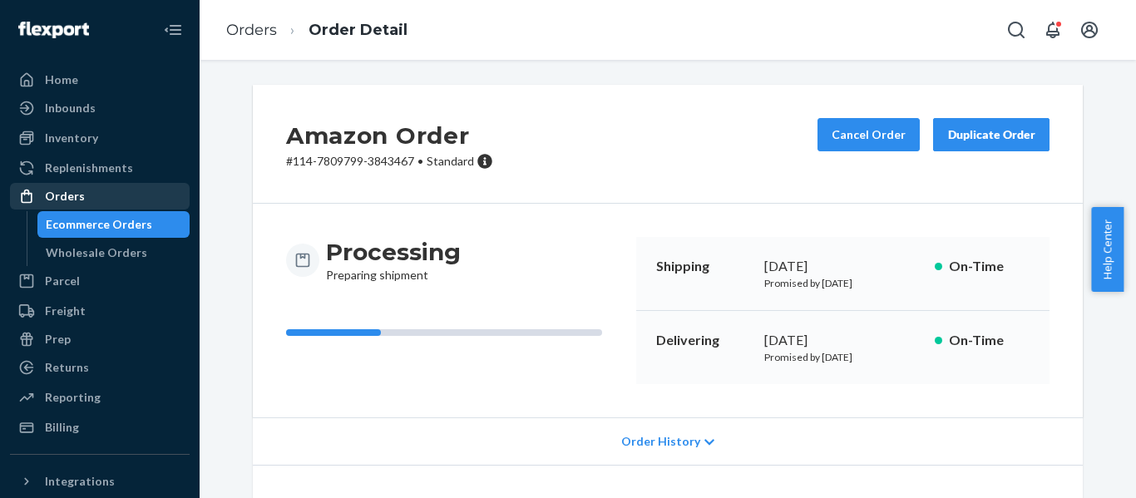
drag, startPoint x: 91, startPoint y: 195, endPoint x: 108, endPoint y: 191, distance: 17.8
click at [91, 195] on div "Orders" at bounding box center [100, 196] width 176 height 23
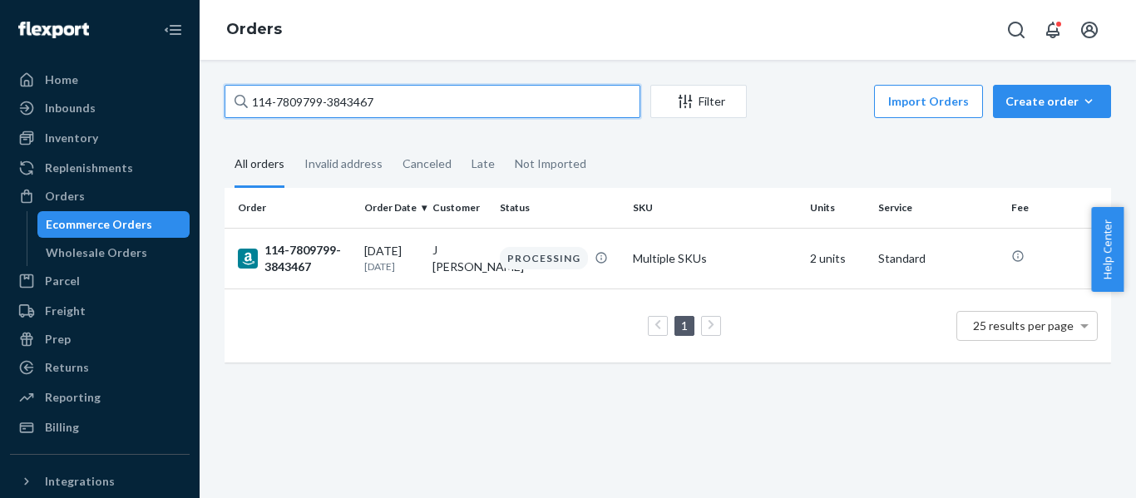
drag, startPoint x: 423, startPoint y: 101, endPoint x: 90, endPoint y: 158, distance: 337.7
click at [31, 93] on div "Home Inbounds Shipping Plans Problems Inventory Products Replenishments Orders …" at bounding box center [568, 249] width 1136 height 498
paste input "2479869-4802662"
type input "114-2479869-4802662"
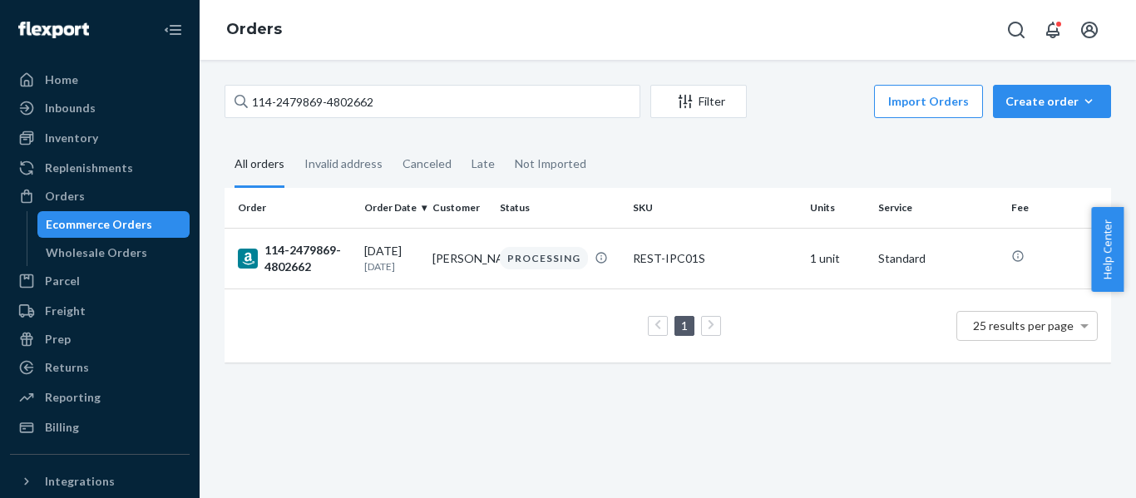
drag, startPoint x: 307, startPoint y: 268, endPoint x: 29, endPoint y: 295, distance: 279.2
click at [295, 268] on div "114-2479869-4802662" at bounding box center [294, 258] width 113 height 33
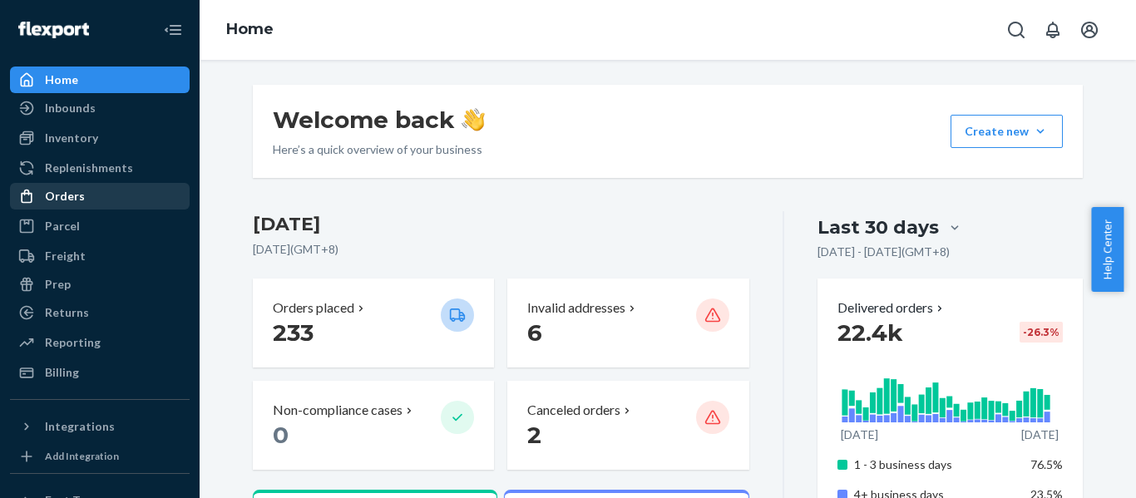
click at [60, 198] on div "Orders" at bounding box center [65, 196] width 40 height 17
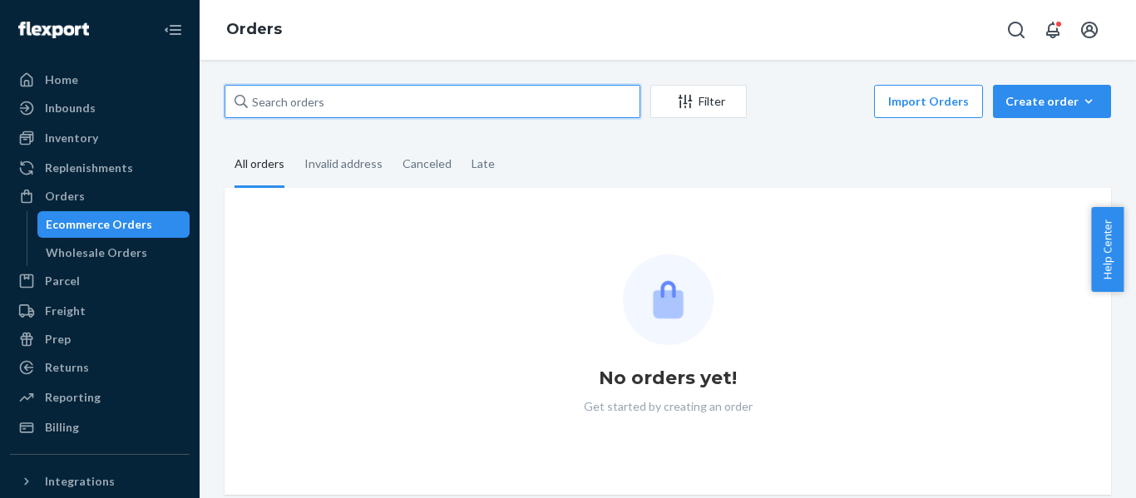
click at [280, 101] on input "text" at bounding box center [433, 101] width 416 height 33
paste input "111-8102027-0702641"
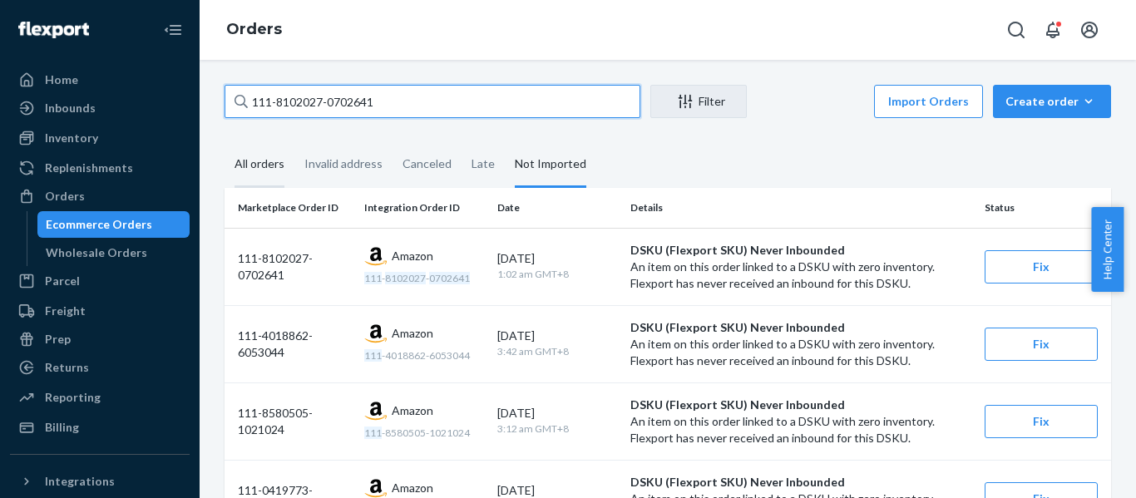
type input "111-8102027-0702641"
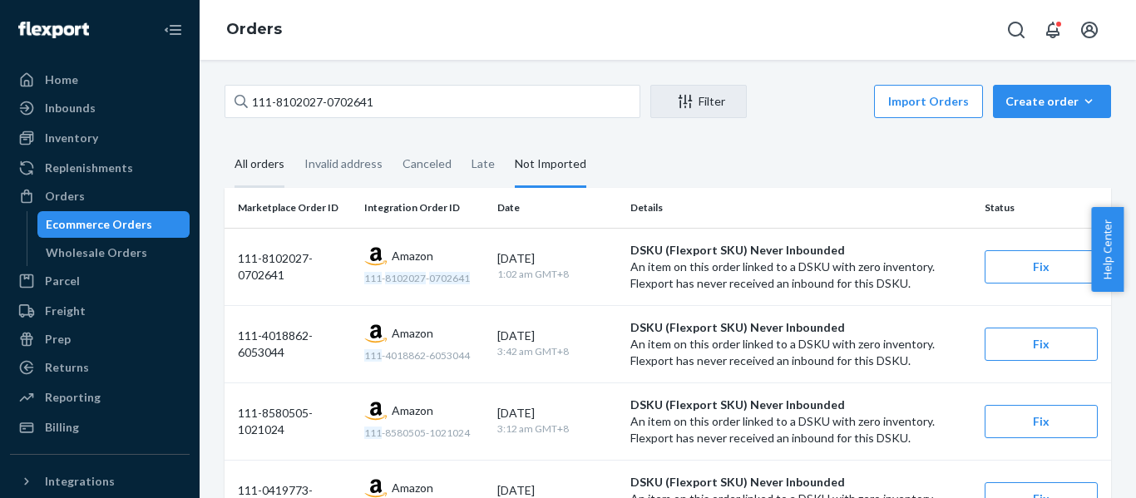
click at [247, 161] on div "All orders" at bounding box center [260, 165] width 50 height 46
click at [225, 142] on input "All orders" at bounding box center [225, 142] width 0 height 0
click at [247, 161] on div "All orders" at bounding box center [260, 165] width 50 height 46
click at [225, 142] on input "All orders" at bounding box center [225, 142] width 0 height 0
click at [1052, 99] on div "Create order" at bounding box center [1052, 101] width 93 height 17
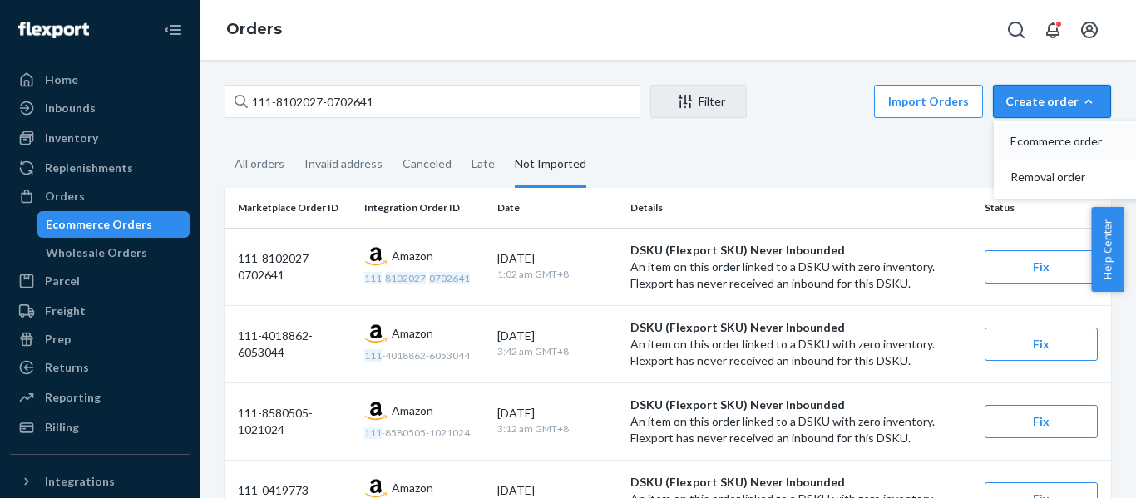
click at [1039, 142] on span "Ecommerce order" at bounding box center [1062, 142] width 103 height 12
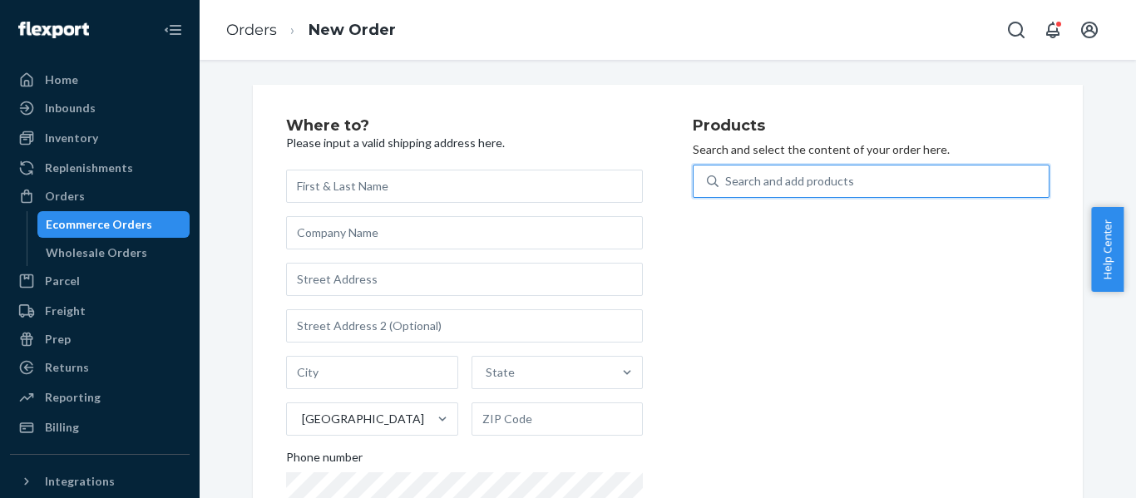
click at [789, 185] on div "Search and add products" at bounding box center [789, 181] width 129 height 17
click at [727, 185] on input "0 results available. Use Up and Down to choose options, press Enter to select t…" at bounding box center [726, 181] width 2 height 17
paste input "REST-CPW09TS-S"
type input "REST-CPW09TS-S"
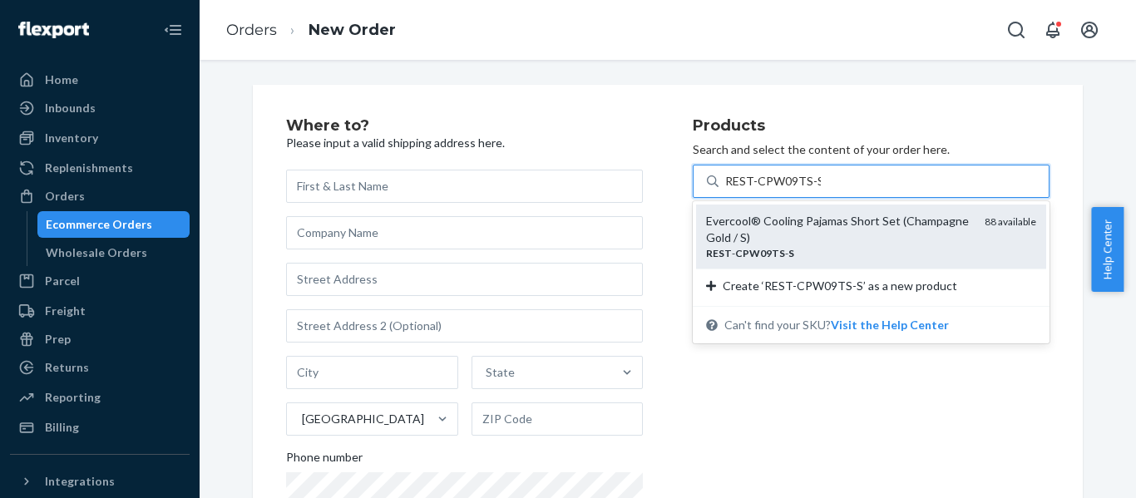
click at [910, 232] on div "Evercool® Cooling Pajamas Short Set (Champagne Gold / S)" at bounding box center [838, 229] width 265 height 33
click at [821, 190] on input "REST-CPW09TS-S" at bounding box center [773, 181] width 96 height 17
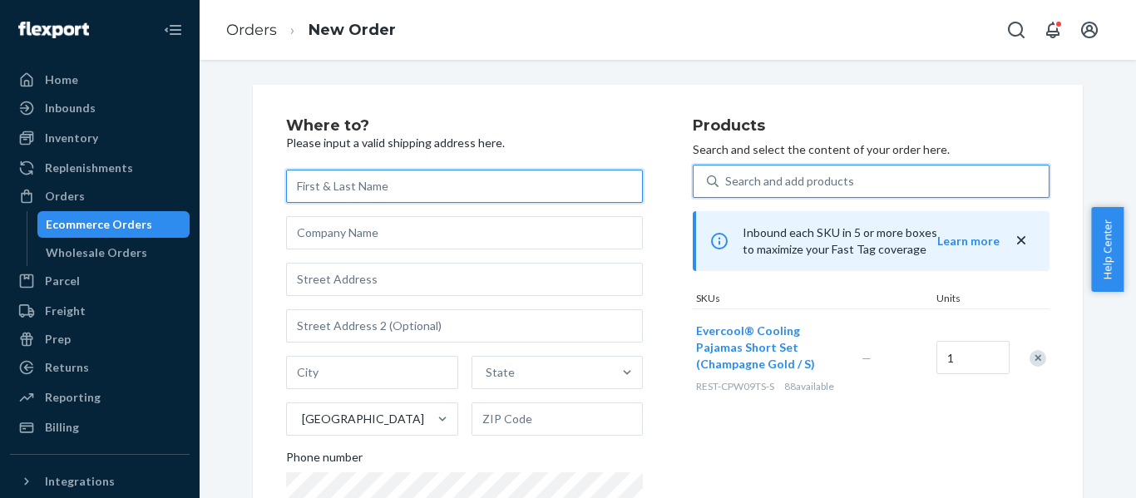
click at [368, 190] on input "text" at bounding box center [464, 186] width 357 height 33
paste input "Erin Turner 2578 STONY POINT RD PETALUMA, CA 94952-9741"
type input "Erin Turner"
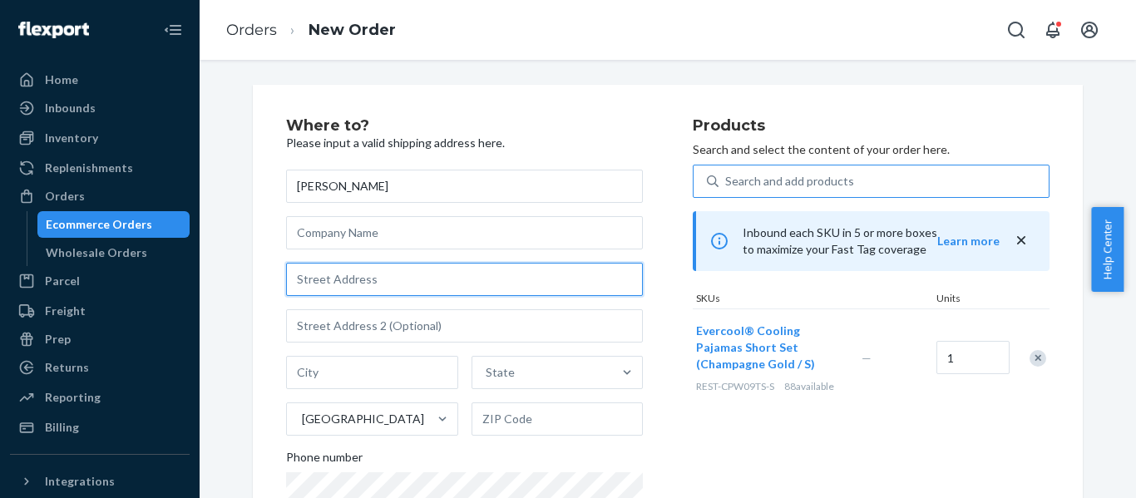
click at [359, 263] on input "text" at bounding box center [464, 279] width 357 height 33
paste input "2578 STONY POINT RD PETALUMA, CA"
type input "2578 STONY POINT RD PETALUMA, CA"
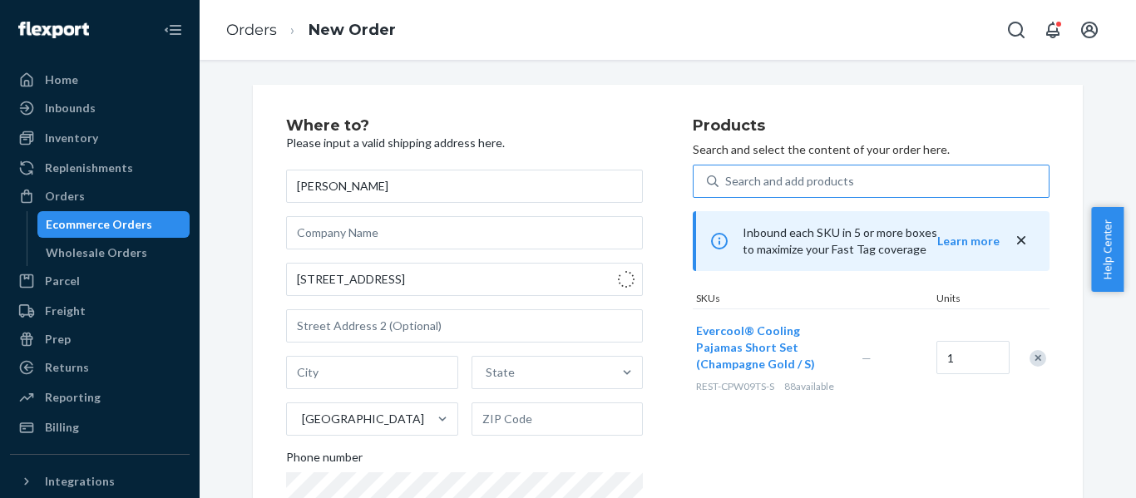
type input "Petaluma"
type input "94952"
type input "2578 Stony Point Rd"
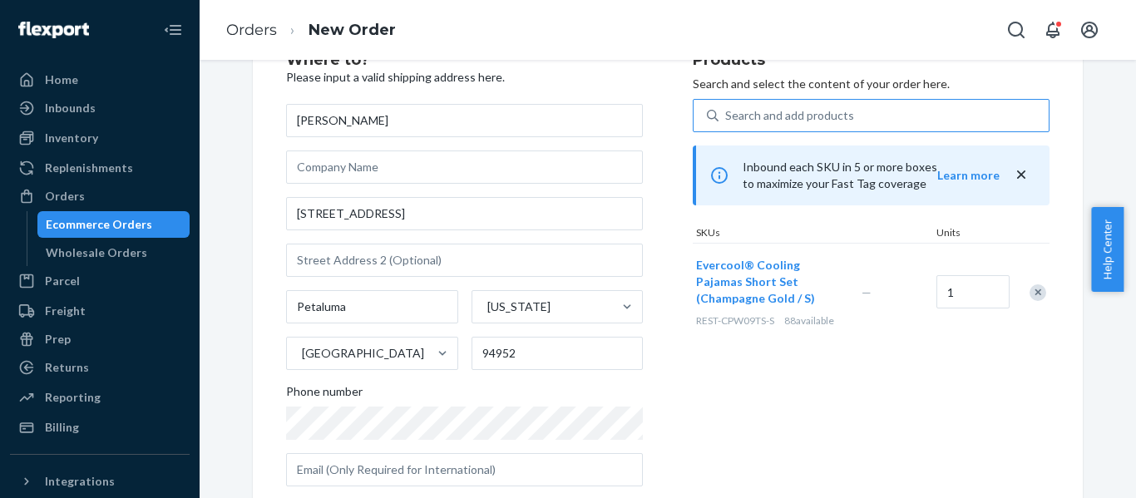
scroll to position [343, 0]
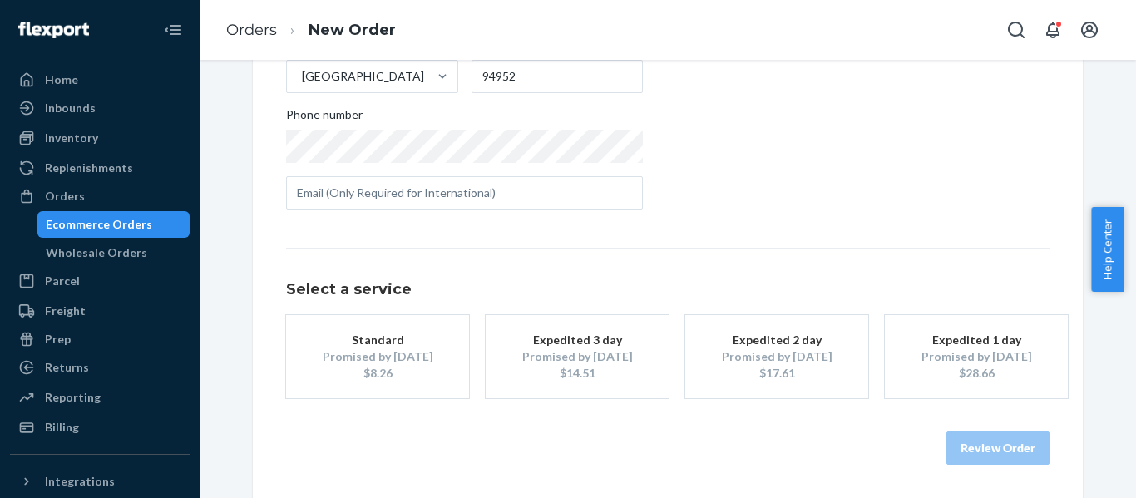
click at [962, 359] on div "Promised by Aug 26, 2025" at bounding box center [976, 357] width 133 height 17
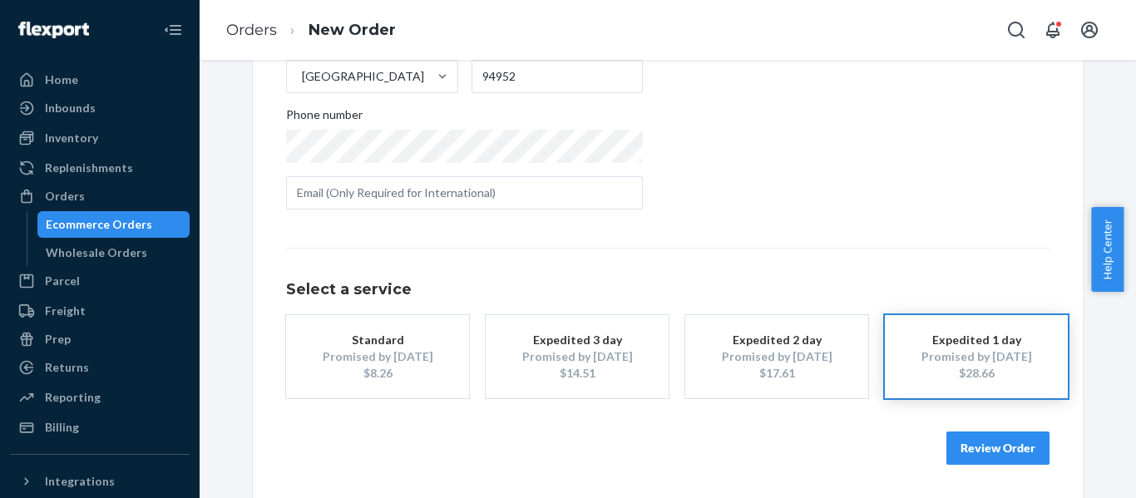
click at [1000, 448] on button "Review Order" at bounding box center [998, 448] width 103 height 33
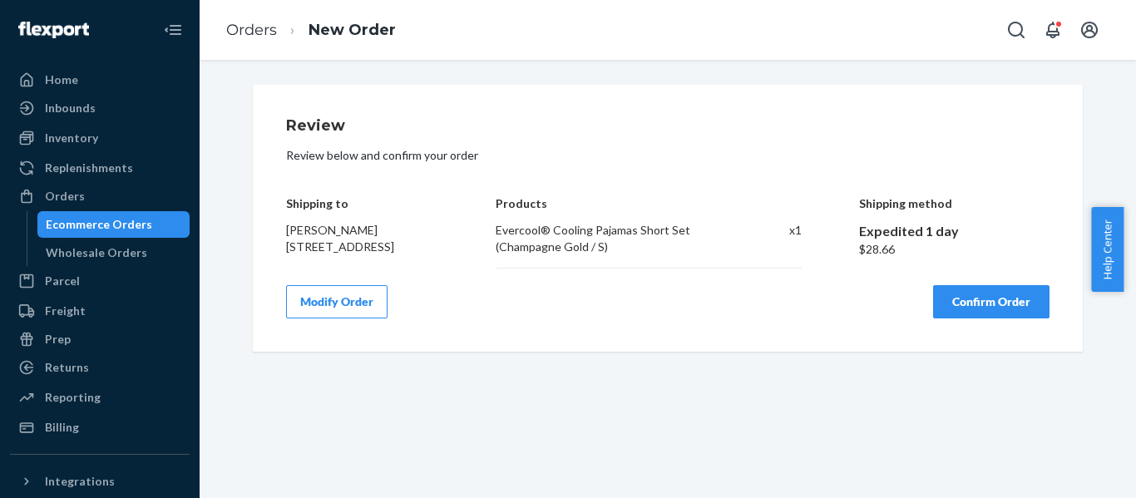
click at [992, 309] on button "Confirm Order" at bounding box center [991, 301] width 116 height 33
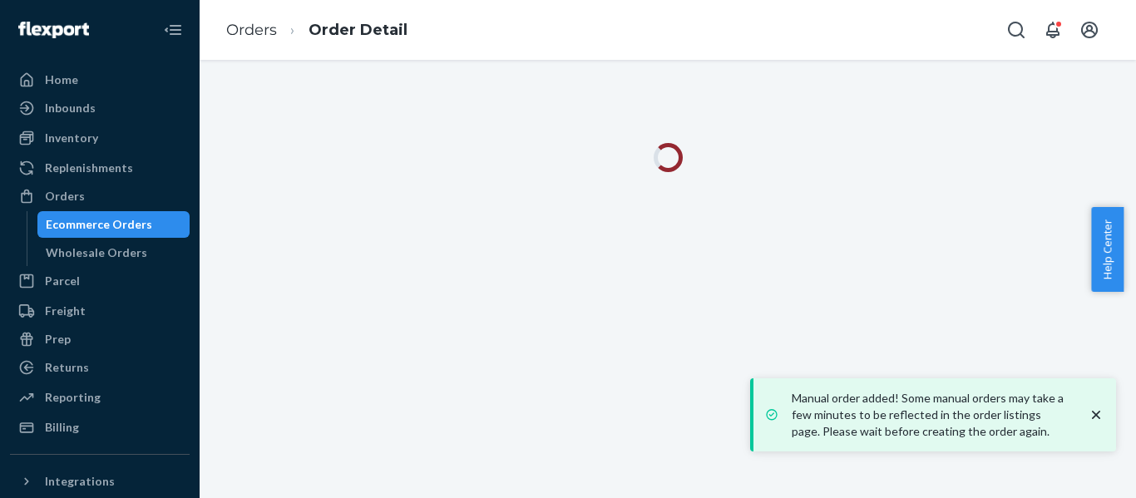
click at [1095, 412] on icon "close toast" at bounding box center [1096, 415] width 17 height 17
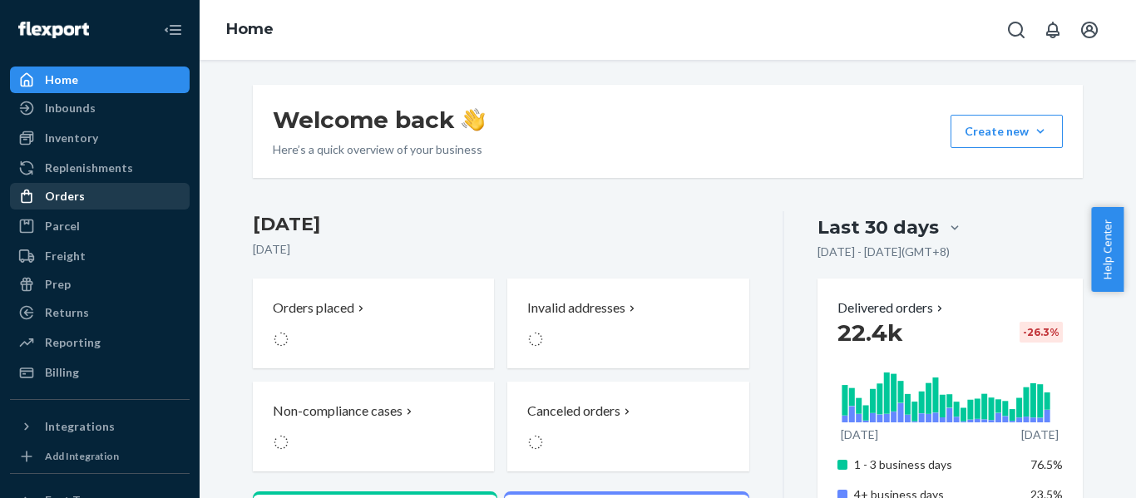
click at [68, 196] on div "Orders" at bounding box center [65, 196] width 40 height 17
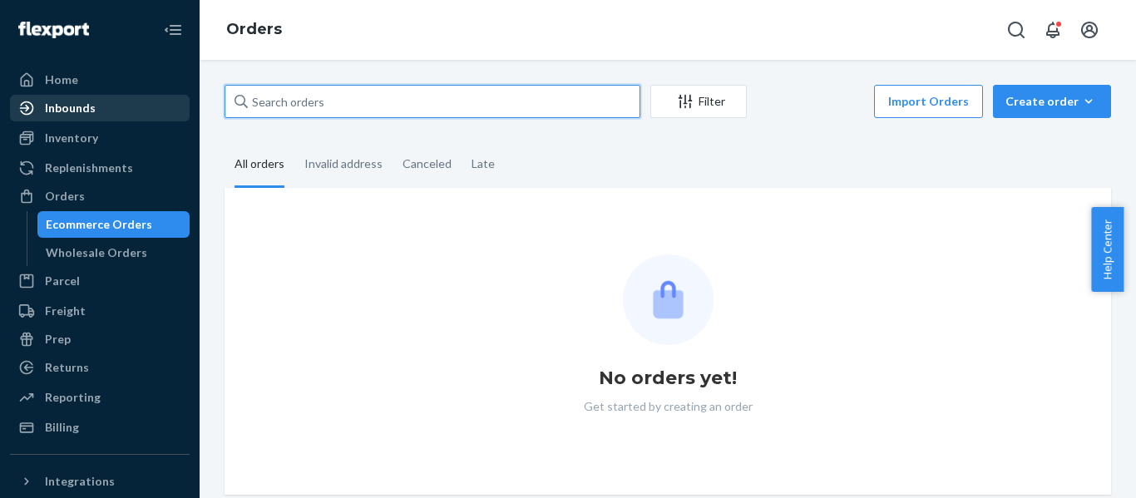
drag, startPoint x: 374, startPoint y: 105, endPoint x: 43, endPoint y: 104, distance: 331.1
click at [45, 104] on div "Home Inbounds Shipping Plans Problems Inventory Products Replenishments Orders …" at bounding box center [568, 249] width 1136 height 498
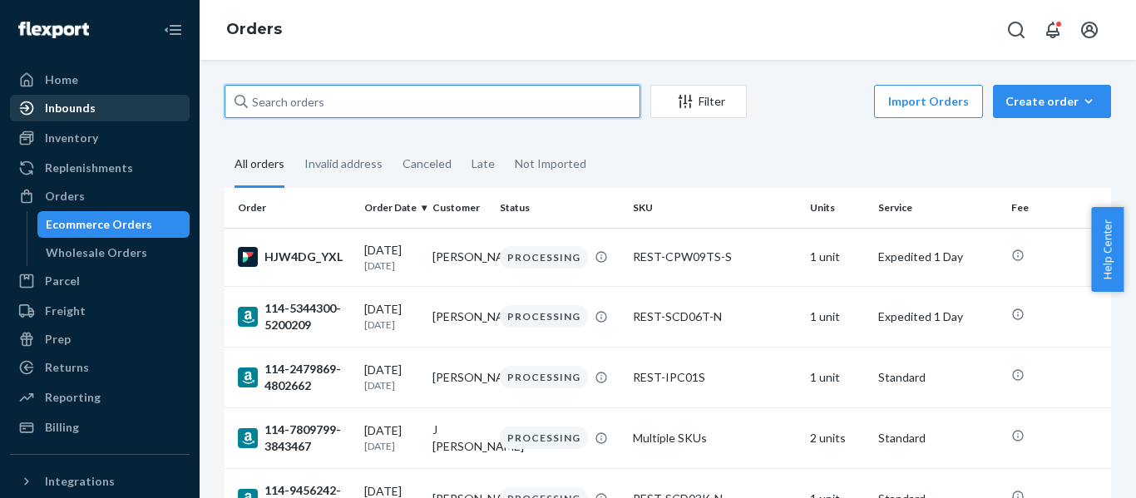
paste input "114-7230264-0895453"
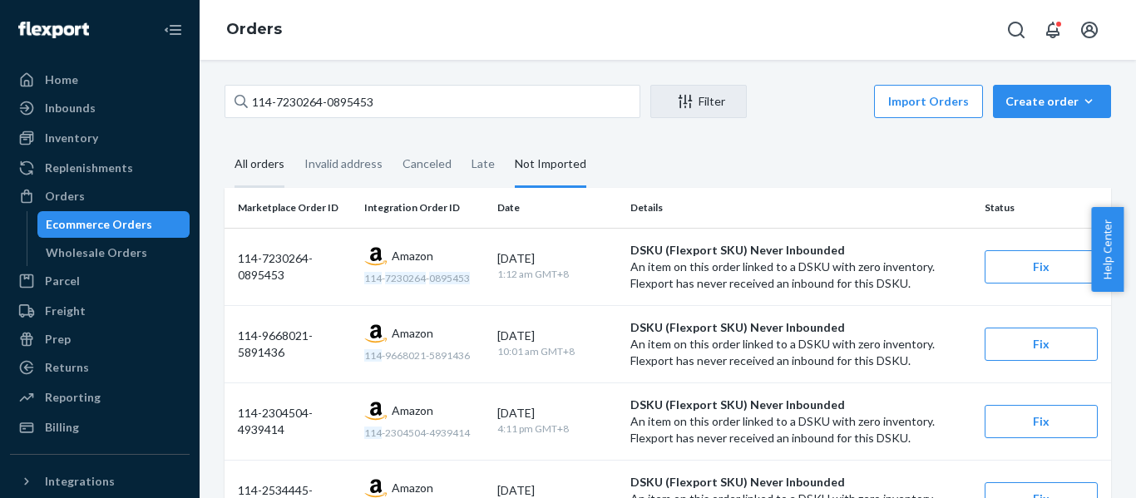
click at [250, 158] on div "All orders" at bounding box center [260, 165] width 50 height 46
click at [225, 142] on input "All orders" at bounding box center [225, 142] width 0 height 0
drag, startPoint x: 248, startPoint y: 159, endPoint x: 256, endPoint y: 151, distance: 11.2
click at [248, 160] on div "All orders" at bounding box center [260, 165] width 50 height 46
click at [225, 142] on input "All orders" at bounding box center [225, 142] width 0 height 0
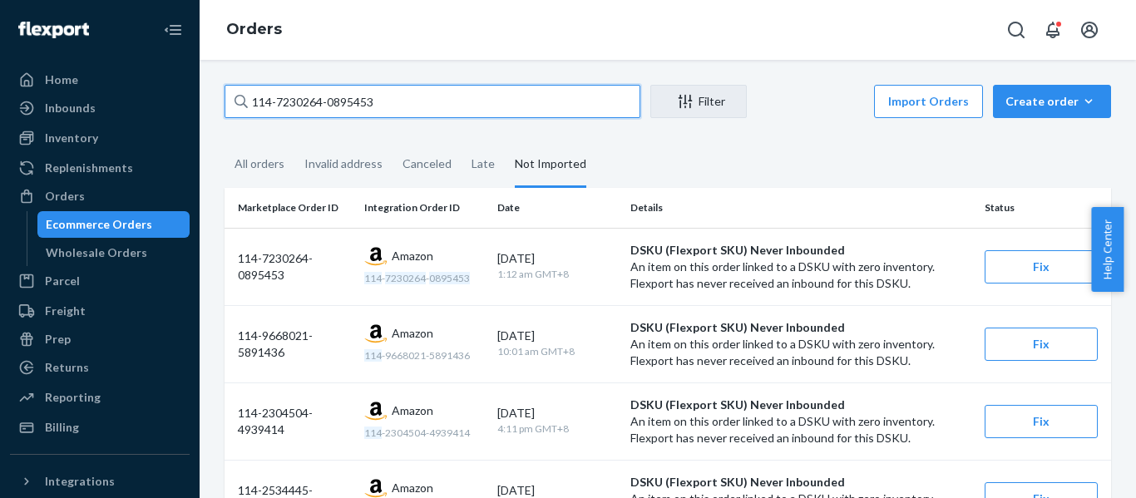
drag, startPoint x: 55, startPoint y: 106, endPoint x: -272, endPoint y: 82, distance: 327.8
click at [0, 82] on html "Home Inbounds Shipping Plans Problems Inventory Products Replenishments Orders …" at bounding box center [568, 249] width 1136 height 498
paste input "1-4423311-6300241"
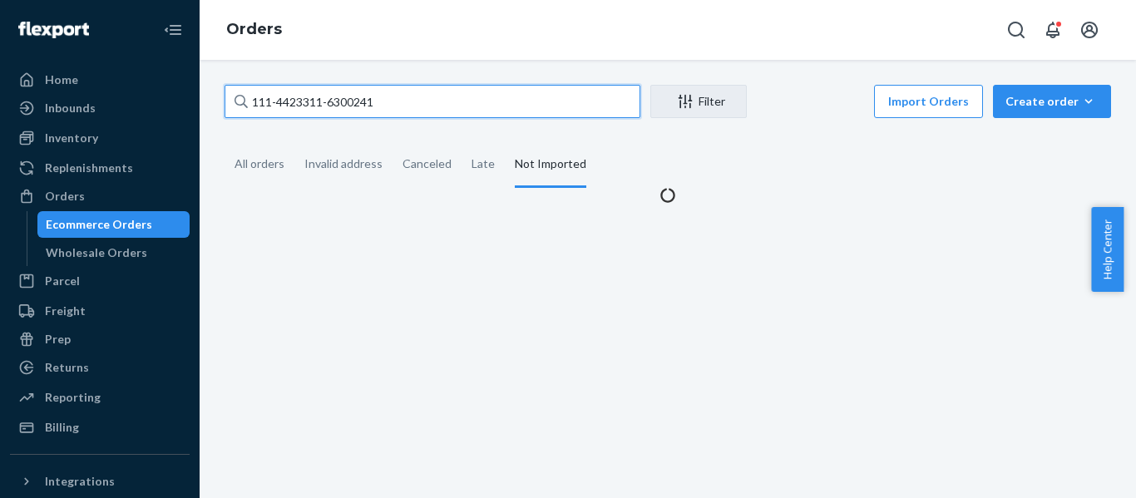
type input "111-4423311-6300241"
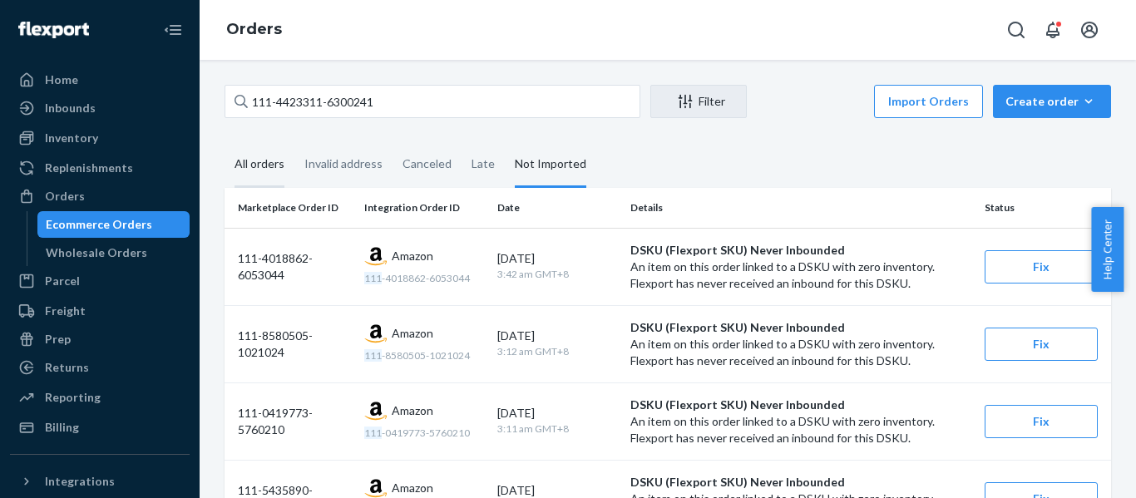
click at [260, 160] on div "All orders" at bounding box center [260, 165] width 50 height 46
click at [225, 142] on input "All orders" at bounding box center [225, 142] width 0 height 0
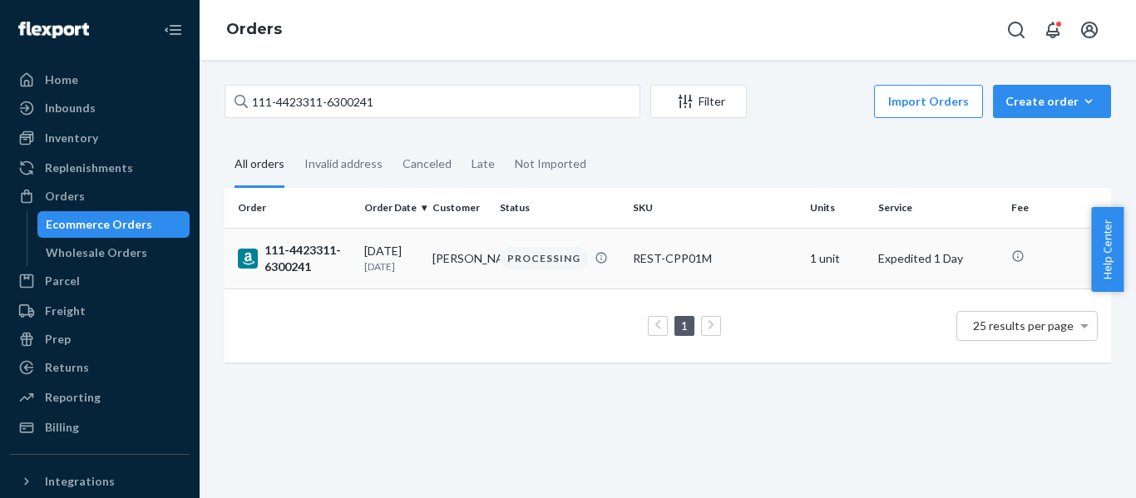
click at [296, 259] on div "111-4423311-6300241" at bounding box center [294, 258] width 113 height 33
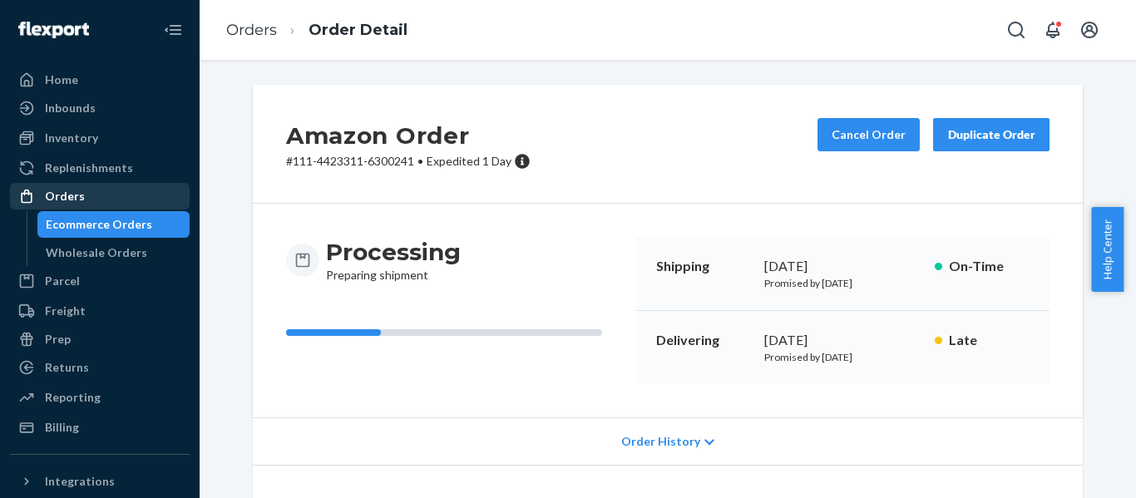
click at [55, 191] on div "Orders" at bounding box center [65, 196] width 40 height 17
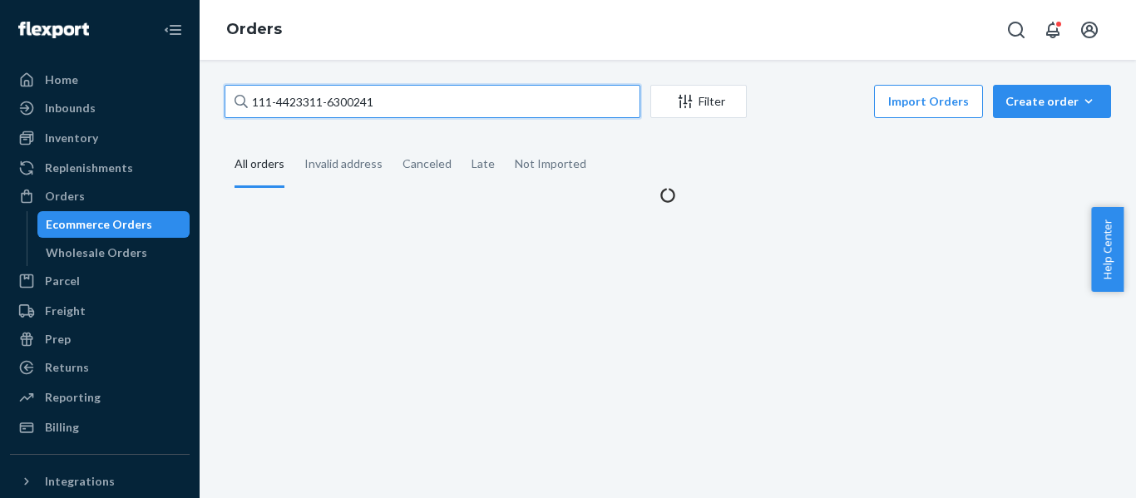
drag, startPoint x: 395, startPoint y: 105, endPoint x: -87, endPoint y: 111, distance: 482.5
click at [0, 111] on html "Home Inbounds Shipping Plans Problems Inventory Products Replenishments Orders …" at bounding box center [568, 249] width 1136 height 498
paste input "3-3786301-0982665"
type input "113-3786301-0982665"
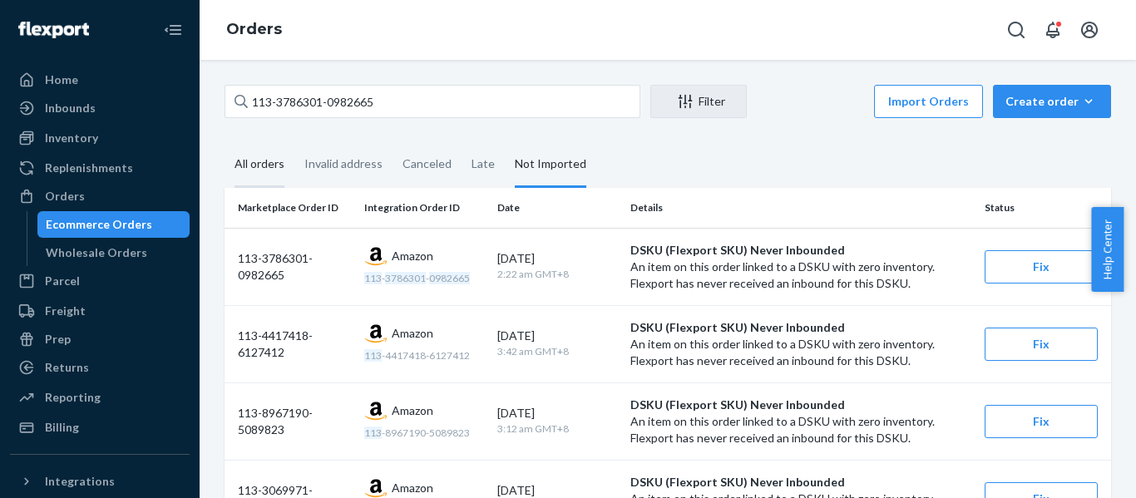
click at [258, 162] on div "All orders" at bounding box center [260, 165] width 50 height 46
click at [225, 142] on input "All orders" at bounding box center [225, 142] width 0 height 0
click at [257, 161] on div "All orders" at bounding box center [260, 165] width 50 height 46
click at [225, 142] on input "All orders" at bounding box center [225, 142] width 0 height 0
click at [249, 159] on div "All orders" at bounding box center [260, 165] width 50 height 46
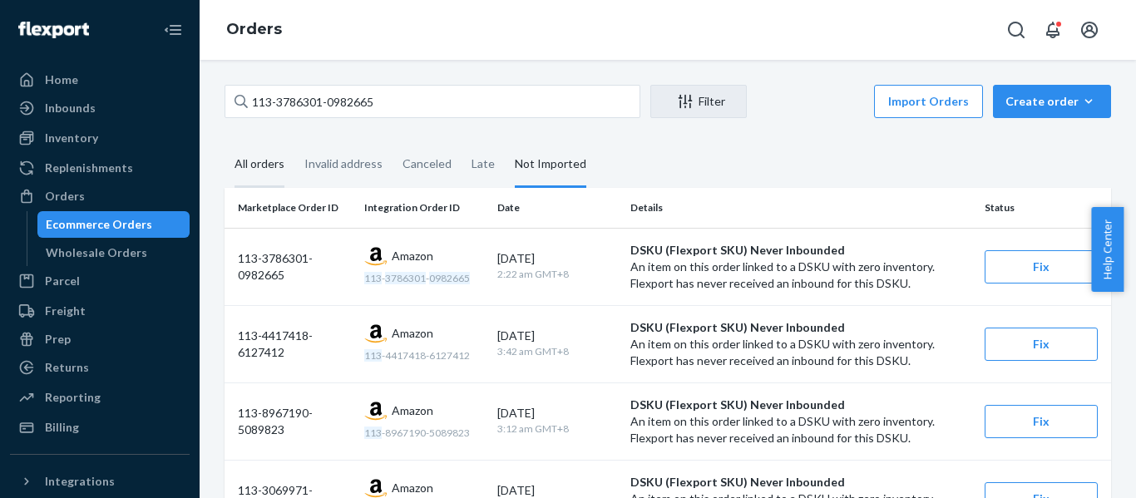
click at [225, 142] on input "All orders" at bounding box center [225, 142] width 0 height 0
click at [1041, 105] on div "Create order" at bounding box center [1052, 101] width 93 height 17
click at [1045, 144] on span "Ecommerce order" at bounding box center [1062, 142] width 103 height 12
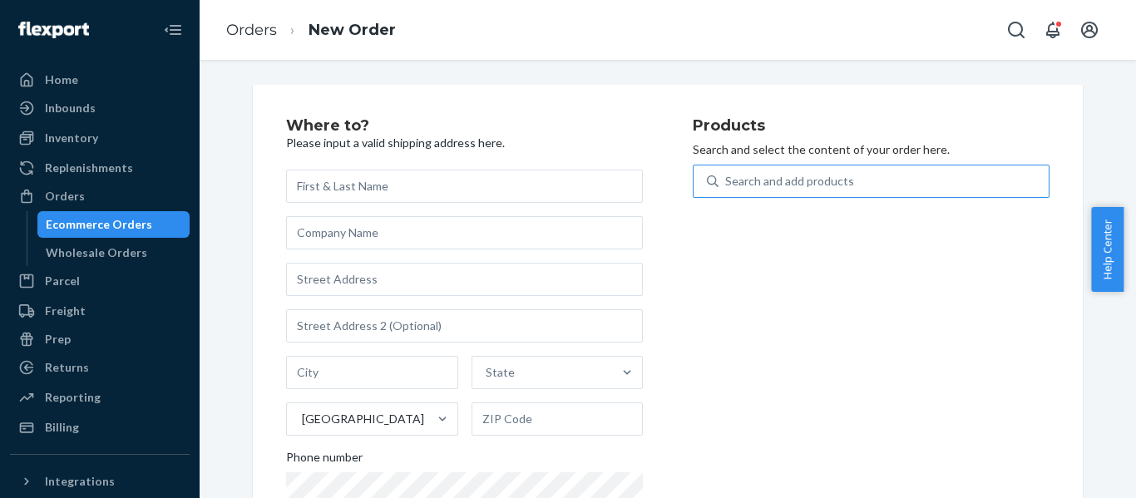
click at [788, 178] on div "Search and add products" at bounding box center [789, 181] width 129 height 17
click at [727, 178] on input "Search and add products" at bounding box center [726, 181] width 2 height 17
paste input "REST-CPP01H2"
type input "REST-CPP01H2"
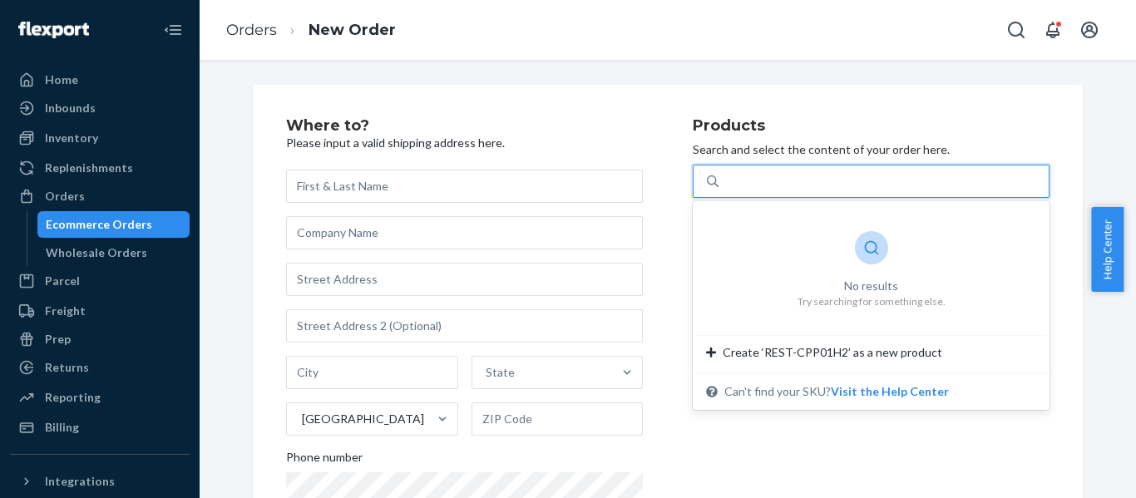
click at [821, 181] on div "REST-CPP01H2" at bounding box center [884, 181] width 330 height 30
click at [809, 181] on input "0 results available for search term REST-CPP01H2. Use Up and Down to choose opt…" at bounding box center [766, 181] width 83 height 17
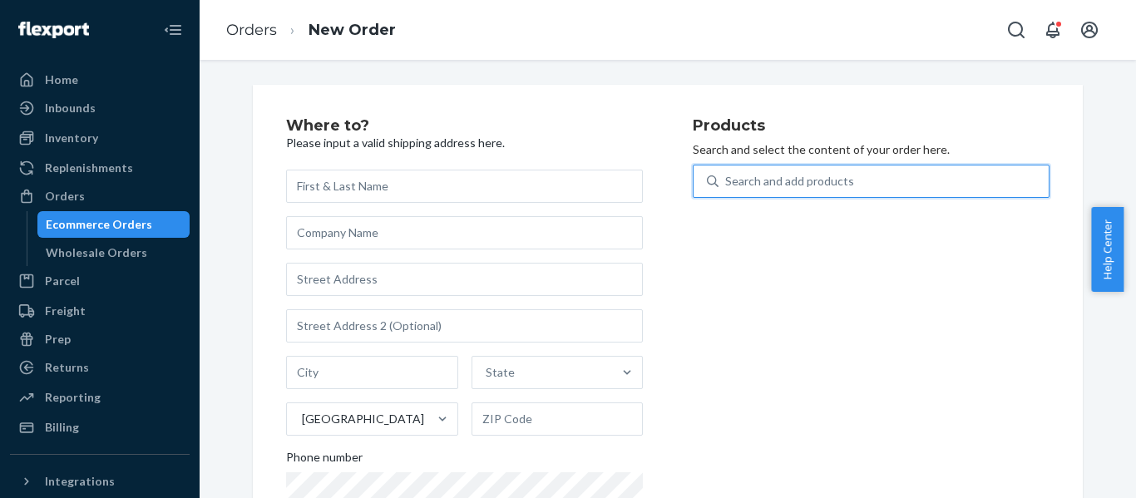
click at [823, 186] on div "Search and add products" at bounding box center [789, 181] width 129 height 17
click at [727, 186] on input "0 results available. Select is focused ,type to refine list, press Down to open…" at bounding box center [726, 181] width 2 height 17
paste input "REST-CPP01H2"
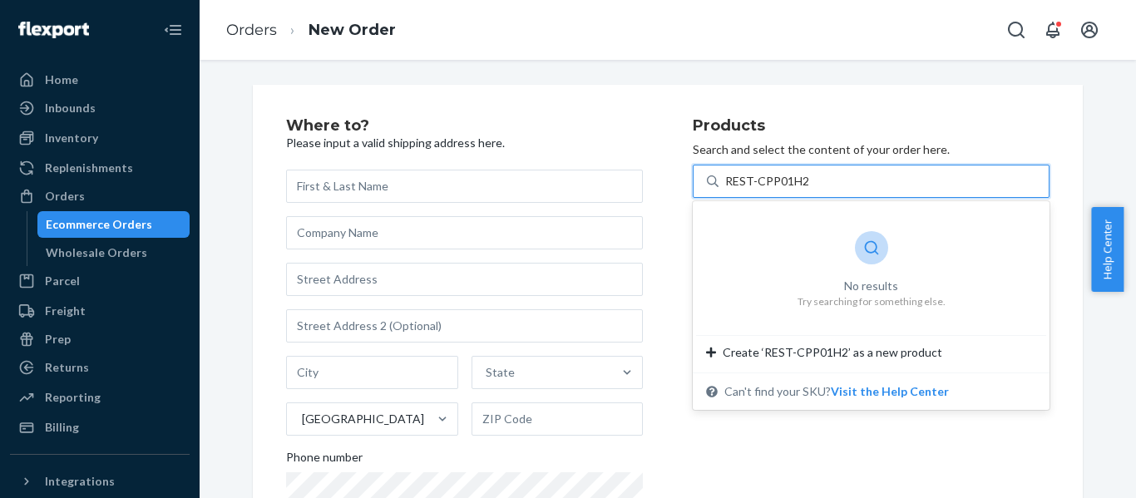
type input "REST-CPP01H2"
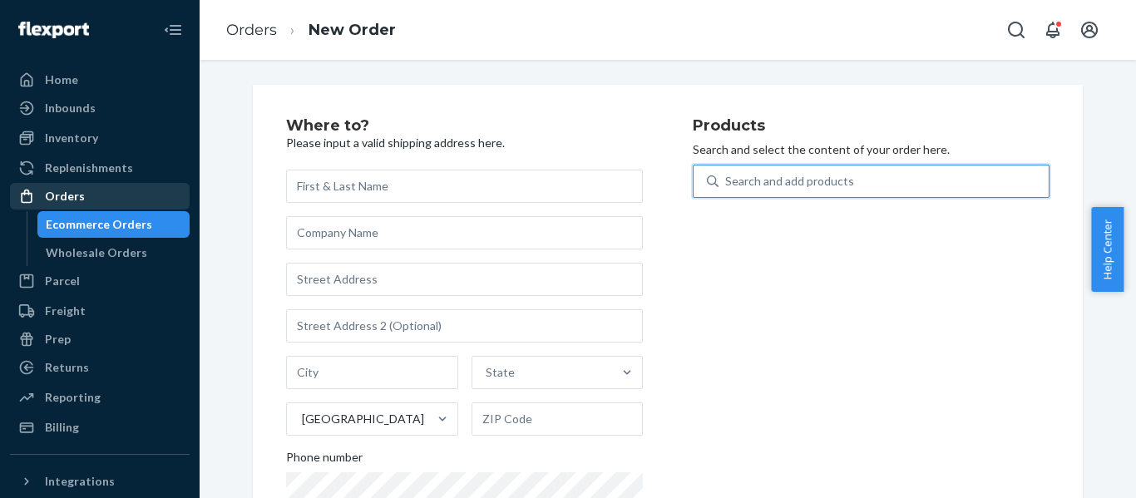
drag, startPoint x: 57, startPoint y: 196, endPoint x: 94, endPoint y: 196, distance: 37.4
click at [57, 195] on div "Orders" at bounding box center [65, 196] width 40 height 17
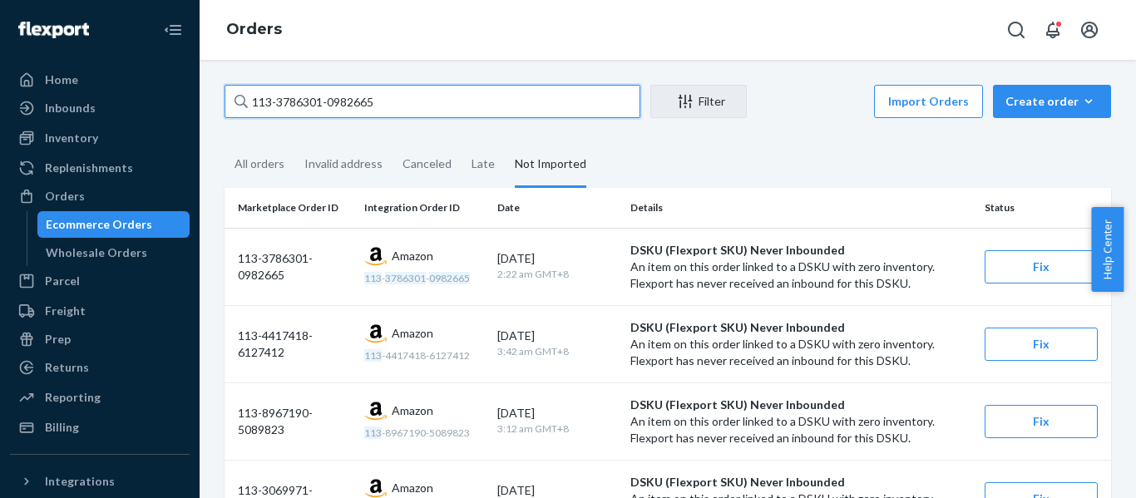
drag, startPoint x: 406, startPoint y: 102, endPoint x: -19, endPoint y: 113, distance: 425.2
click at [0, 113] on html "Home Inbounds Shipping Plans Problems Inventory Products Replenishments Orders …" at bounding box center [568, 249] width 1136 height 498
paste input "4-9827491-3867414"
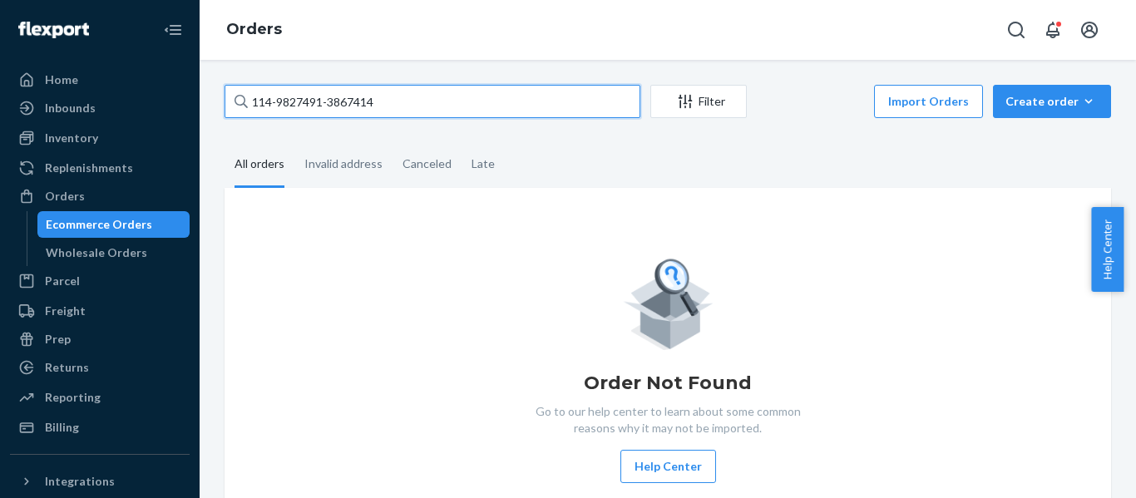
type input "114-9827491-3867414"
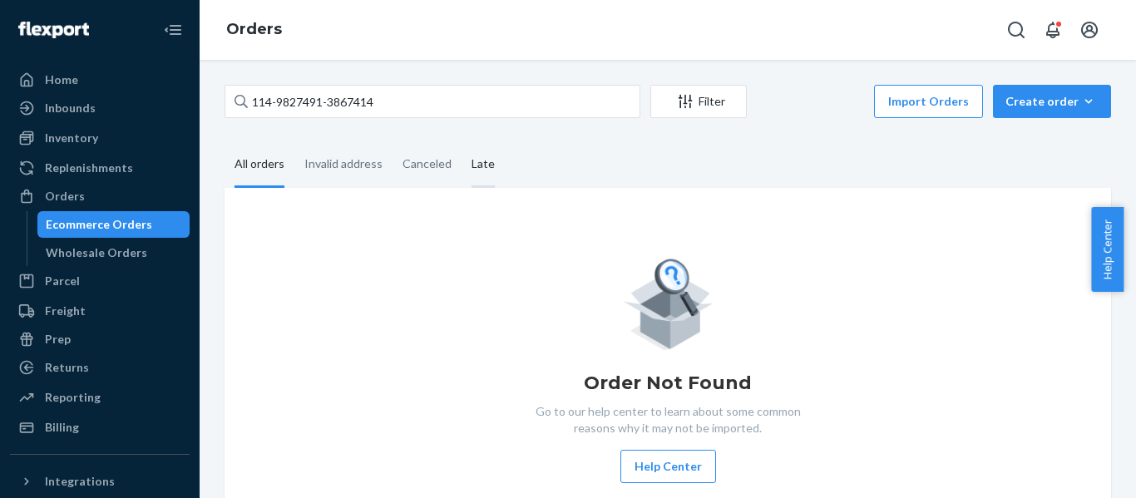
click at [481, 169] on div "Late" at bounding box center [483, 165] width 23 height 46
click at [462, 142] on input "Late" at bounding box center [462, 142] width 0 height 0
click at [258, 170] on div "All orders" at bounding box center [260, 165] width 50 height 46
click at [225, 142] on input "All orders" at bounding box center [225, 142] width 0 height 0
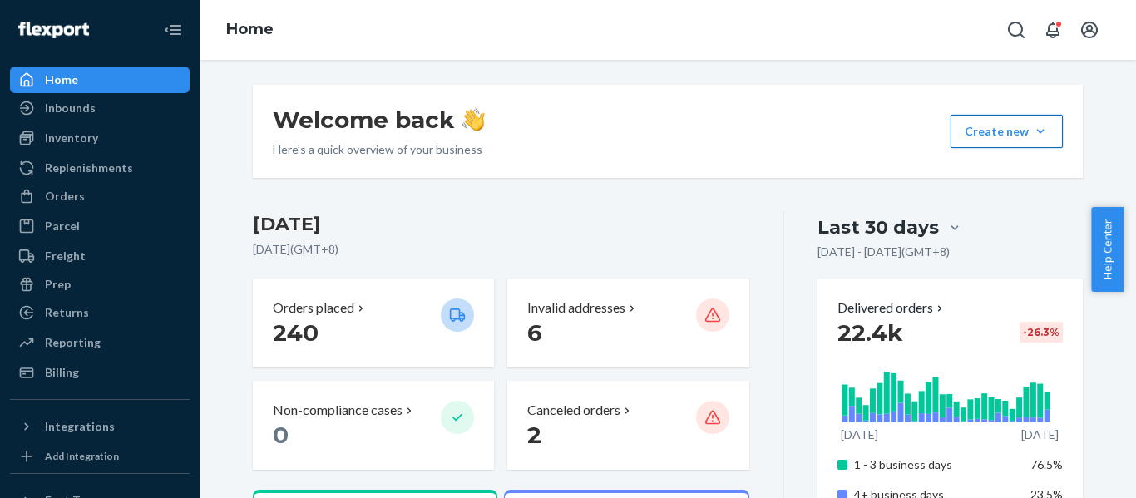
click at [1026, 134] on button "Create new Create new inbound Create new order Create new product" at bounding box center [1007, 131] width 112 height 33
click at [1020, 207] on span "Create new order" at bounding box center [1021, 207] width 106 height 12
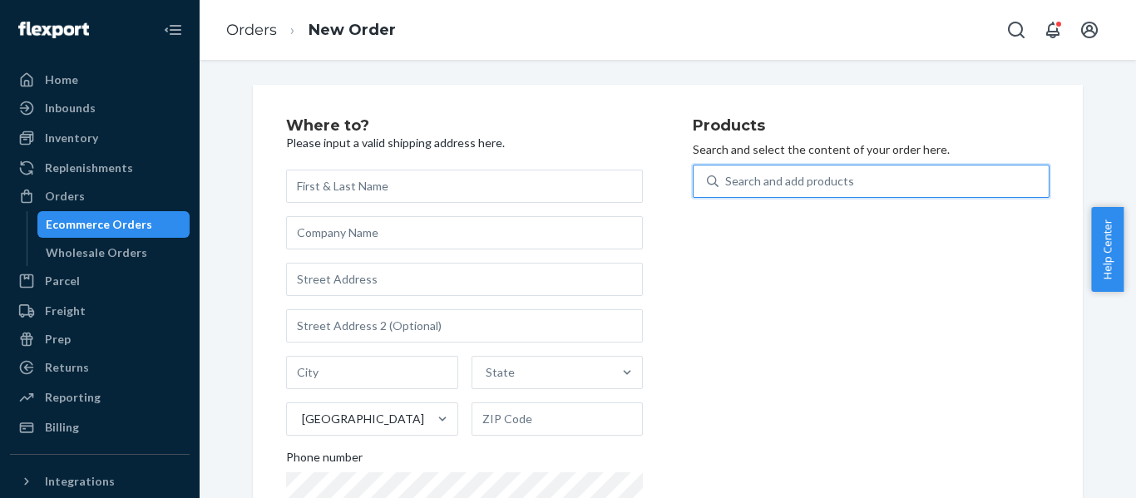
click at [802, 176] on div "Search and add products" at bounding box center [789, 181] width 129 height 17
click at [727, 176] on input "0 results available. Use Up and Down to choose options, press Enter to select t…" at bounding box center [726, 181] width 2 height 17
paste input "REST-CPP01H2"
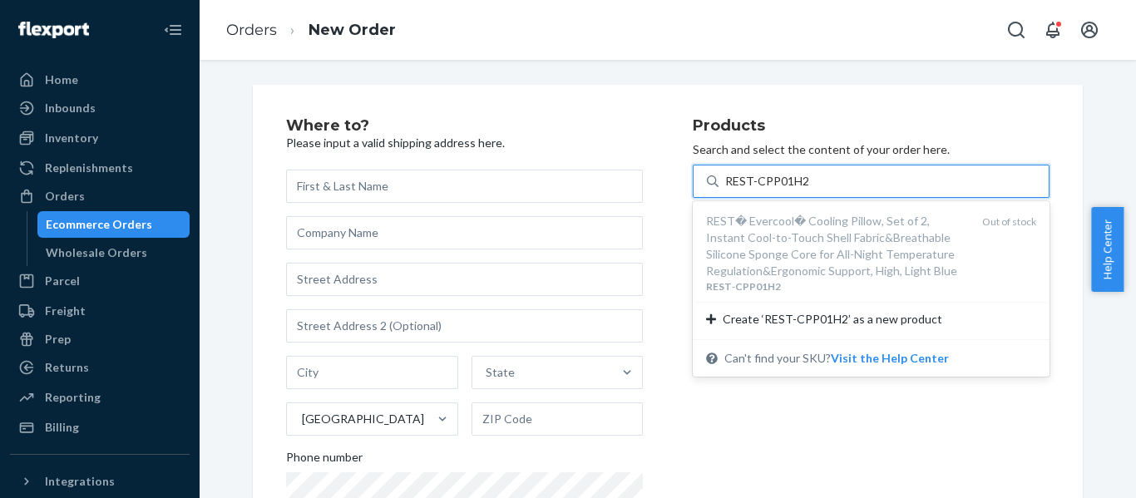
type input "REST-CPP01H2"
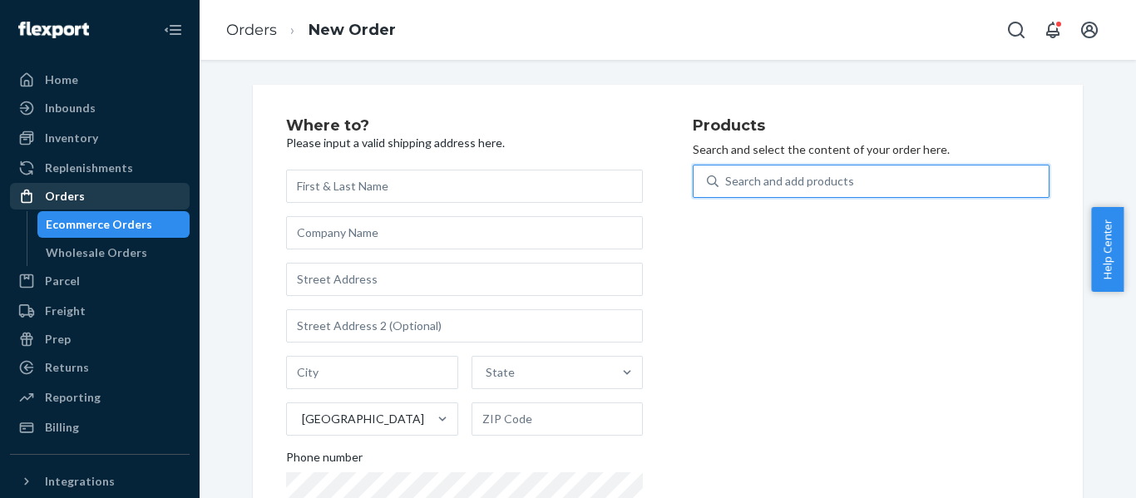
click at [77, 194] on div "Orders" at bounding box center [65, 196] width 40 height 17
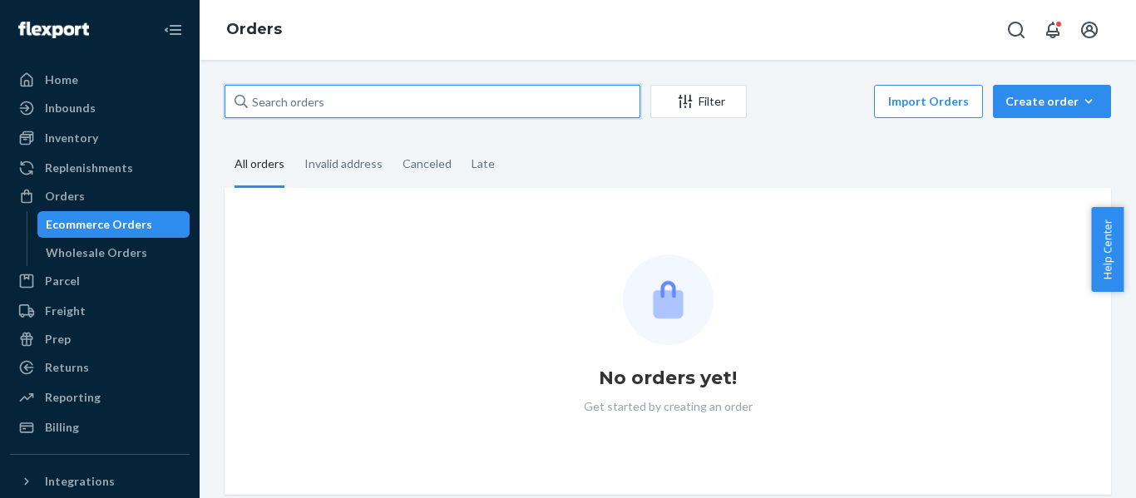
click at [353, 102] on input "text" at bounding box center [433, 101] width 416 height 33
paste input "114-9827491-3867414"
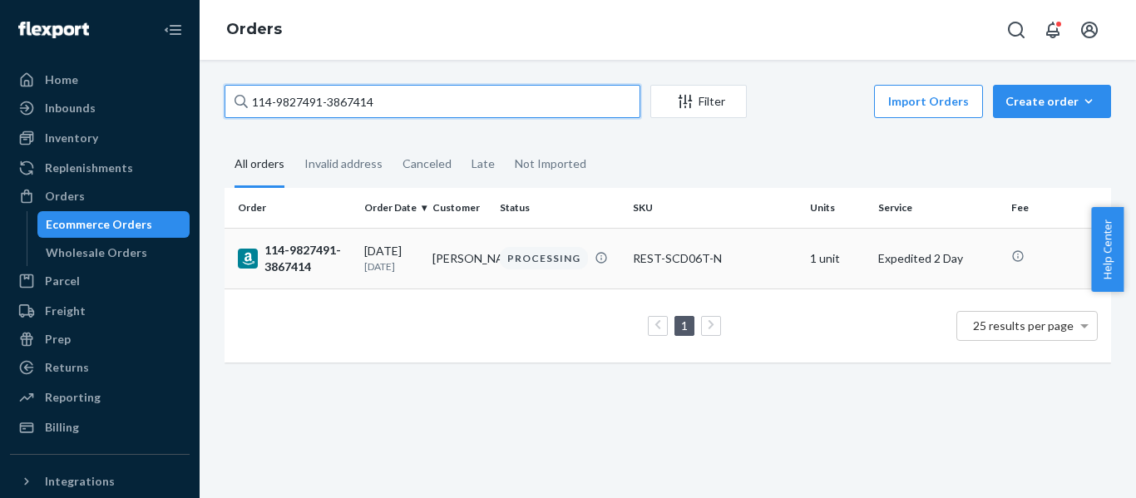
type input "114-9827491-3867414"
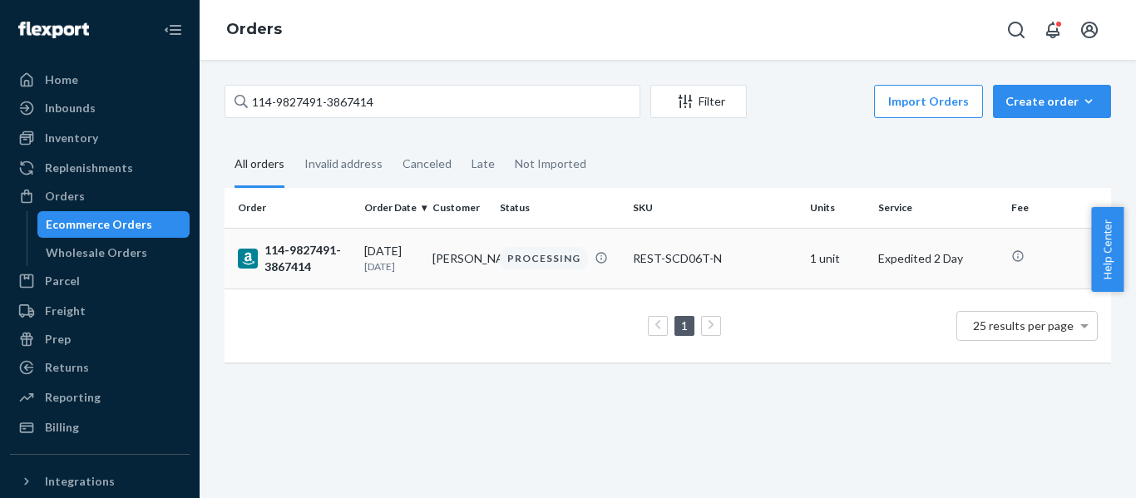
click at [299, 260] on div "114-9827491-3867414" at bounding box center [294, 258] width 113 height 33
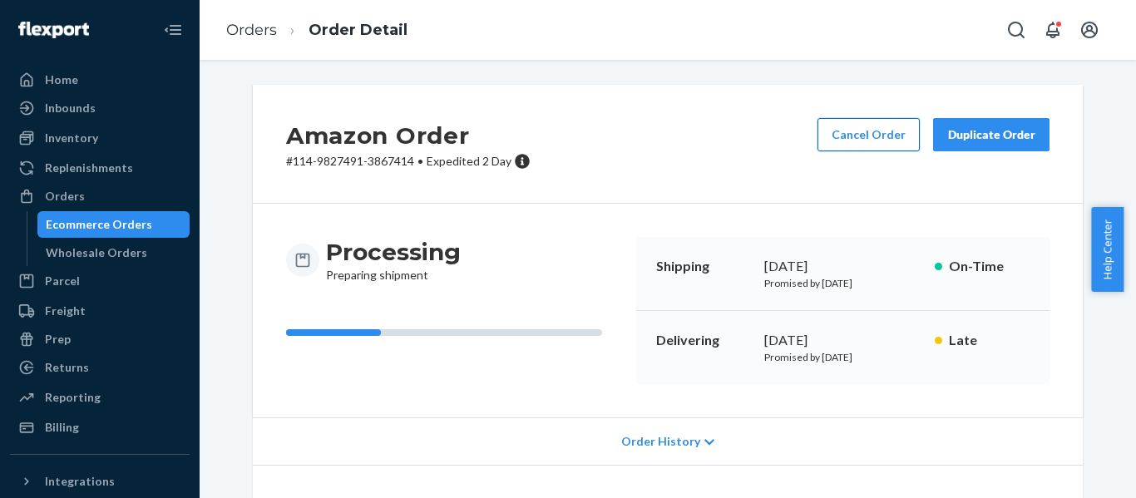
click at [847, 135] on button "Cancel Order" at bounding box center [869, 134] width 102 height 33
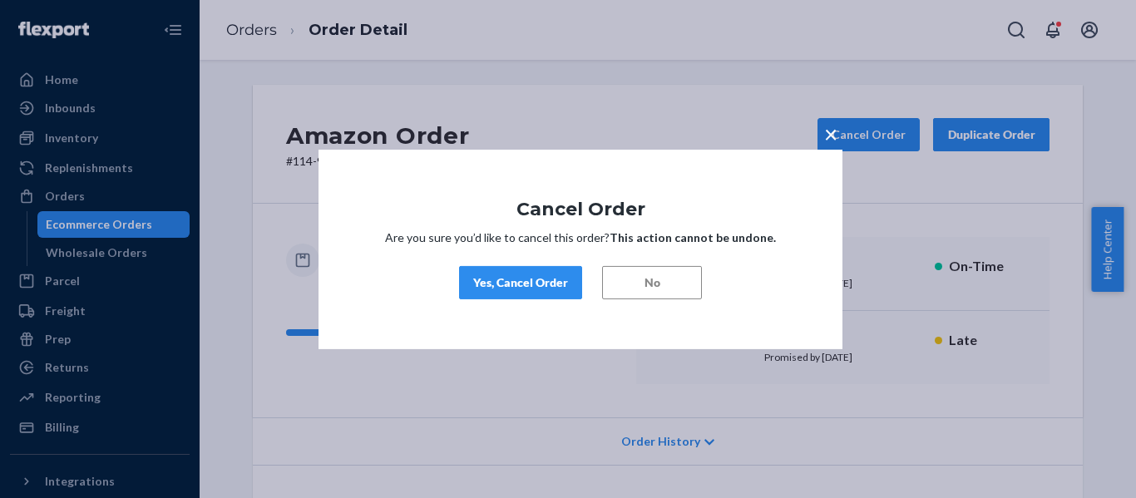
click at [540, 280] on div "Yes, Cancel Order" at bounding box center [520, 283] width 95 height 17
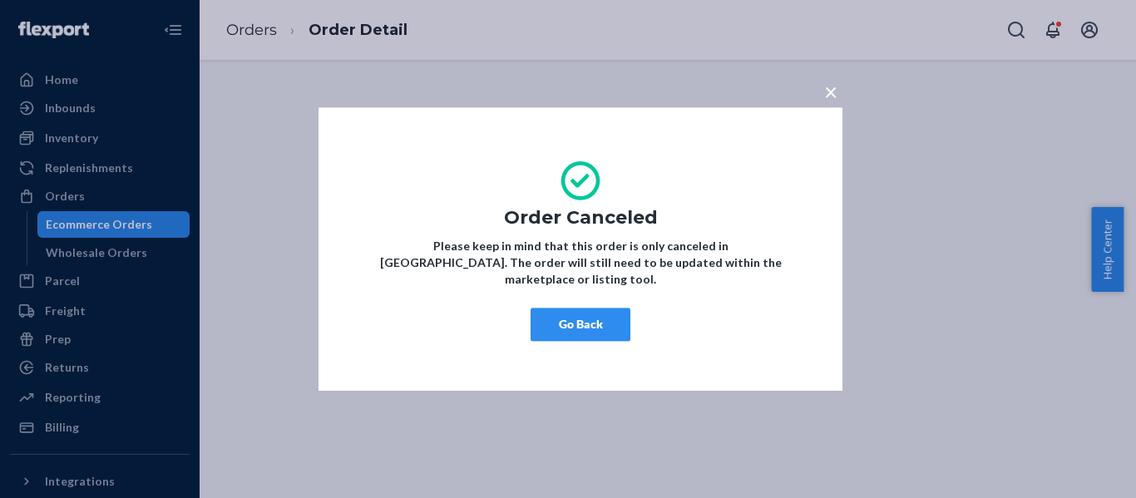
click at [590, 323] on button "Go Back" at bounding box center [581, 324] width 100 height 33
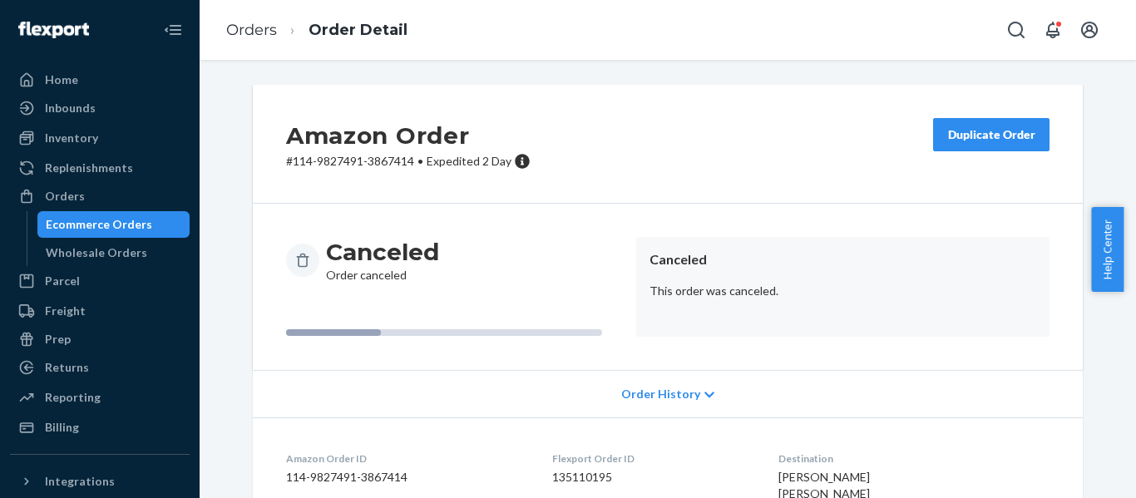
click at [90, 200] on div "Orders" at bounding box center [100, 196] width 176 height 23
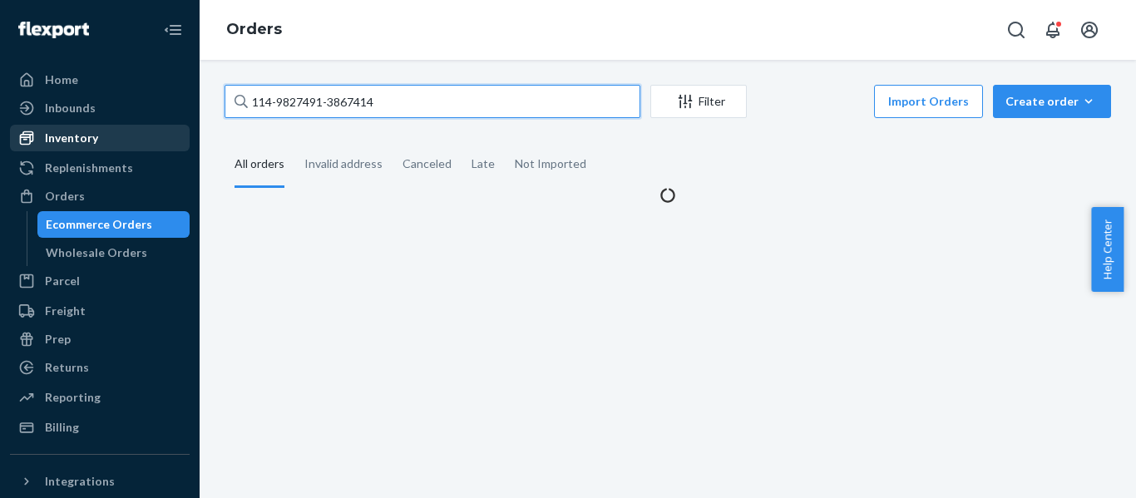
drag, startPoint x: 258, startPoint y: 119, endPoint x: 0, endPoint y: 129, distance: 258.1
click at [34, 130] on div "Home Inbounds Shipping Plans Problems Inventory Products Replenishments Orders …" at bounding box center [568, 249] width 1136 height 498
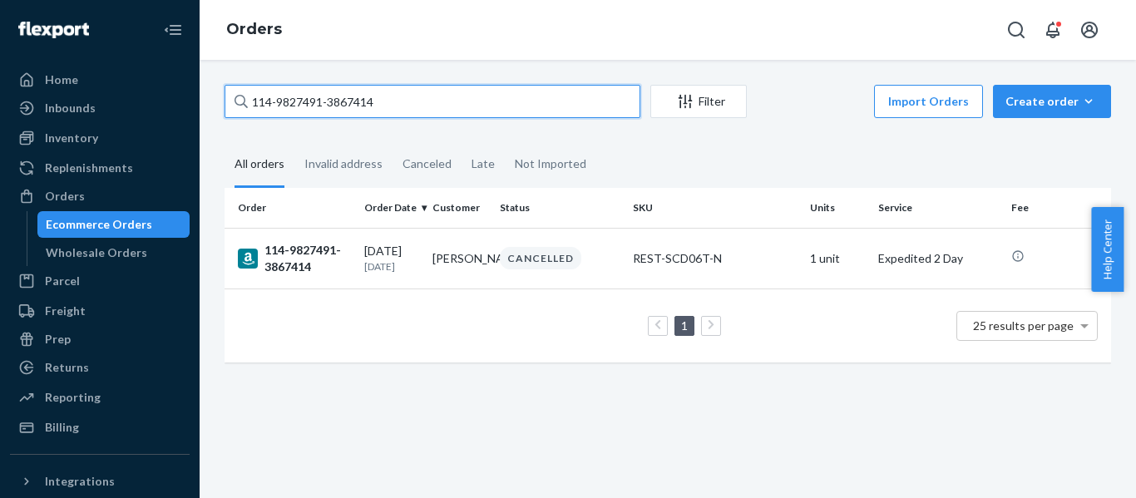
paste input "1-9898514-3833069"
type input "111-9898514-3833069"
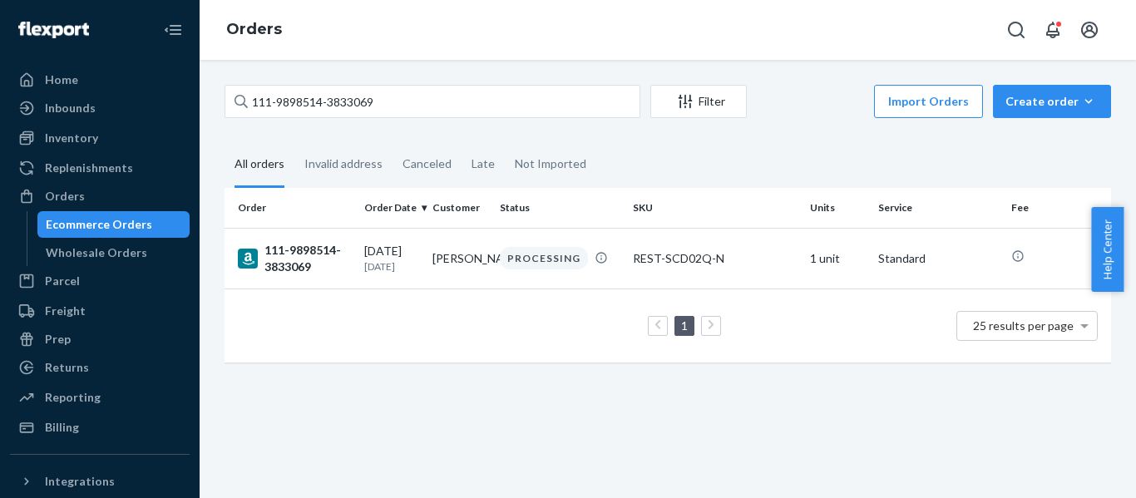
click at [316, 264] on div "111-9898514-3833069" at bounding box center [294, 258] width 113 height 33
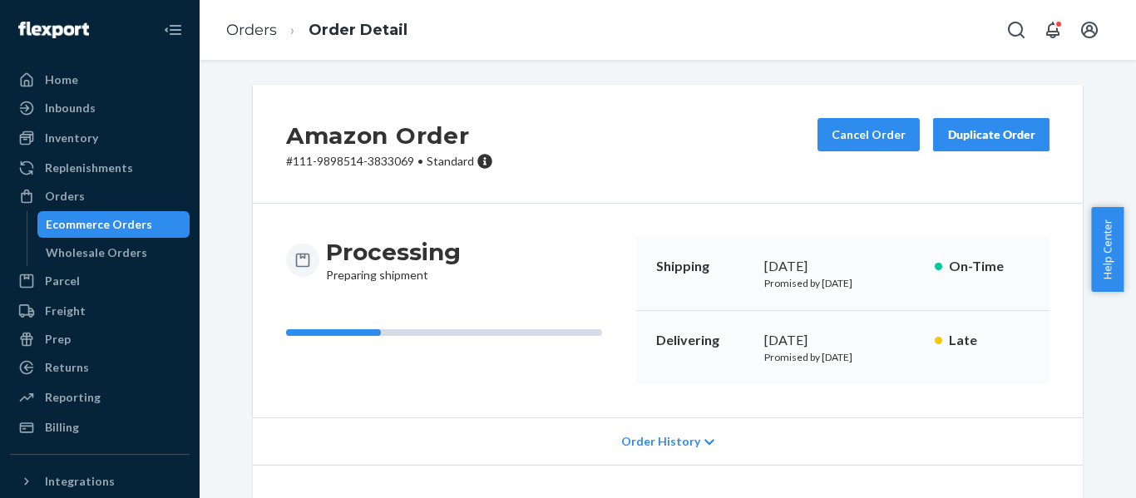
click at [68, 188] on div "Orders" at bounding box center [65, 196] width 40 height 17
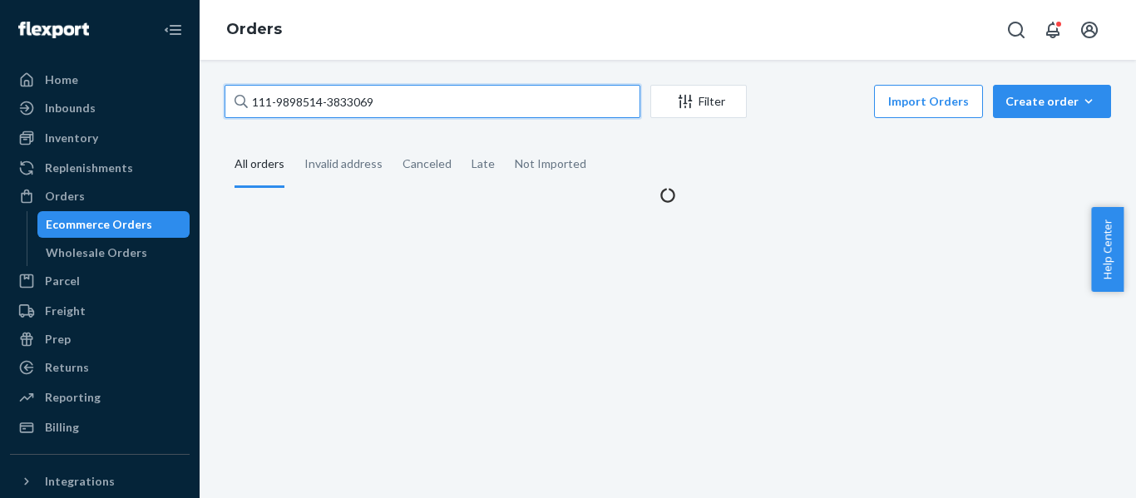
drag, startPoint x: 101, startPoint y: 101, endPoint x: -116, endPoint y: 88, distance: 218.3
click at [0, 88] on html "Home Inbounds Shipping Plans Problems Inventory Products Replenishments Orders …" at bounding box center [568, 249] width 1136 height 498
paste input "2-6499462-1188244"
type input "112-6499462-1188244"
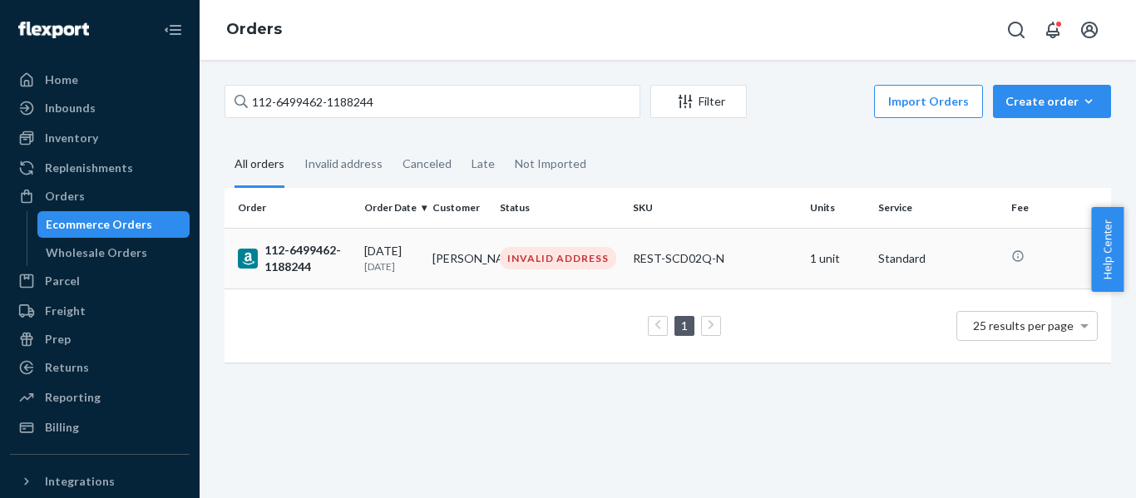
click at [312, 262] on div "112-6499462-1188244" at bounding box center [294, 258] width 113 height 33
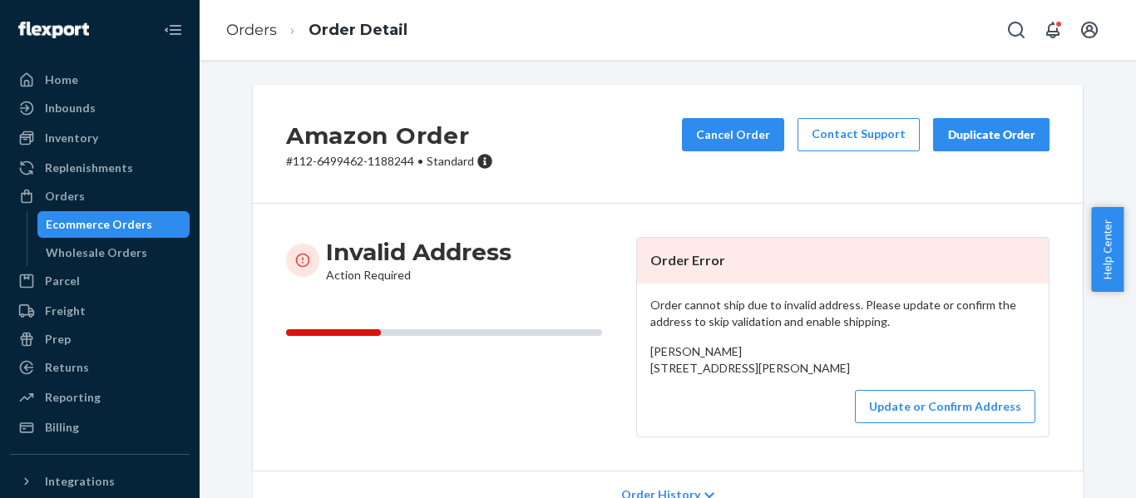
click at [604, 136] on div "Amazon Order # 112-6499462-1188244 • Standard Cancel Order Contact Support Dupl…" at bounding box center [668, 144] width 830 height 119
drag, startPoint x: 647, startPoint y: 375, endPoint x: 636, endPoint y: 355, distance: 23.1
click at [637, 355] on div "Order cannot ship due to invalid address. Please update or confirm the address …" at bounding box center [843, 360] width 412 height 153
copy span "JOSHUA DIAZ 28 WOODS RN FARMINGTON, CT 06032-2731 US"
click at [945, 423] on button "Update or Confirm Address" at bounding box center [945, 406] width 181 height 33
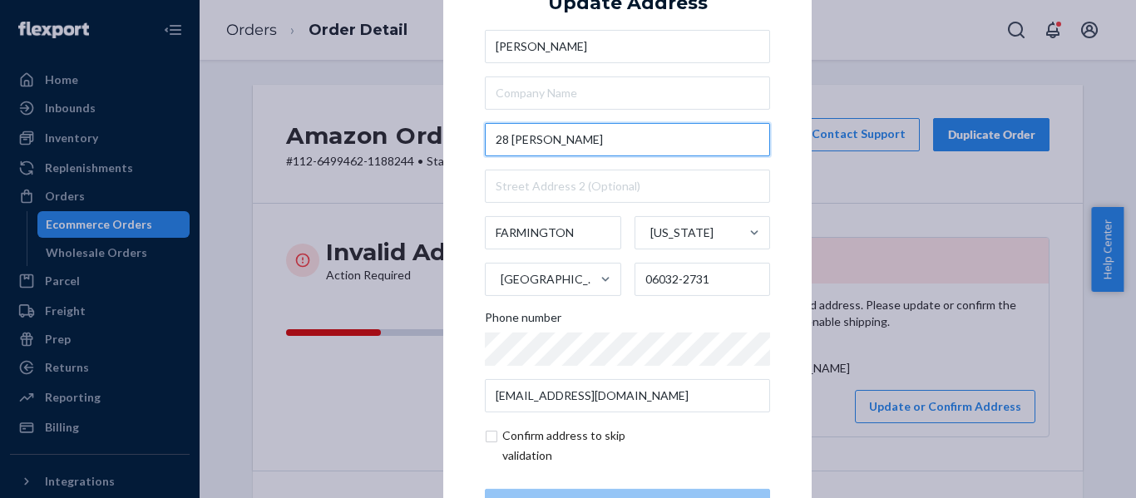
click at [557, 141] on input "28 WOODS RN" at bounding box center [627, 139] width 285 height 33
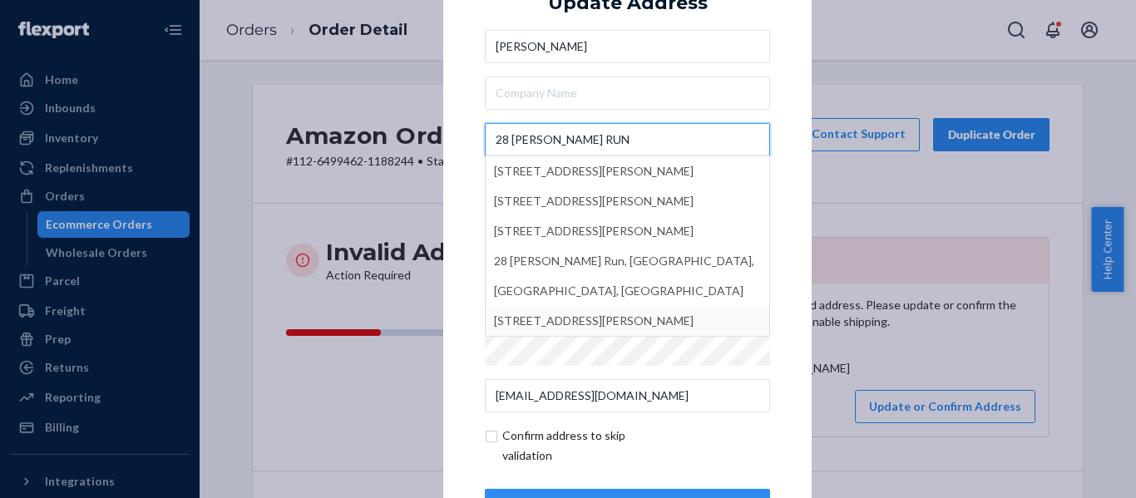
type input "28 WOODS RUN"
click at [342, 452] on div "× Update Address JOSHUA DIAZ 28 WOODS RUN 28 Woods Bluff Run, North Wales, PA, …" at bounding box center [568, 249] width 1136 height 498
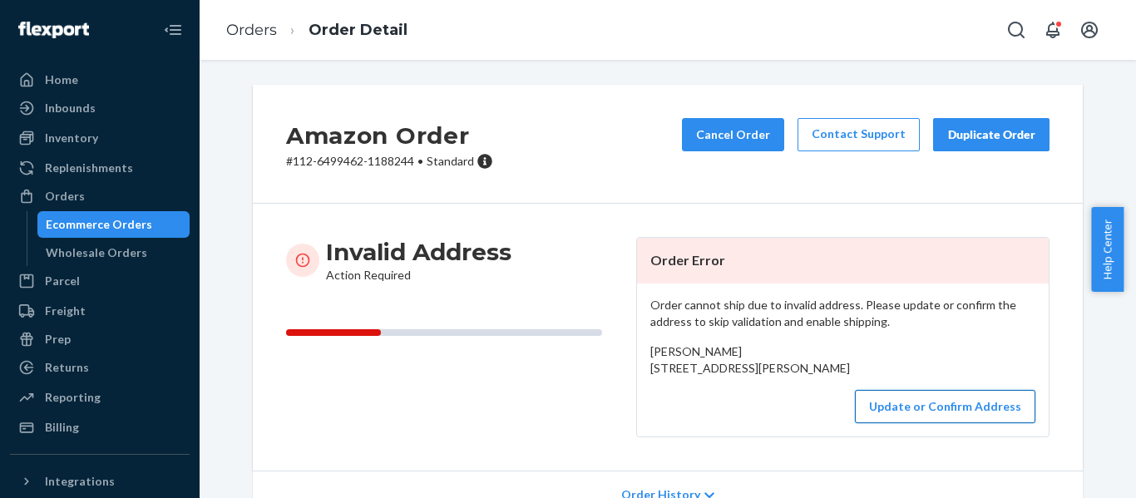
click at [982, 423] on button "Update or Confirm Address" at bounding box center [945, 406] width 181 height 33
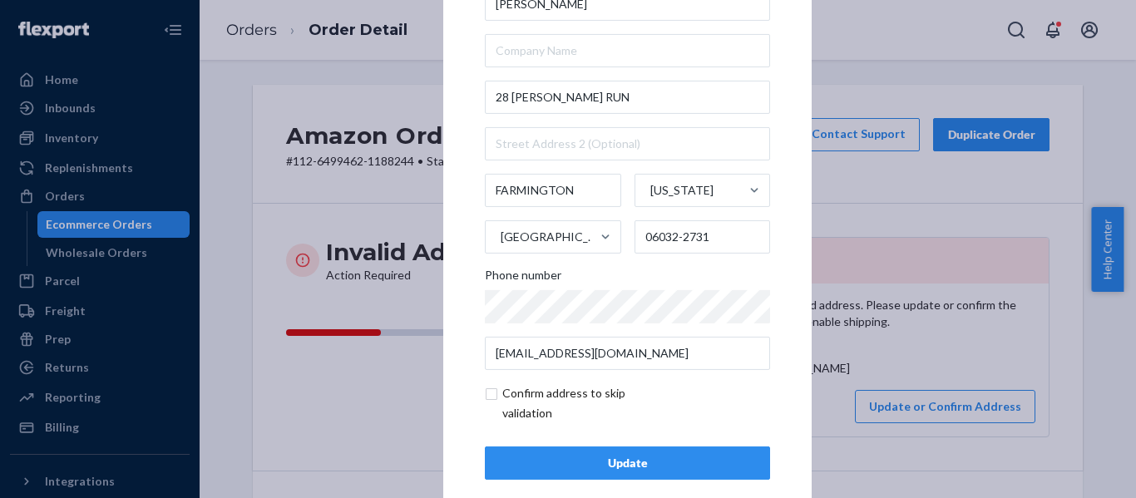
scroll to position [66, 0]
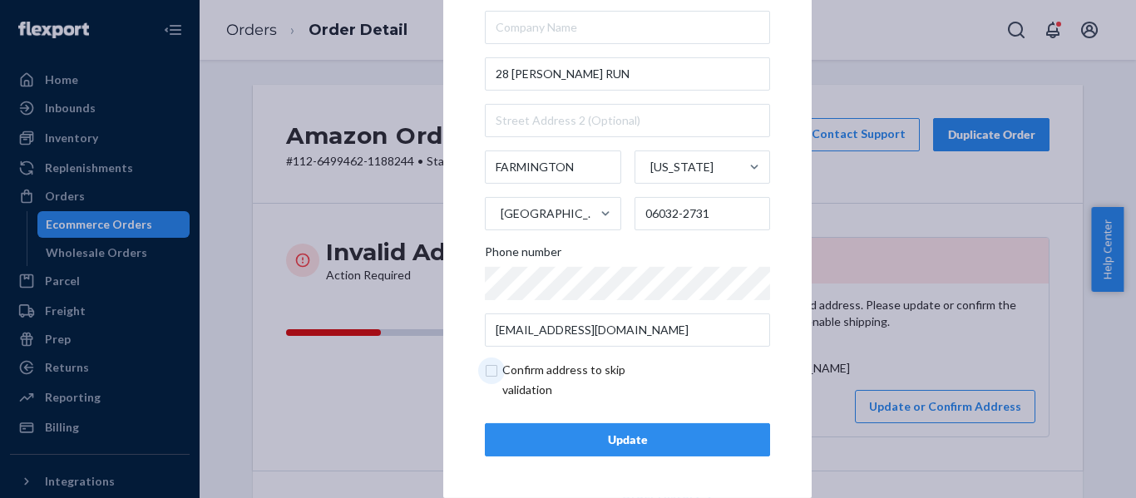
click at [485, 374] on input "checkbox" at bounding box center [581, 380] width 193 height 40
checkbox input "true"
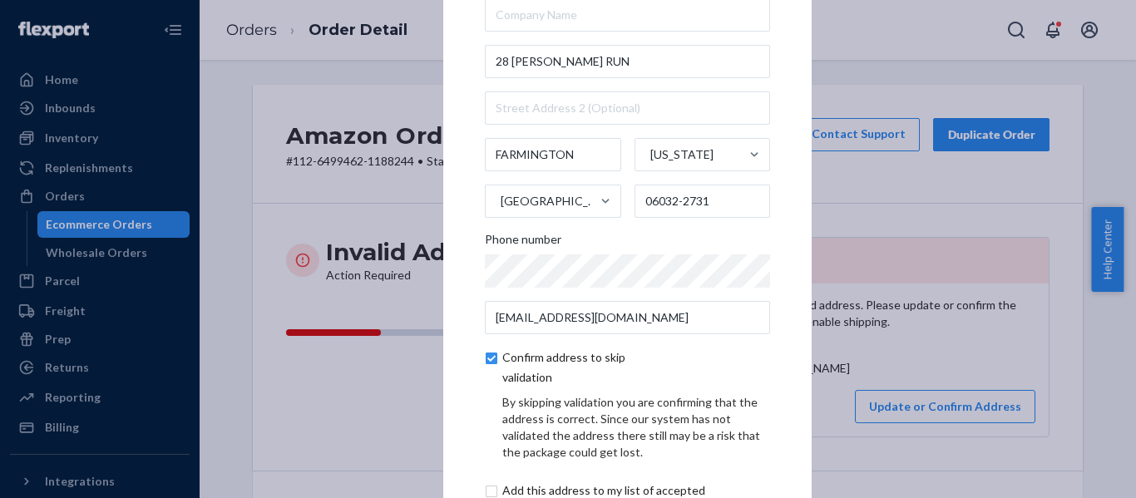
scroll to position [136, 0]
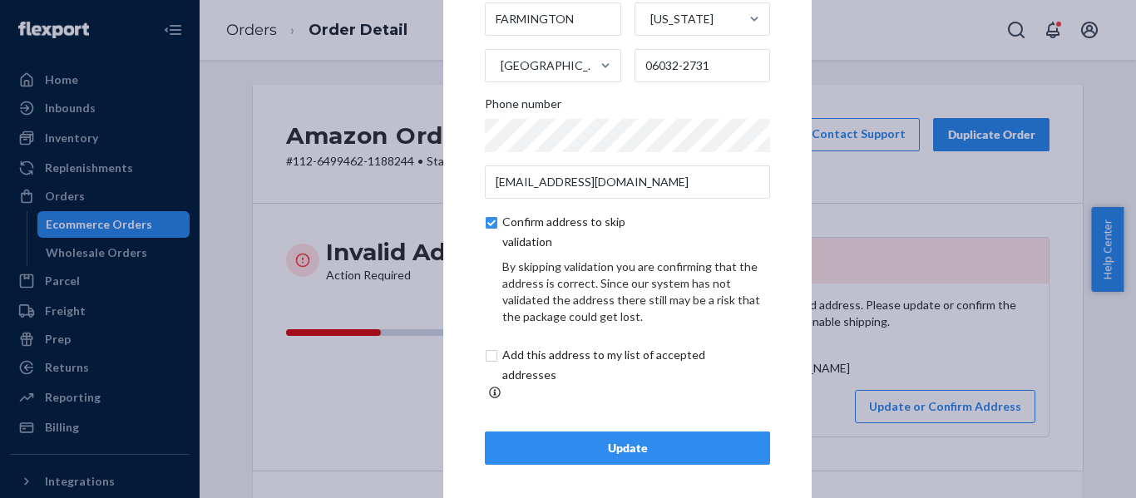
click at [485, 369] on input "checkbox" at bounding box center [623, 365] width 277 height 40
click at [488, 360] on input "checkbox" at bounding box center [623, 365] width 277 height 40
checkbox input "false"
click at [488, 231] on input "checkbox" at bounding box center [581, 232] width 193 height 40
checkbox input "false"
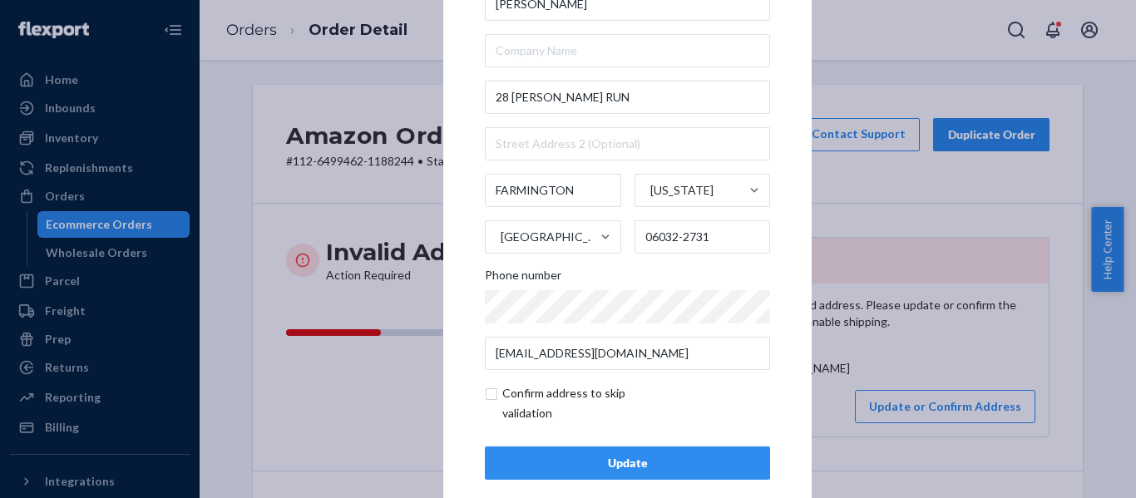
scroll to position [66, 0]
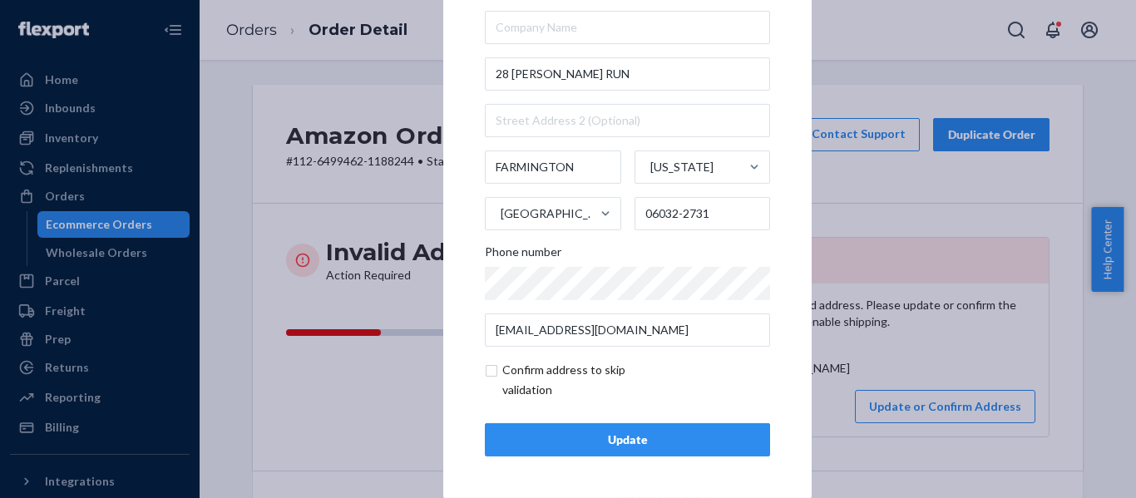
click at [657, 443] on div "Update" at bounding box center [627, 440] width 257 height 17
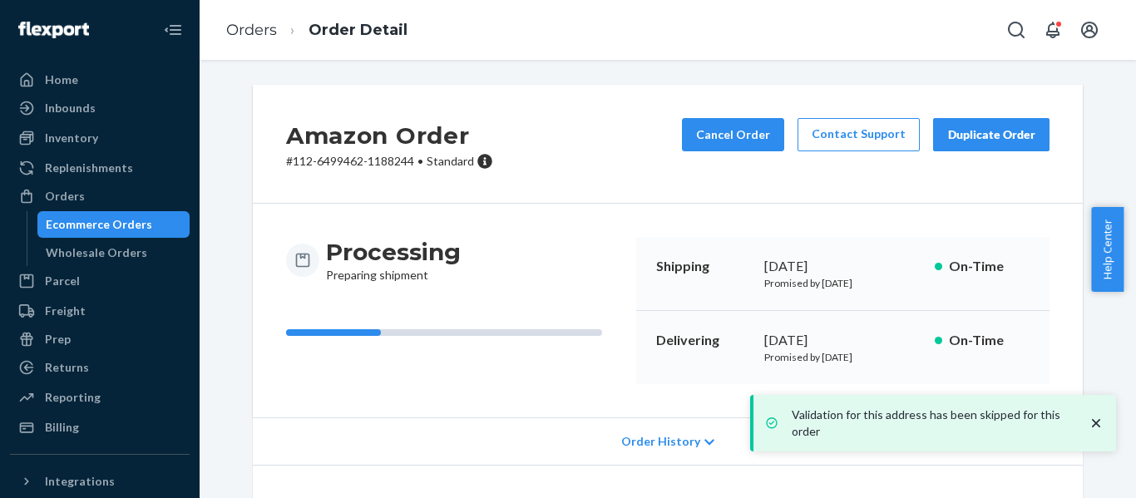
click at [1096, 423] on icon "close toast" at bounding box center [1096, 423] width 8 height 8
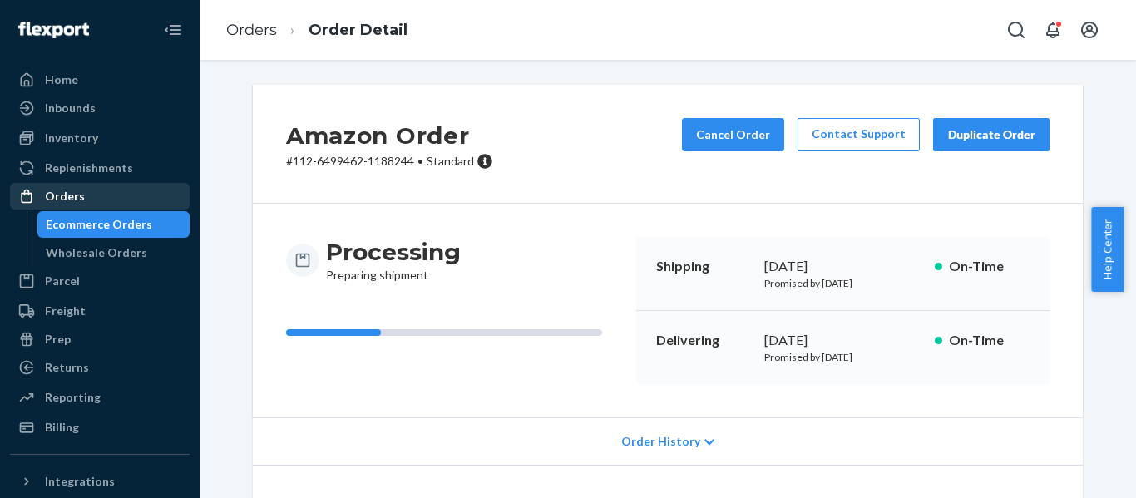
click at [51, 195] on div "Orders" at bounding box center [65, 196] width 40 height 17
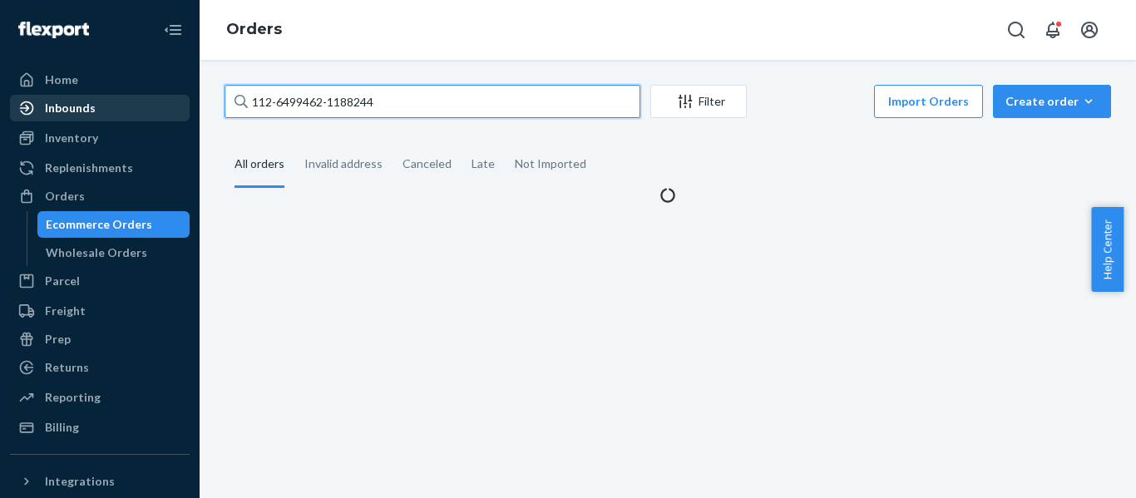
drag, startPoint x: 449, startPoint y: 97, endPoint x: 87, endPoint y: 115, distance: 362.3
click at [104, 119] on div "Home Inbounds Shipping Plans Problems Inventory Products Replenishments Orders …" at bounding box center [568, 249] width 1136 height 498
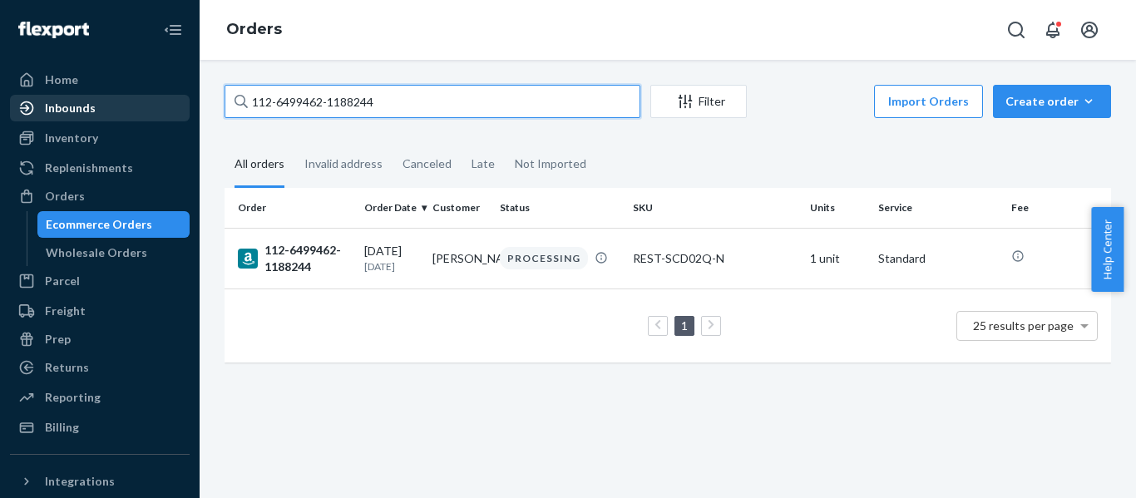
paste input "1519367-4365036"
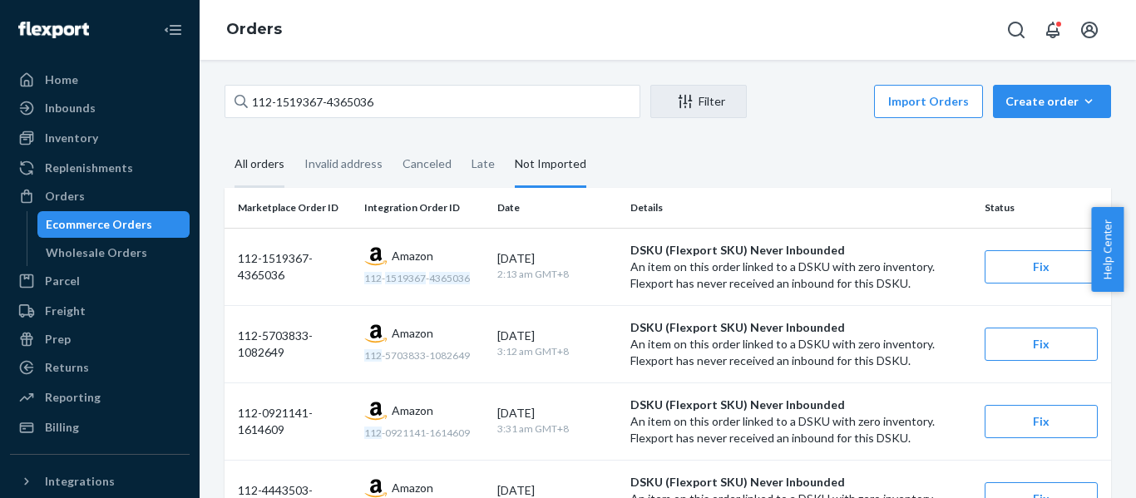
click at [250, 166] on div "All orders" at bounding box center [260, 165] width 50 height 46
click at [249, 166] on div "All orders" at bounding box center [260, 165] width 50 height 46
click at [225, 142] on input "All orders" at bounding box center [225, 142] width 0 height 0
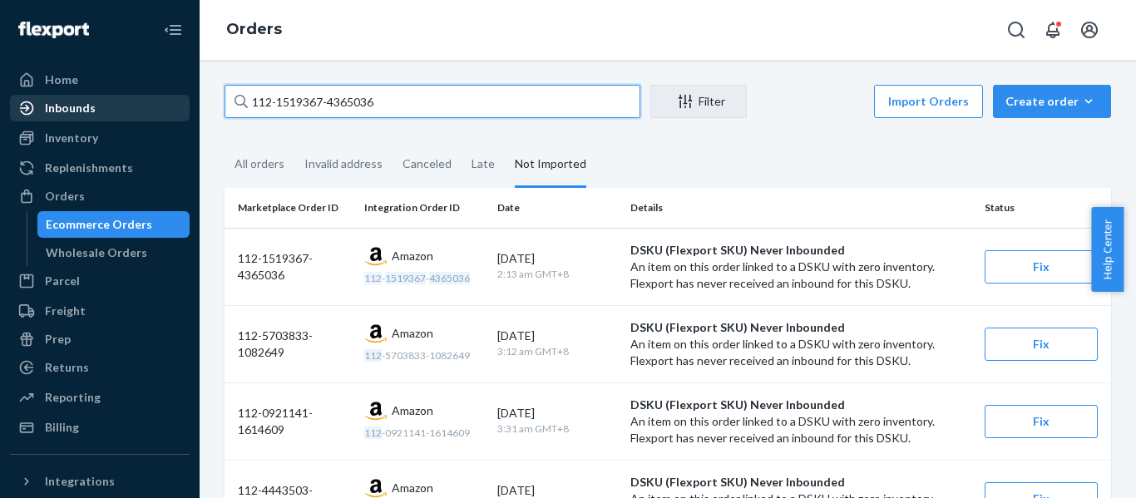
drag, startPoint x: 188, startPoint y: 105, endPoint x: 105, endPoint y: 106, distance: 83.2
click at [107, 106] on div "Home Inbounds Shipping Plans Problems Inventory Products Replenishments Orders …" at bounding box center [568, 249] width 1136 height 498
paste input "1-3789926-857705"
type input "111-3789926-8577056"
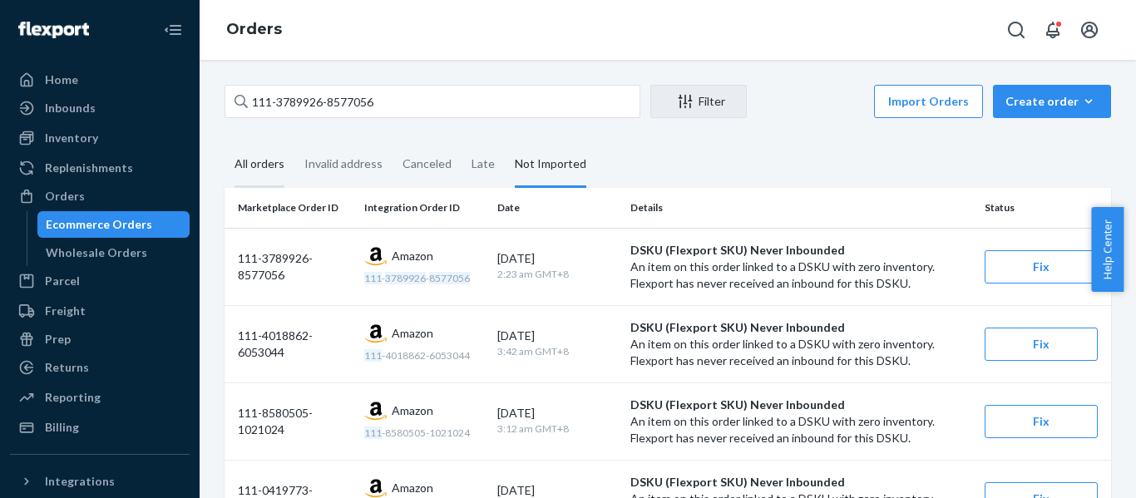
click at [255, 169] on div "All orders" at bounding box center [260, 165] width 50 height 46
click at [225, 142] on input "All orders" at bounding box center [225, 142] width 0 height 0
click at [255, 169] on div "All orders" at bounding box center [260, 165] width 50 height 46
click at [225, 142] on input "All orders" at bounding box center [225, 142] width 0 height 0
